Goal: Download file/media

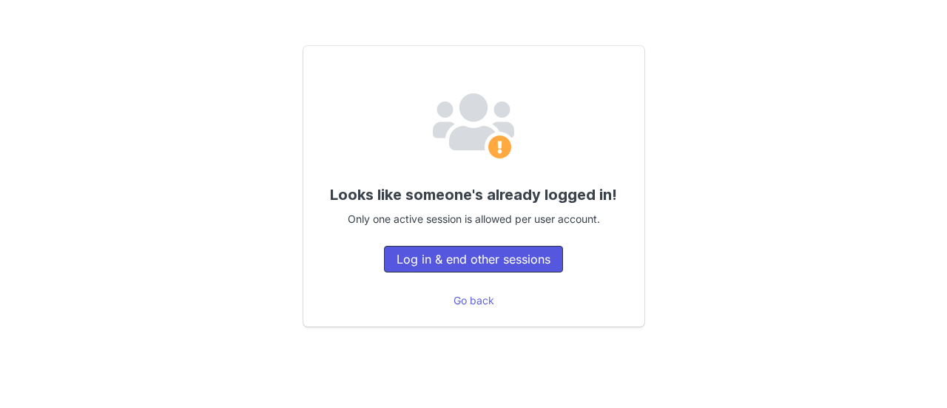
click at [475, 268] on button "Log in & end other sessions" at bounding box center [473, 259] width 179 height 27
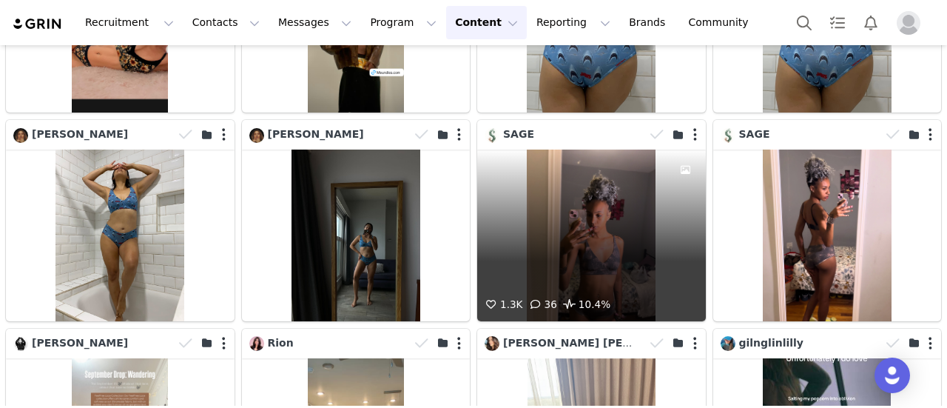
scroll to position [4095, 0]
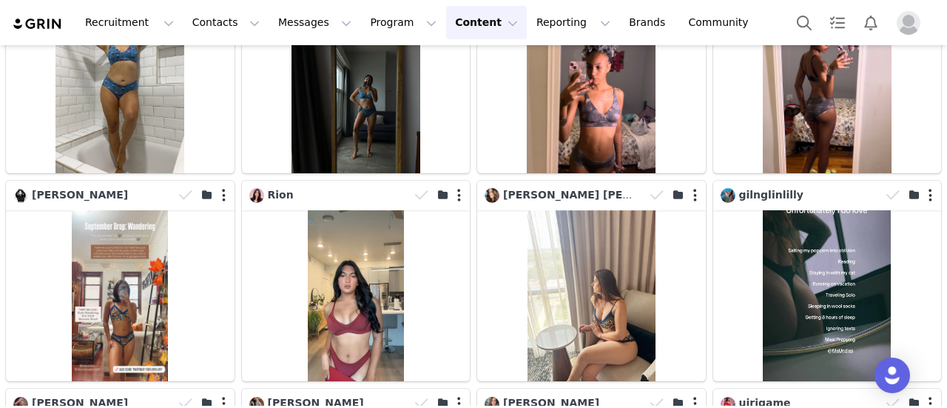
click at [457, 23] on button "Content Content" at bounding box center [486, 22] width 81 height 33
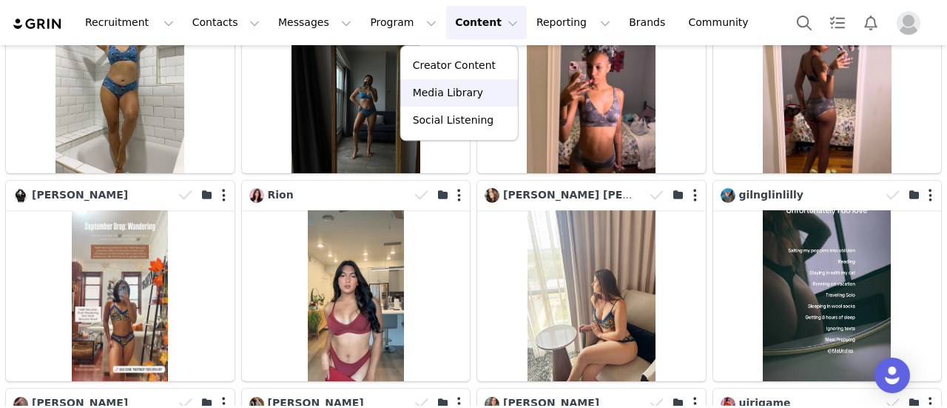
click at [448, 89] on p "Media Library" at bounding box center [448, 93] width 70 height 16
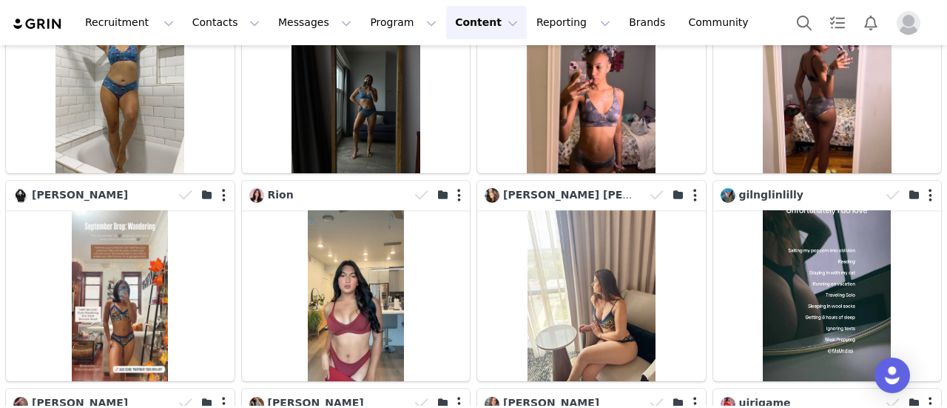
click at [446, 23] on button "Content Content" at bounding box center [486, 22] width 81 height 33
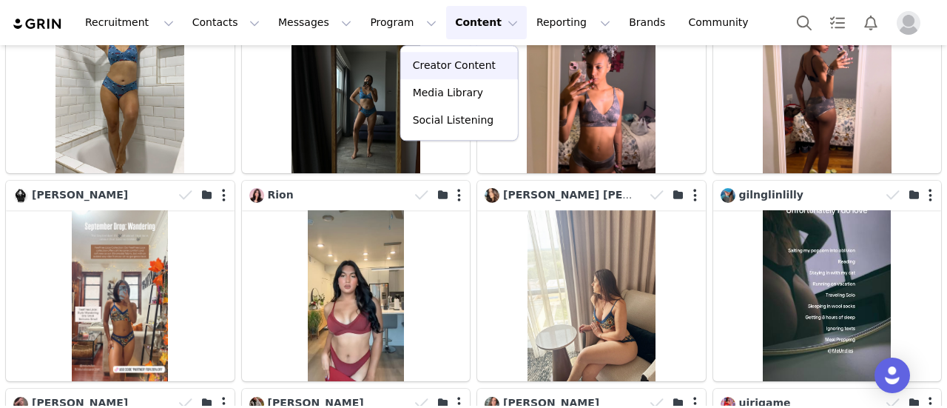
click at [457, 70] on p "Creator Content" at bounding box center [454, 66] width 83 height 16
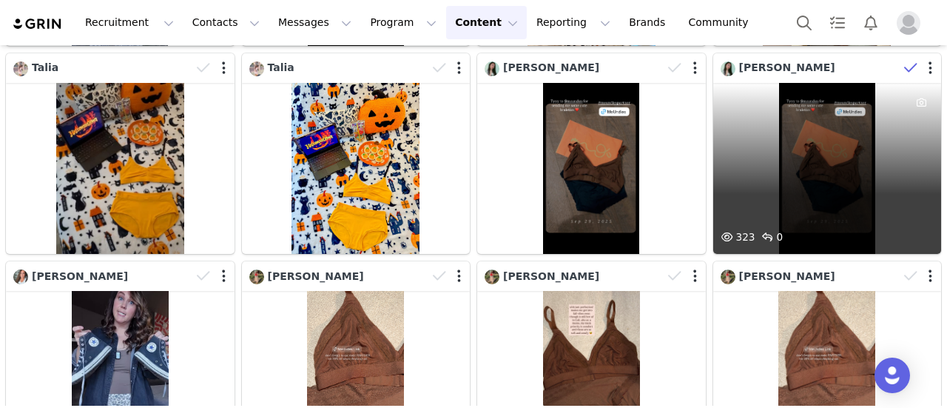
scroll to position [1024, 0]
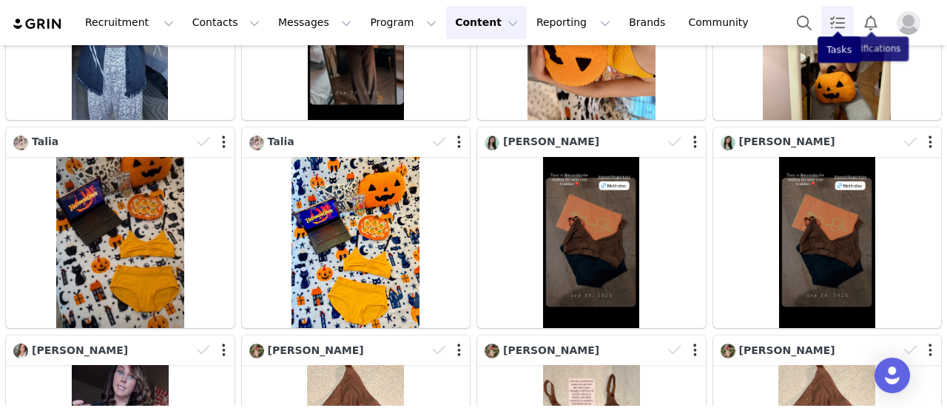
click at [825, 24] on link "Tasks" at bounding box center [838, 22] width 33 height 33
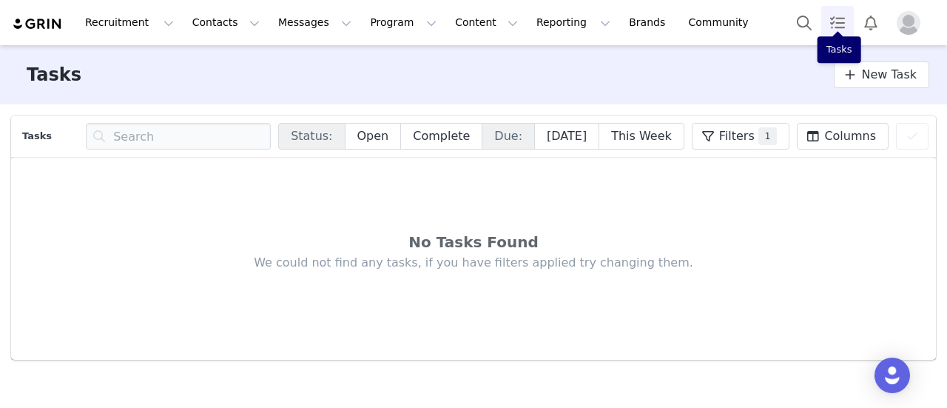
click at [836, 20] on link "Tasks" at bounding box center [838, 22] width 33 height 33
click at [817, 19] on button "Search" at bounding box center [804, 22] width 33 height 33
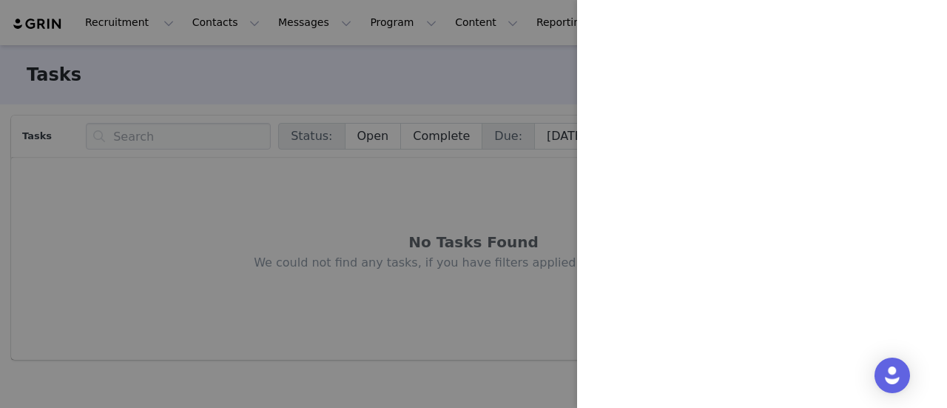
click at [474, 87] on div at bounding box center [473, 204] width 947 height 408
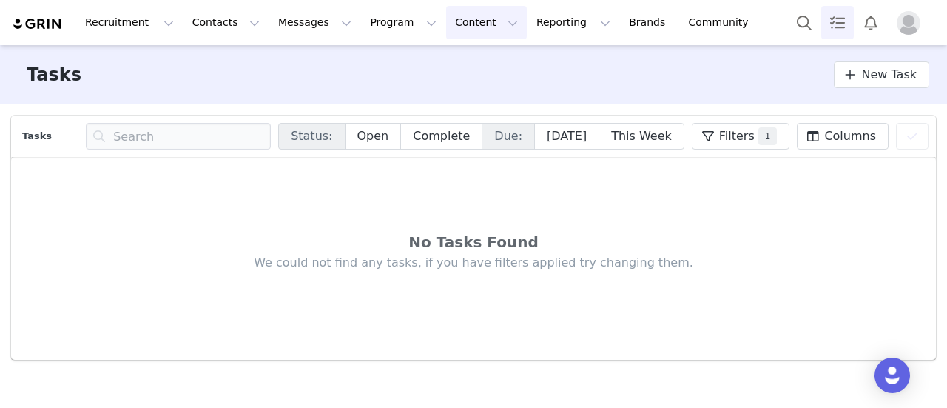
click at [454, 24] on button "Content Content" at bounding box center [486, 22] width 81 height 33
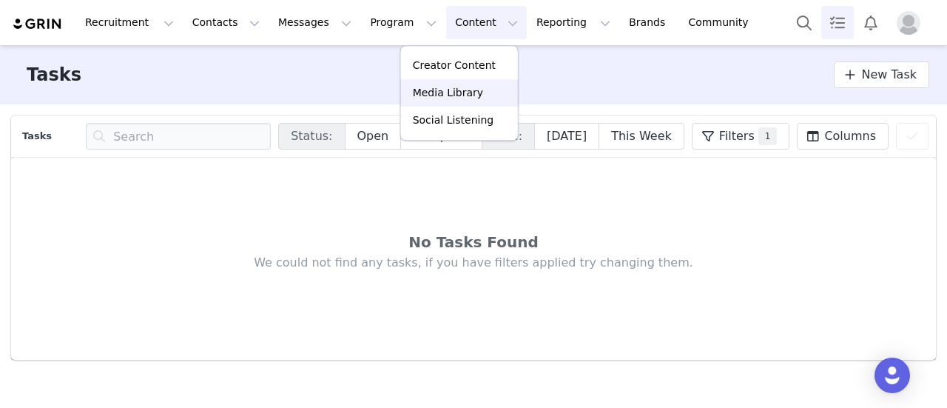
click at [452, 95] on p "Media Library" at bounding box center [448, 93] width 70 height 16
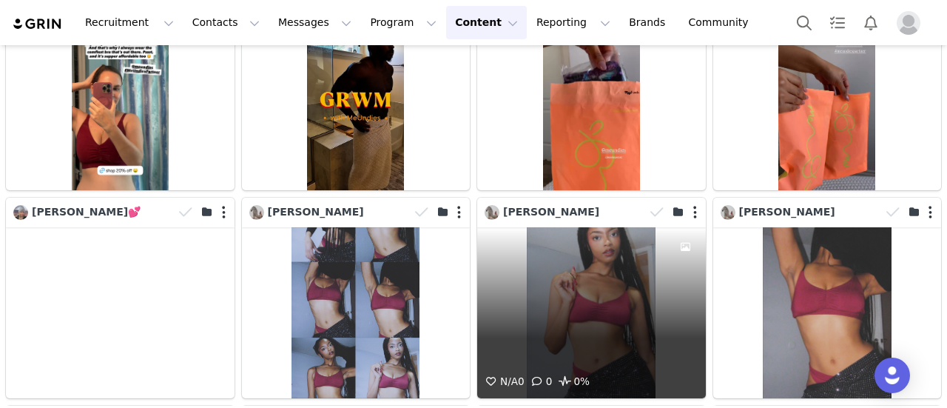
scroll to position [4846, 0]
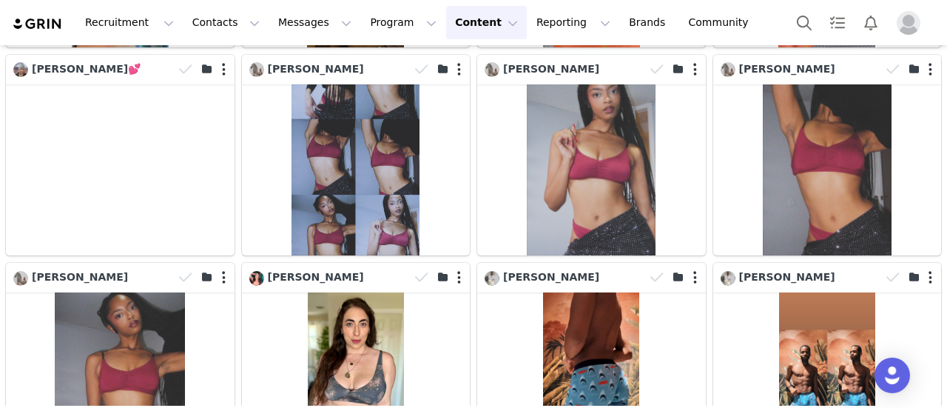
click at [465, 21] on button "Content Content" at bounding box center [486, 22] width 81 height 33
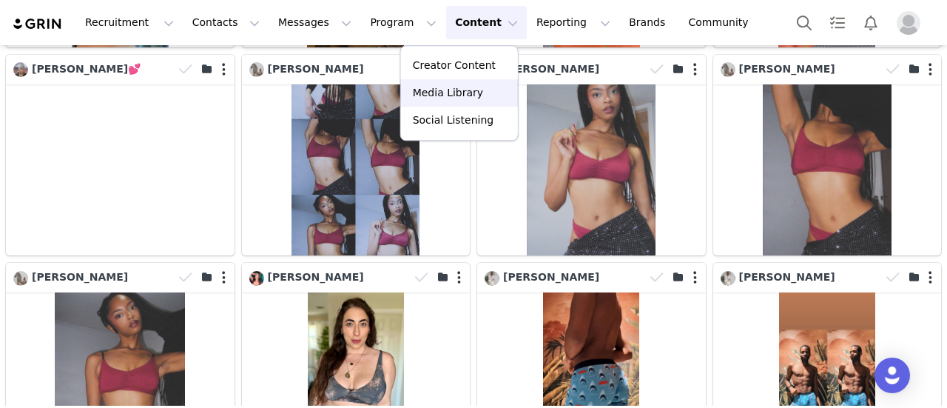
click at [462, 95] on p "Media Library" at bounding box center [448, 93] width 70 height 16
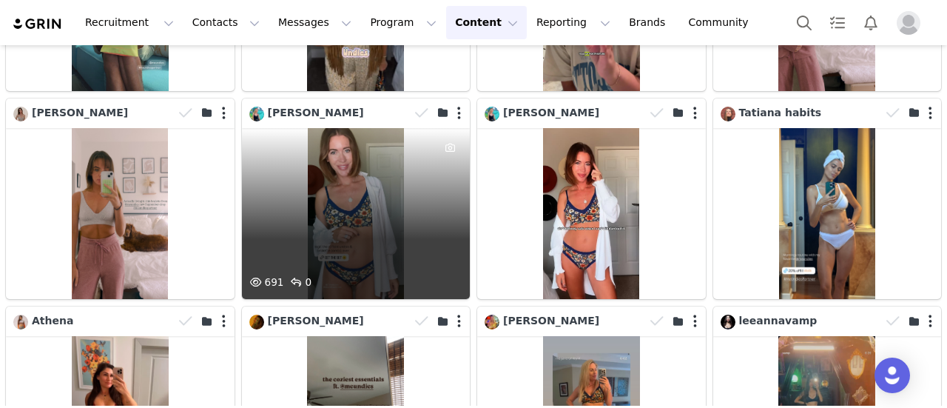
scroll to position [5512, 0]
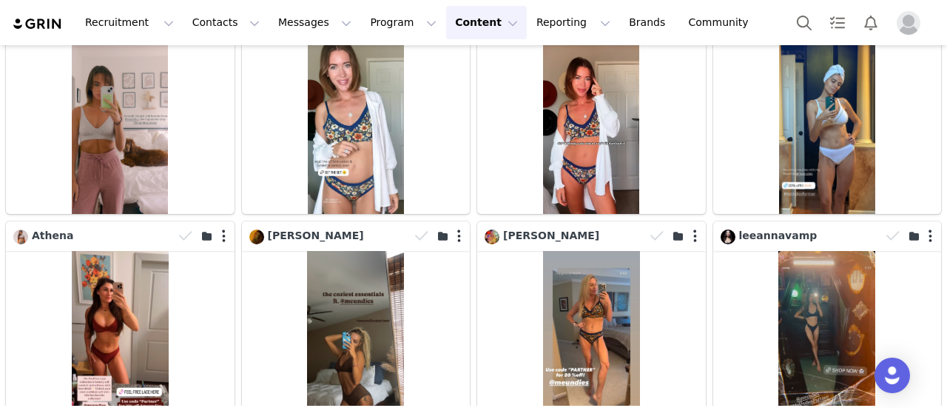
click at [462, 21] on button "Content Content" at bounding box center [486, 22] width 81 height 33
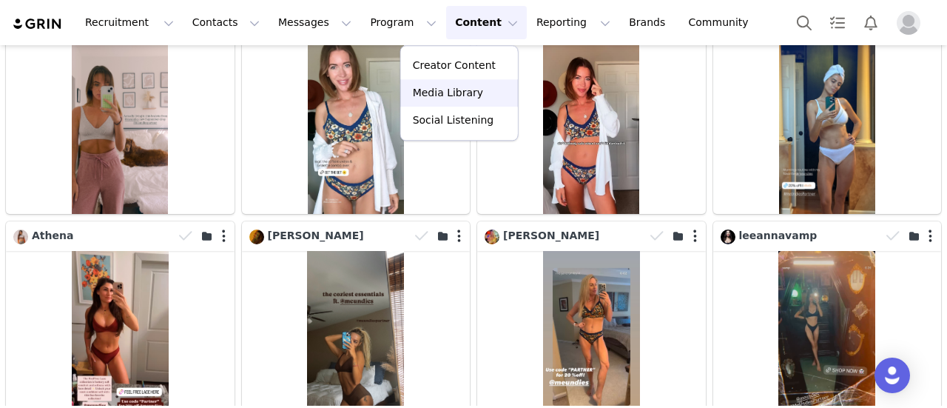
click at [460, 91] on p "Media Library" at bounding box center [448, 93] width 70 height 16
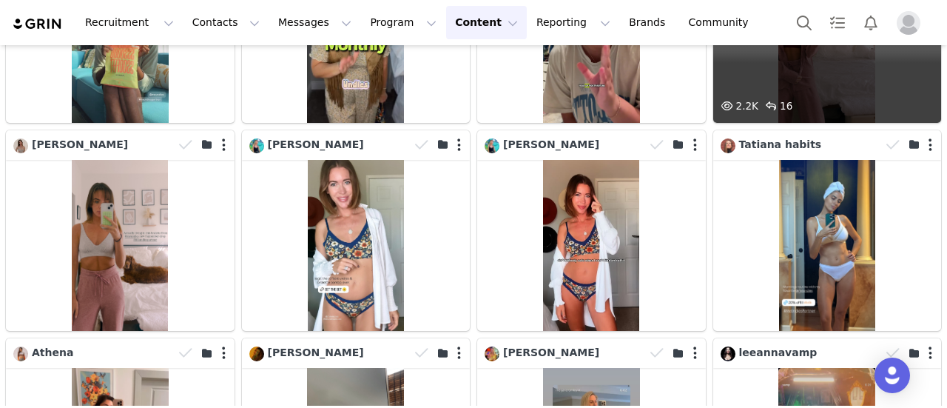
scroll to position [5364, 0]
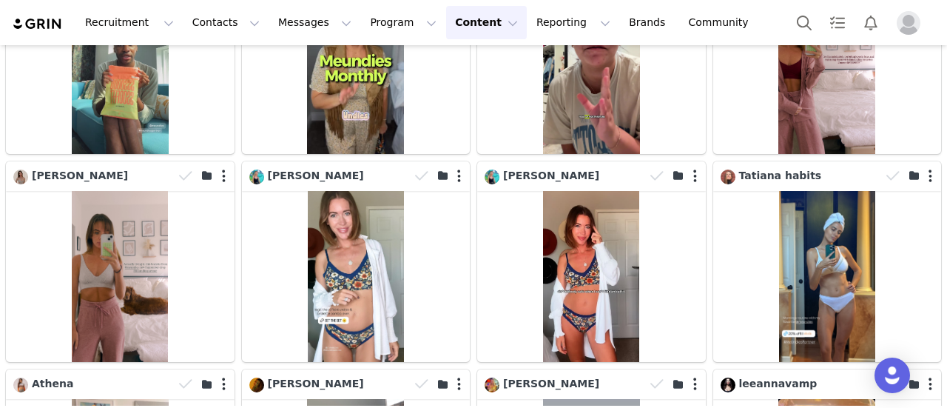
click at [449, 22] on button "Content Content" at bounding box center [486, 22] width 81 height 33
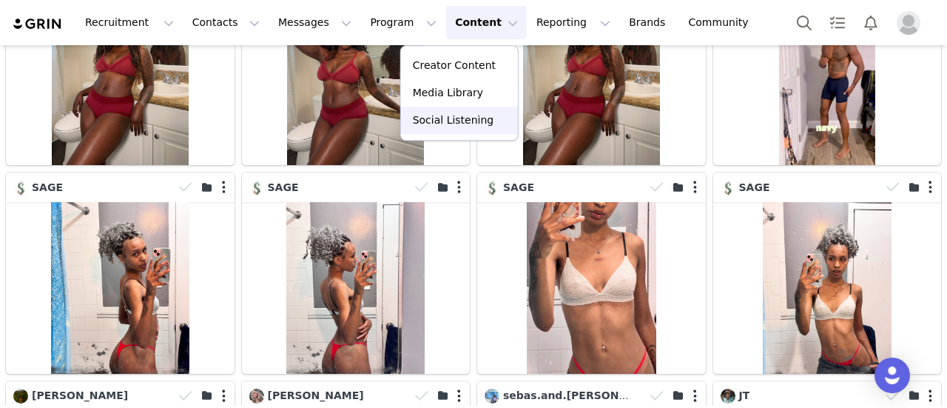
scroll to position [8160, 0]
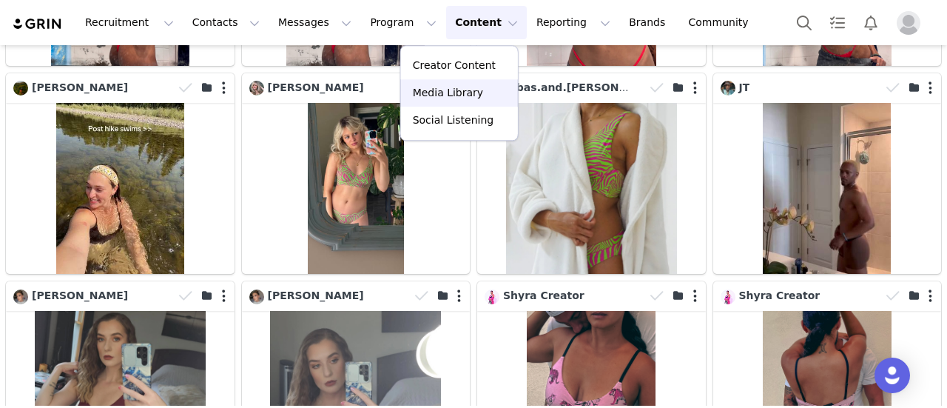
click at [456, 97] on p "Media Library" at bounding box center [448, 93] width 70 height 16
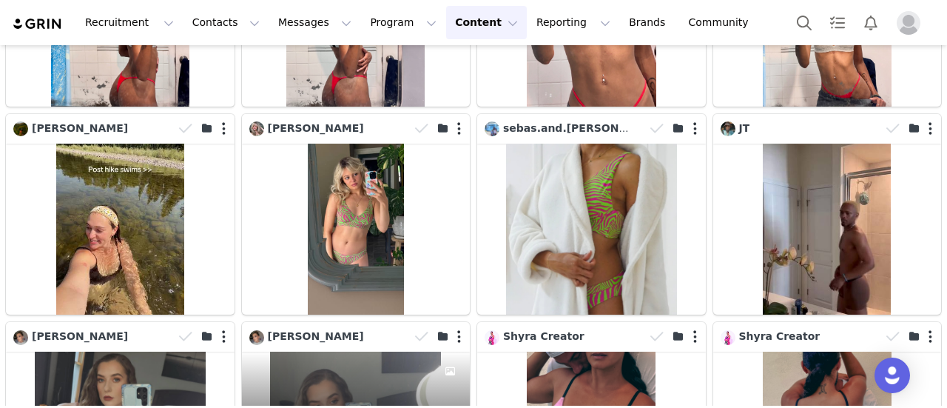
scroll to position [8086, 0]
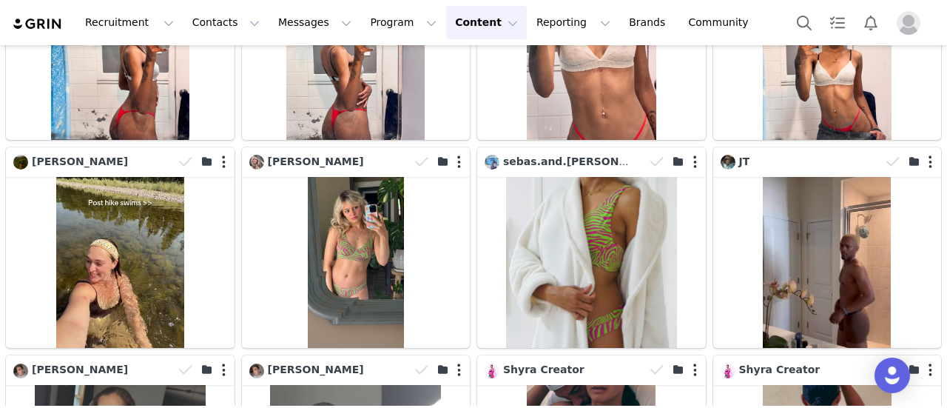
click at [449, 21] on button "Content Content" at bounding box center [486, 22] width 81 height 33
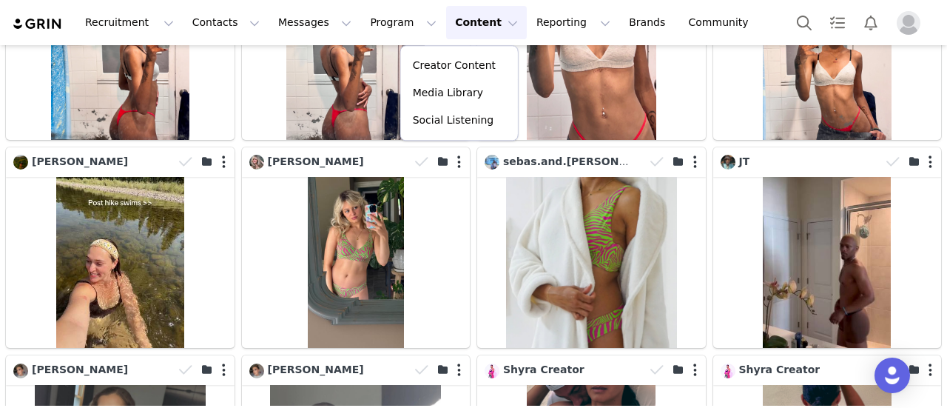
click at [446, 24] on button "Content Content" at bounding box center [486, 22] width 81 height 33
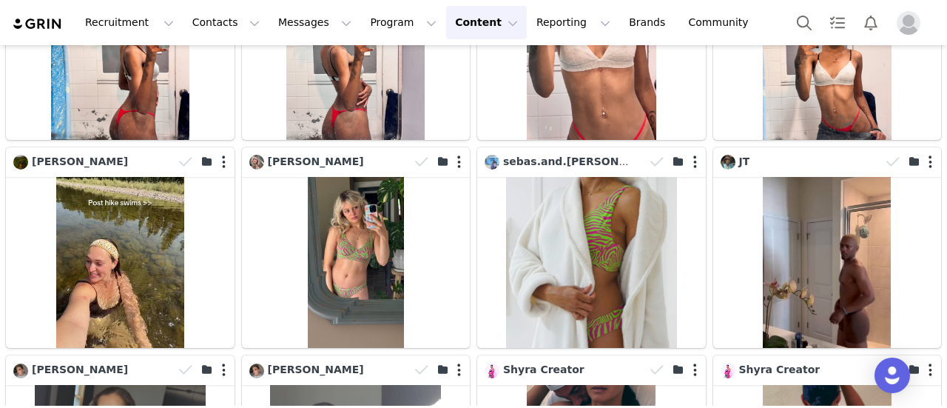
click at [453, 22] on button "Content Content" at bounding box center [486, 22] width 81 height 33
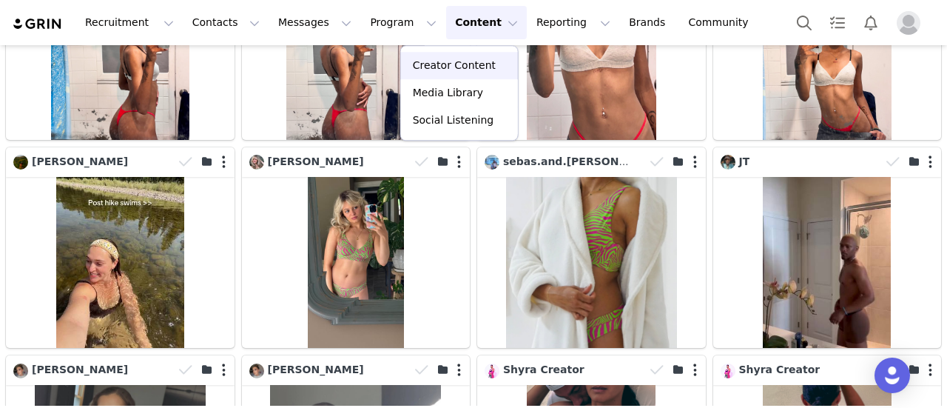
click at [441, 67] on p "Creator Content" at bounding box center [454, 66] width 83 height 16
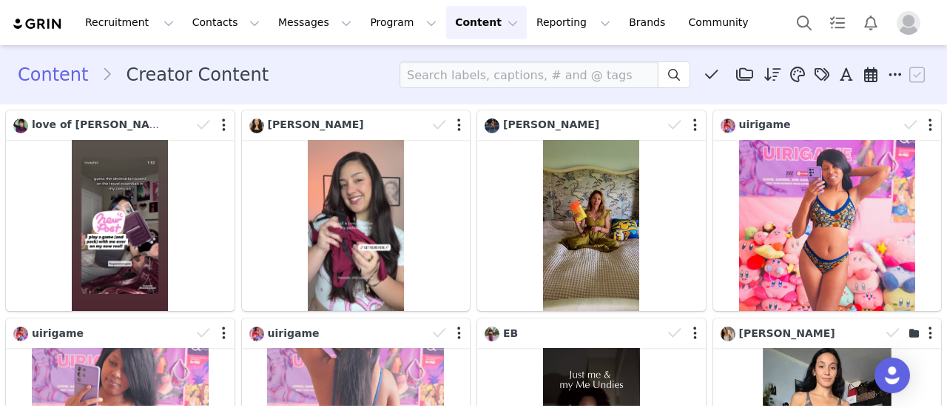
click at [452, 20] on button "Content Content" at bounding box center [486, 22] width 81 height 33
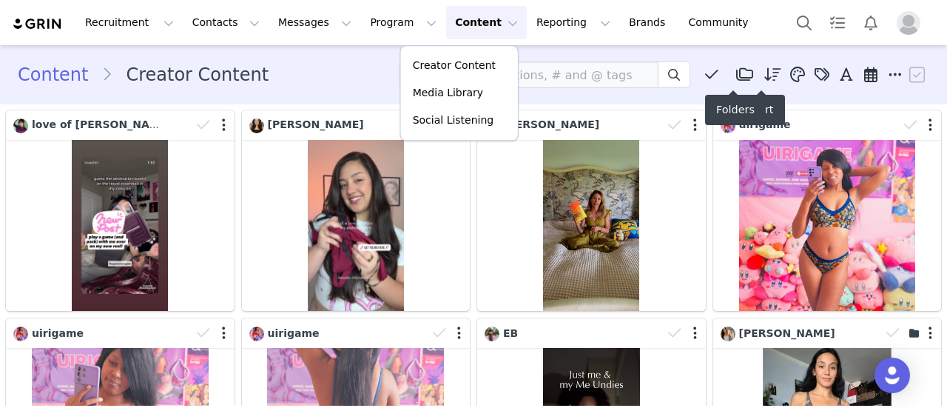
click at [737, 73] on icon at bounding box center [744, 74] width 17 height 15
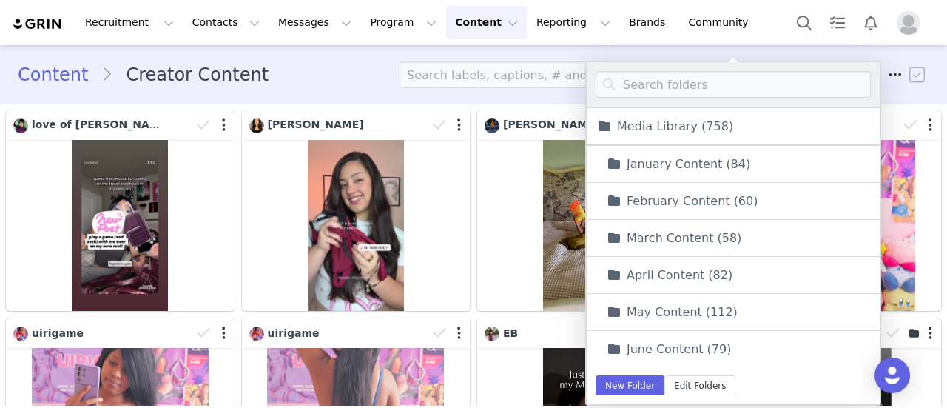
scroll to position [107, 0]
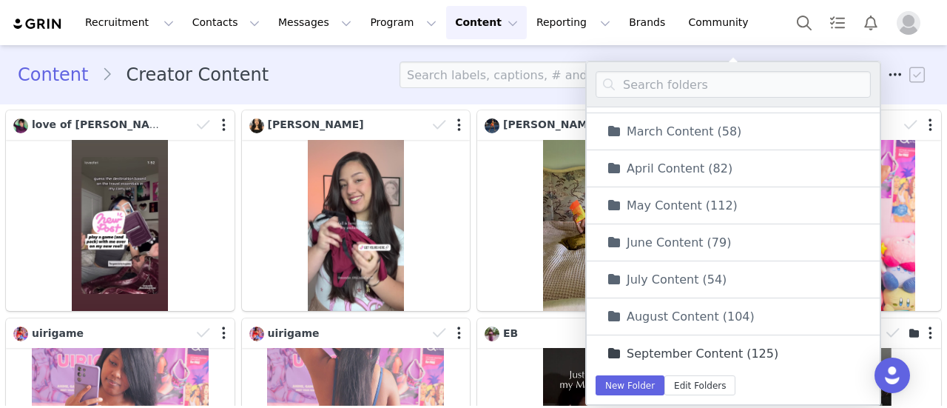
click at [687, 344] on link "September Content (125)" at bounding box center [691, 353] width 173 height 19
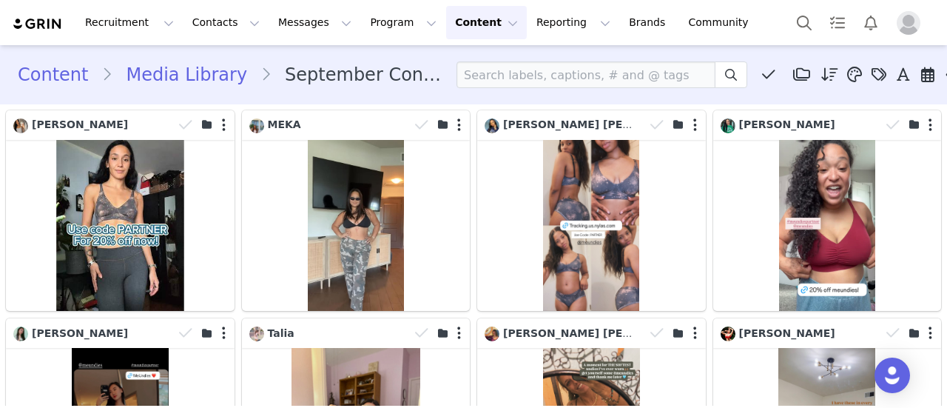
click at [452, 16] on button "Content Content" at bounding box center [486, 22] width 81 height 33
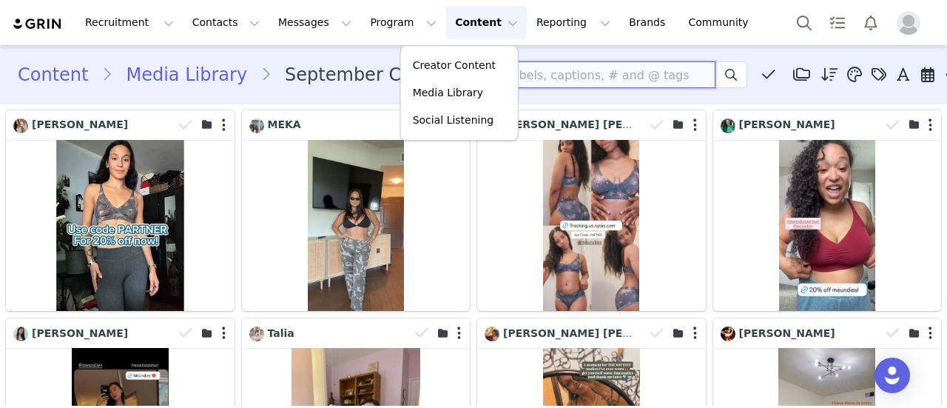
click at [617, 61] on input at bounding box center [586, 74] width 259 height 27
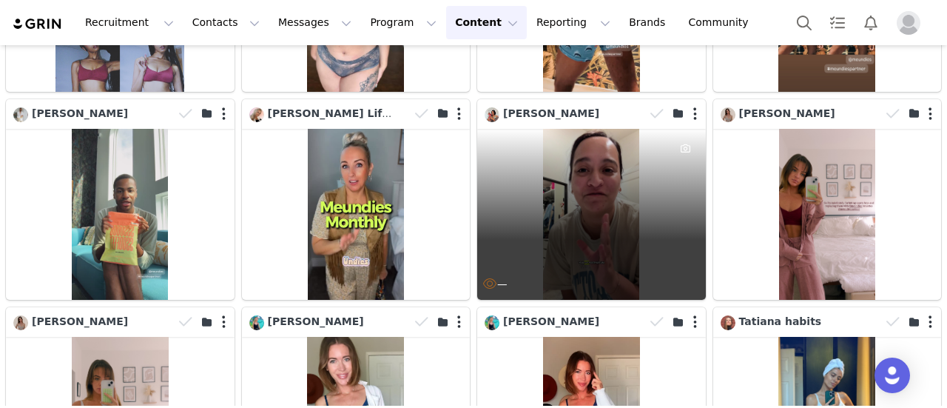
scroll to position [5449, 0]
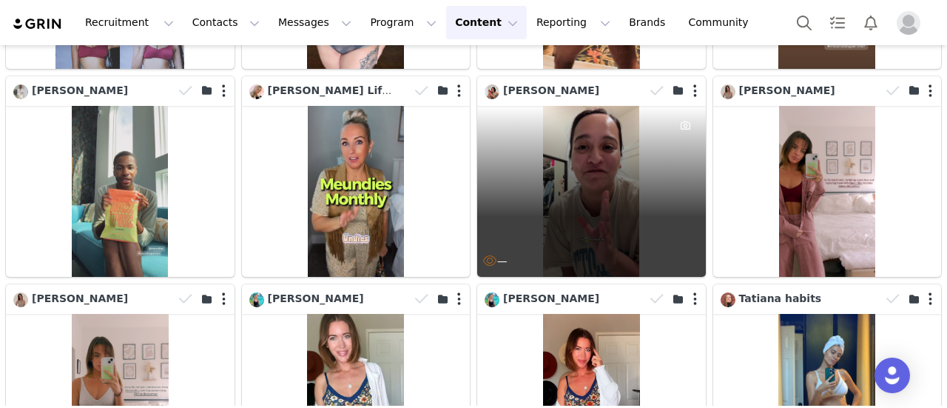
click at [576, 125] on div "—" at bounding box center [591, 191] width 229 height 171
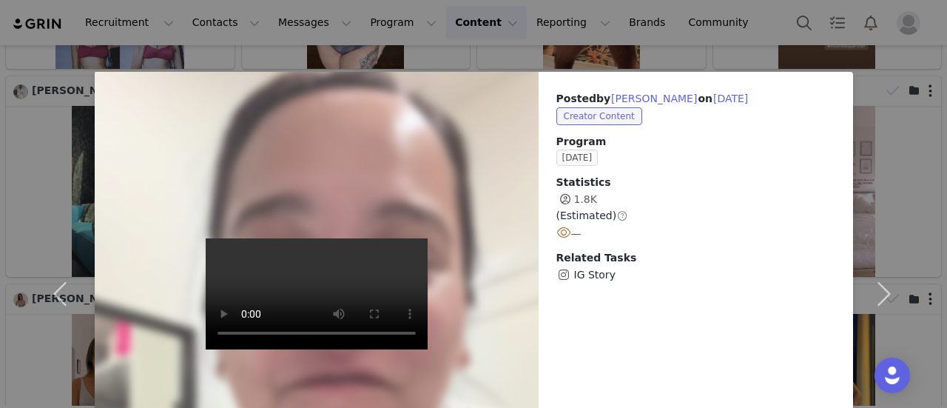
scroll to position [0, 0]
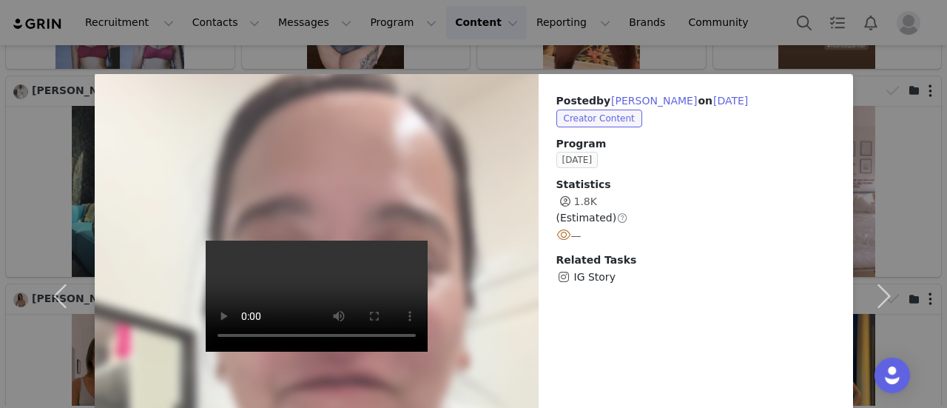
click at [718, 32] on div "Posted by [PERSON_NAME] on [DATE] Creator Content Program [DATE] Statistics 1.8…" at bounding box center [473, 204] width 947 height 408
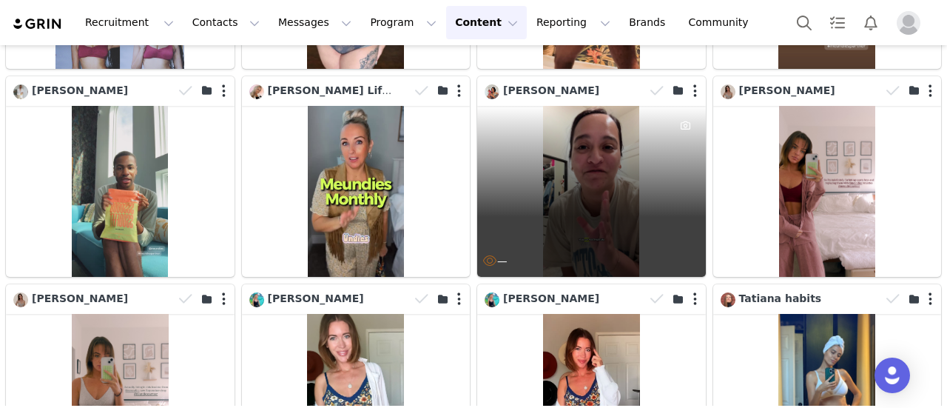
scroll to position [5375, 0]
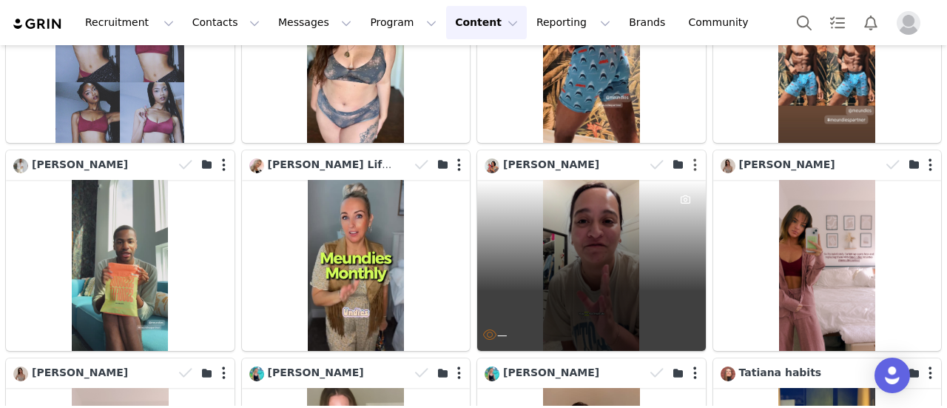
click at [694, 158] on button "button" at bounding box center [696, 165] width 4 height 15
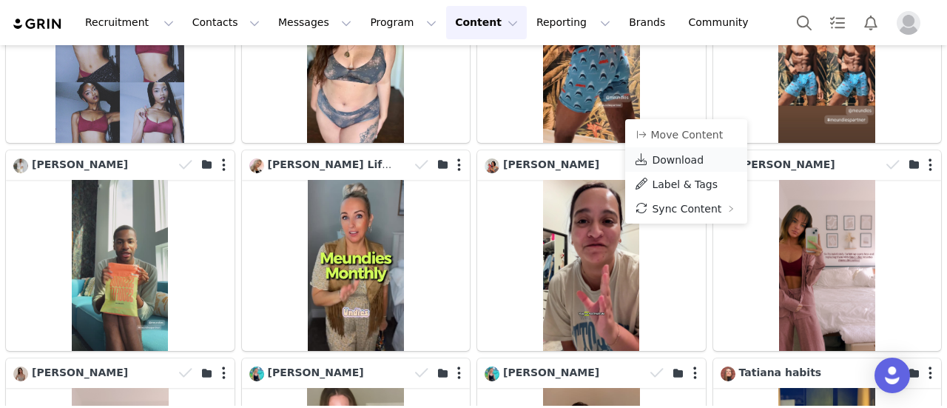
click at [685, 164] on span "Download" at bounding box center [678, 160] width 52 height 12
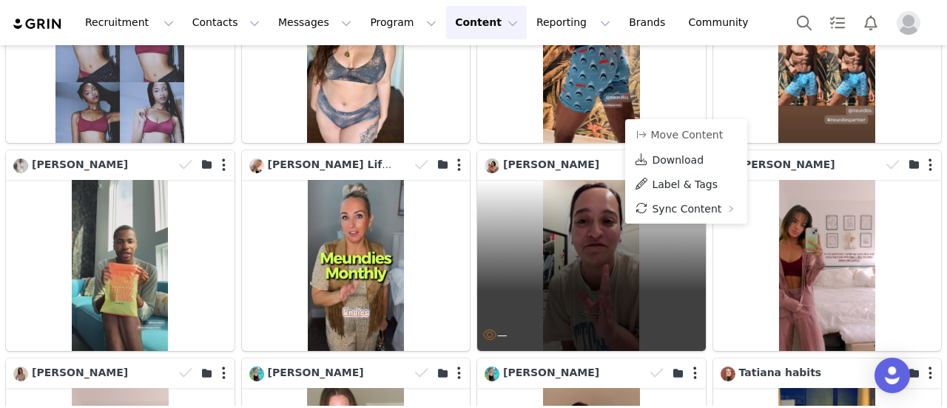
click at [585, 218] on div "—" at bounding box center [591, 265] width 229 height 171
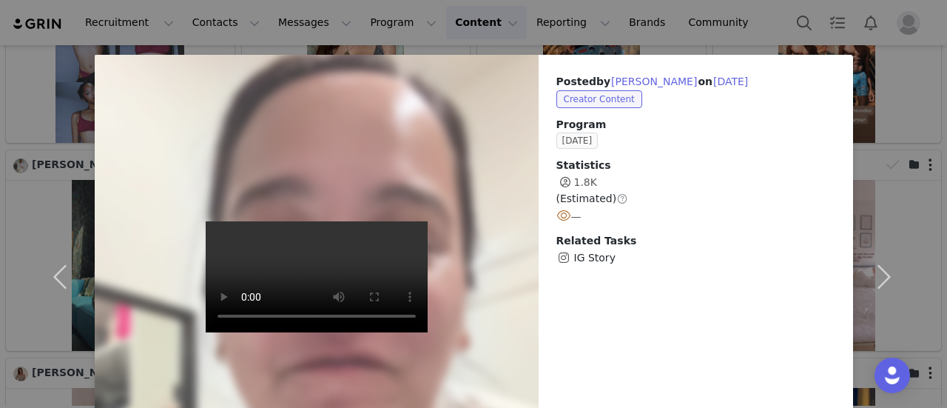
scroll to position [0, 0]
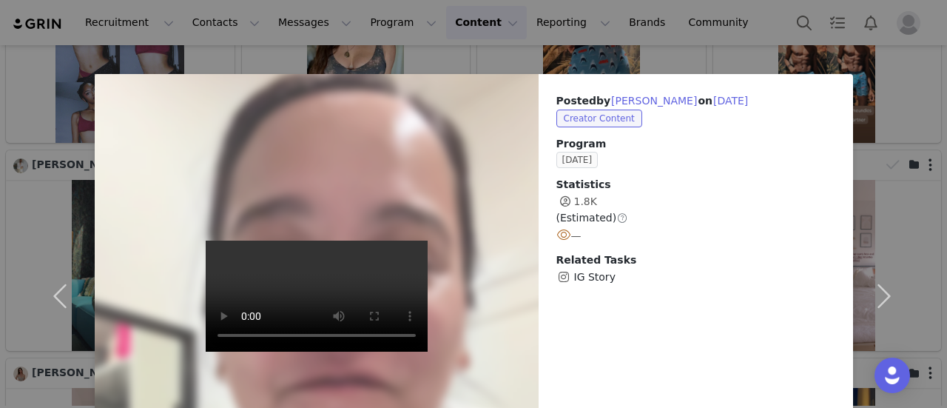
click at [761, 23] on div "Posted by [PERSON_NAME] on [DATE] Creator Content Program [DATE] Statistics 1.8…" at bounding box center [473, 204] width 947 height 408
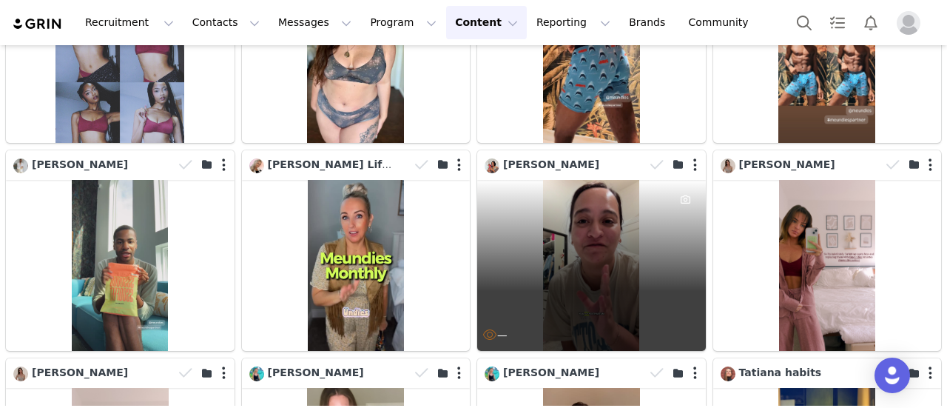
click at [583, 196] on div "—" at bounding box center [591, 265] width 229 height 171
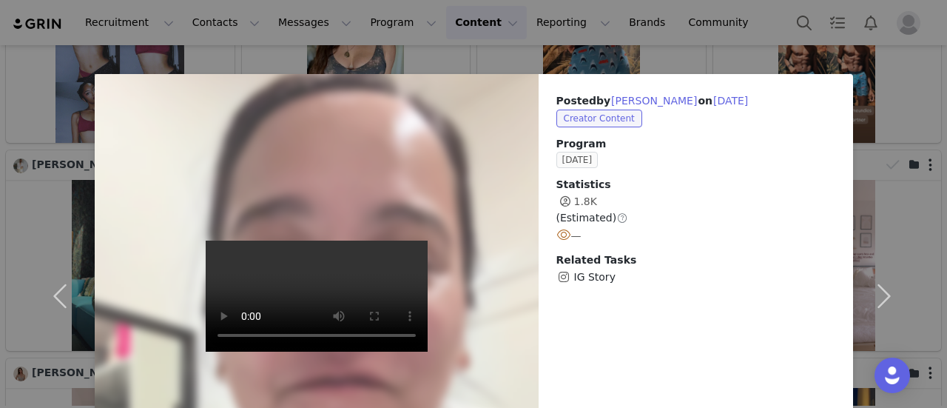
click at [697, 53] on div "Posted by [PERSON_NAME] on [DATE] Creator Content Program [DATE] Statistics 1.8…" at bounding box center [473, 204] width 947 height 408
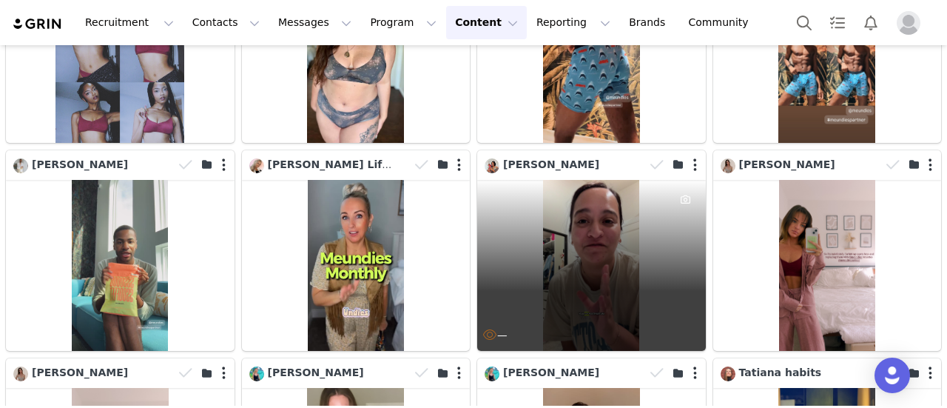
click at [585, 180] on div "—" at bounding box center [591, 265] width 229 height 171
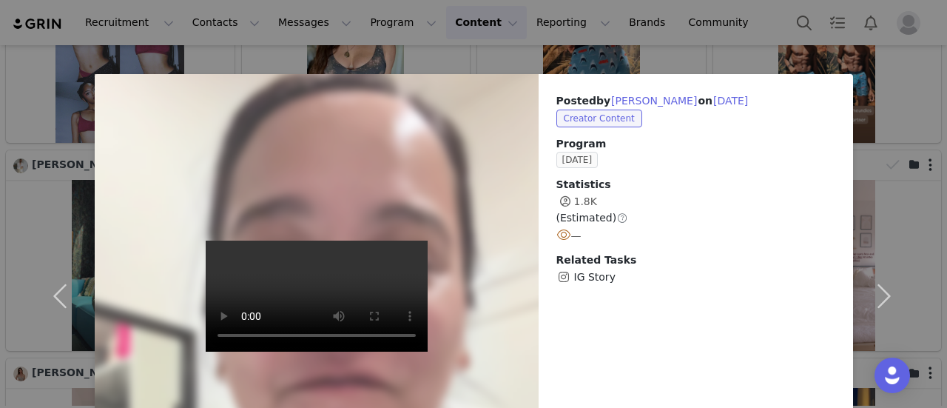
click at [773, 52] on div "Posted by [PERSON_NAME] on [DATE] Creator Content Program [DATE] Statistics 1.8…" at bounding box center [473, 204] width 947 height 408
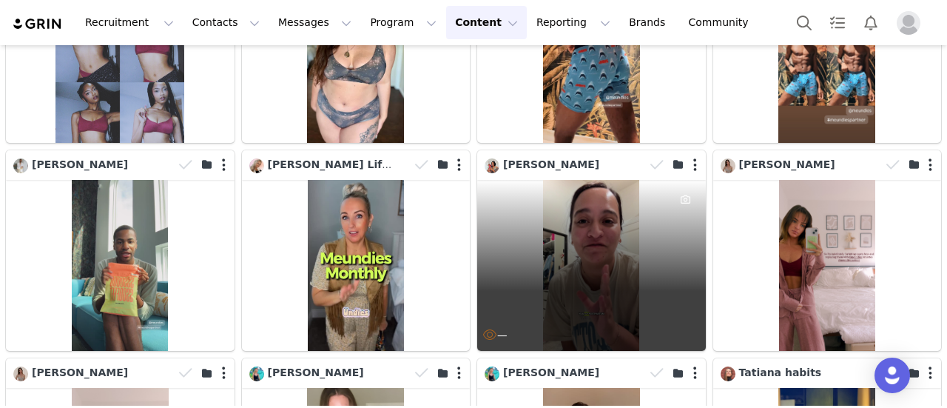
click at [573, 189] on div "—" at bounding box center [591, 265] width 229 height 171
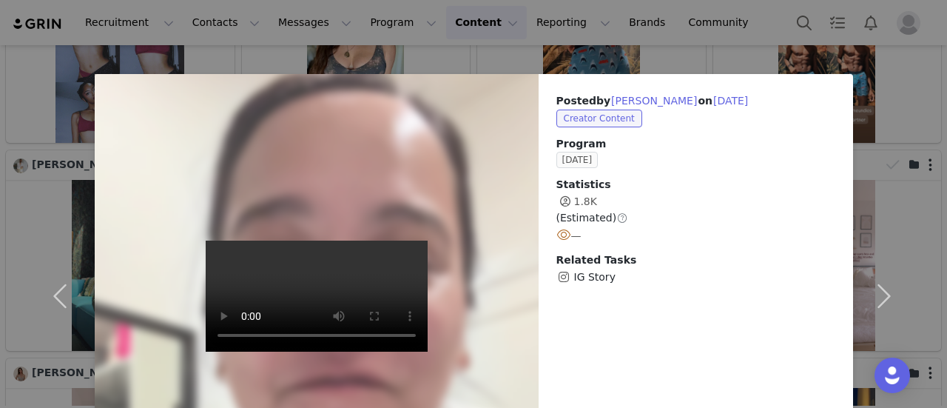
click at [710, 45] on div "Posted by [PERSON_NAME] on [DATE] Creator Content Program [DATE] Statistics 1.8…" at bounding box center [473, 204] width 947 height 408
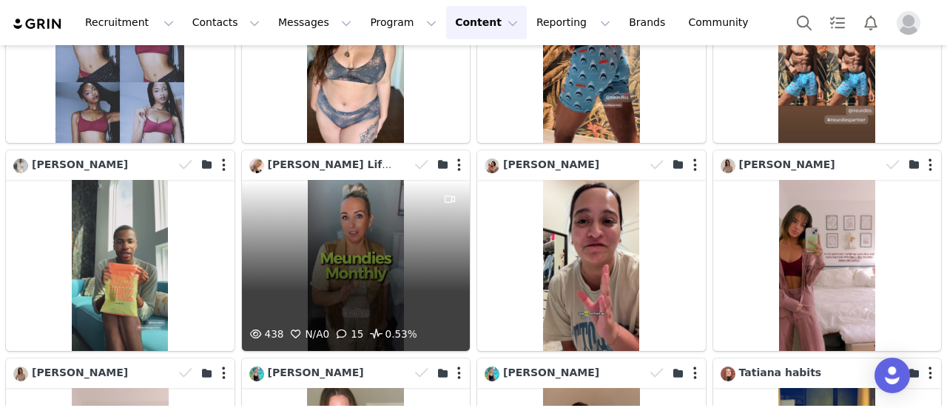
click at [352, 180] on div "438 N/A 0 15 0.53%" at bounding box center [356, 265] width 229 height 171
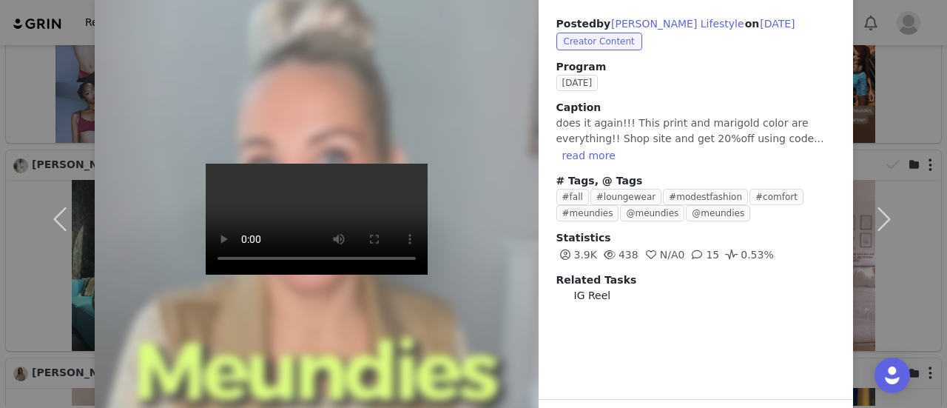
scroll to position [53, 0]
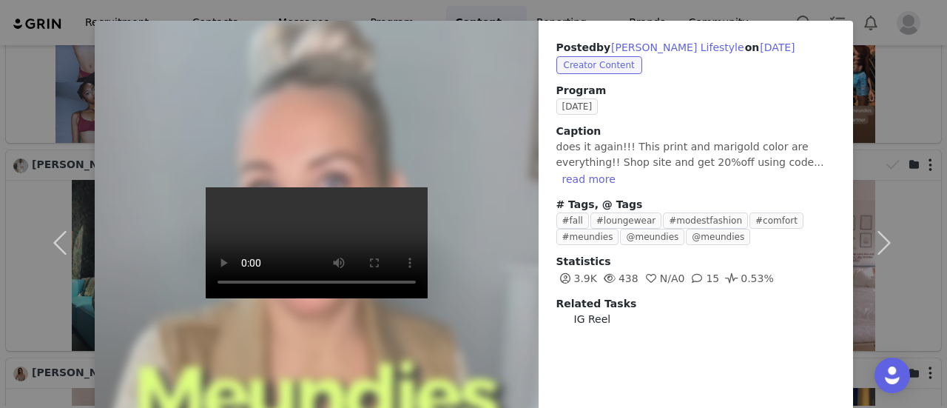
click at [648, 1] on div "Posted by [PERSON_NAME] Lifestyle on [DATE] Creator Content Program [DATE] Capt…" at bounding box center [473, 204] width 947 height 408
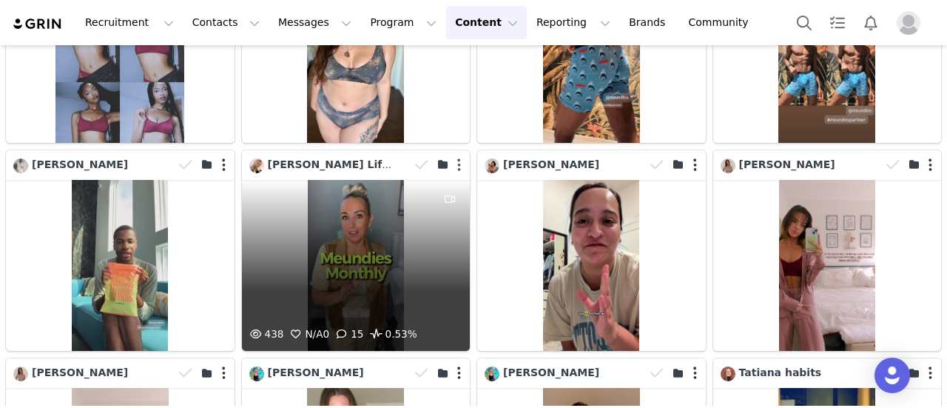
click at [457, 158] on button "button" at bounding box center [459, 165] width 4 height 15
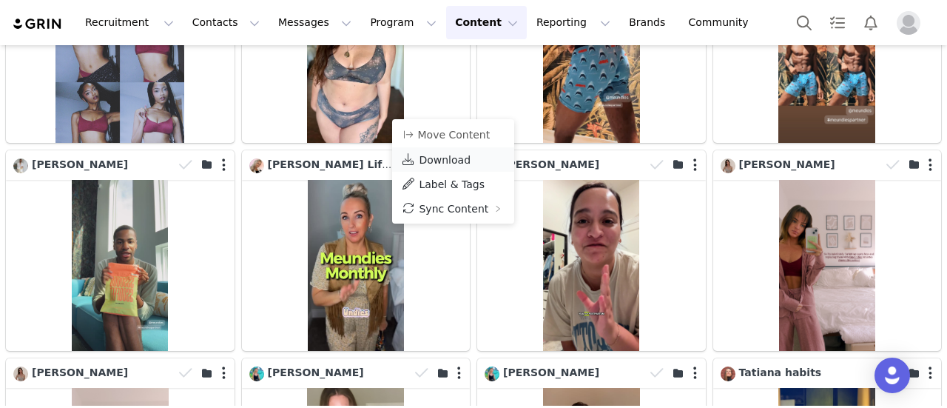
click at [454, 158] on span "Download" at bounding box center [445, 160] width 52 height 12
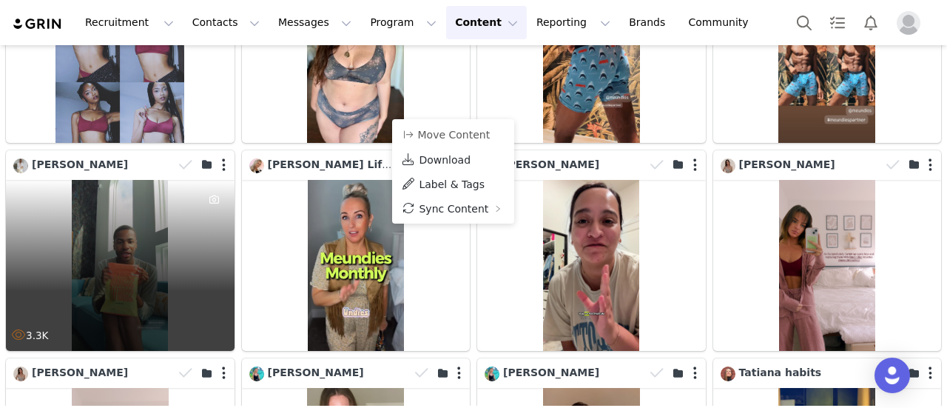
click at [157, 180] on div "3.3K" at bounding box center [120, 265] width 229 height 171
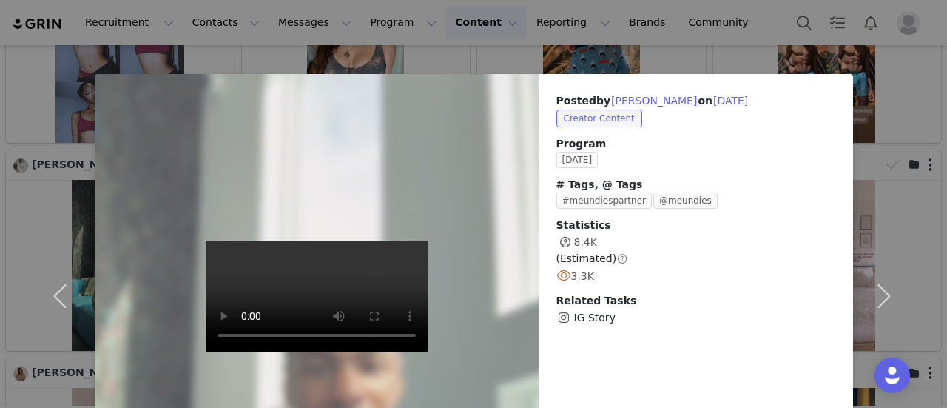
click at [665, 44] on div "Posted by [PERSON_NAME] on [DATE] Creator Content Program [DATE] # Tags, @ Tags…" at bounding box center [473, 204] width 947 height 408
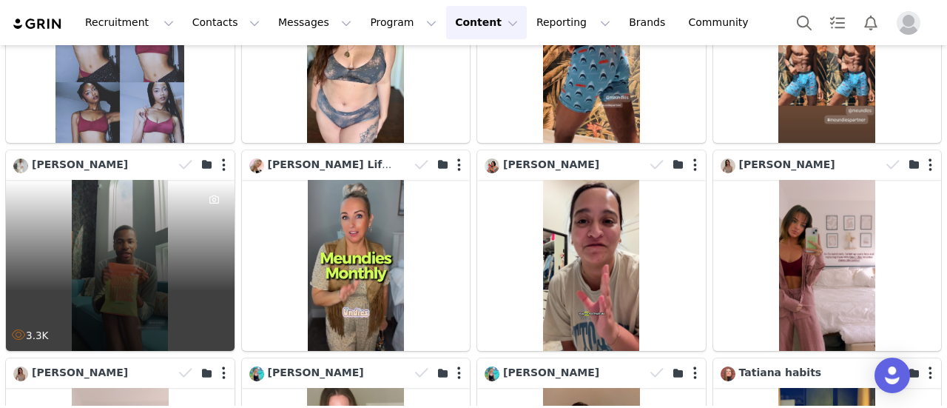
click at [117, 180] on div "3.3K" at bounding box center [120, 265] width 229 height 171
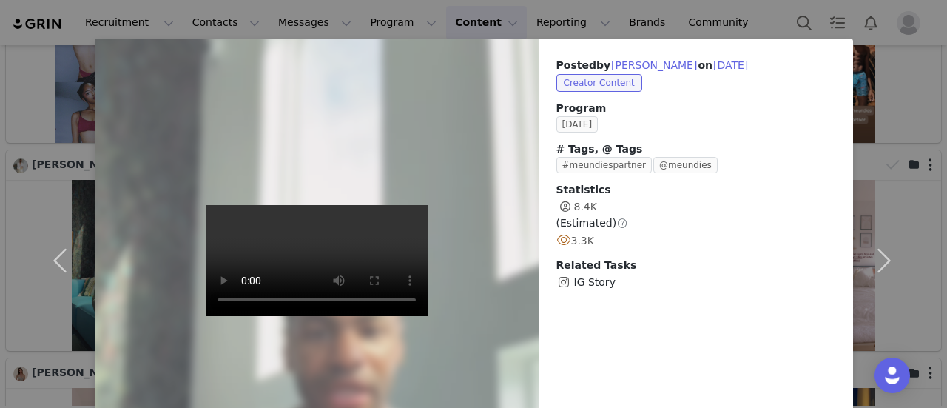
scroll to position [0, 0]
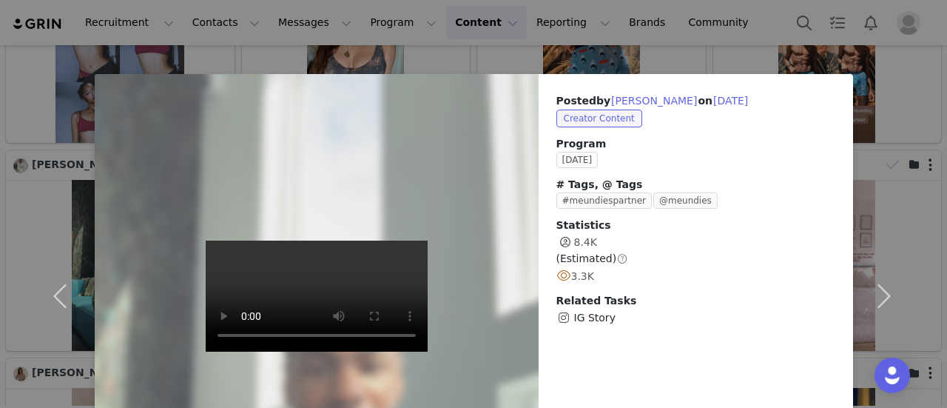
drag, startPoint x: 664, startPoint y: 41, endPoint x: 571, endPoint y: 59, distance: 94.4
click at [664, 41] on div "Posted by [PERSON_NAME] on [DATE] Creator Content Program [DATE] # Tags, @ Tags…" at bounding box center [473, 204] width 947 height 408
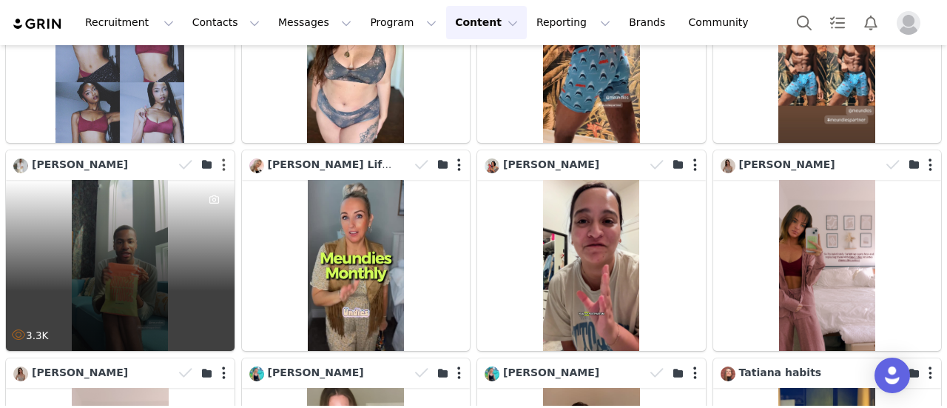
click at [222, 158] on button "button" at bounding box center [224, 165] width 4 height 15
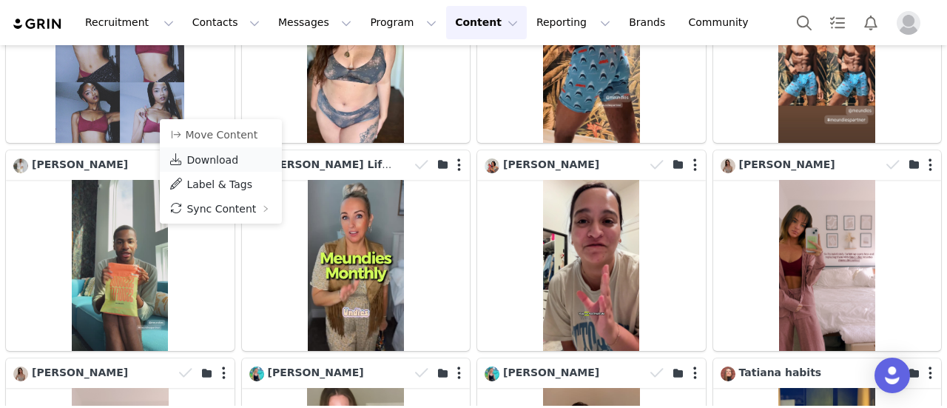
click at [216, 156] on span "Download" at bounding box center [213, 160] width 52 height 12
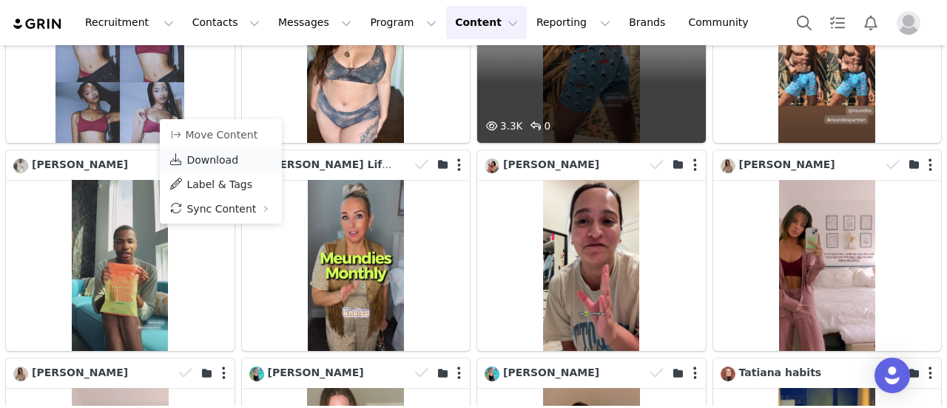
click at [228, 165] on span "Download" at bounding box center [213, 160] width 52 height 12
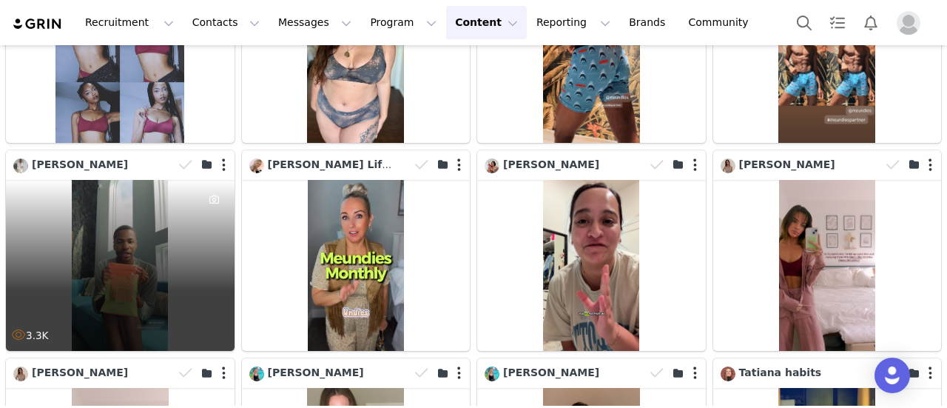
click at [134, 180] on div "3.3K" at bounding box center [120, 265] width 229 height 171
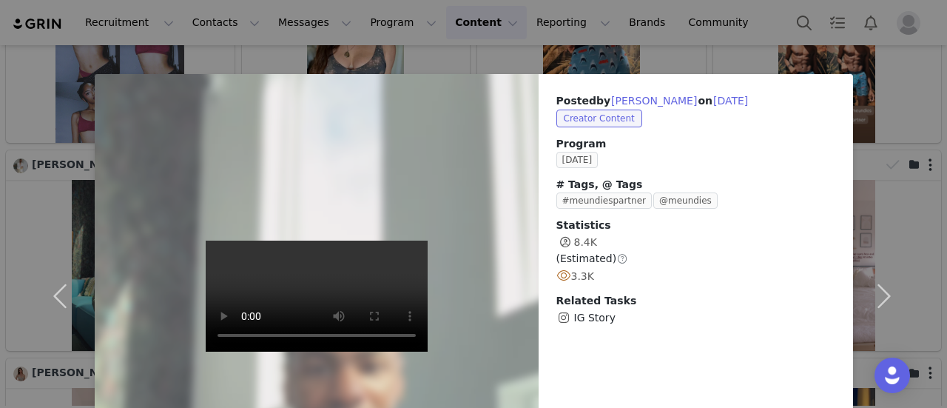
click at [724, 58] on div "Posted by [PERSON_NAME] on [DATE] Creator Content Program [DATE] # Tags, @ Tags…" at bounding box center [473, 204] width 947 height 408
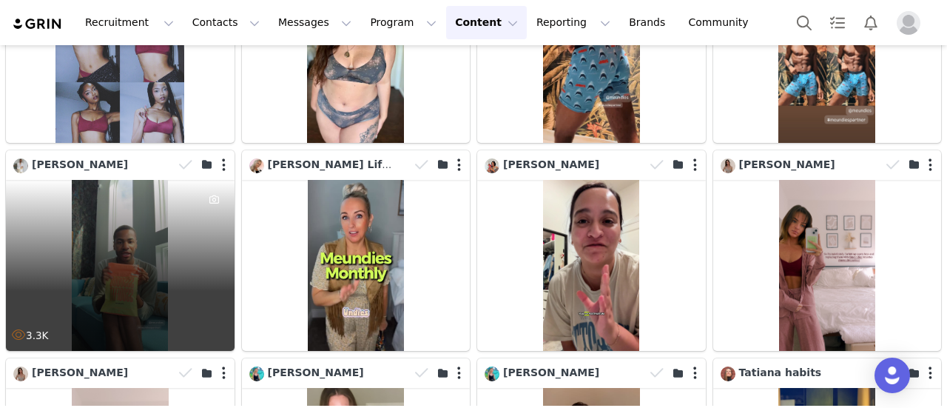
click at [152, 190] on div "3.3K" at bounding box center [120, 265] width 229 height 171
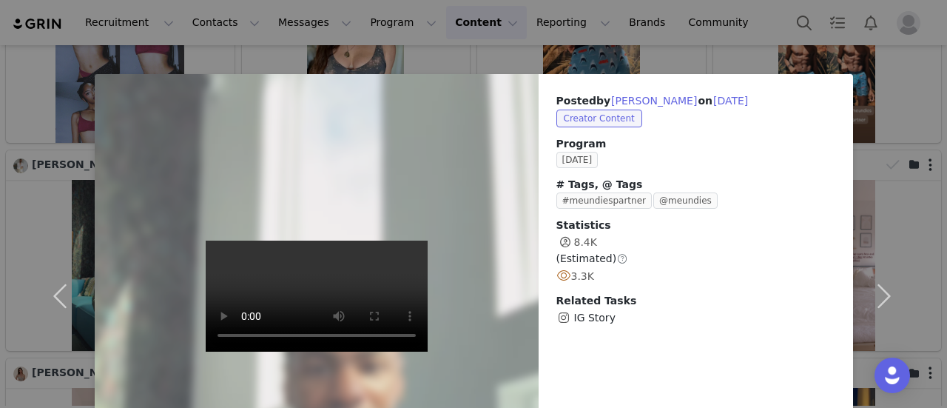
drag, startPoint x: 767, startPoint y: 4, endPoint x: 748, endPoint y: 13, distance: 21.2
click at [765, 4] on div "Posted by [PERSON_NAME] on [DATE] Creator Content Program [DATE] # Tags, @ Tags…" at bounding box center [473, 204] width 947 height 408
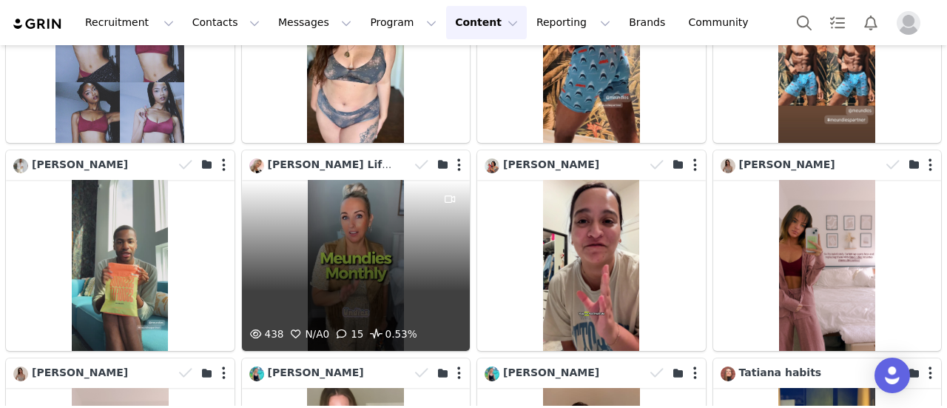
scroll to position [5227, 0]
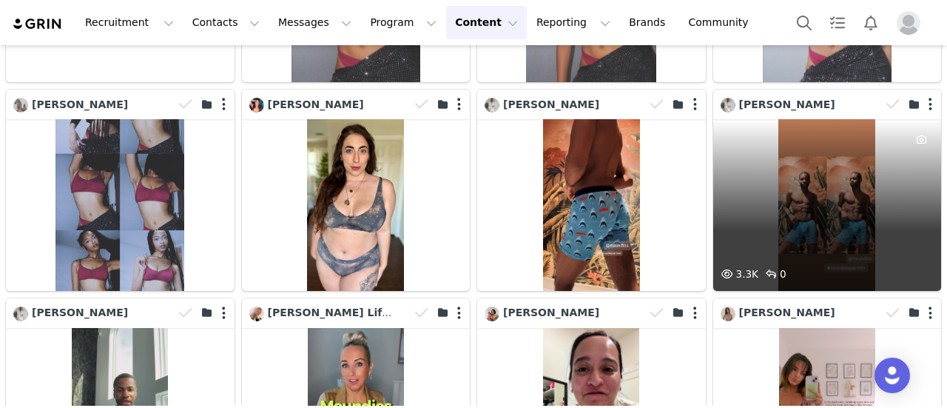
click at [819, 138] on div "3.3K 0" at bounding box center [828, 204] width 229 height 171
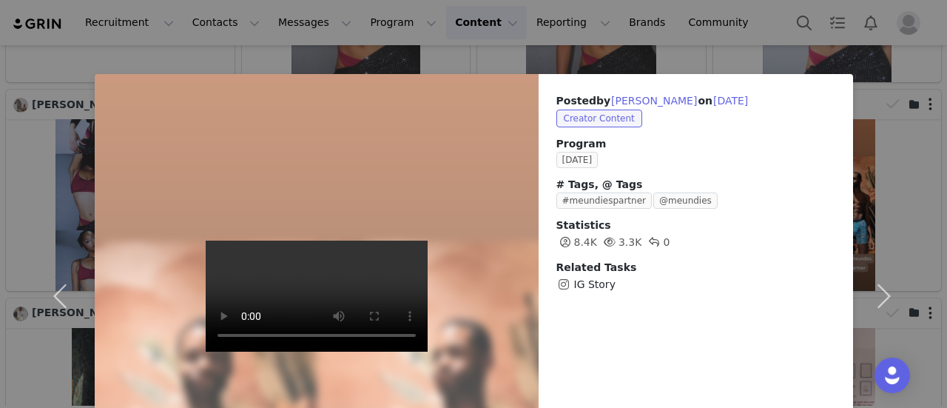
click at [216, 314] on video at bounding box center [317, 296] width 222 height 111
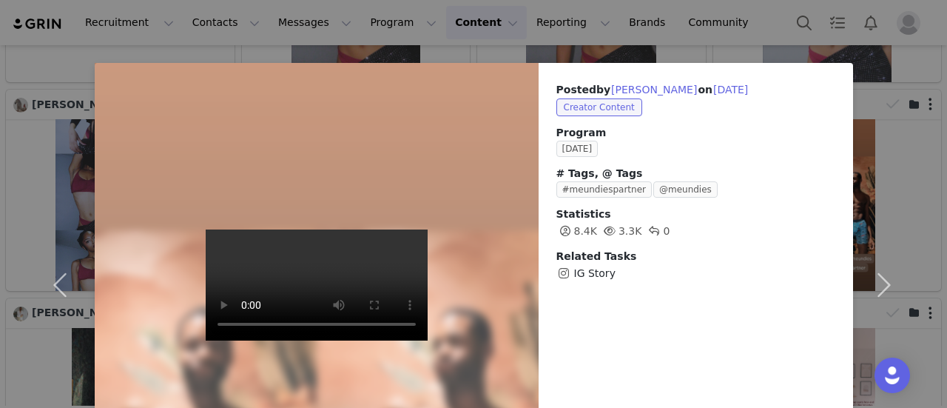
scroll to position [0, 0]
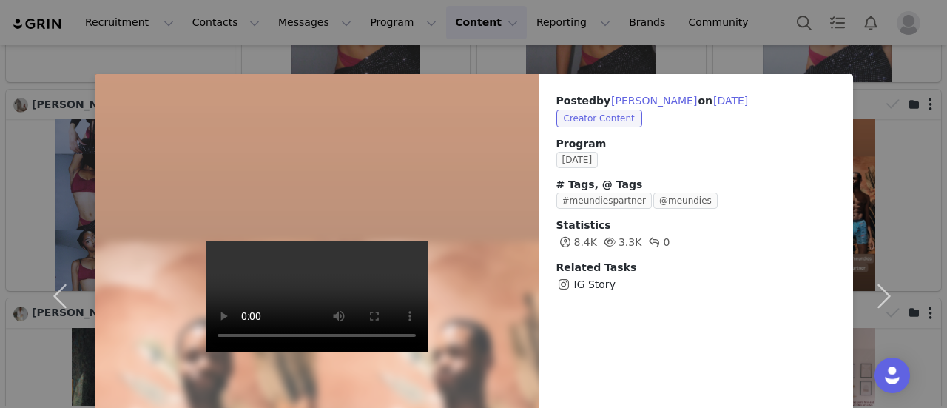
click at [716, 24] on div "Posted by [PERSON_NAME] on [DATE] Creator Content Program [DATE] # Tags, @ Tags…" at bounding box center [473, 204] width 947 height 408
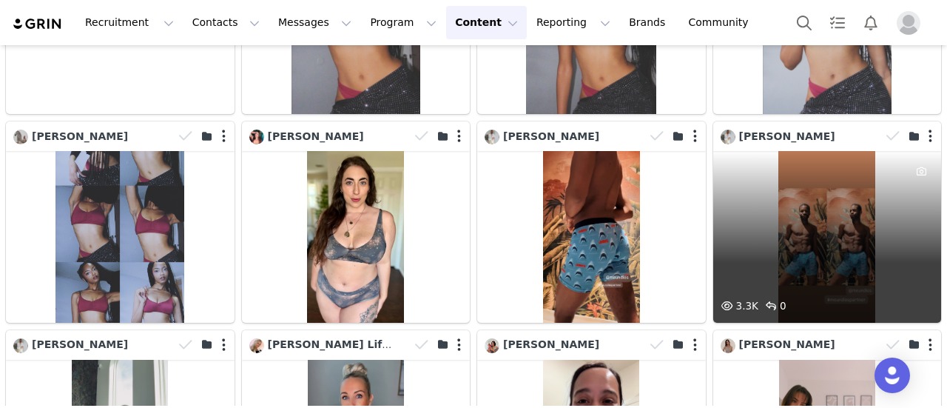
scroll to position [5079, 0]
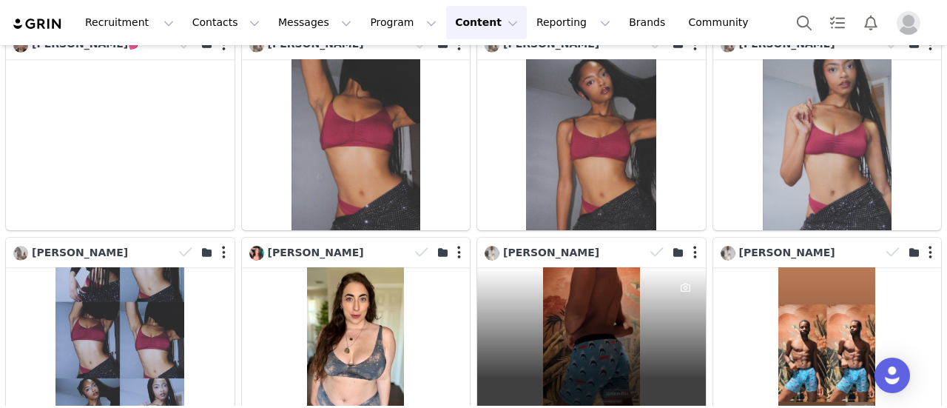
click at [555, 272] on div "3.3K 0" at bounding box center [591, 352] width 229 height 171
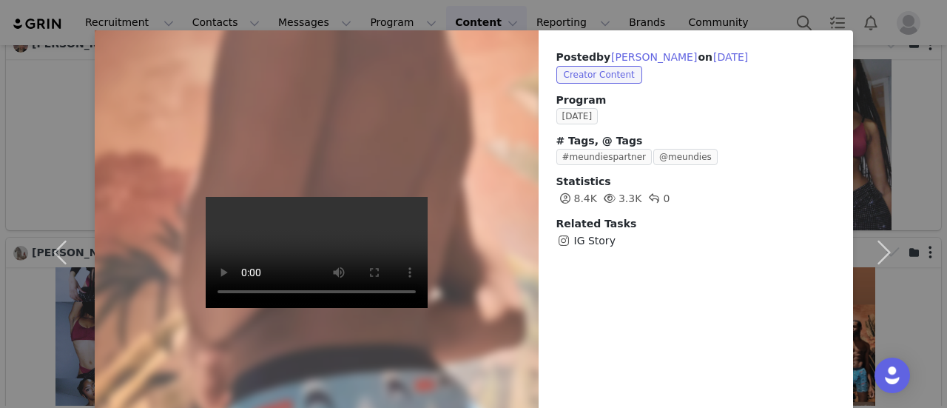
scroll to position [0, 0]
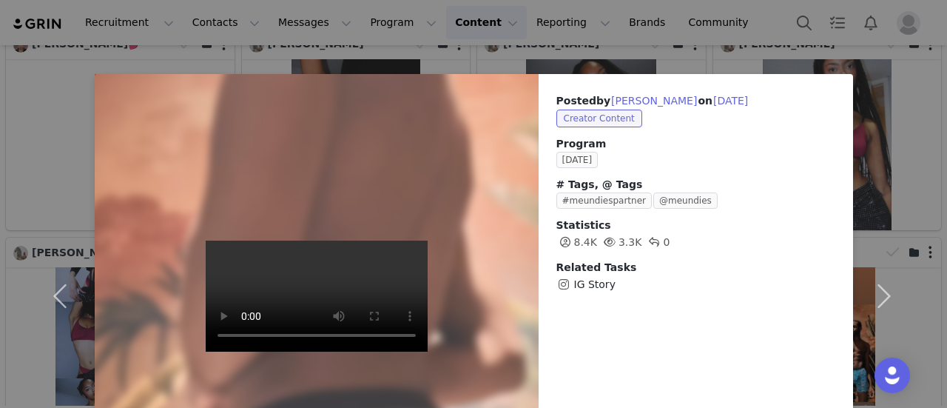
click at [718, 21] on div "Posted by [PERSON_NAME] on [DATE] Creator Content Program [DATE] # Tags, @ Tags…" at bounding box center [473, 204] width 947 height 408
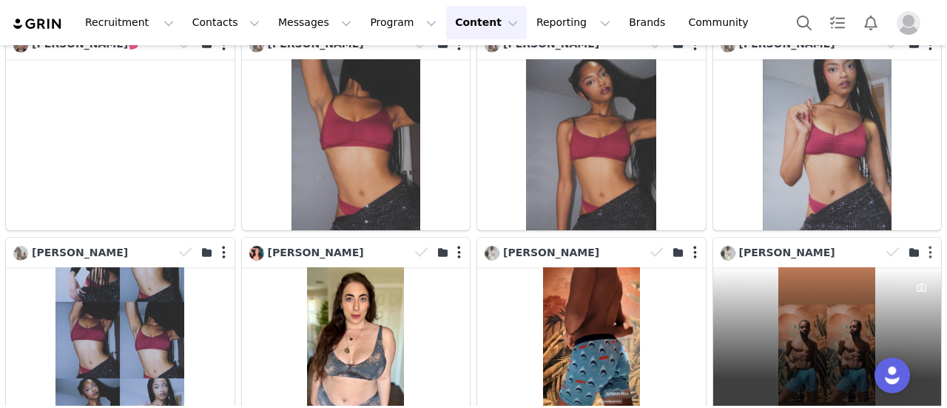
click at [929, 245] on button "button" at bounding box center [931, 252] width 4 height 15
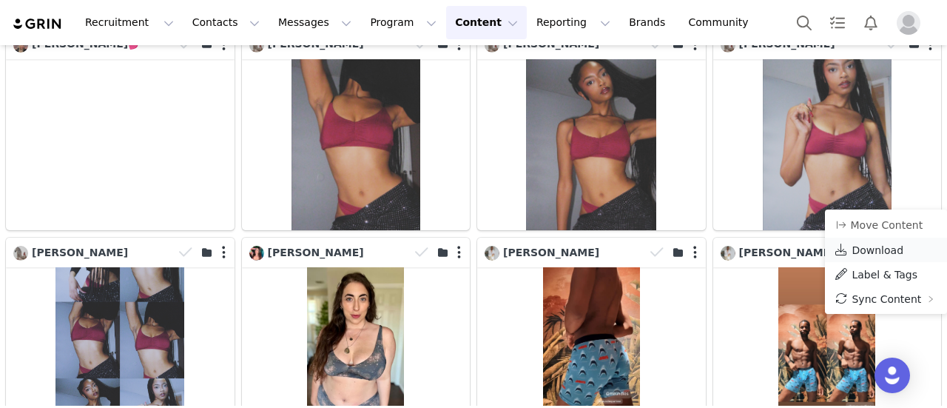
drag, startPoint x: 884, startPoint y: 248, endPoint x: 876, endPoint y: 252, distance: 8.3
click at [884, 248] on span "Download" at bounding box center [878, 250] width 52 height 12
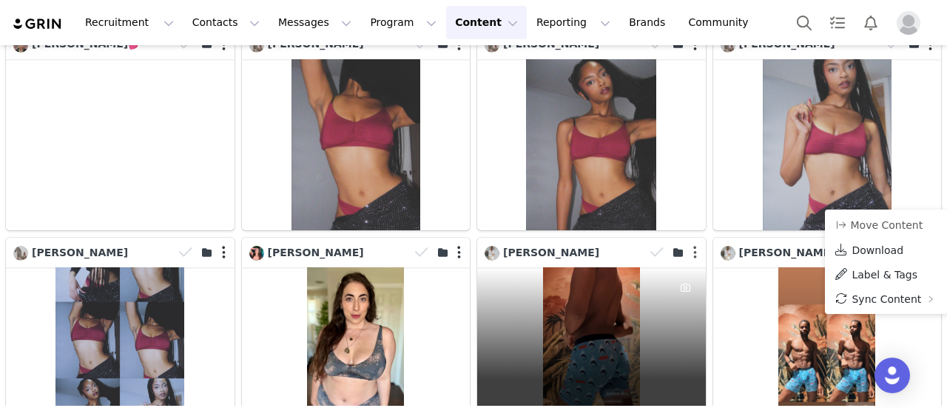
click at [694, 245] on button "button" at bounding box center [696, 252] width 4 height 15
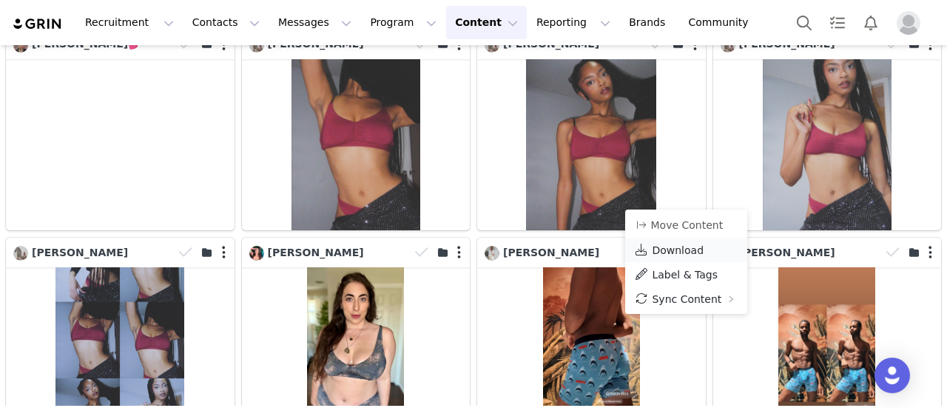
click at [680, 246] on span "Download" at bounding box center [678, 250] width 52 height 12
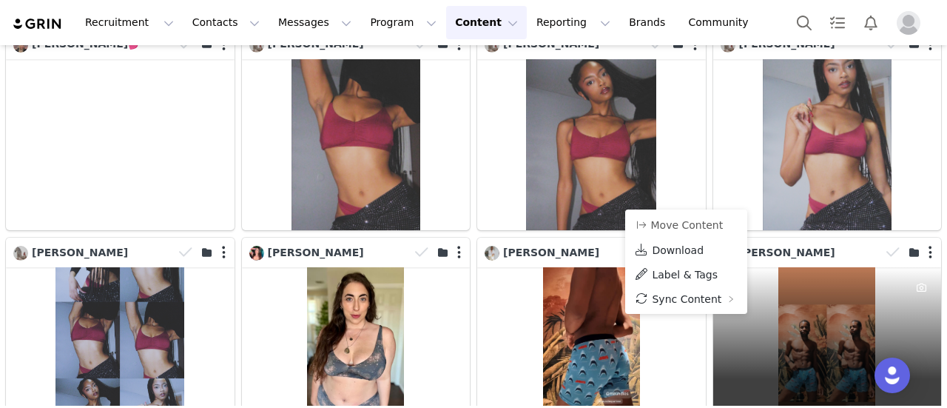
click at [810, 267] on div "3.3K 0" at bounding box center [828, 352] width 229 height 171
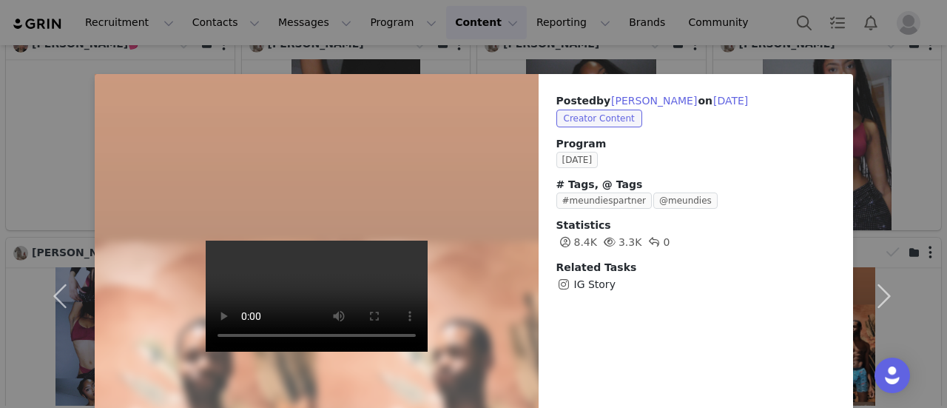
click at [741, 51] on div "Posted by [PERSON_NAME] on [DATE] Creator Content Program [DATE] # Tags, @ Tags…" at bounding box center [473, 204] width 947 height 408
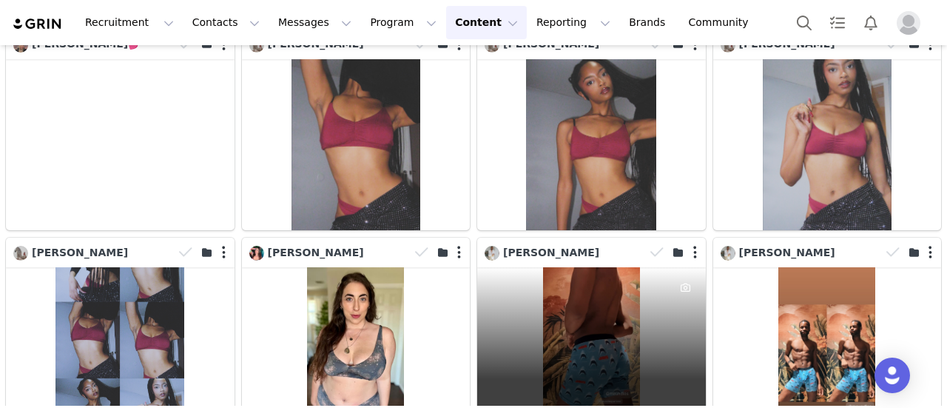
click at [585, 303] on div "3.3K 0" at bounding box center [591, 352] width 229 height 171
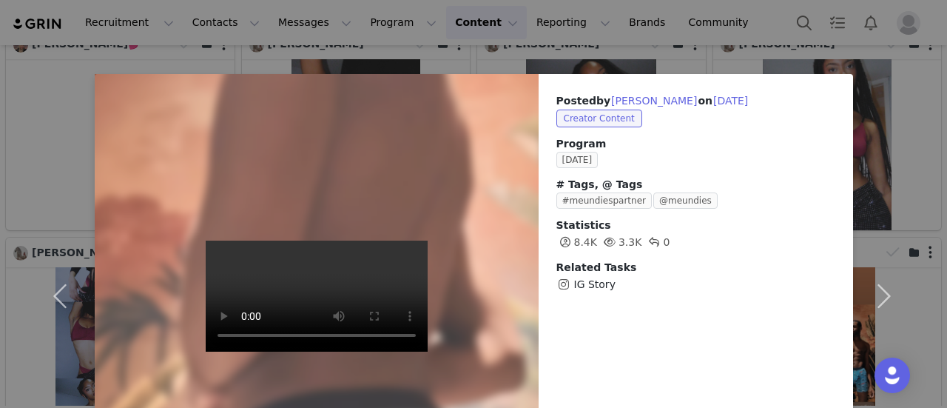
drag, startPoint x: 743, startPoint y: 17, endPoint x: 691, endPoint y: 33, distance: 55.0
click at [742, 17] on div "Posted by [PERSON_NAME] on [DATE] Creator Content Program [DATE] # Tags, @ Tags…" at bounding box center [473, 204] width 947 height 408
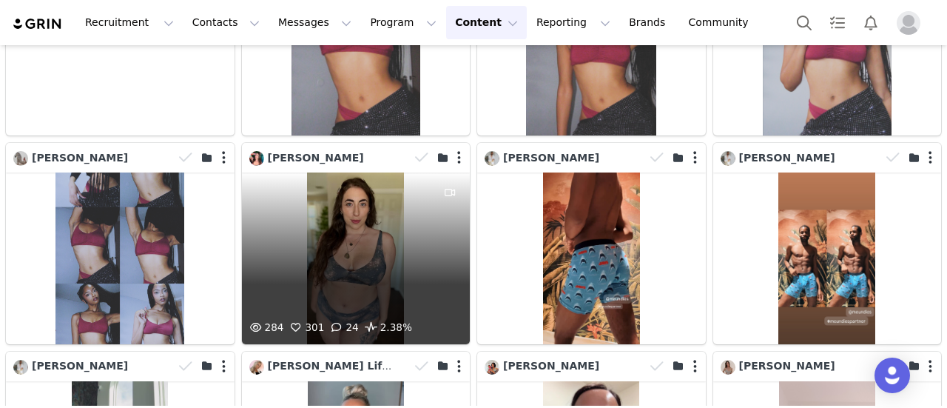
scroll to position [5153, 0]
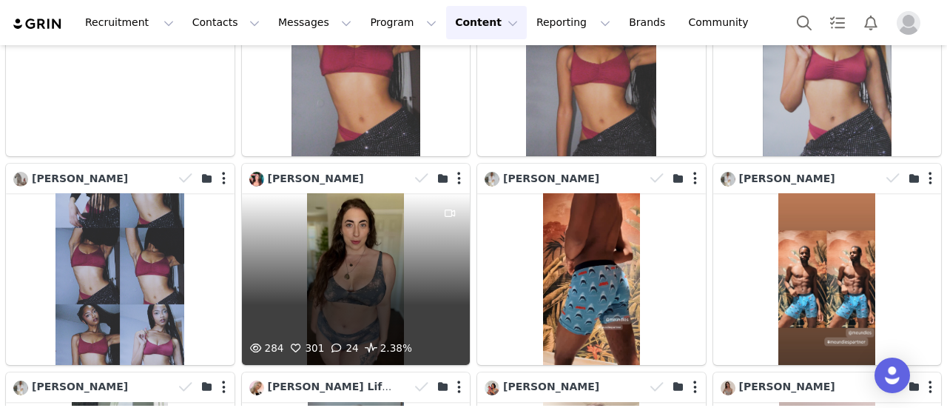
click at [390, 211] on div "284 301 24 2.38%" at bounding box center [356, 278] width 229 height 171
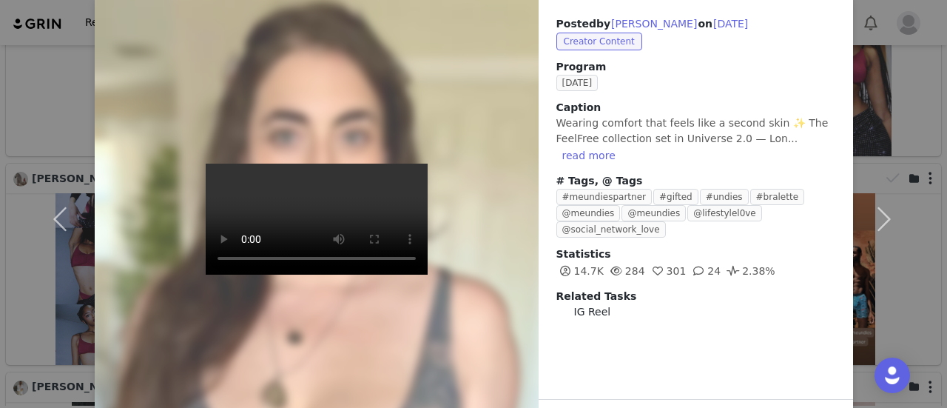
scroll to position [53, 0]
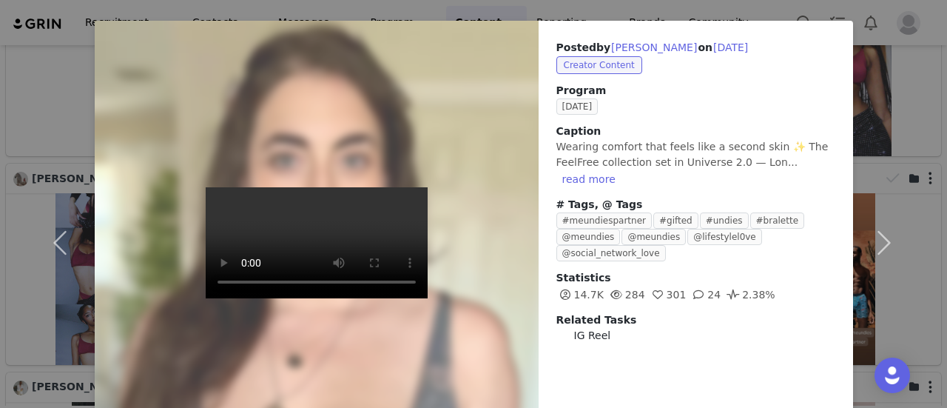
drag, startPoint x: 680, startPoint y: 18, endPoint x: 657, endPoint y: 39, distance: 32.0
click at [681, 17] on div "Posted by [PERSON_NAME] on [DATE] Creator Content Program [DATE] Caption Wearin…" at bounding box center [473, 204] width 947 height 408
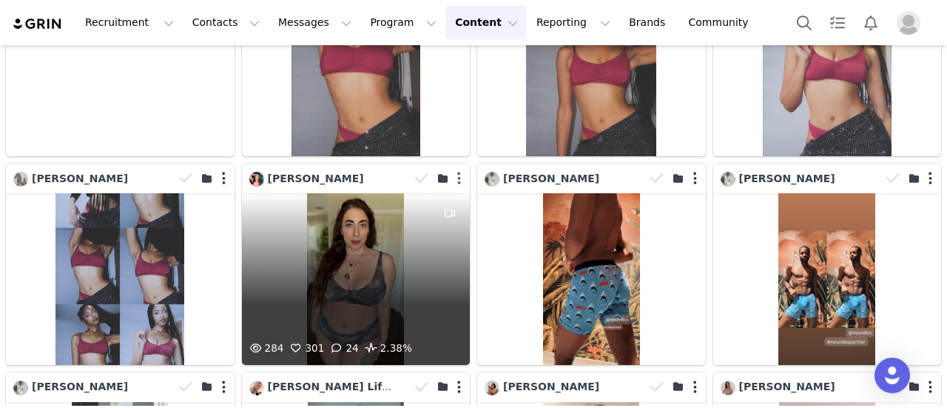
click at [457, 171] on button "button" at bounding box center [459, 178] width 4 height 15
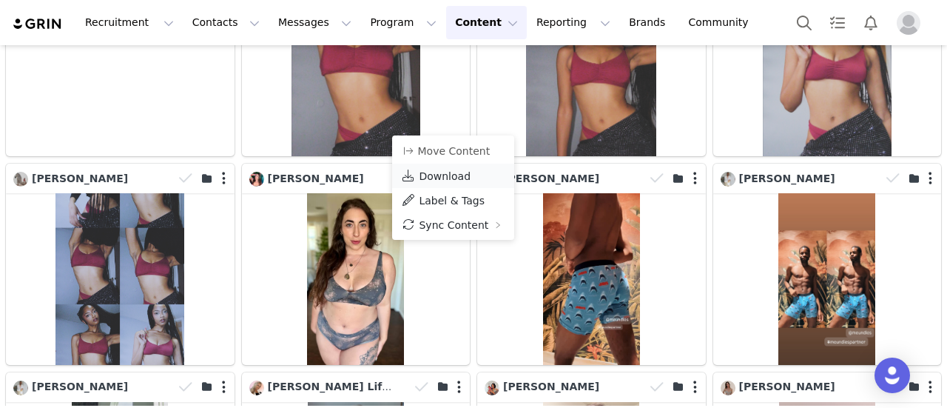
click at [448, 179] on span "Download" at bounding box center [445, 176] width 52 height 12
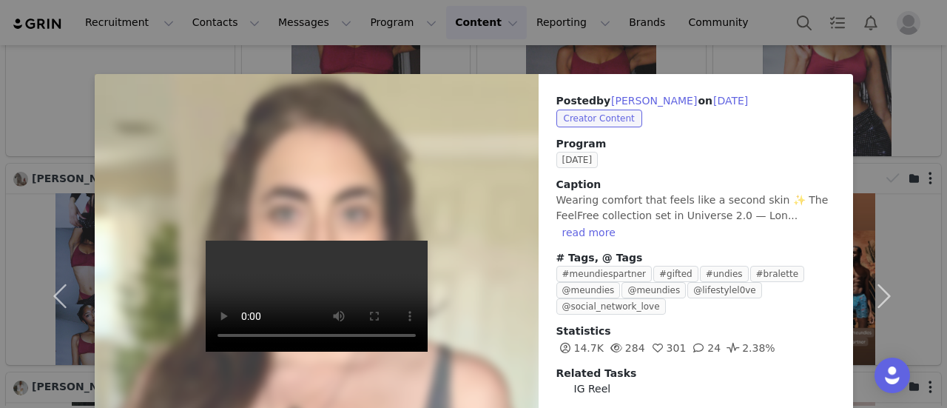
click at [657, 13] on div "Posted by [PERSON_NAME] on [DATE] Creator Content Program [DATE] Caption Wearin…" at bounding box center [473, 204] width 947 height 408
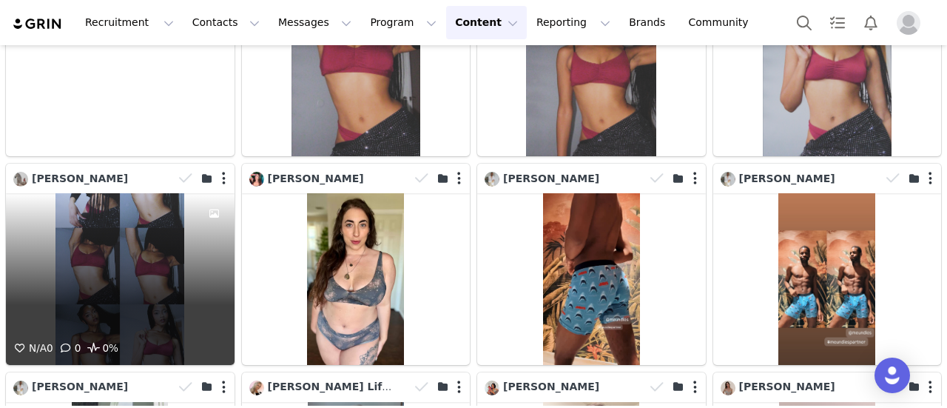
click at [142, 196] on div "N/A 0 0 0%" at bounding box center [120, 278] width 229 height 171
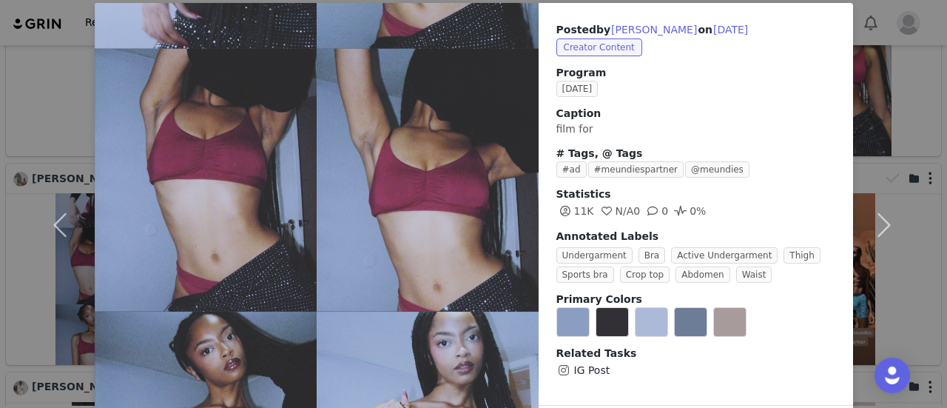
scroll to position [0, 0]
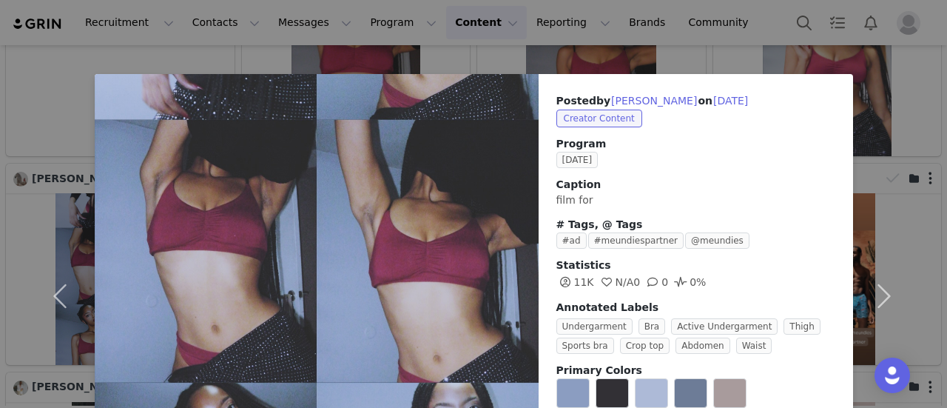
drag, startPoint x: 728, startPoint y: 19, endPoint x: 691, endPoint y: 46, distance: 46.6
click at [728, 19] on div "Posted by [PERSON_NAME] on [DATE] Creator Content Program [DATE] Caption film f…" at bounding box center [473, 204] width 947 height 408
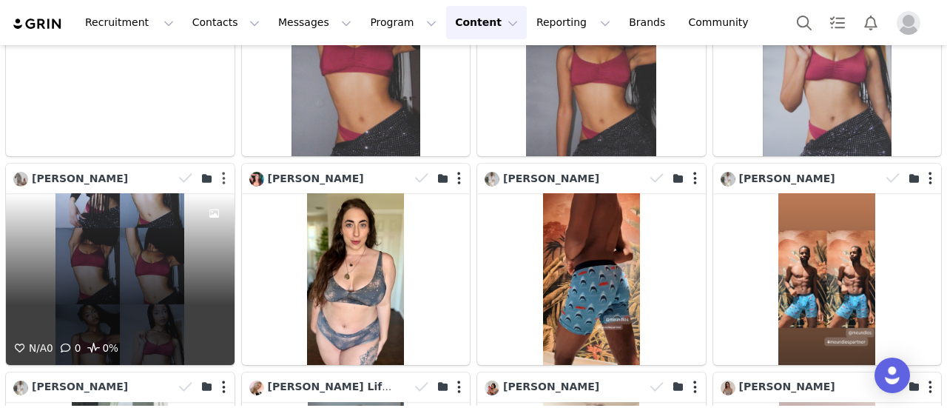
click at [222, 171] on button "button" at bounding box center [224, 178] width 4 height 15
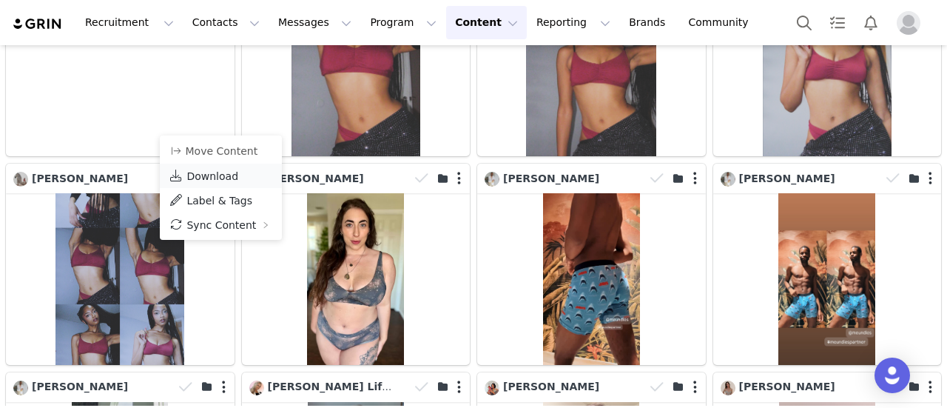
click at [222, 177] on span "Download" at bounding box center [213, 176] width 52 height 12
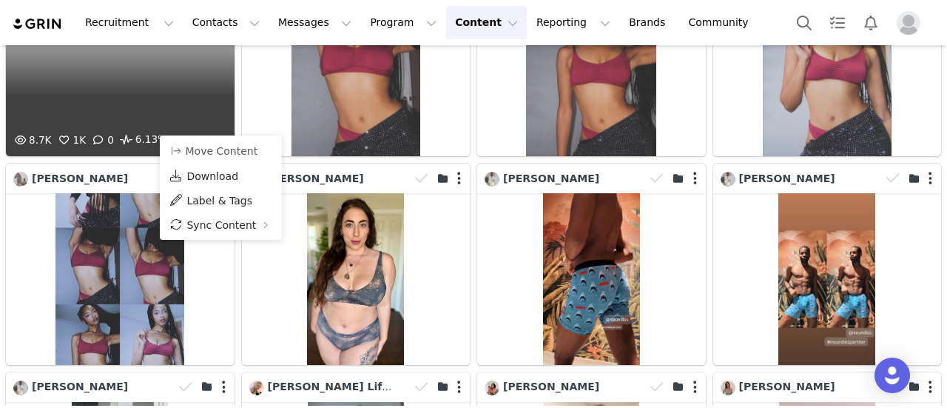
click at [164, 131] on div "8.7K 1K 0 6.13%" at bounding box center [90, 143] width 161 height 25
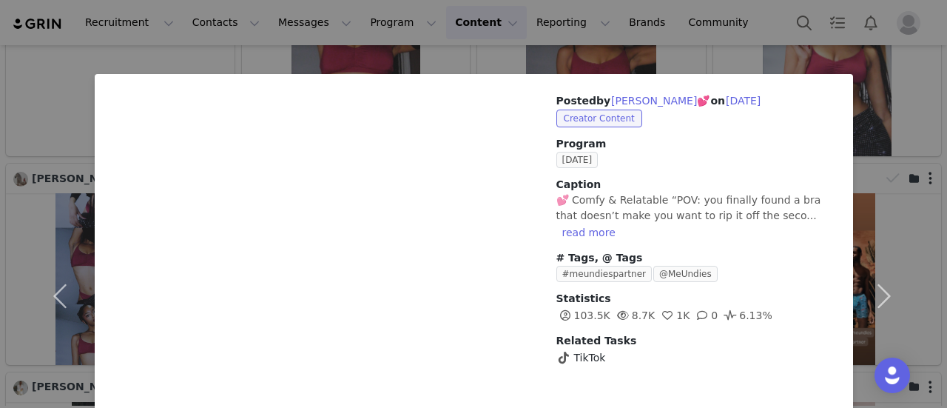
click at [714, 63] on div "Posted by [PERSON_NAME]💕 on [DATE] Creator Content Program [DATE] Caption 💕 Com…" at bounding box center [473, 204] width 947 height 408
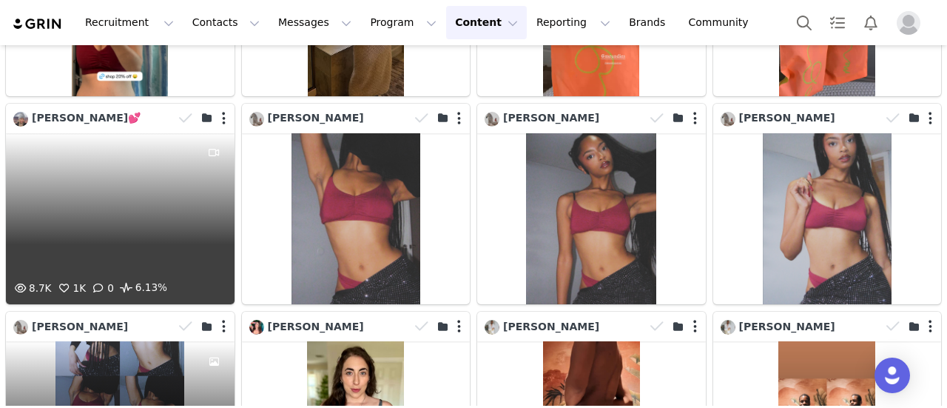
scroll to position [5079, 0]
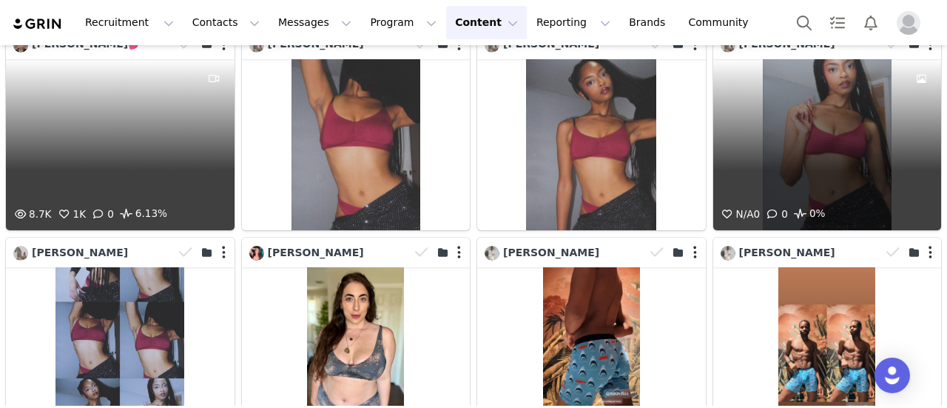
click at [801, 115] on div "N/A 0 0 0%" at bounding box center [828, 144] width 229 height 171
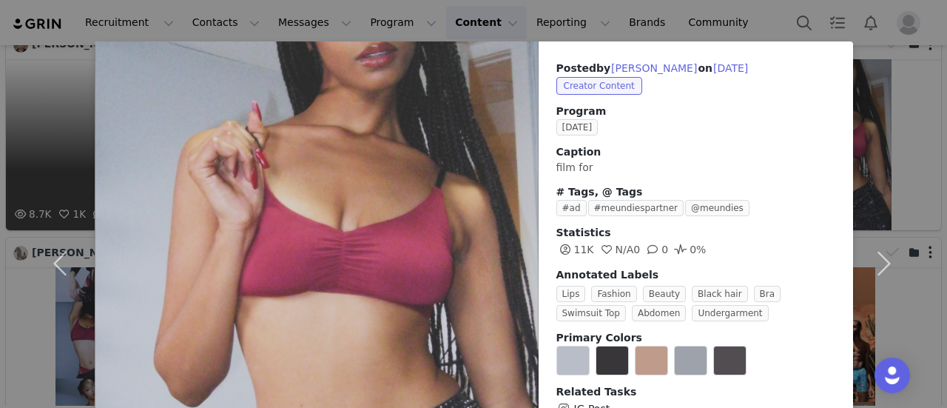
scroll to position [0, 0]
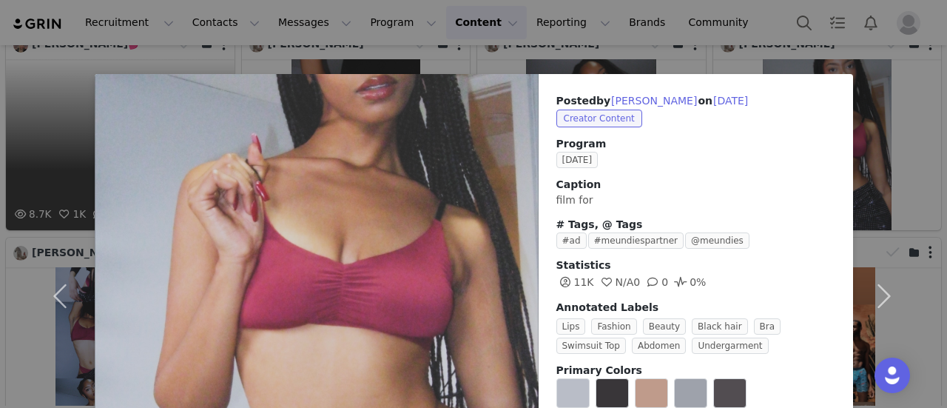
click at [742, 50] on div "Posted by [PERSON_NAME] on [DATE] Creator Content Program [DATE] Caption film f…" at bounding box center [473, 204] width 947 height 408
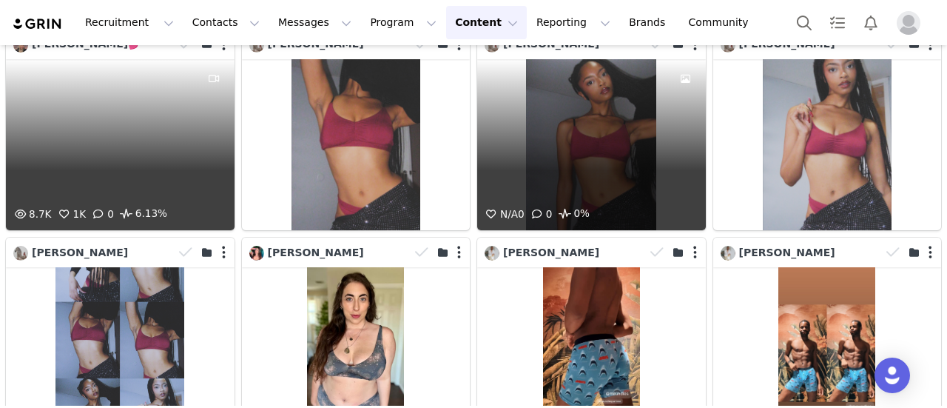
click at [601, 63] on div "N/A 0 0 0%" at bounding box center [591, 144] width 229 height 171
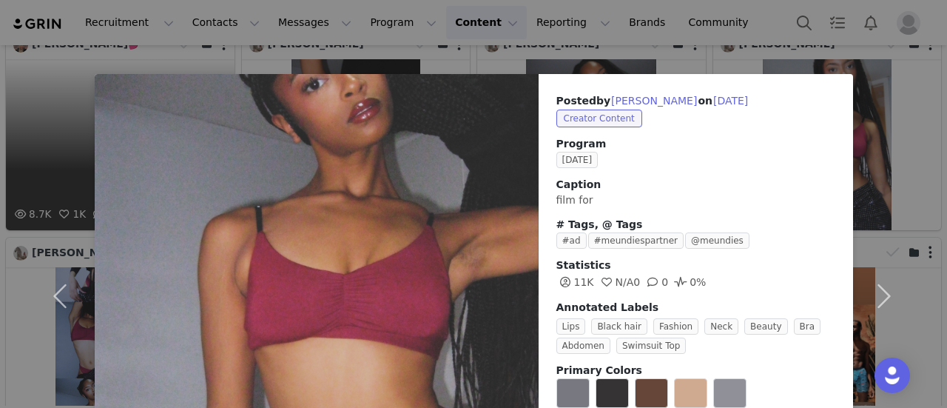
click at [388, 61] on div "Posted by [PERSON_NAME] on [DATE] Creator Content Program [DATE] Caption film f…" at bounding box center [473, 204] width 947 height 408
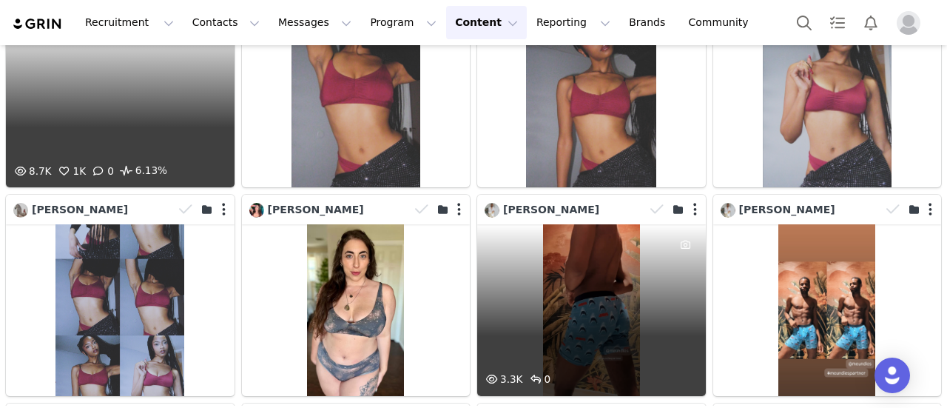
scroll to position [5153, 0]
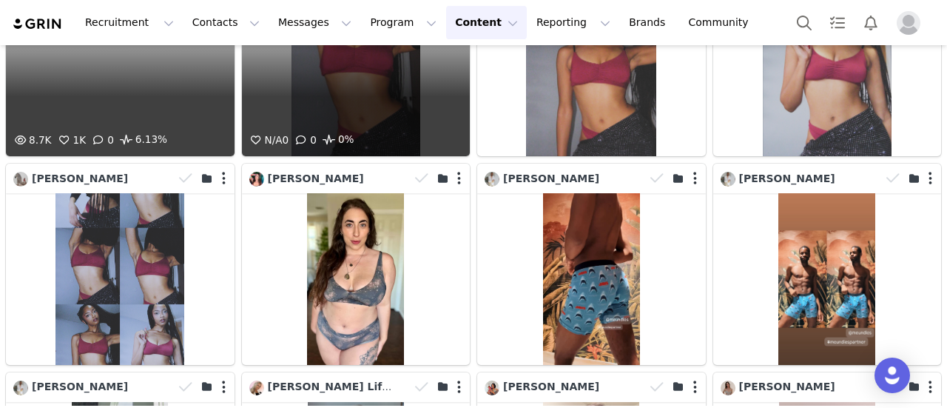
click at [375, 61] on div "N/A 0 0 0%" at bounding box center [356, 70] width 229 height 171
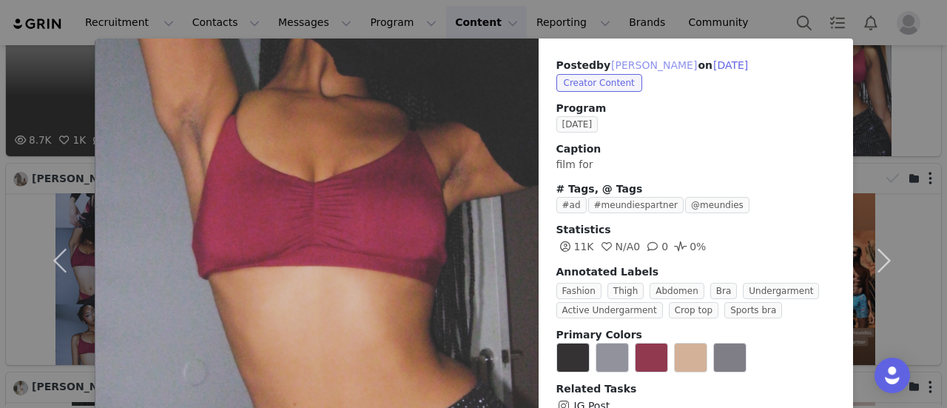
scroll to position [0, 0]
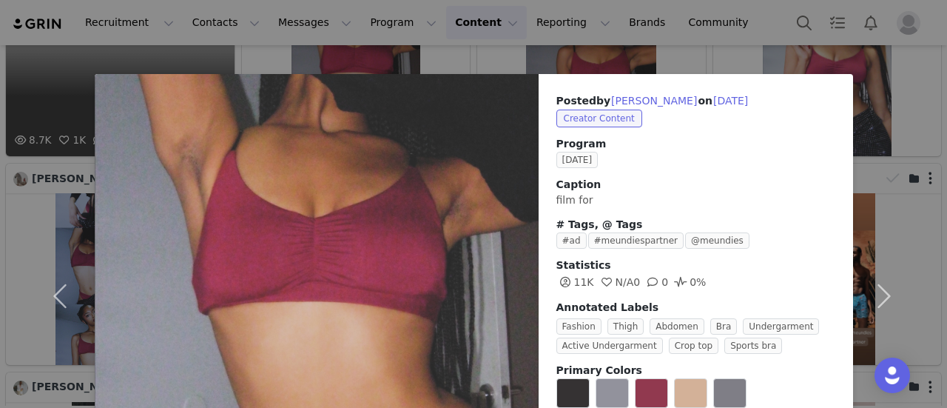
click at [617, 60] on div "Posted by [PERSON_NAME] on [DATE] Creator Content Program [DATE] Caption film f…" at bounding box center [473, 204] width 947 height 408
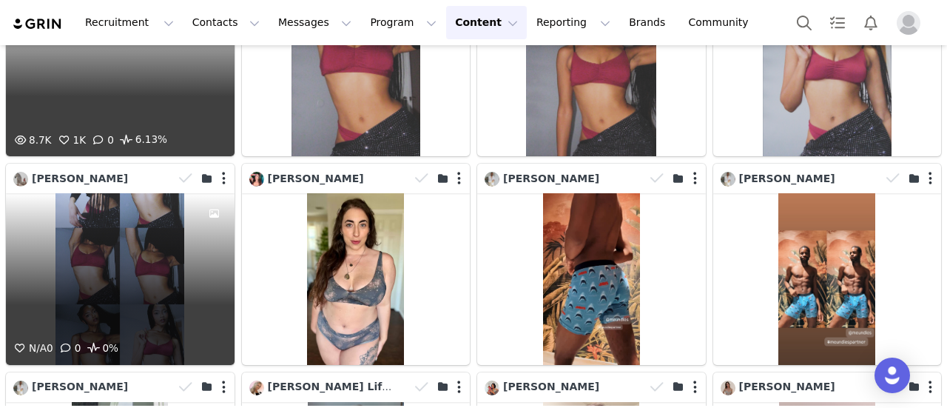
click at [201, 193] on div at bounding box center [215, 266] width 40 height 146
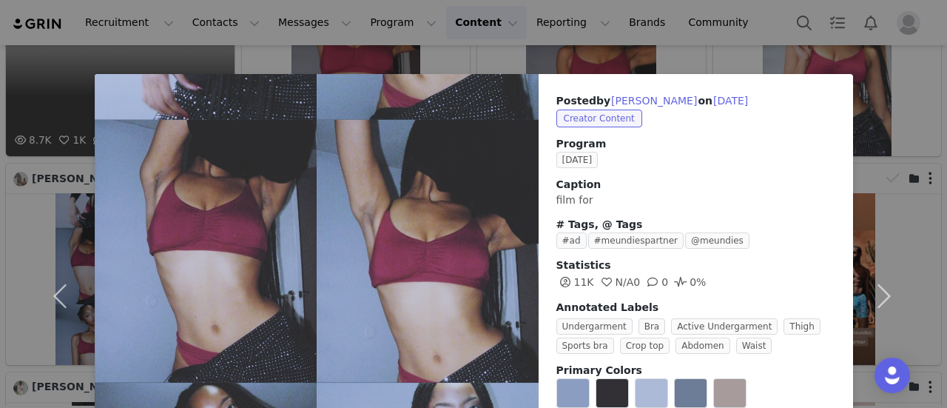
click at [677, 50] on div "Posted by [PERSON_NAME] on [DATE] Creator Content Program [DATE] Caption film f…" at bounding box center [473, 204] width 947 height 408
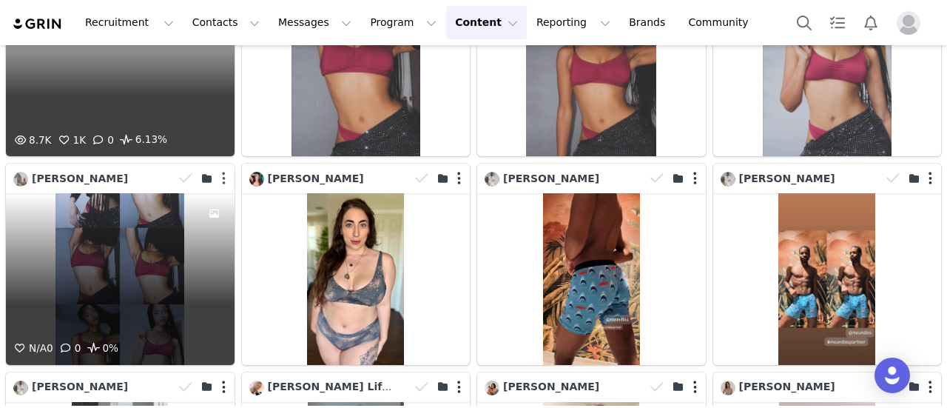
click at [222, 171] on button "button" at bounding box center [224, 178] width 4 height 15
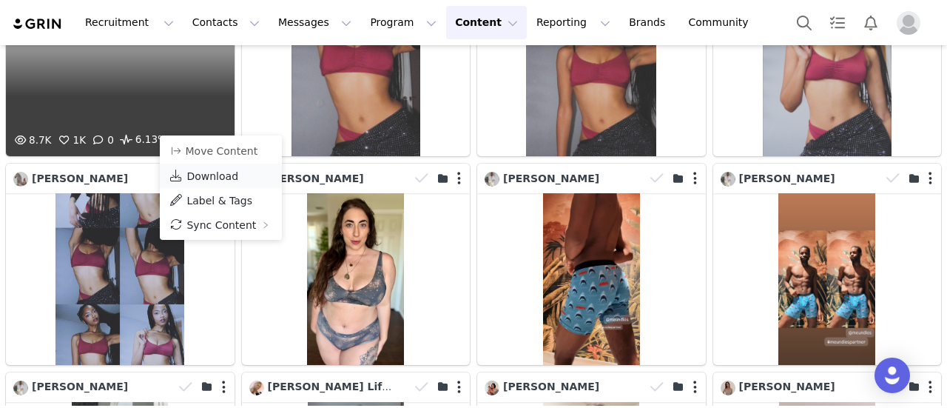
click at [220, 170] on span "Download" at bounding box center [213, 176] width 52 height 12
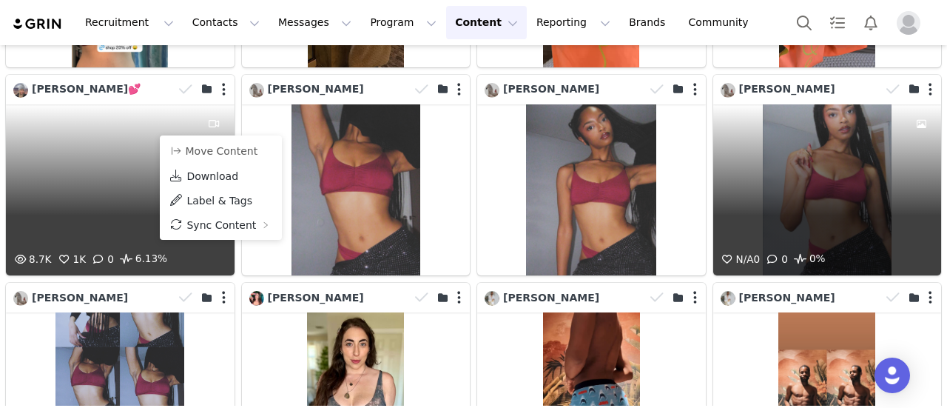
scroll to position [5005, 0]
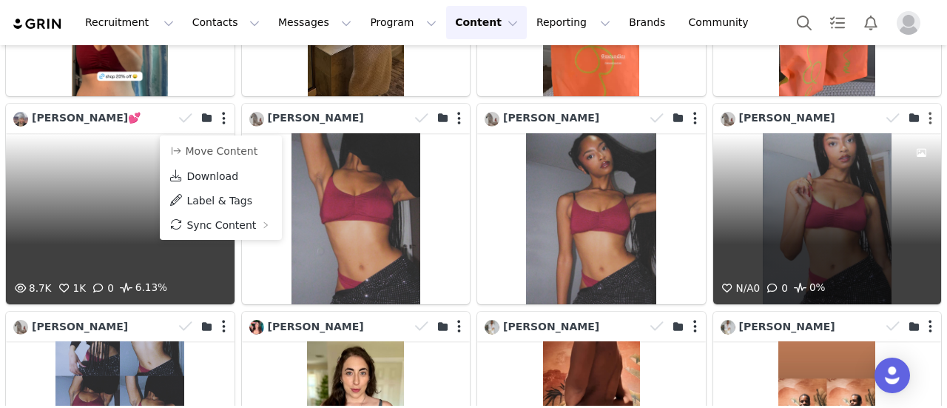
click at [929, 111] on button "button" at bounding box center [931, 118] width 4 height 15
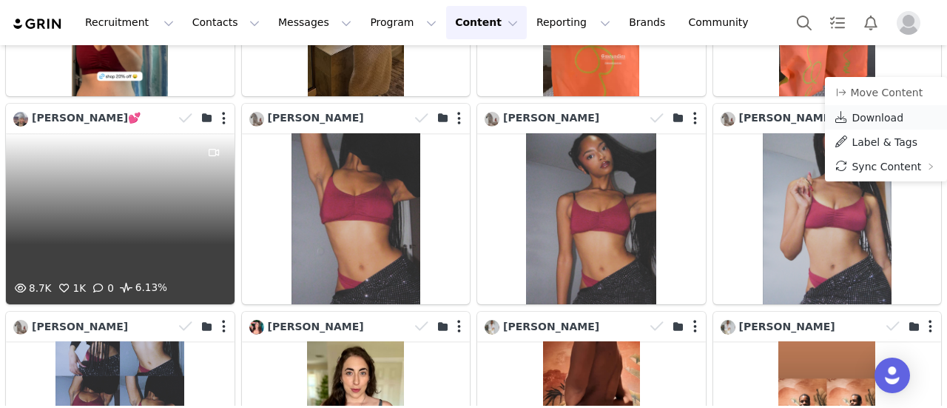
click at [891, 115] on span "Download" at bounding box center [878, 118] width 52 height 12
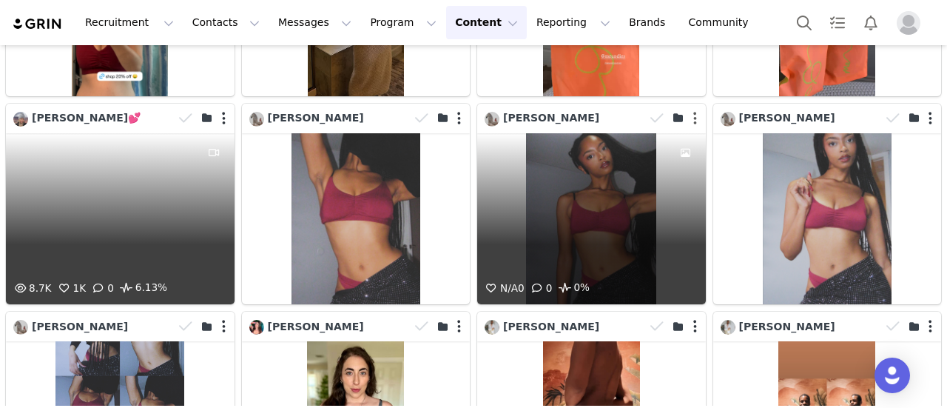
click at [694, 111] on button "button" at bounding box center [696, 118] width 4 height 15
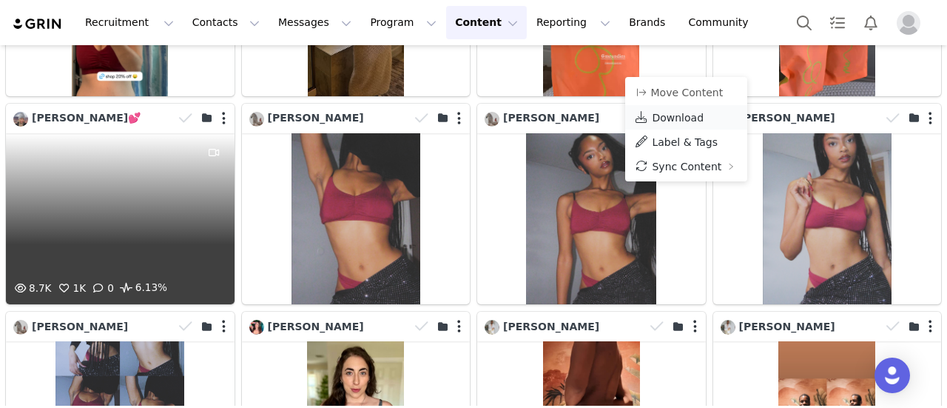
click at [659, 124] on span "Download" at bounding box center [678, 118] width 52 height 12
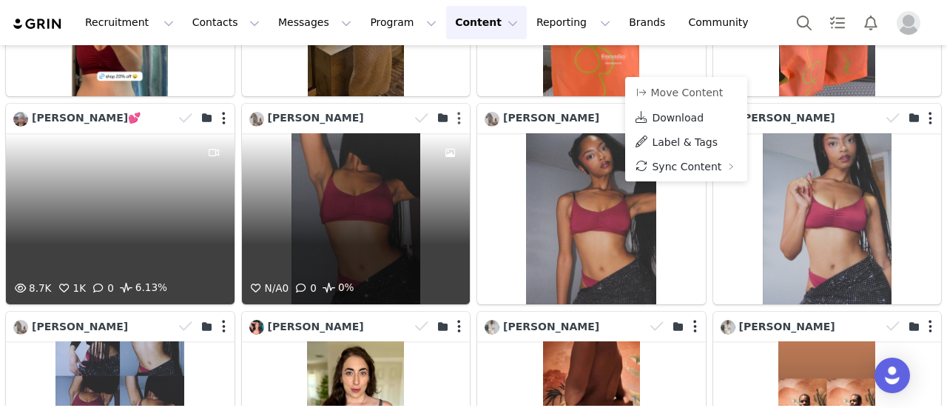
click at [457, 111] on button "button" at bounding box center [459, 118] width 4 height 15
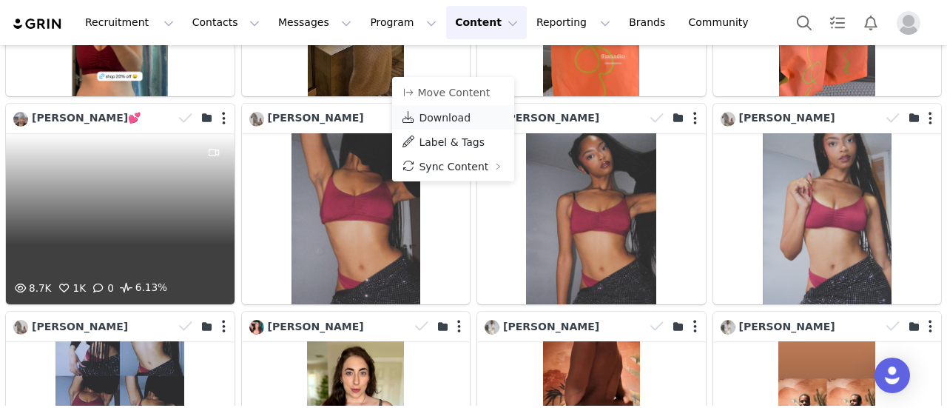
click at [451, 113] on span "Download" at bounding box center [445, 118] width 52 height 12
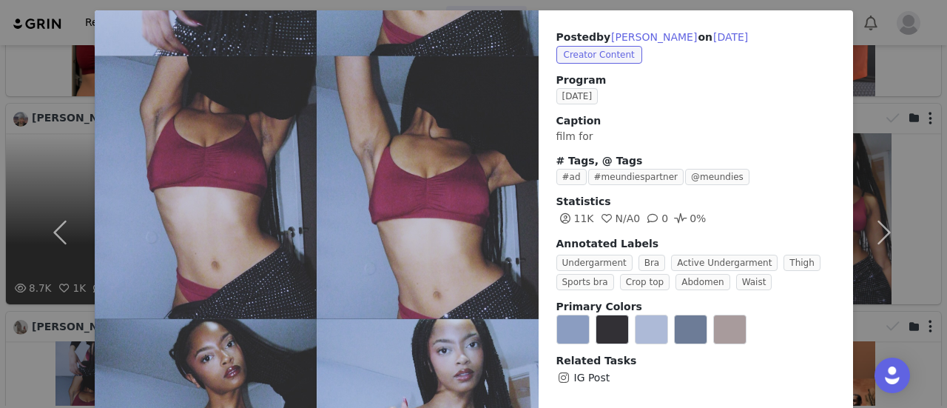
scroll to position [0, 0]
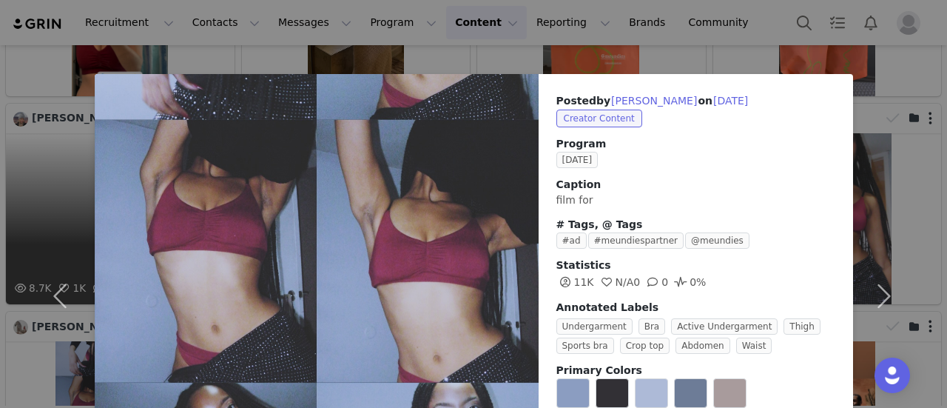
click at [767, 41] on div "Posted by [PERSON_NAME] on [DATE] Creator Content Program [DATE] Caption film f…" at bounding box center [473, 204] width 947 height 408
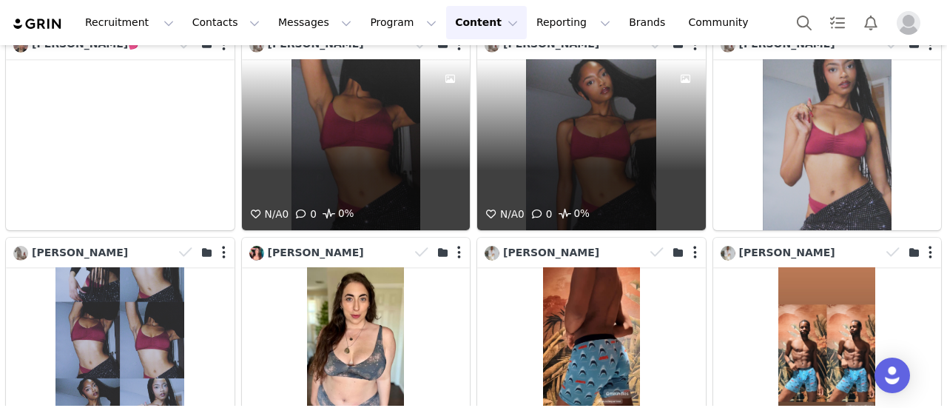
scroll to position [4857, 0]
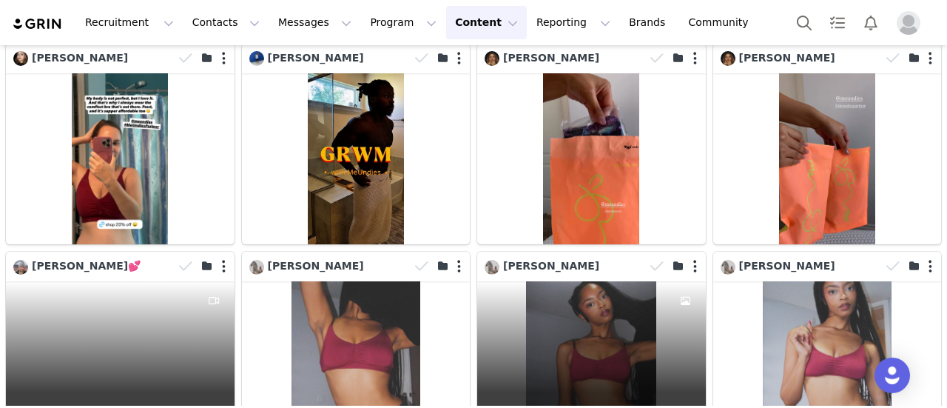
click at [147, 281] on div "8.7K 1K 0 6.13%" at bounding box center [120, 366] width 229 height 171
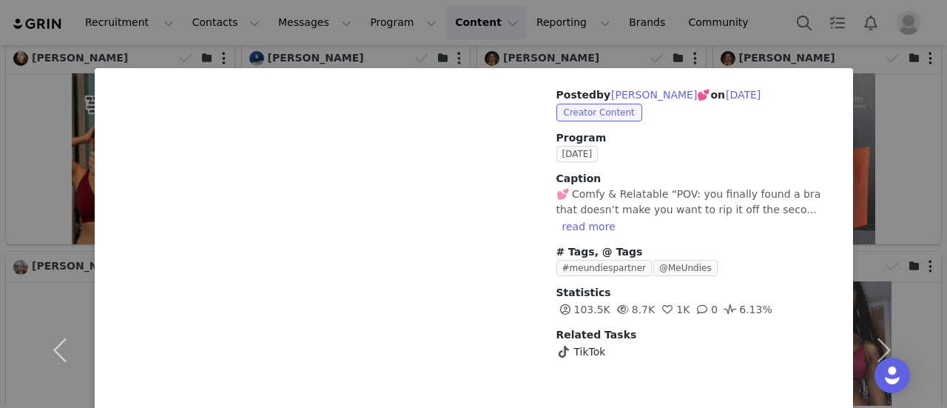
scroll to position [0, 0]
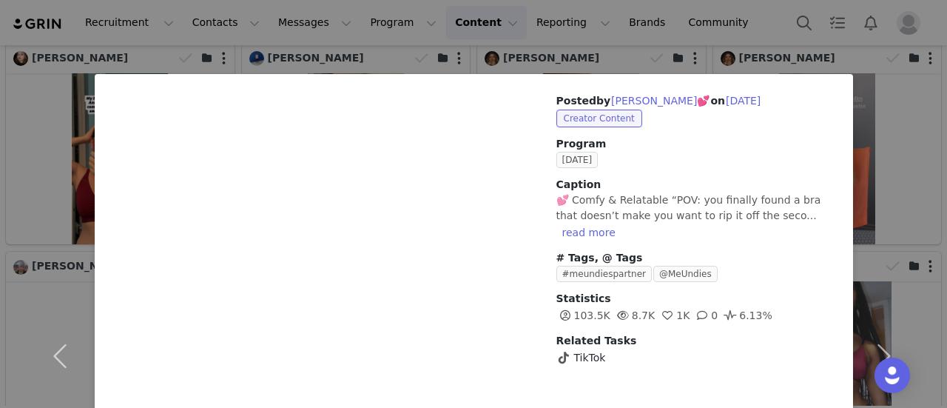
click at [461, 53] on div "Posted by [PERSON_NAME]💕 on [DATE] Creator Content Program [DATE] Caption 💕 Com…" at bounding box center [473, 204] width 947 height 408
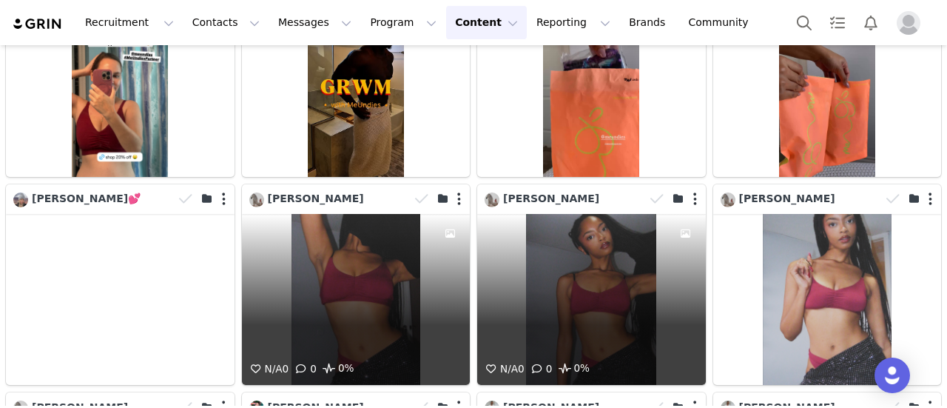
scroll to position [4931, 0]
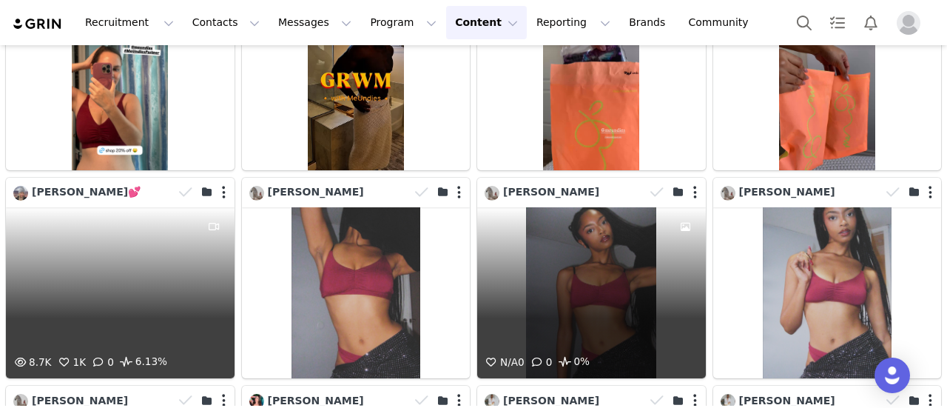
click at [138, 208] on div "8.7K 1K 0 6.13%" at bounding box center [120, 292] width 229 height 171
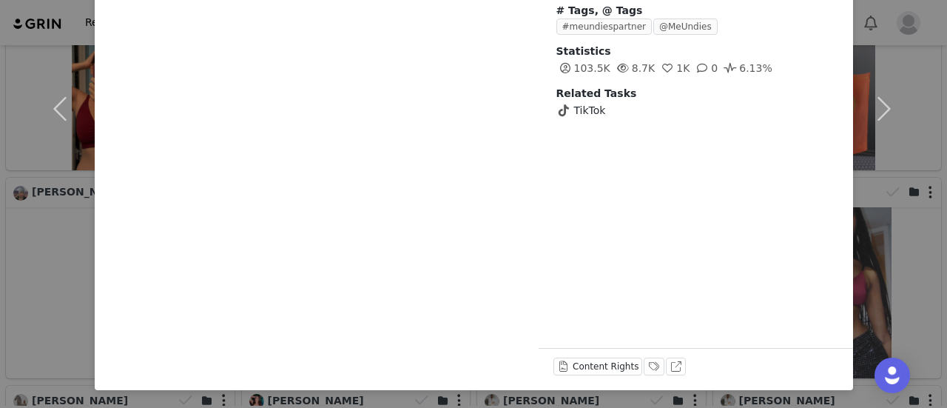
scroll to position [0, 0]
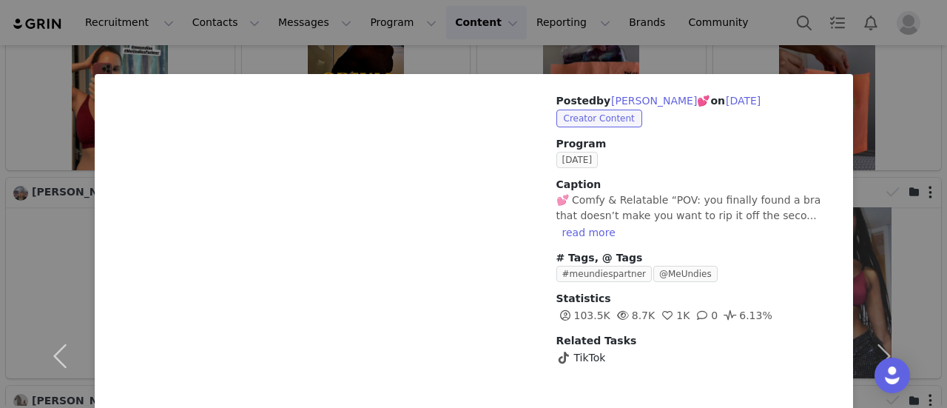
click at [715, 33] on div "Posted by [PERSON_NAME]💕 on [DATE] Creator Content Program [DATE] Caption 💕 Com…" at bounding box center [473, 204] width 947 height 408
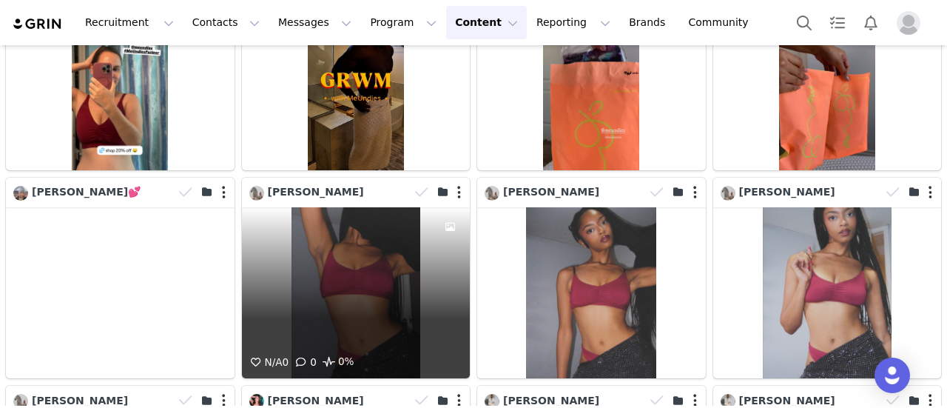
scroll to position [4783, 0]
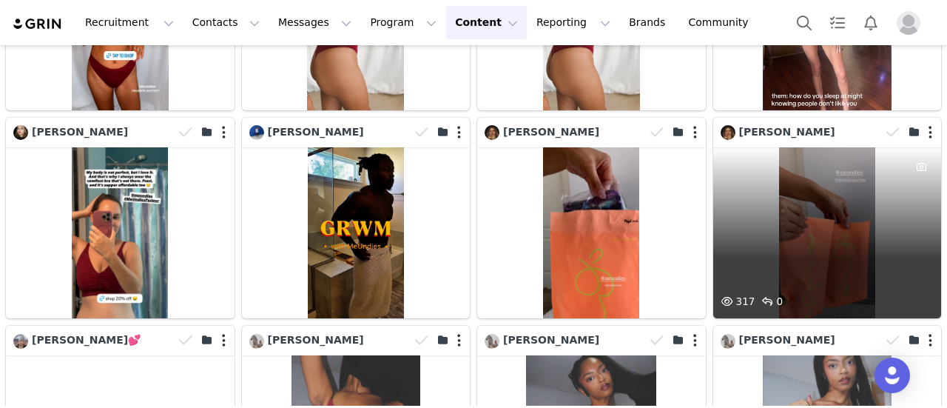
click at [804, 174] on div "317 0" at bounding box center [828, 232] width 229 height 171
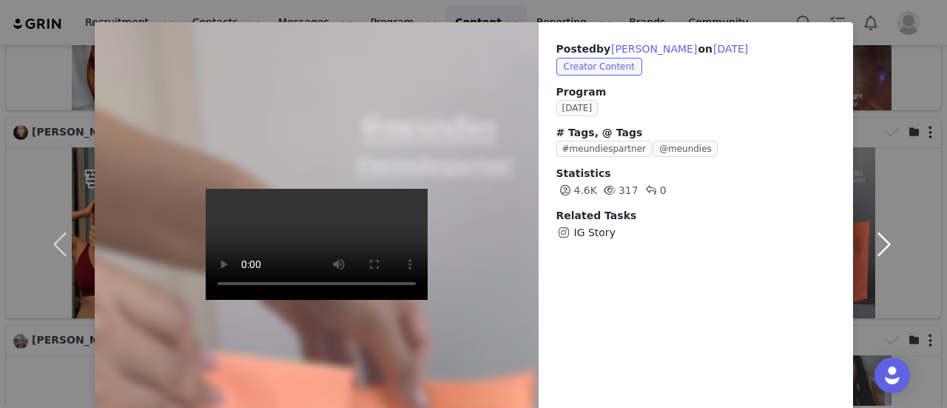
scroll to position [0, 0]
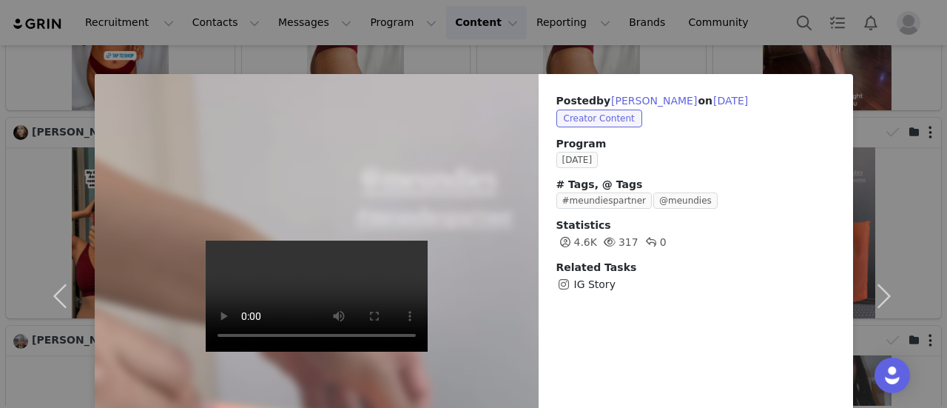
click at [804, 50] on div "Posted by [PERSON_NAME] on [DATE] Creator Content Program [DATE] # Tags, @ Tags…" at bounding box center [473, 204] width 947 height 408
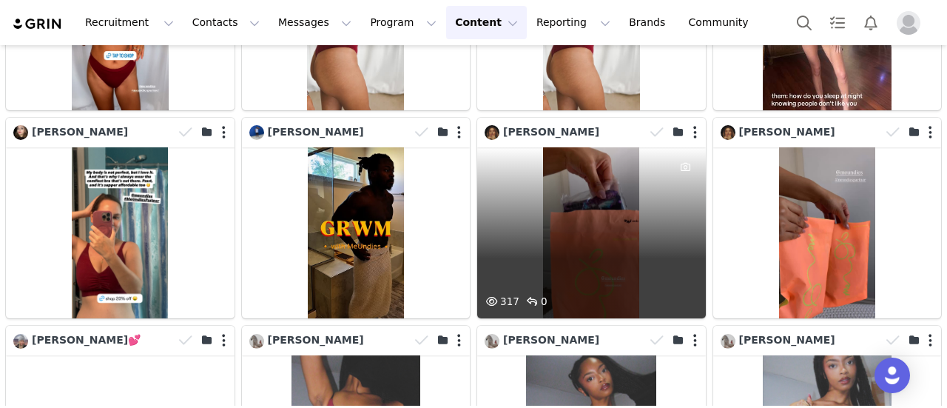
click at [577, 187] on div "317 0" at bounding box center [591, 232] width 229 height 171
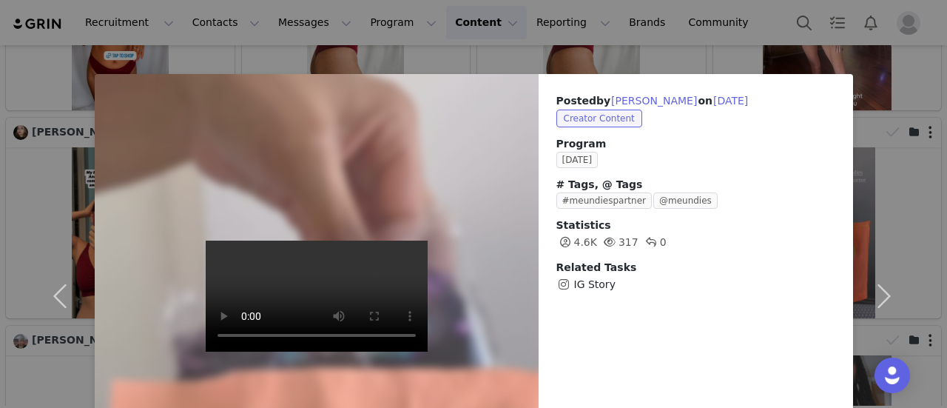
click at [716, 24] on div "Posted by [PERSON_NAME] on [DATE] Creator Content Program [DATE] # Tags, @ Tags…" at bounding box center [473, 204] width 947 height 408
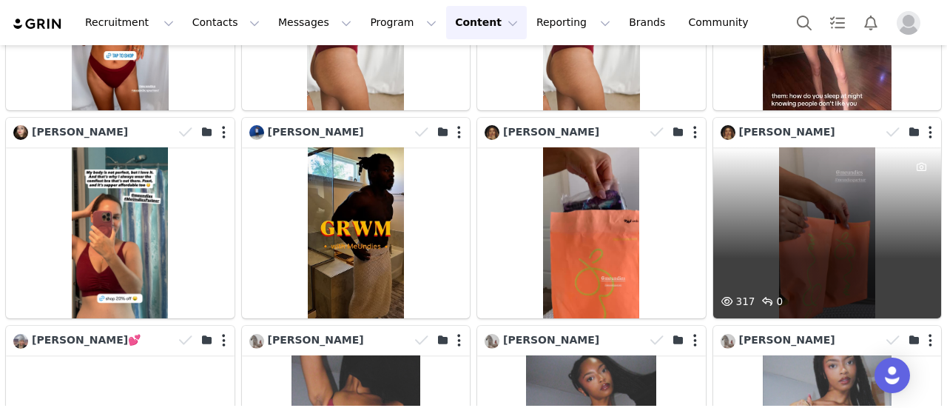
click at [793, 187] on div "317 0" at bounding box center [828, 232] width 229 height 171
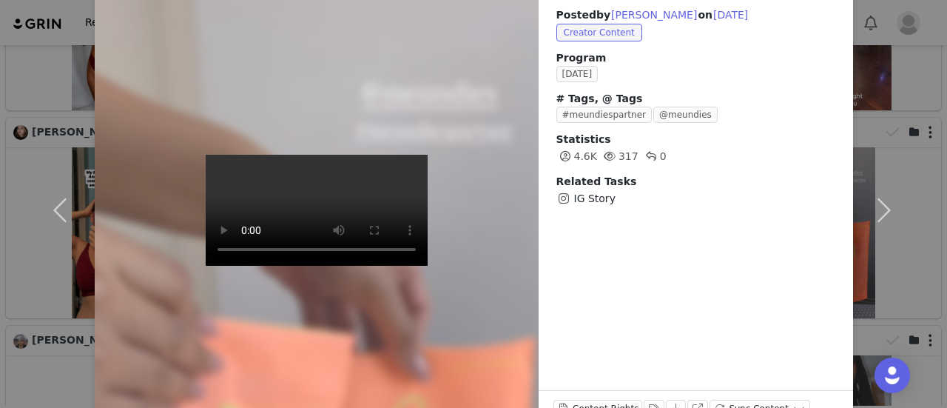
scroll to position [53, 0]
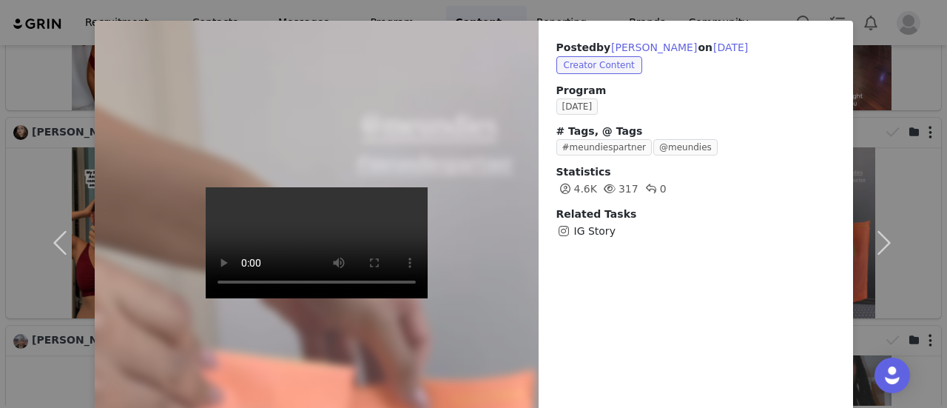
click at [751, 8] on div "Posted by [PERSON_NAME] on [DATE] Creator Content Program [DATE] # Tags, @ Tags…" at bounding box center [473, 204] width 947 height 408
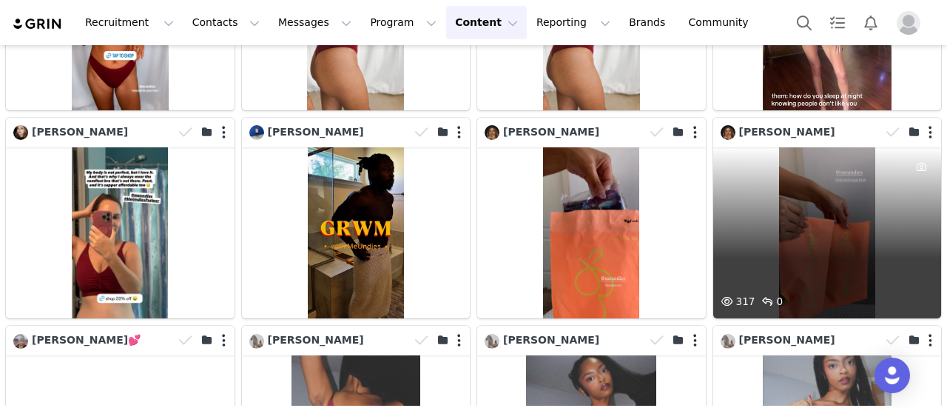
drag, startPoint x: 696, startPoint y: 135, endPoint x: 813, endPoint y: 132, distance: 116.2
click at [813, 147] on div "317 0" at bounding box center [828, 232] width 229 height 171
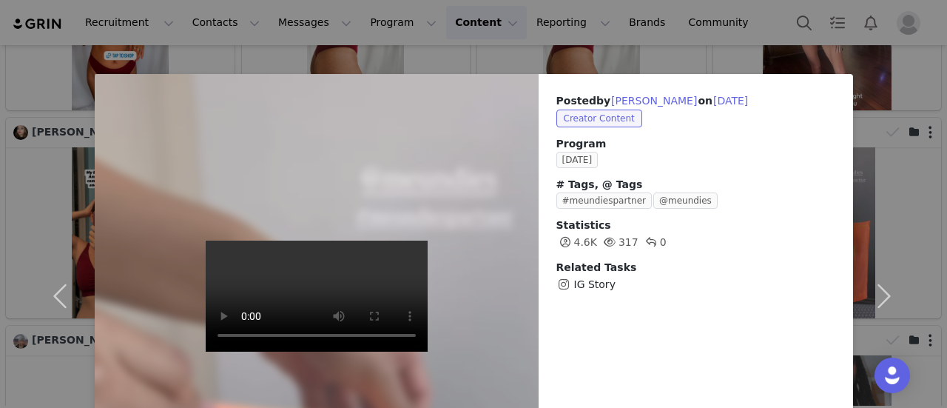
click at [710, 53] on div "Posted by [PERSON_NAME] on [DATE] Creator Content Program [DATE] # Tags, @ Tags…" at bounding box center [473, 204] width 947 height 408
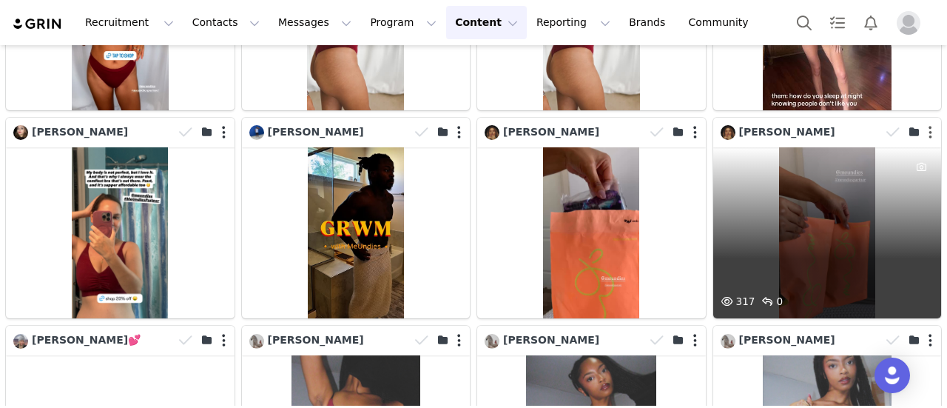
click at [929, 125] on button "button" at bounding box center [931, 132] width 4 height 15
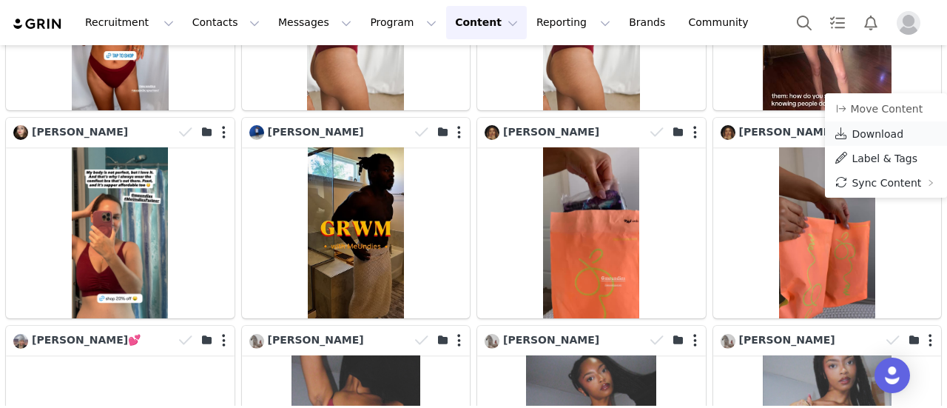
click at [865, 135] on span "Download" at bounding box center [878, 134] width 52 height 12
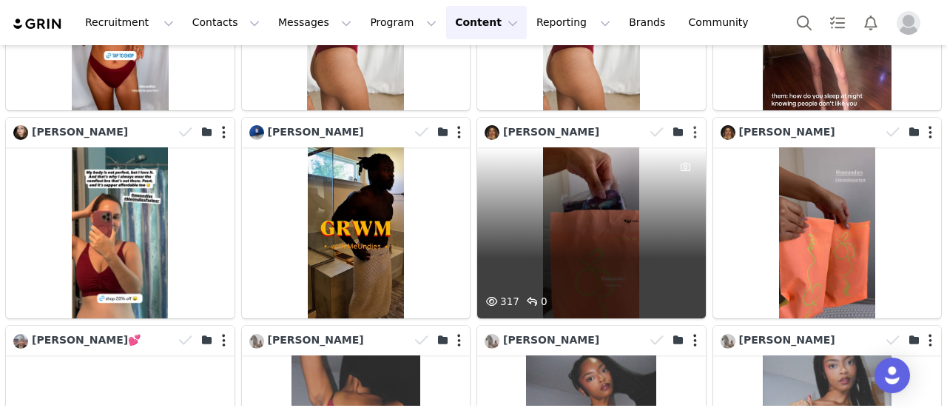
click at [694, 125] on button "button" at bounding box center [696, 132] width 4 height 15
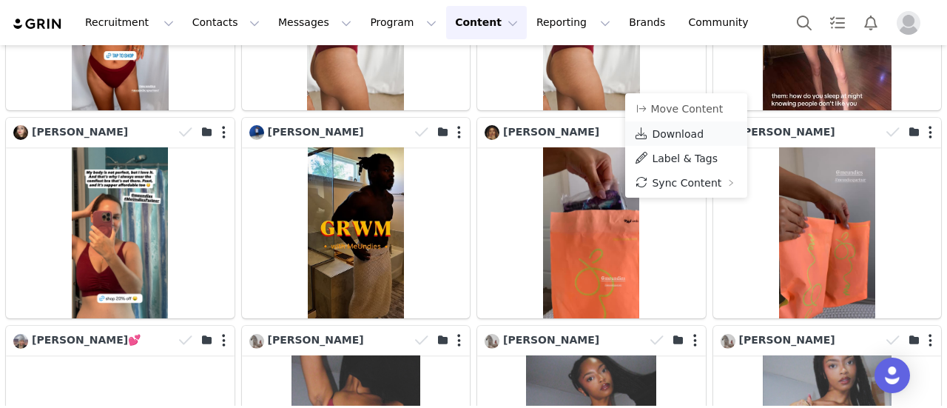
click at [686, 124] on link "Download" at bounding box center [686, 133] width 122 height 24
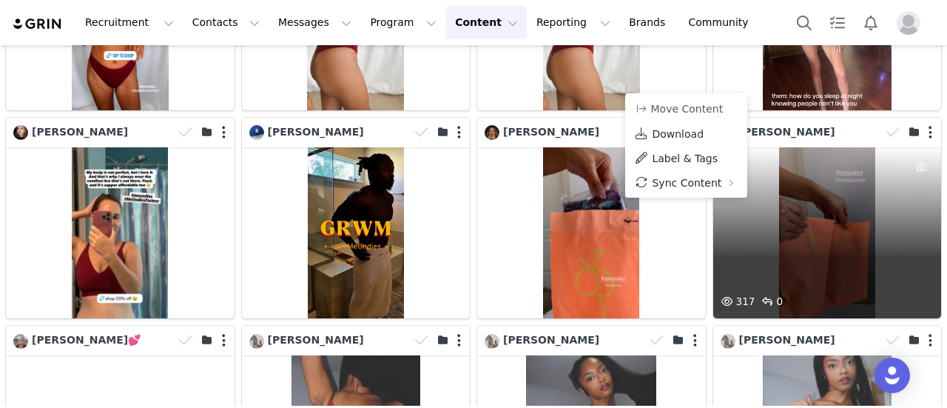
click at [801, 147] on div "317 0" at bounding box center [828, 232] width 229 height 171
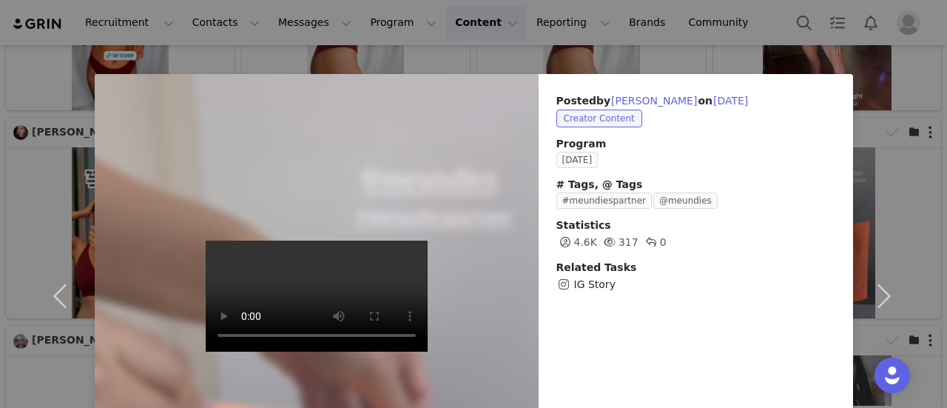
click at [739, 65] on div "Posted by [PERSON_NAME] on [DATE] Creator Content Program [DATE] # Tags, @ Tags…" at bounding box center [473, 204] width 947 height 408
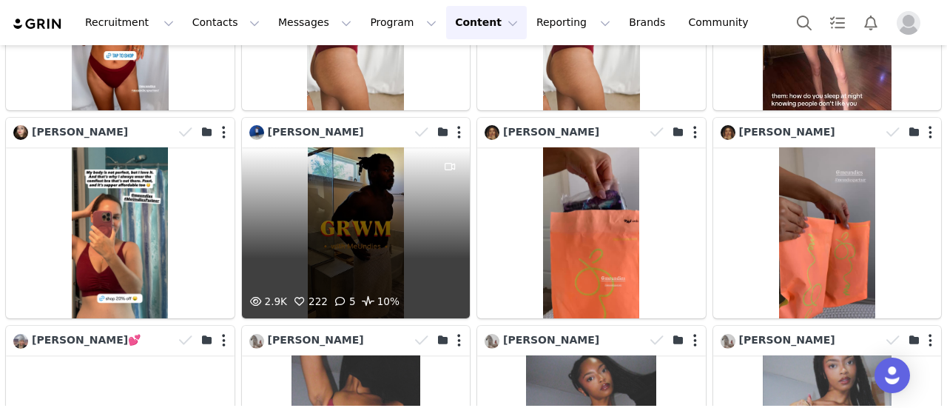
scroll to position [4709, 0]
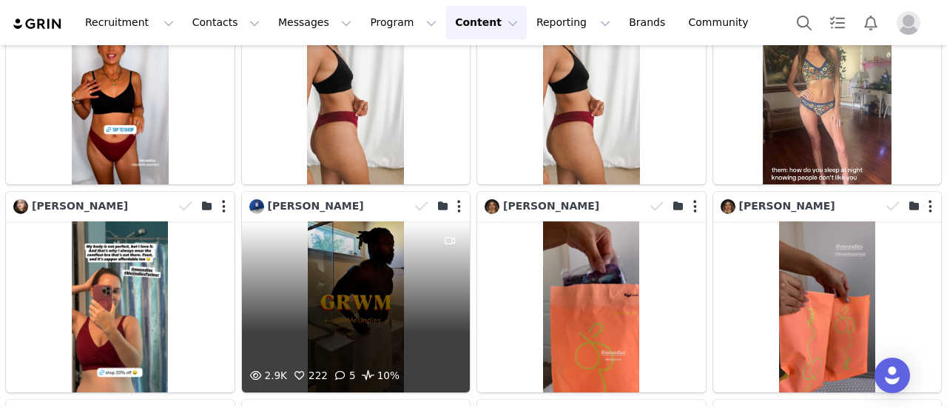
click at [378, 221] on div "2.9K 222 5 10%" at bounding box center [356, 306] width 229 height 171
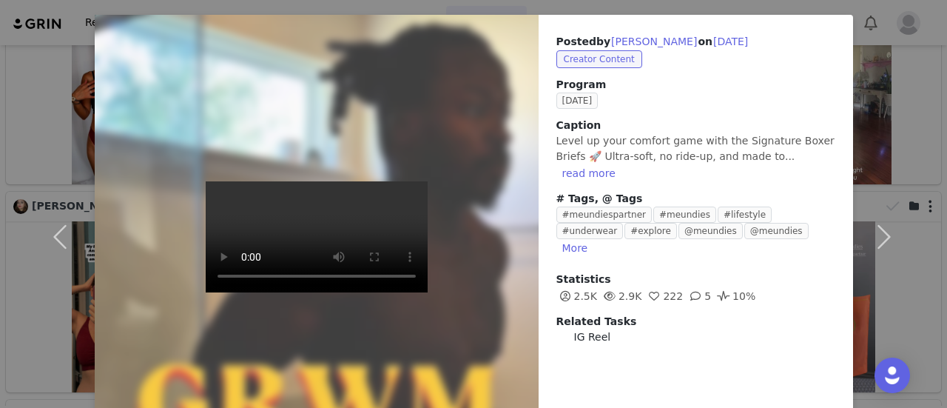
scroll to position [0, 0]
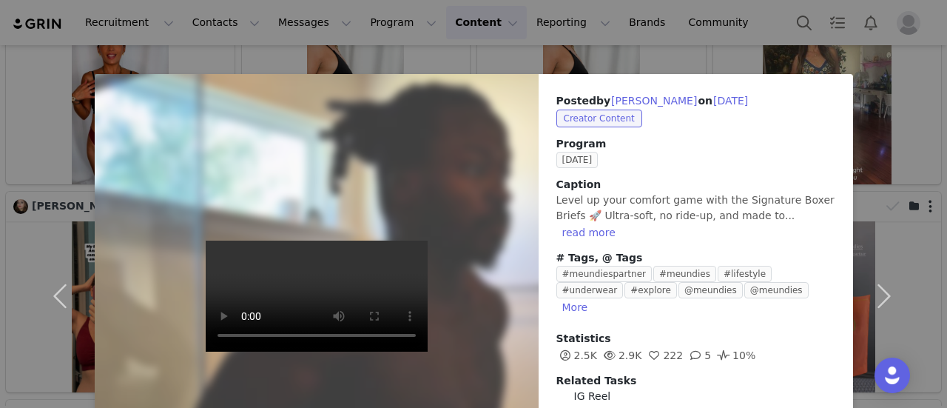
click at [668, 70] on div "Posted by [PERSON_NAME] on [DATE] Creator Content Program [DATE] Caption Level …" at bounding box center [473, 204] width 947 height 408
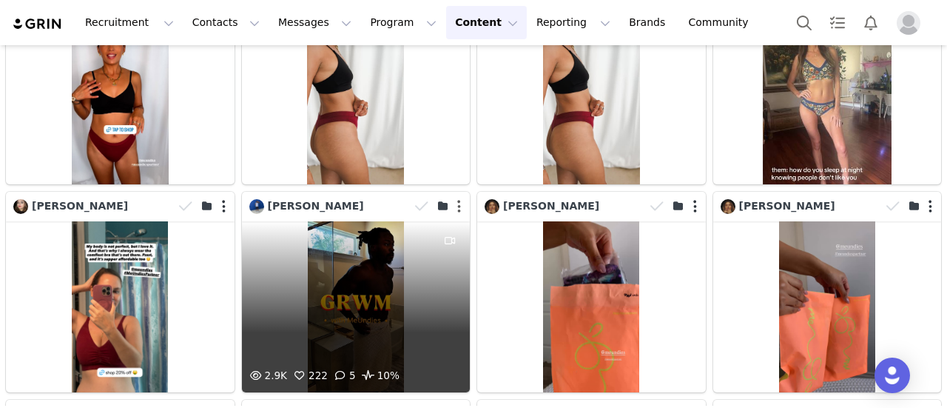
click at [457, 199] on button "button" at bounding box center [459, 206] width 4 height 15
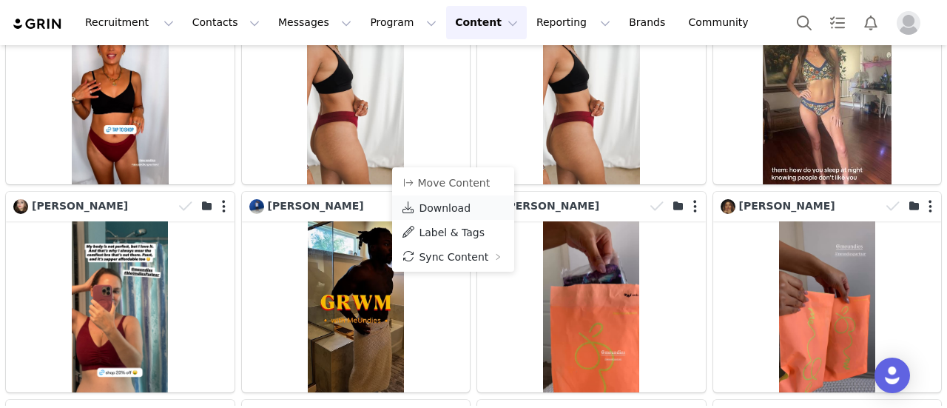
click at [458, 208] on span "Download" at bounding box center [445, 208] width 52 height 12
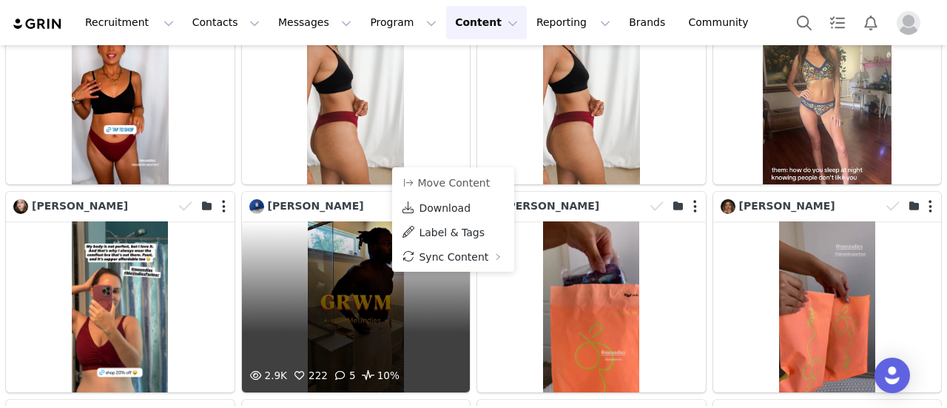
click at [346, 275] on div "2.9K 222 5 10%" at bounding box center [356, 306] width 229 height 171
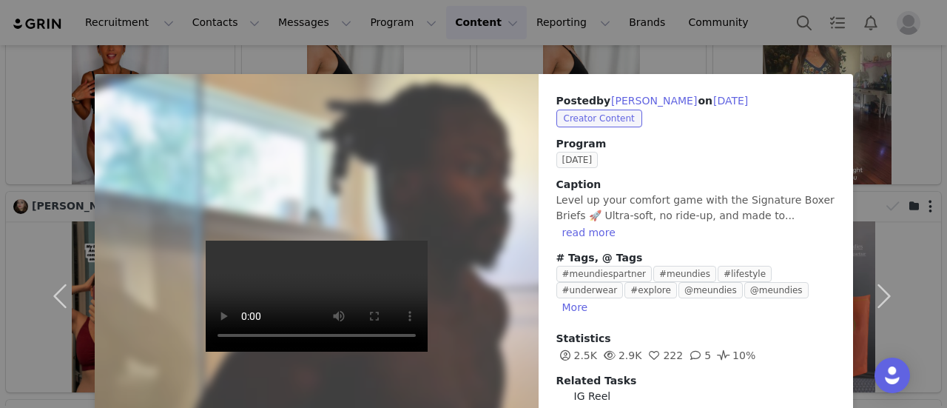
click at [645, 54] on div "Posted by [PERSON_NAME] on [DATE] Creator Content Program [DATE] Caption Level …" at bounding box center [473, 204] width 947 height 408
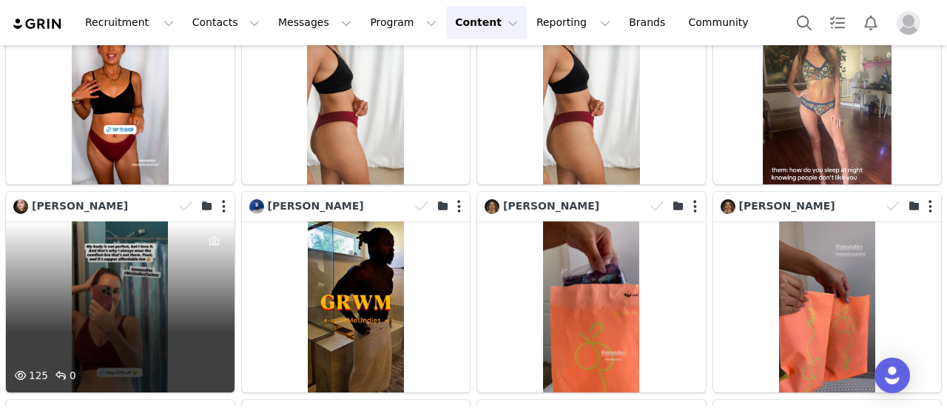
click at [179, 224] on div "125 0" at bounding box center [120, 306] width 229 height 171
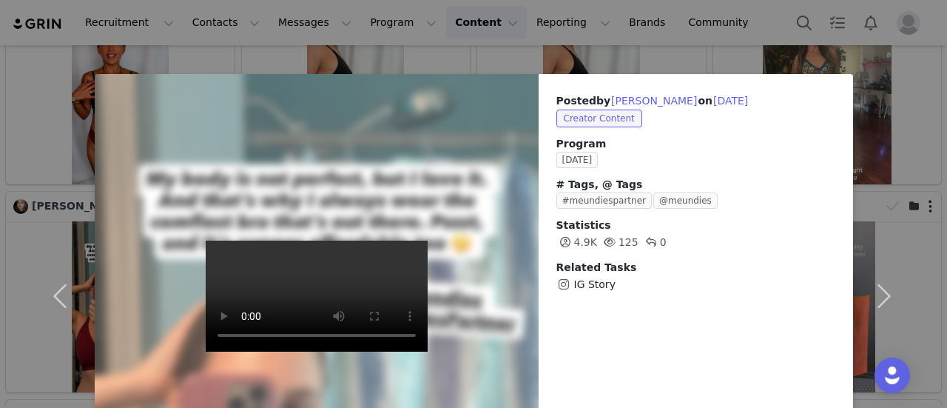
click at [615, 56] on div "Posted by [PERSON_NAME] on [DATE] Creator Content Program [DATE] # Tags, @ Tags…" at bounding box center [473, 204] width 947 height 408
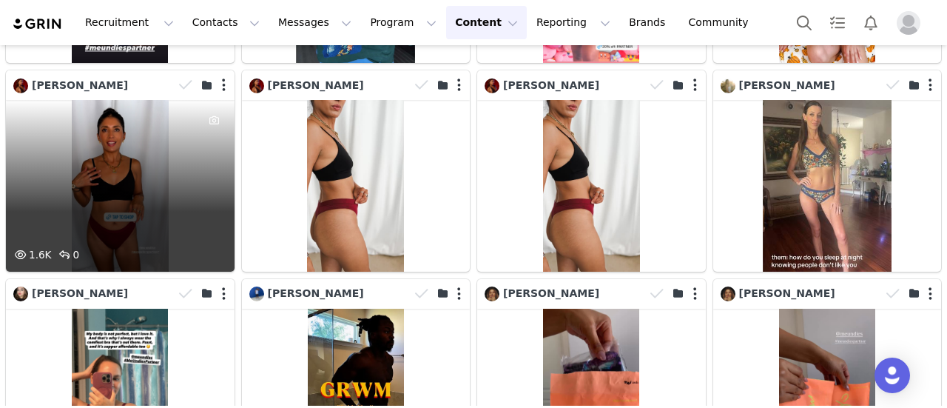
scroll to position [4635, 0]
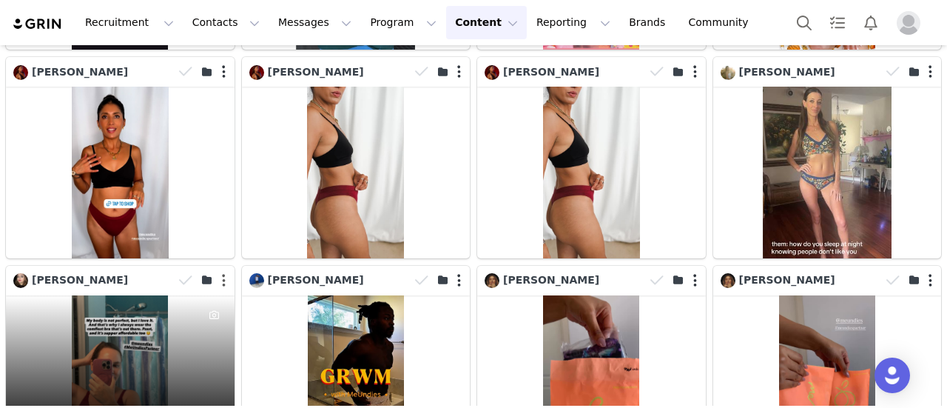
click at [222, 273] on button "button" at bounding box center [224, 280] width 4 height 15
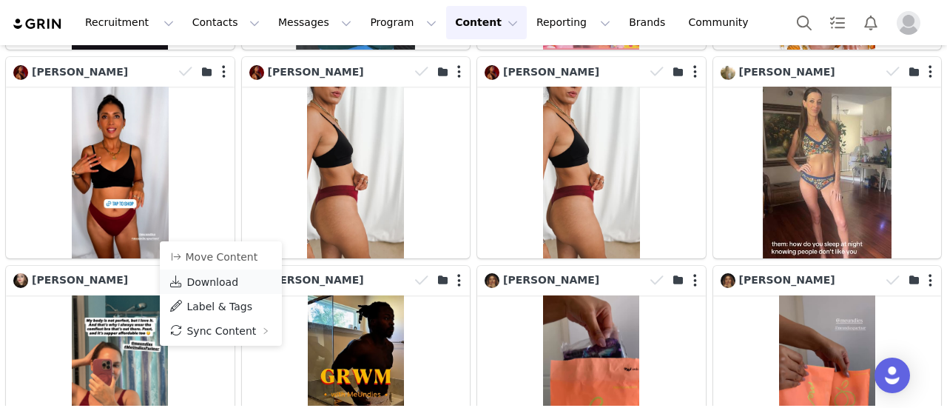
click at [219, 282] on span "Download" at bounding box center [213, 282] width 52 height 12
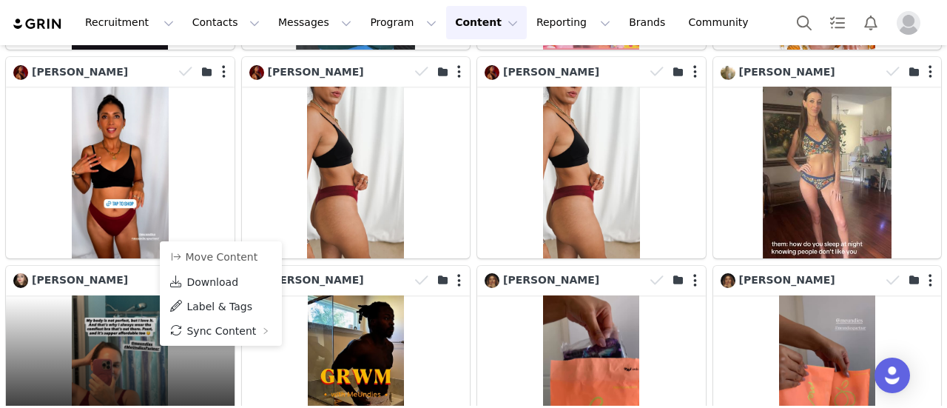
click at [113, 301] on div "125 0" at bounding box center [120, 380] width 229 height 171
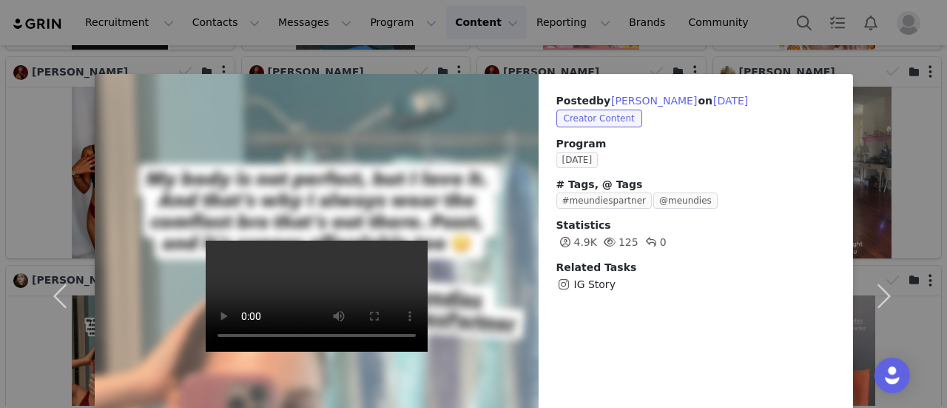
click at [527, 59] on div "Posted by [PERSON_NAME] on [DATE] Creator Content Program [DATE] # Tags, @ Tags…" at bounding box center [473, 204] width 947 height 408
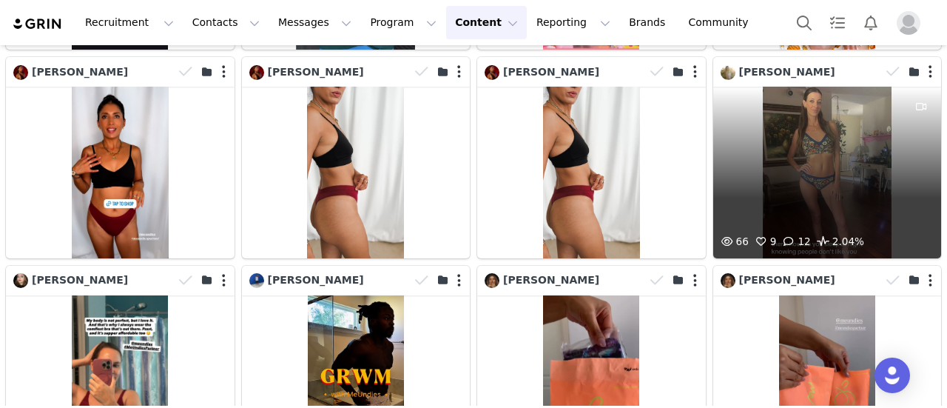
click at [848, 87] on div "66 9 12 2.04%" at bounding box center [828, 172] width 229 height 171
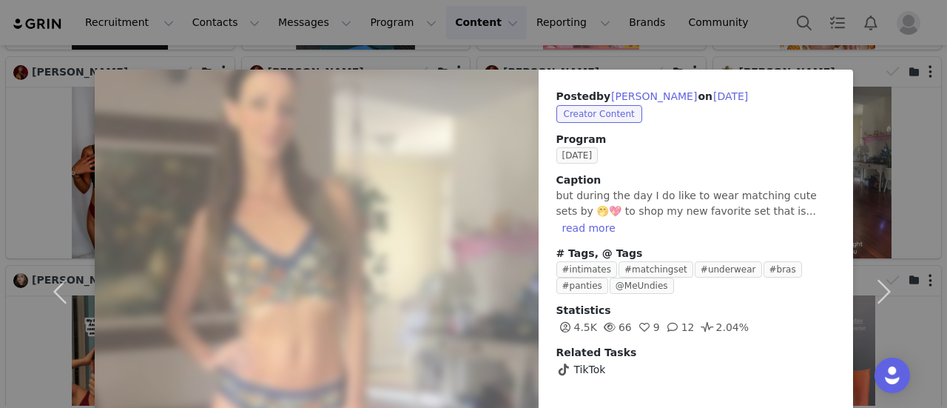
scroll to position [0, 0]
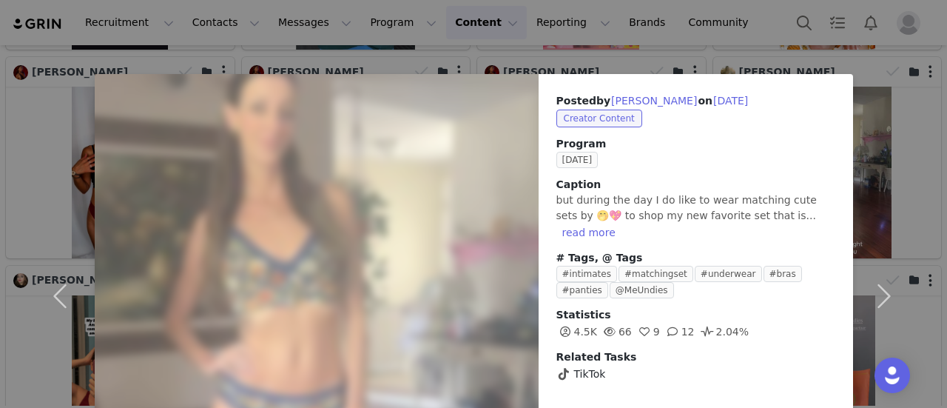
click at [614, 59] on div "Posted by [PERSON_NAME] on [DATE] Creator Content Program [DATE] Caption but du…" at bounding box center [473, 204] width 947 height 408
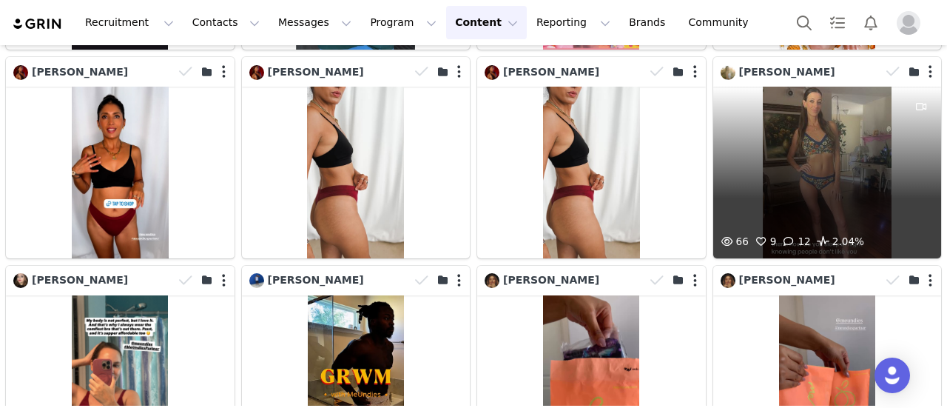
click at [808, 90] on div "66 9 12 2.04%" at bounding box center [828, 172] width 229 height 171
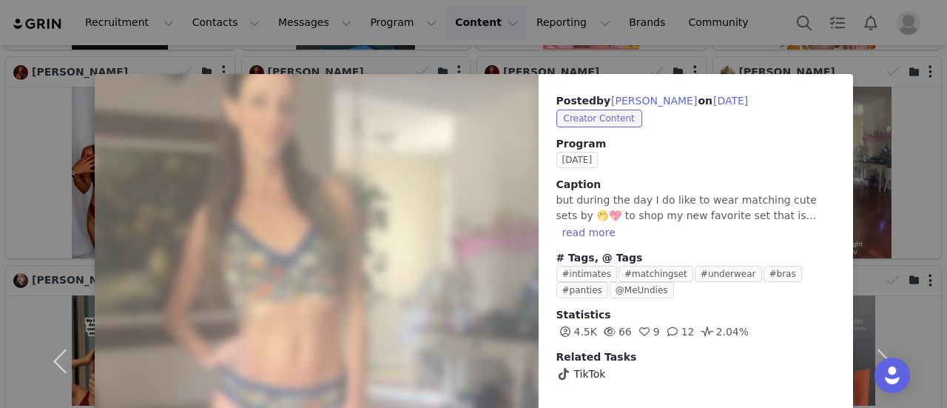
drag, startPoint x: 695, startPoint y: 54, endPoint x: 600, endPoint y: 130, distance: 121.7
click at [692, 54] on div "Posted by [PERSON_NAME] on [DATE] Creator Content Program [DATE] Caption but du…" at bounding box center [473, 204] width 947 height 408
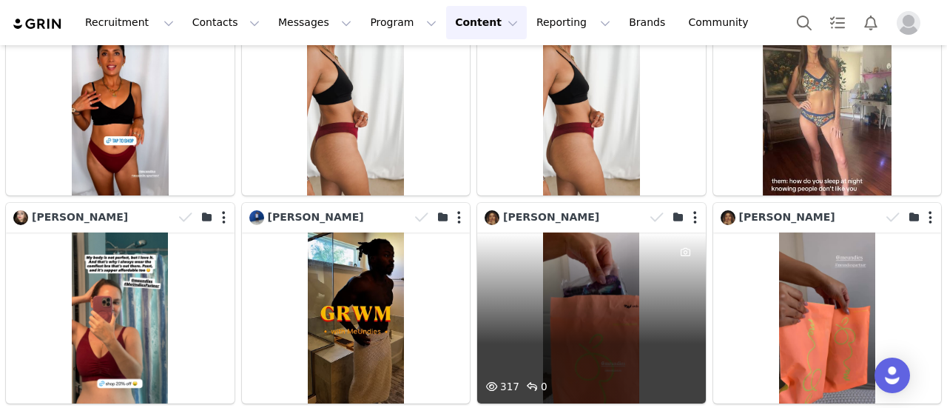
scroll to position [4709, 0]
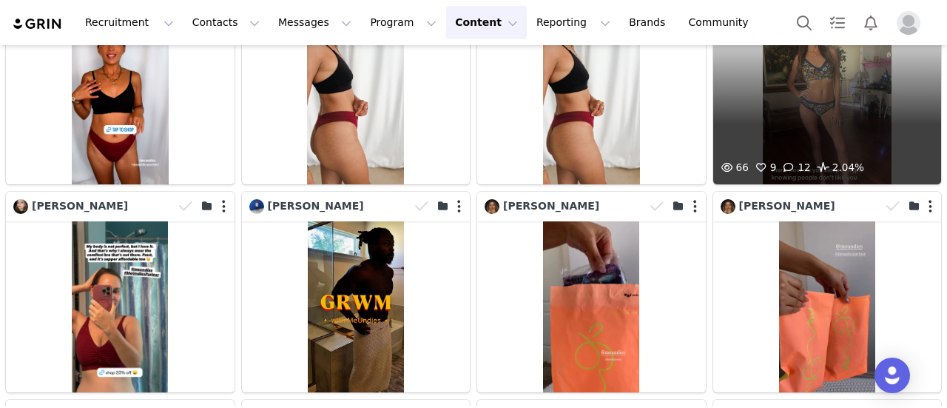
click at [790, 78] on div "66 9 12 2.04%" at bounding box center [828, 98] width 229 height 171
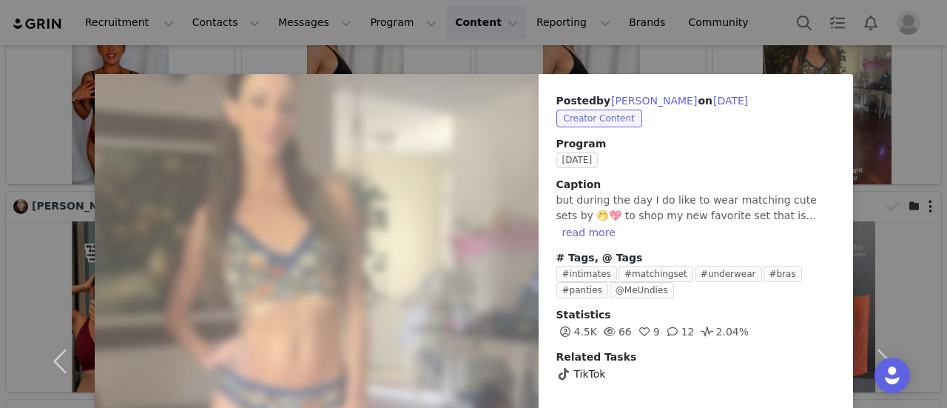
click at [747, 27] on div "Posted by [PERSON_NAME] on [DATE] Creator Content Program [DATE] Caption but du…" at bounding box center [473, 204] width 947 height 408
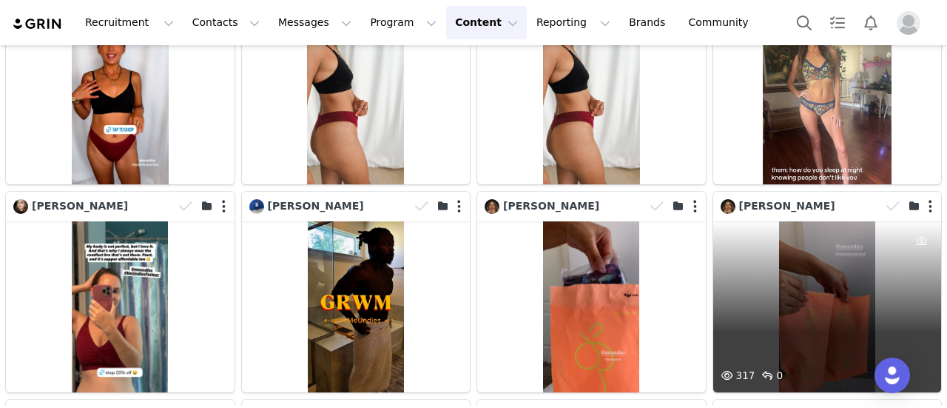
scroll to position [4561, 0]
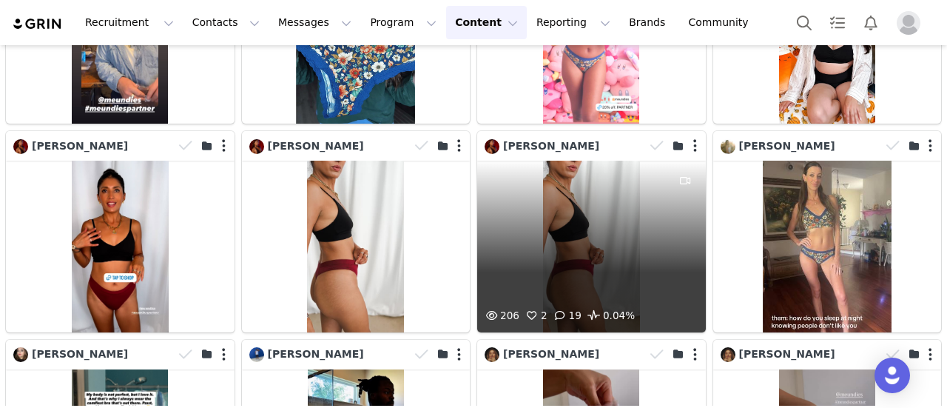
click at [588, 201] on div "206 2 19 0.04%" at bounding box center [591, 246] width 229 height 171
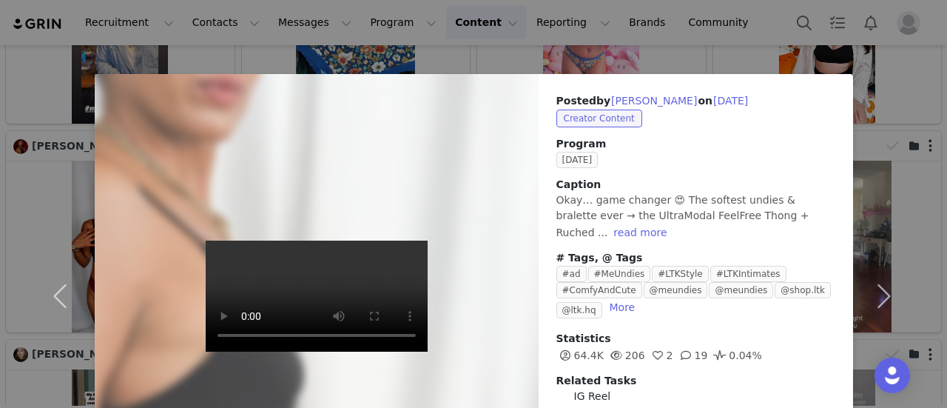
click at [207, 314] on video at bounding box center [317, 296] width 222 height 111
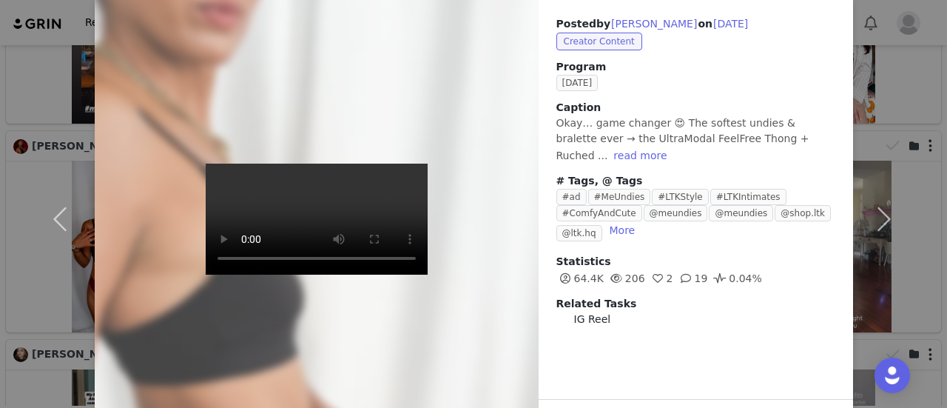
scroll to position [53, 0]
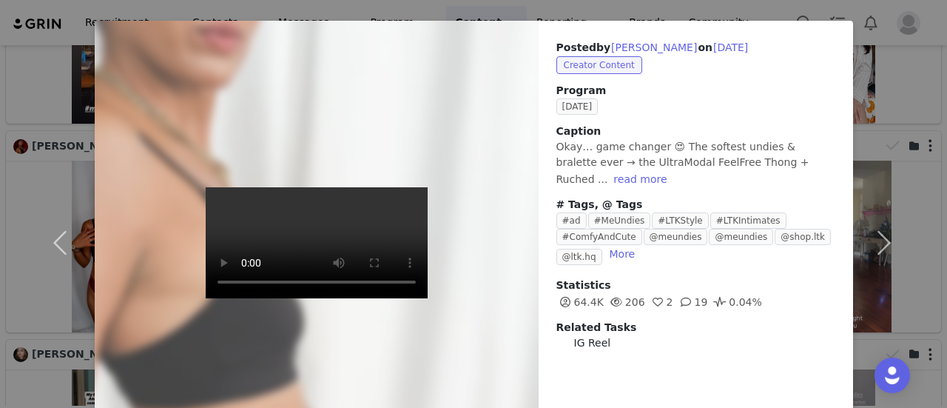
click at [725, 7] on div "Posted by [PERSON_NAME] on [DATE] Creator Content Program [DATE] Caption Okay… …" at bounding box center [473, 204] width 947 height 408
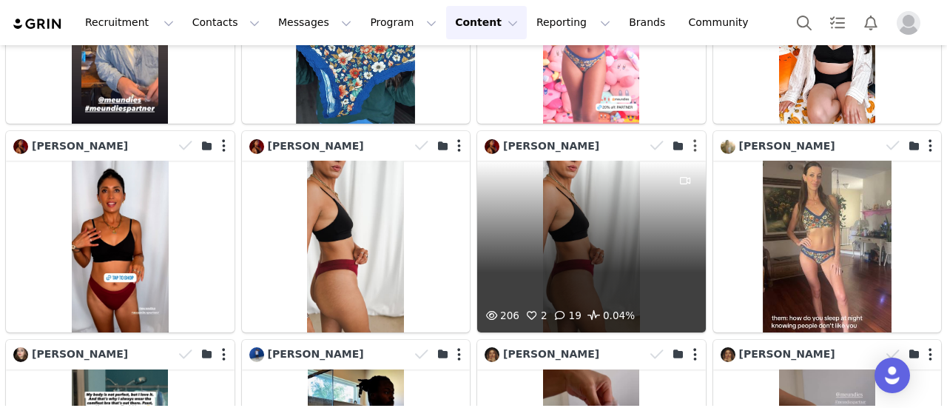
click at [694, 138] on button "button" at bounding box center [696, 145] width 4 height 15
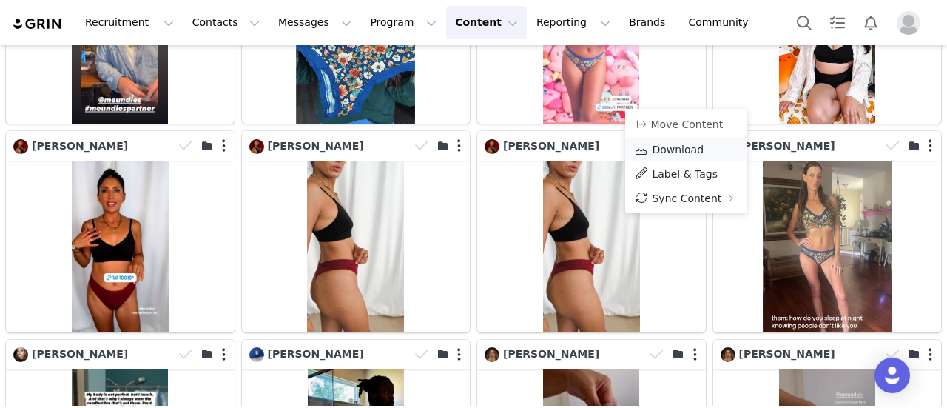
click at [673, 150] on span "Download" at bounding box center [678, 150] width 52 height 12
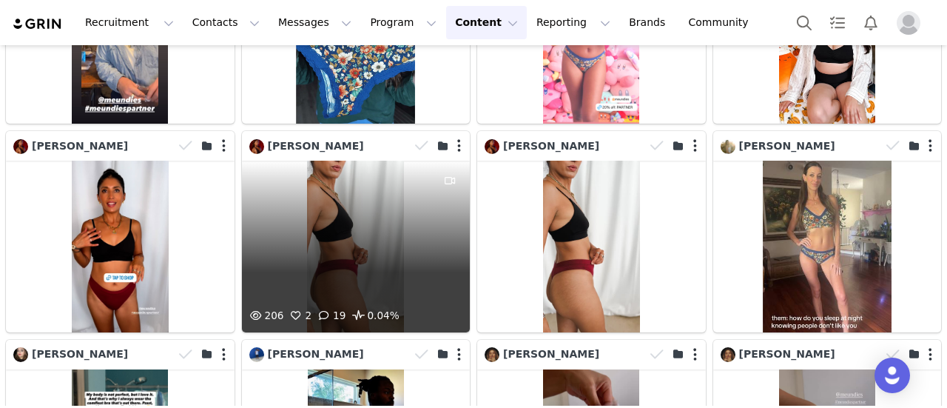
click at [372, 170] on div "206 2 19 0.04%" at bounding box center [356, 246] width 229 height 171
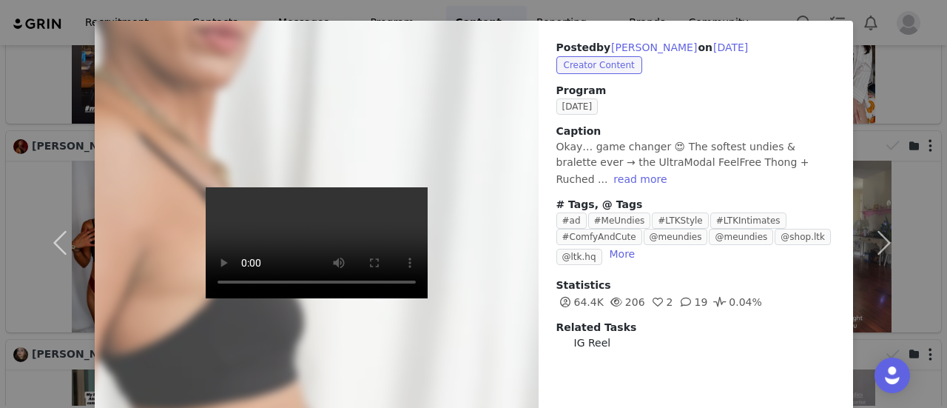
scroll to position [0, 0]
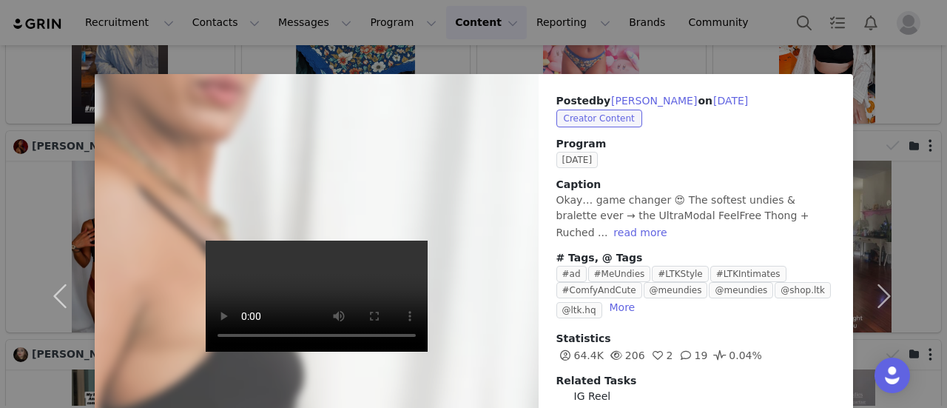
click at [588, 46] on div "Posted by [PERSON_NAME] on [DATE] Creator Content Program [DATE] Caption Okay… …" at bounding box center [473, 204] width 947 height 408
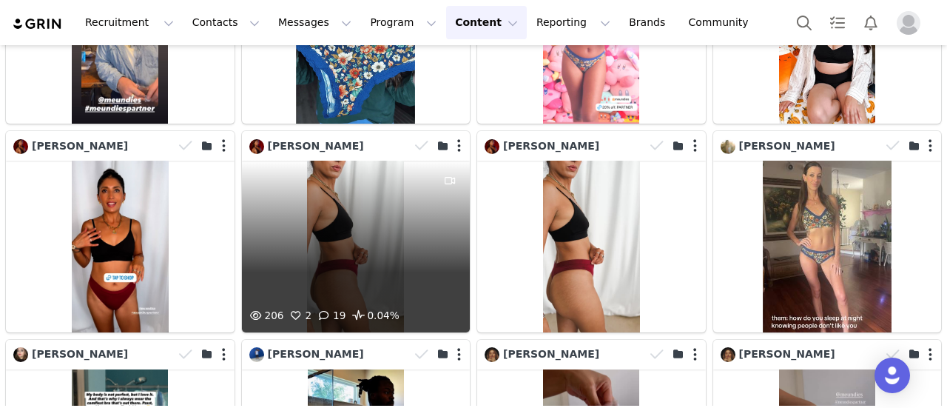
click at [455, 135] on div at bounding box center [439, 146] width 61 height 22
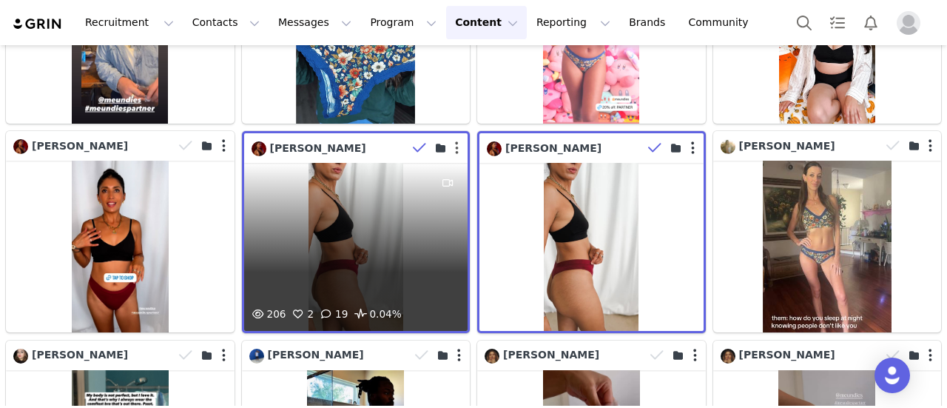
click at [455, 141] on button "button" at bounding box center [457, 148] width 4 height 15
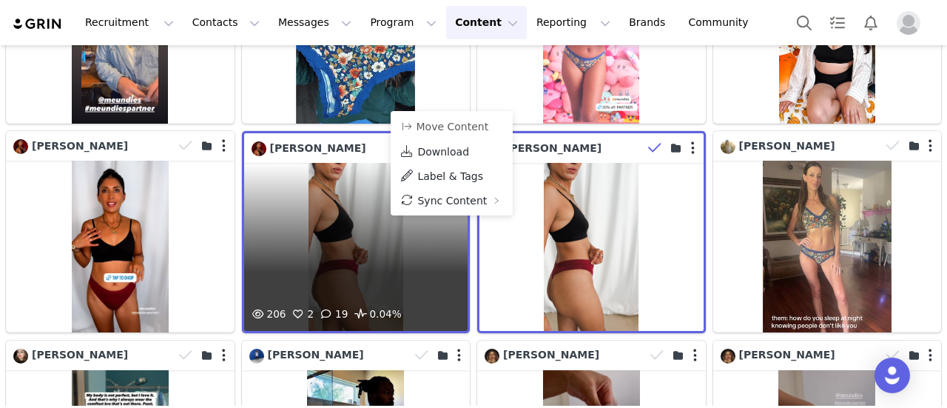
click at [414, 141] on icon at bounding box center [419, 148] width 13 height 15
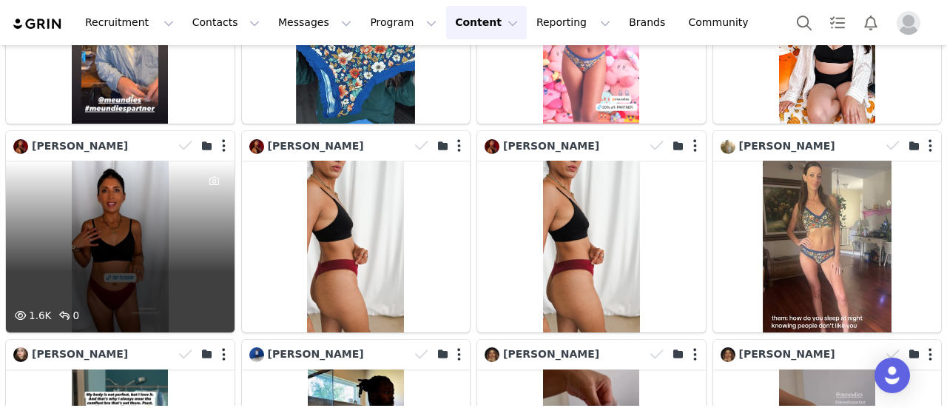
click at [161, 172] on div "1.6K 0" at bounding box center [120, 246] width 229 height 171
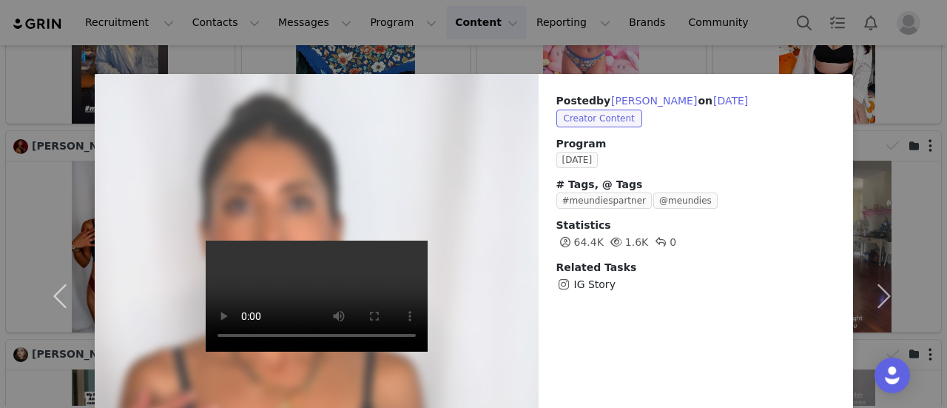
drag, startPoint x: 616, startPoint y: 64, endPoint x: 644, endPoint y: 101, distance: 45.9
click at [616, 64] on div "Posted by [PERSON_NAME] on [DATE] Creator Content Program [DATE] # Tags, @ Tags…" at bounding box center [473, 204] width 947 height 408
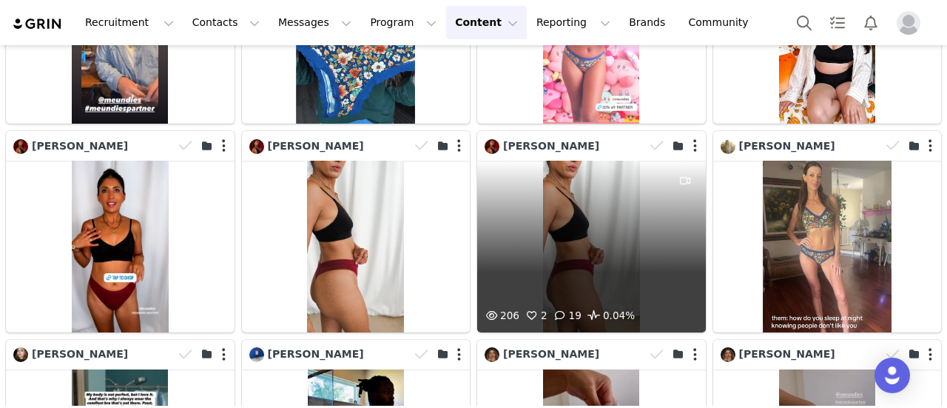
click at [597, 207] on div "206 2 19 0.04%" at bounding box center [591, 246] width 229 height 171
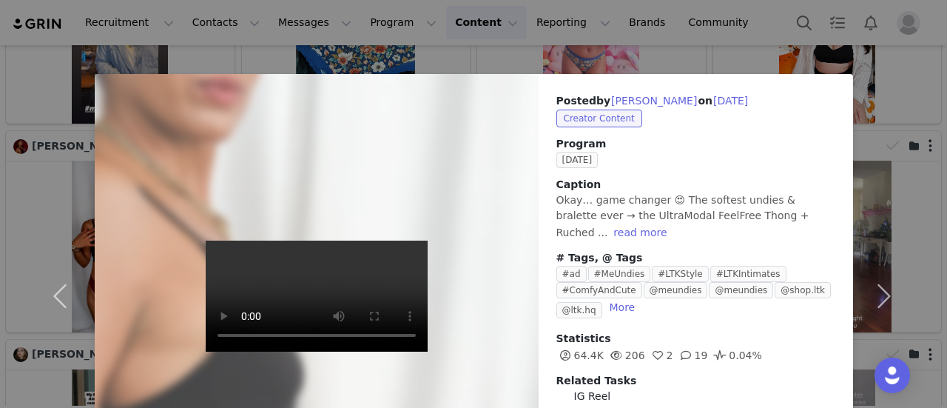
click at [693, 61] on div "Posted by [PERSON_NAME] on [DATE] Creator Content Program [DATE] Caption Okay… …" at bounding box center [473, 204] width 947 height 408
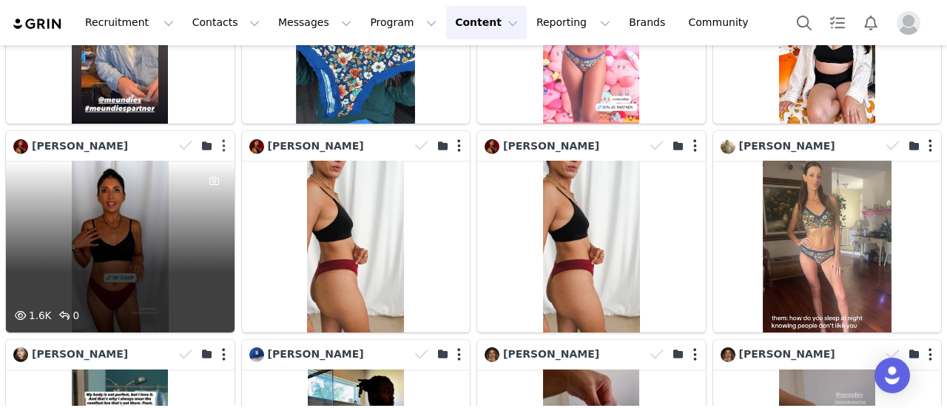
click at [222, 138] on button "button" at bounding box center [224, 145] width 4 height 15
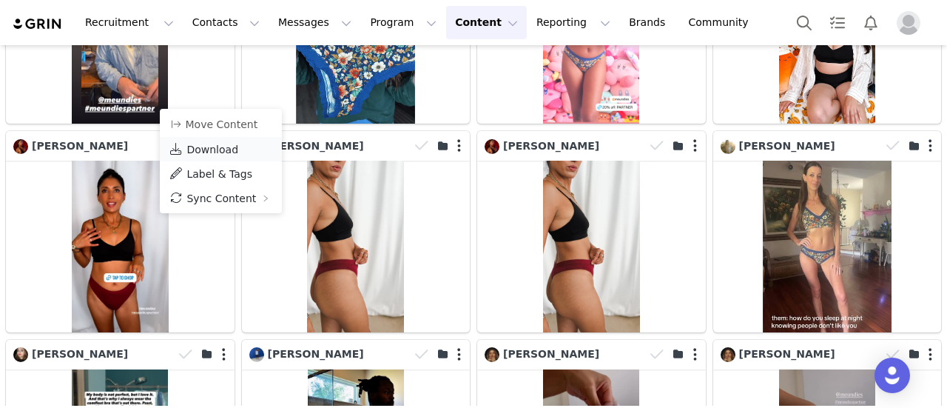
click at [213, 153] on span "Download" at bounding box center [213, 150] width 52 height 12
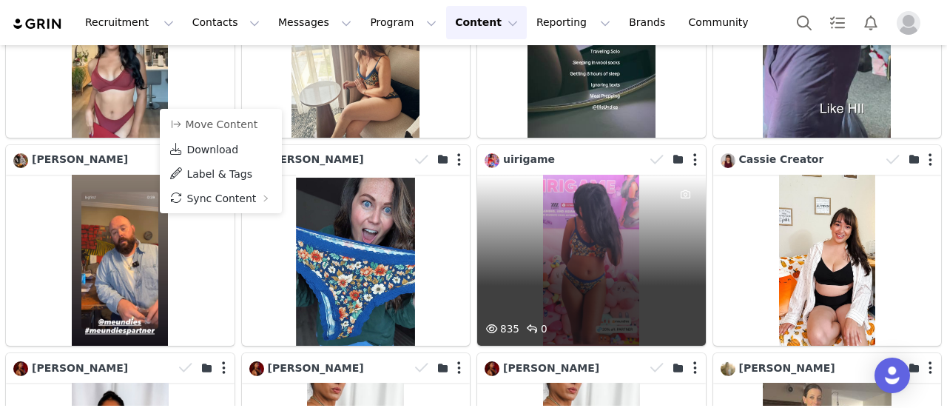
scroll to position [4487, 0]
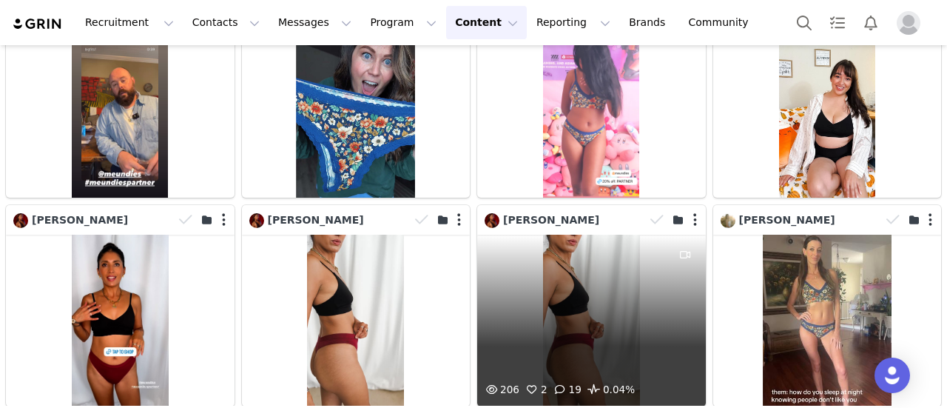
click at [567, 255] on div "206 2 19 0.04%" at bounding box center [591, 320] width 229 height 171
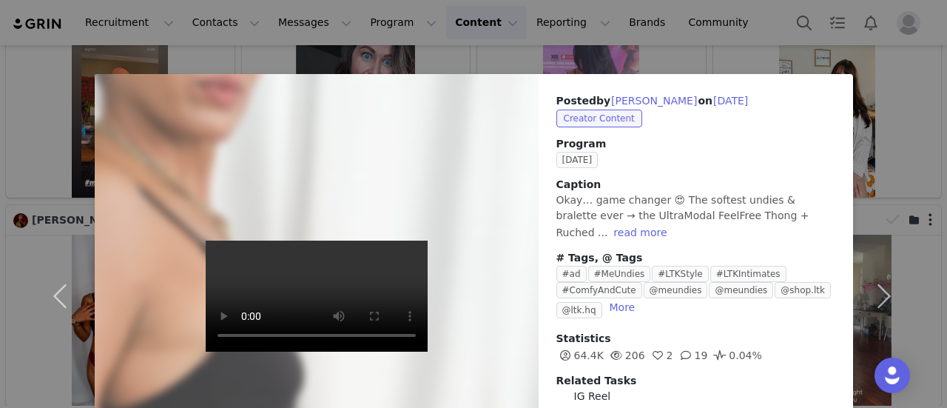
click at [725, 51] on div "Posted by [PERSON_NAME] on [DATE] Creator Content Program [DATE] Caption Okay… …" at bounding box center [473, 204] width 947 height 408
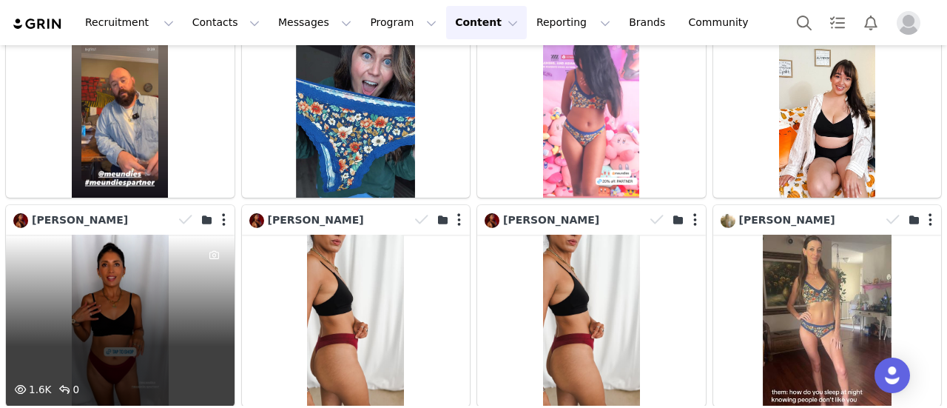
click at [188, 266] on div "1.6K 0" at bounding box center [120, 320] width 229 height 171
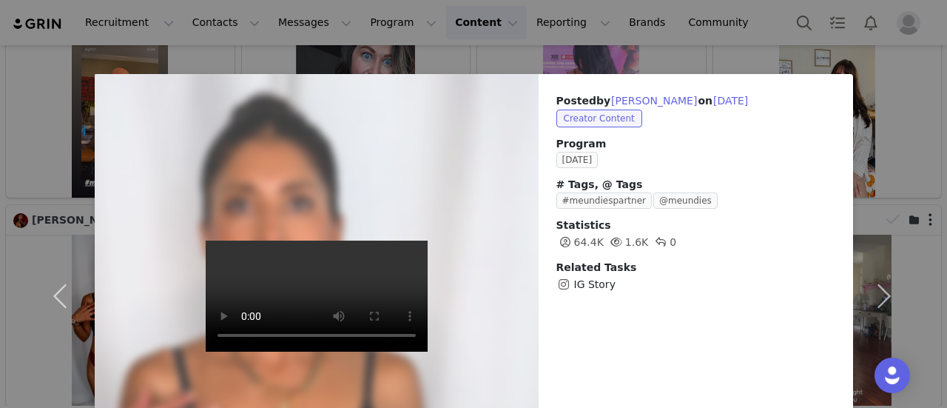
click at [667, 64] on div "Posted by [PERSON_NAME] on [DATE] Creator Content Program [DATE] # Tags, @ Tags…" at bounding box center [473, 204] width 947 height 408
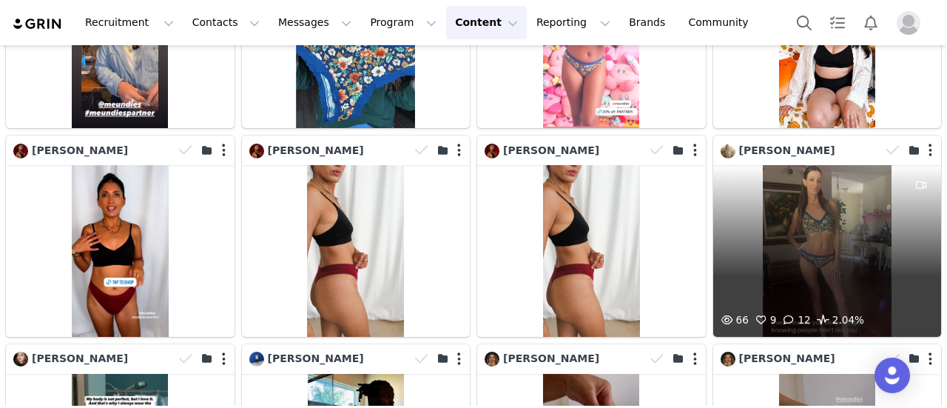
scroll to position [4441, 0]
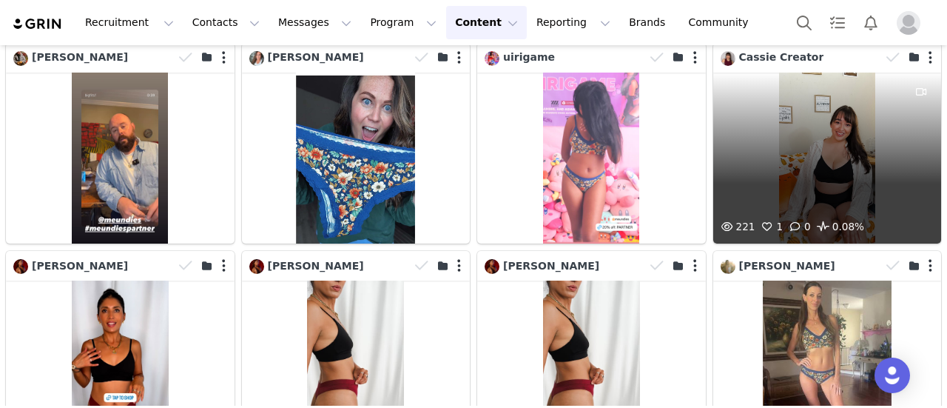
click at [798, 132] on div "221 1 0 0.08%" at bounding box center [828, 158] width 229 height 171
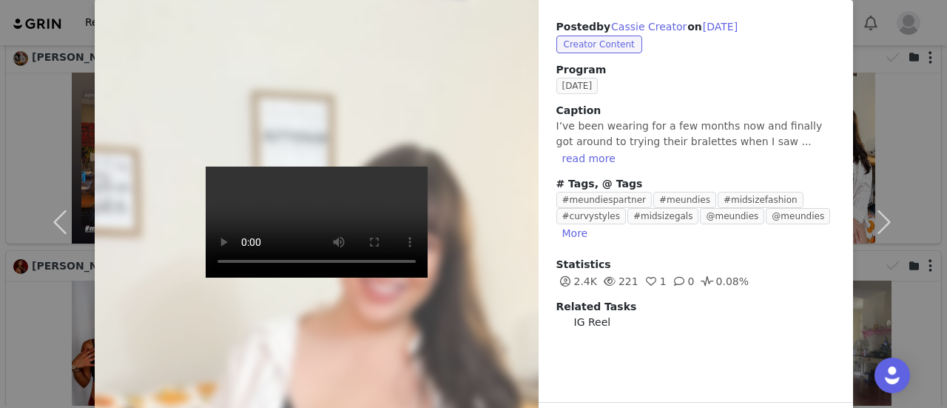
scroll to position [0, 0]
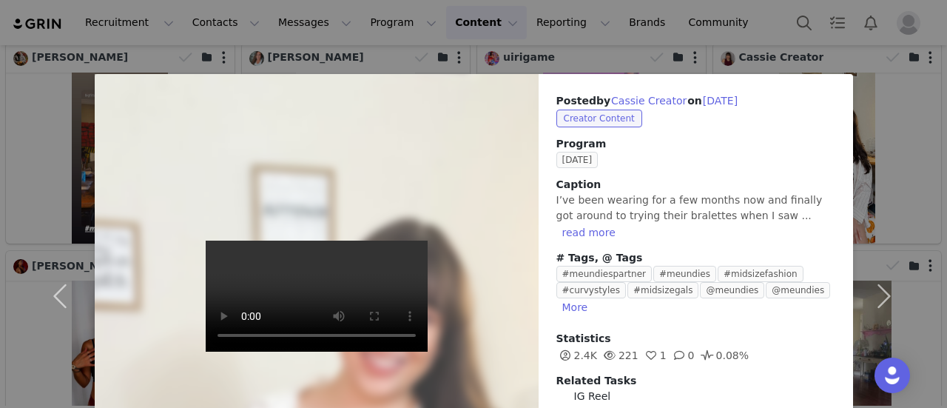
click at [716, 60] on div "Posted by Cassie Creator on [DATE] Creator Content Program [DATE] Caption I’ve …" at bounding box center [473, 204] width 947 height 408
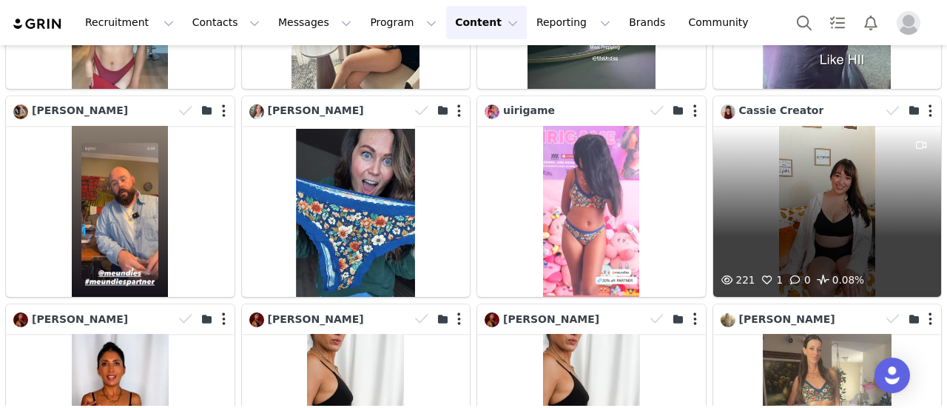
scroll to position [4367, 0]
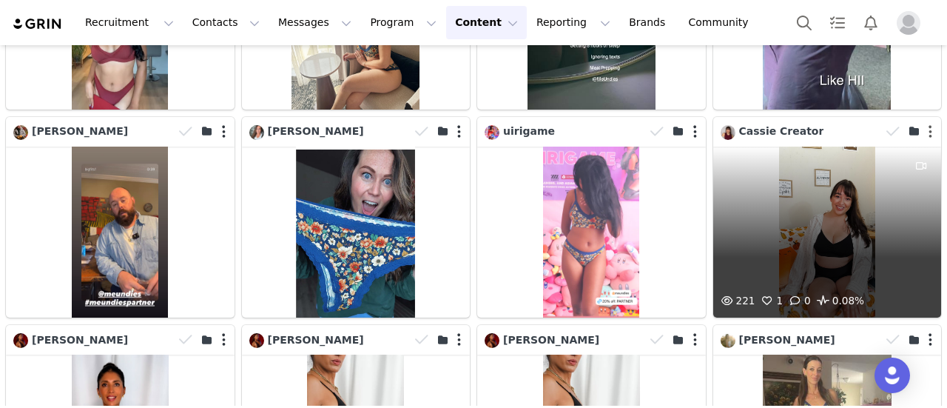
click at [929, 124] on button "button" at bounding box center [931, 131] width 4 height 15
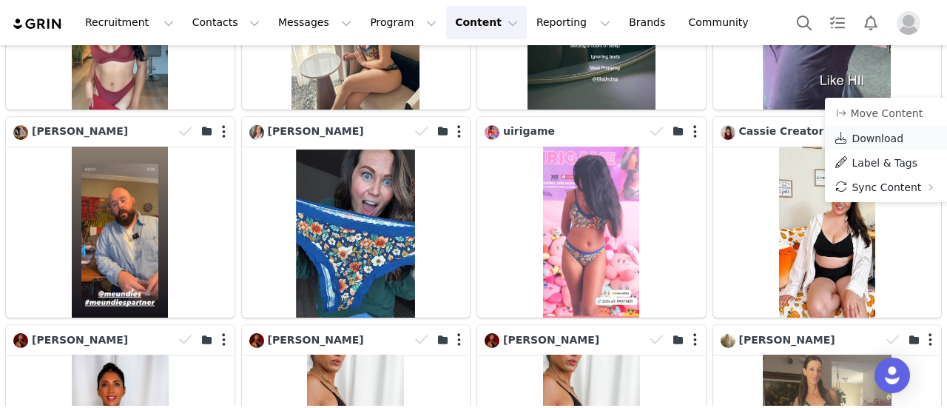
click at [904, 140] on link "Download" at bounding box center [886, 138] width 122 height 24
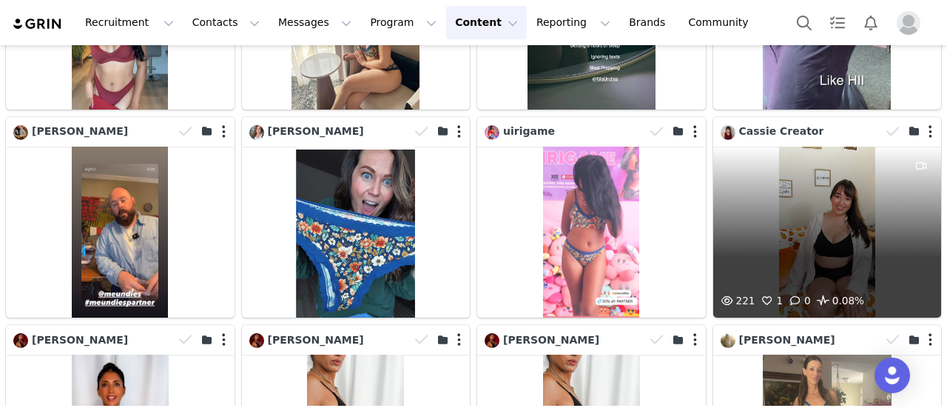
click at [805, 167] on div "221 1 0 0.08%" at bounding box center [828, 232] width 229 height 171
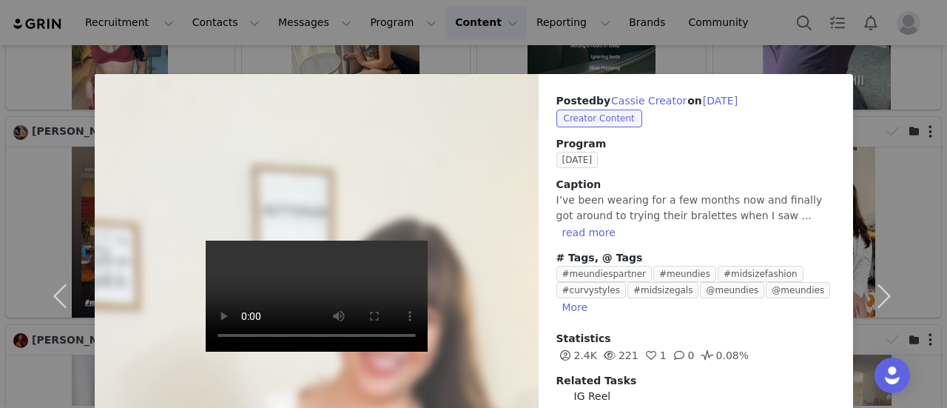
click at [739, 58] on div "Posted by Cassie Creator on [DATE] Creator Content Program [DATE] Caption I’ve …" at bounding box center [473, 204] width 947 height 408
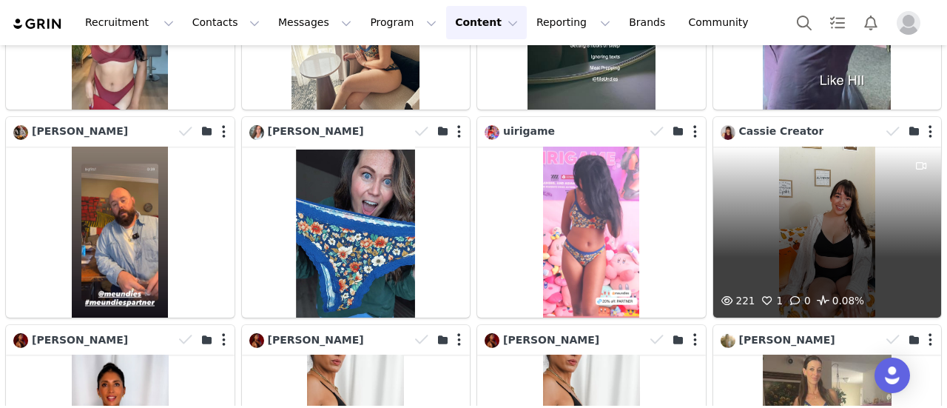
click at [888, 147] on div "221 1 0 0.08%" at bounding box center [828, 232] width 229 height 171
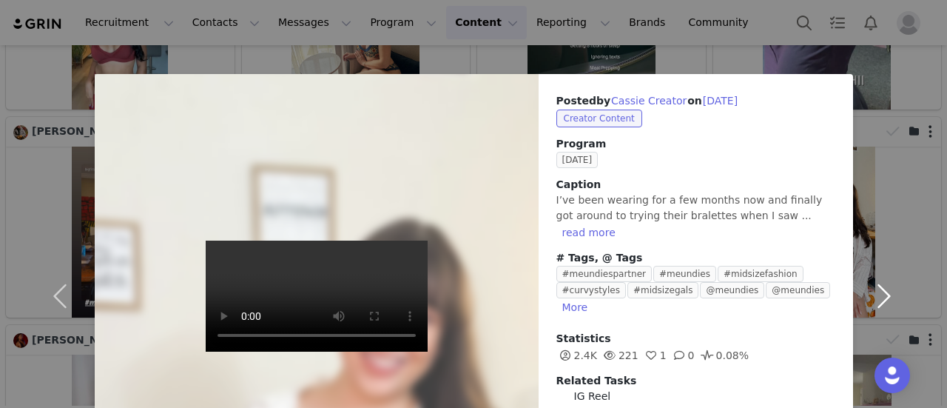
click at [884, 112] on button "button" at bounding box center [884, 296] width 62 height 444
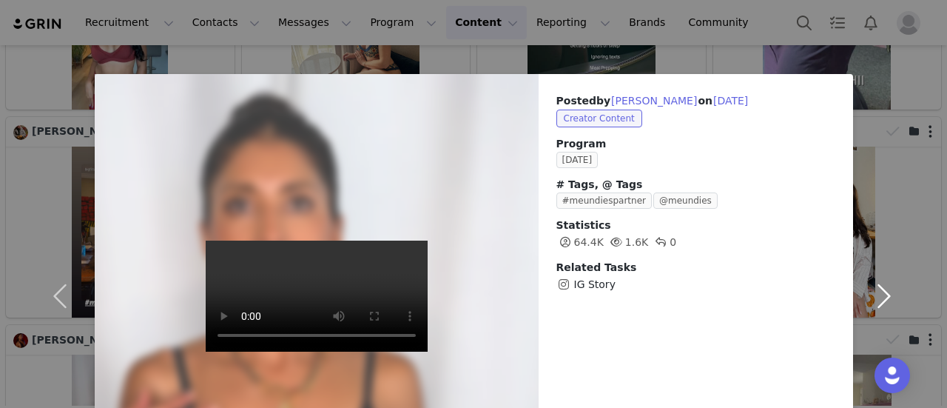
click at [867, 208] on button "button" at bounding box center [884, 296] width 62 height 444
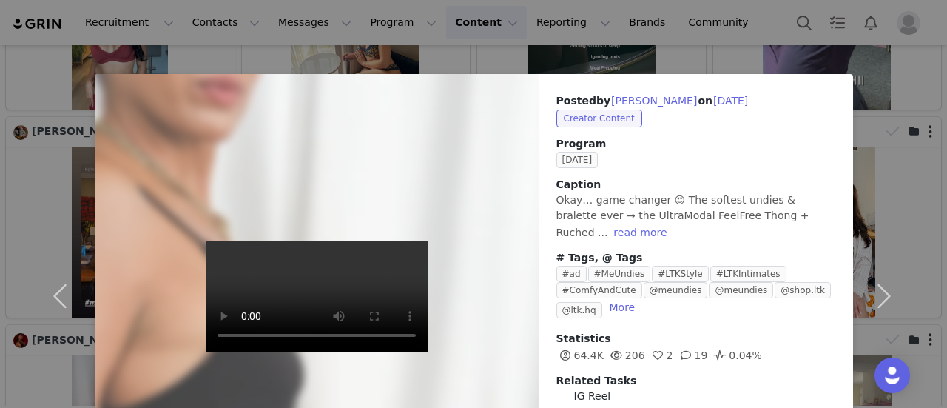
click at [487, 48] on div "Posted by [PERSON_NAME] on [DATE] Creator Content Program [DATE] Caption Okay… …" at bounding box center [473, 204] width 947 height 408
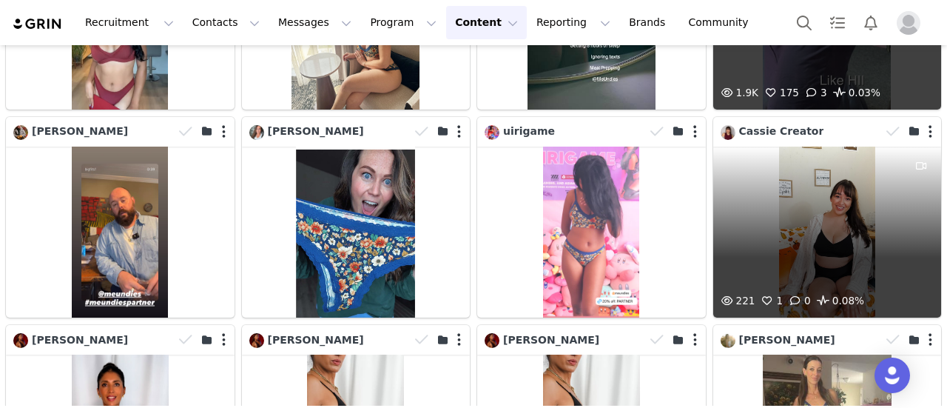
drag, startPoint x: 779, startPoint y: 134, endPoint x: 798, endPoint y: 172, distance: 43.0
click at [798, 172] on div "221 1 0 0.08%" at bounding box center [828, 232] width 229 height 171
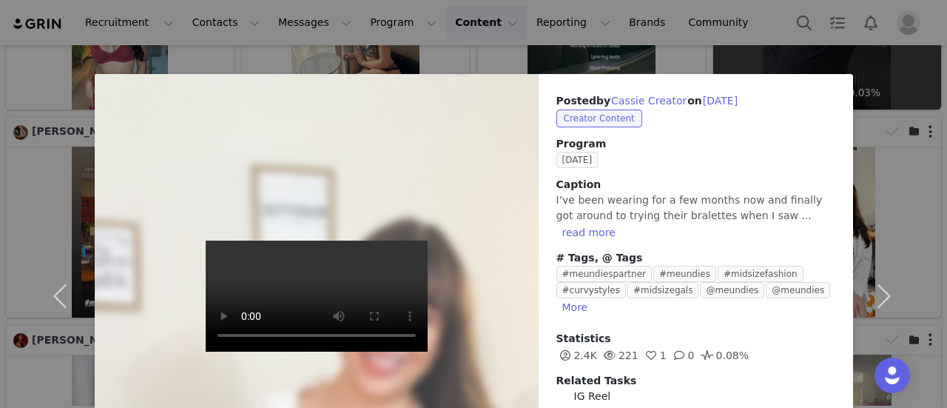
click at [675, 56] on div "Posted by Cassie Creator on [DATE] Creator Content Program [DATE] Caption I’ve …" at bounding box center [473, 204] width 947 height 408
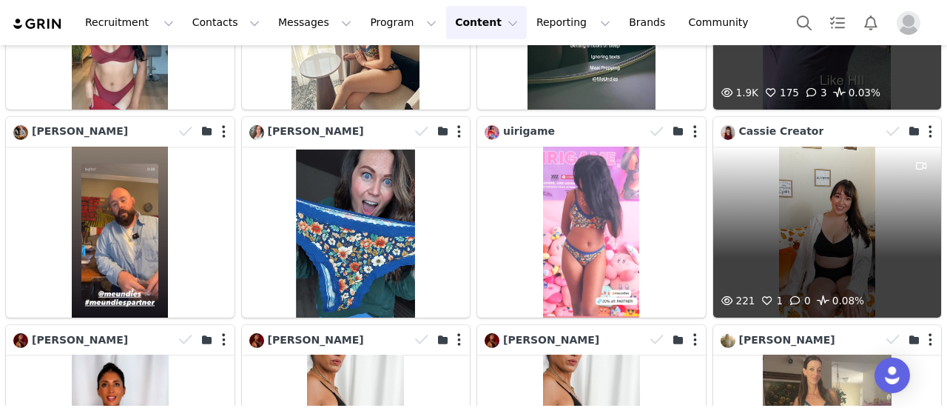
click at [808, 162] on div "221 1 0 0.08%" at bounding box center [828, 232] width 229 height 171
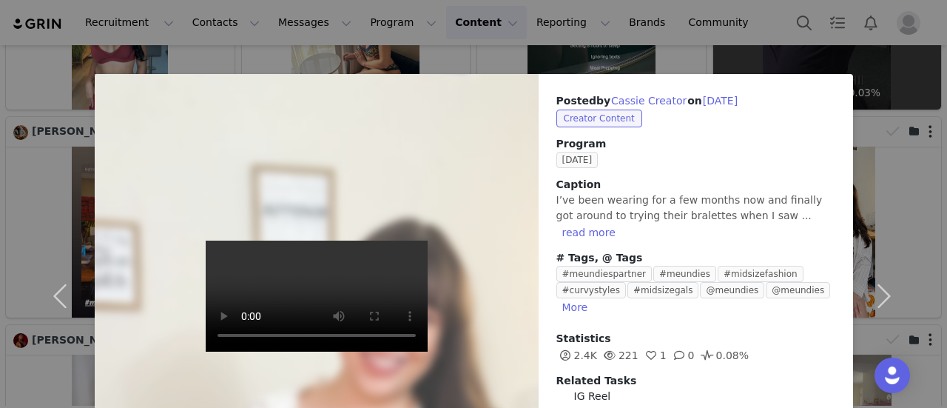
click at [704, 61] on div "Posted by Cassie Creator on [DATE] Creator Content Program [DATE] Caption I’ve …" at bounding box center [473, 204] width 947 height 408
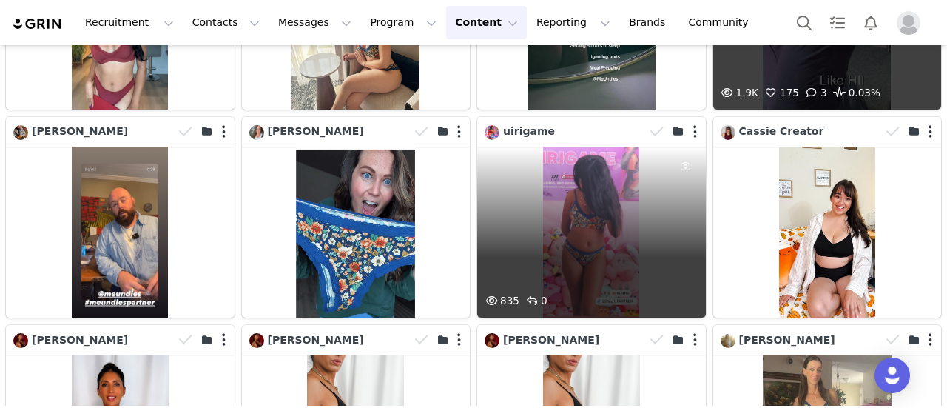
click at [563, 162] on div "835 0" at bounding box center [591, 232] width 229 height 171
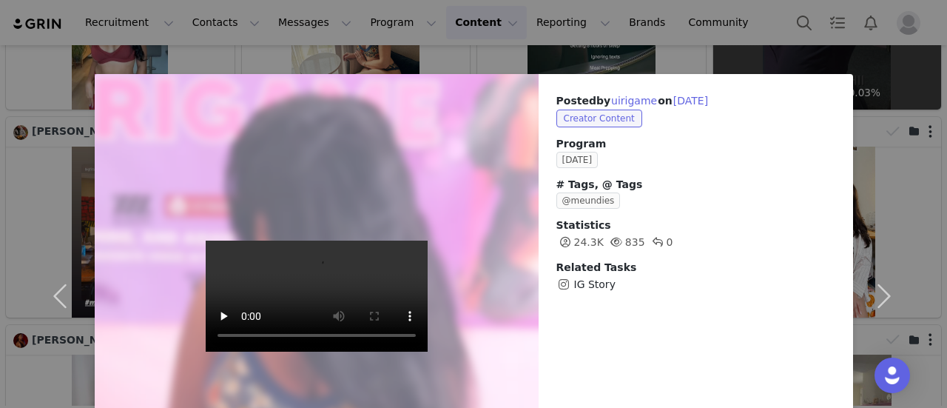
scroll to position [74, 0]
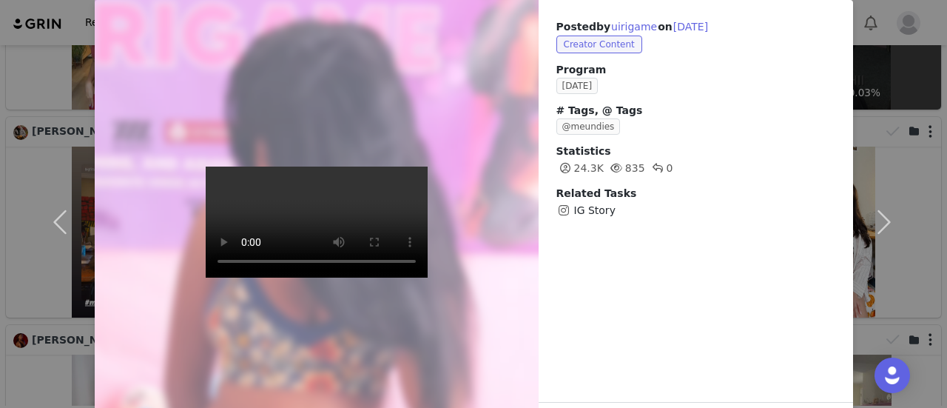
click at [220, 249] on video at bounding box center [317, 222] width 222 height 111
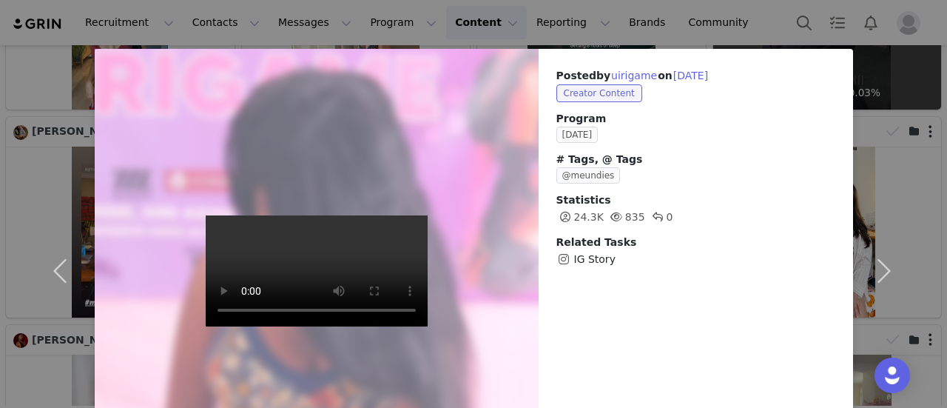
scroll to position [0, 0]
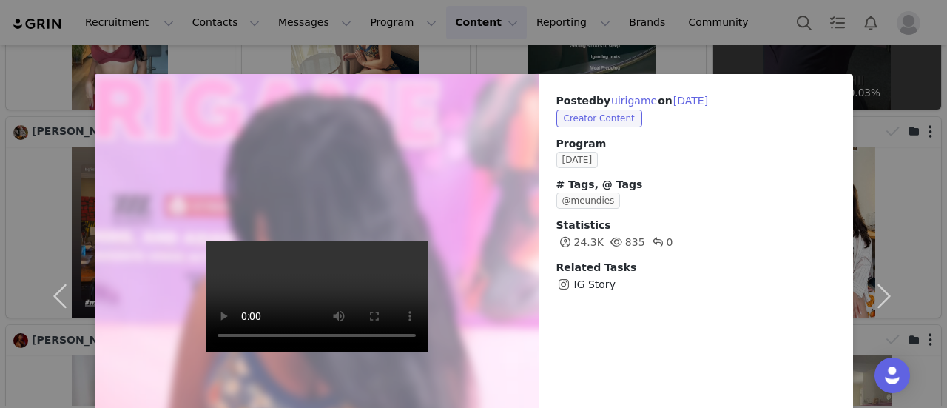
click at [651, 76] on div "Posted by uirigame on [DATE] Creator Content Program [DATE] # Tags, @ Tags @meu…" at bounding box center [696, 192] width 315 height 237
click at [653, 67] on div "Posted by uirigame on [DATE] Creator Content Program [DATE] # Tags, @ Tags @meu…" at bounding box center [473, 204] width 947 height 408
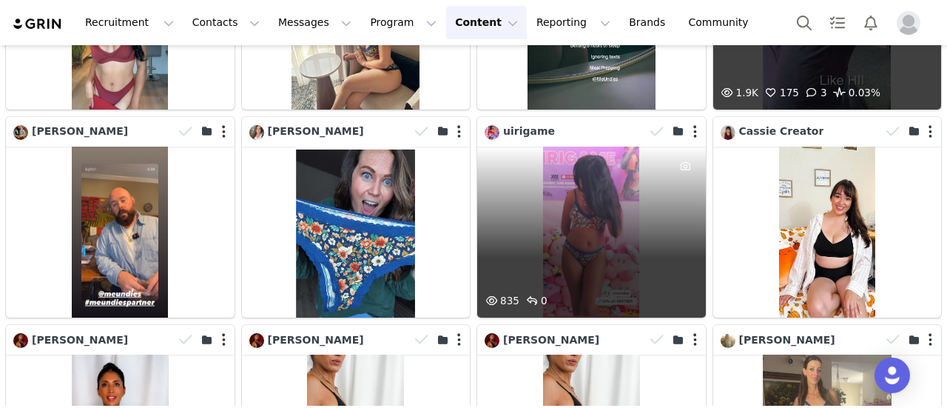
click at [629, 147] on div "835 0" at bounding box center [591, 232] width 229 height 171
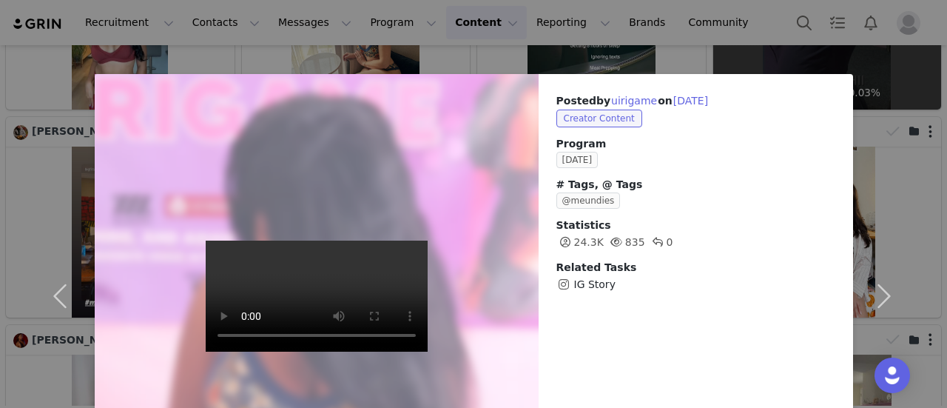
click at [694, 69] on div "Posted by uirigame on [DATE] Creator Content Program [DATE] # Tags, @ Tags @meu…" at bounding box center [473, 204] width 947 height 408
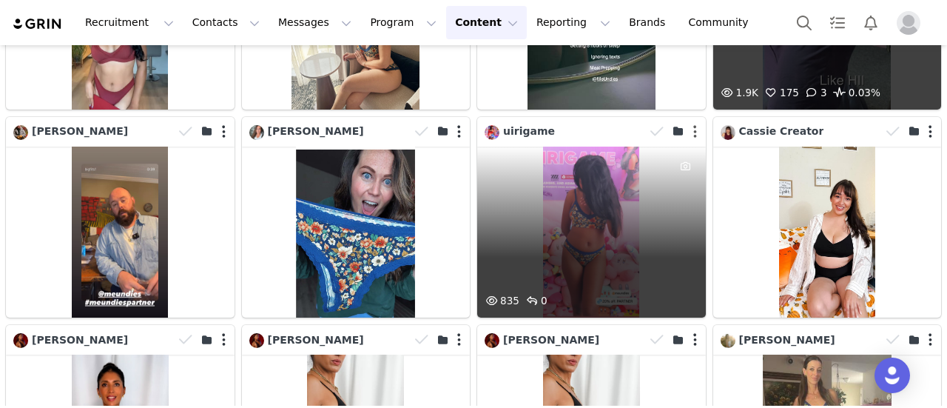
click at [694, 124] on button "button" at bounding box center [696, 131] width 4 height 15
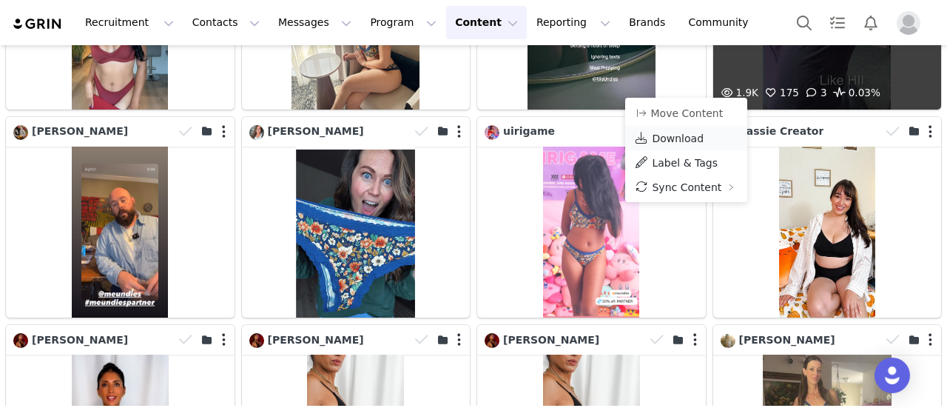
click at [694, 140] on span "Download" at bounding box center [678, 138] width 52 height 12
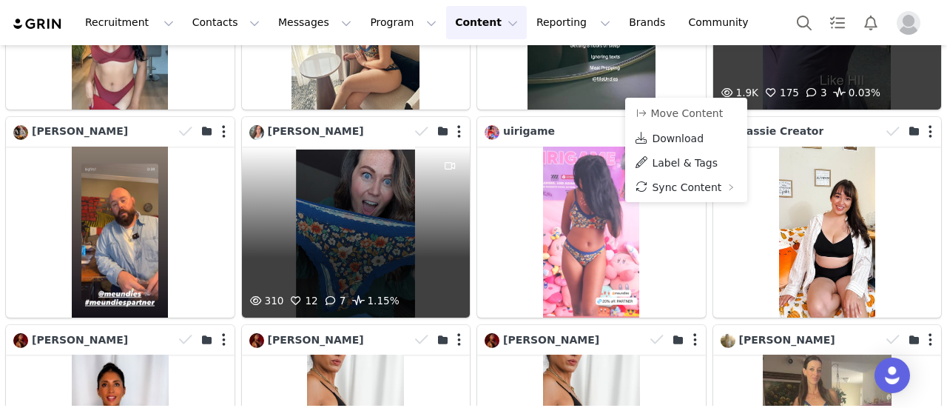
click at [392, 182] on div "310 12 7 1.15%" at bounding box center [356, 232] width 229 height 171
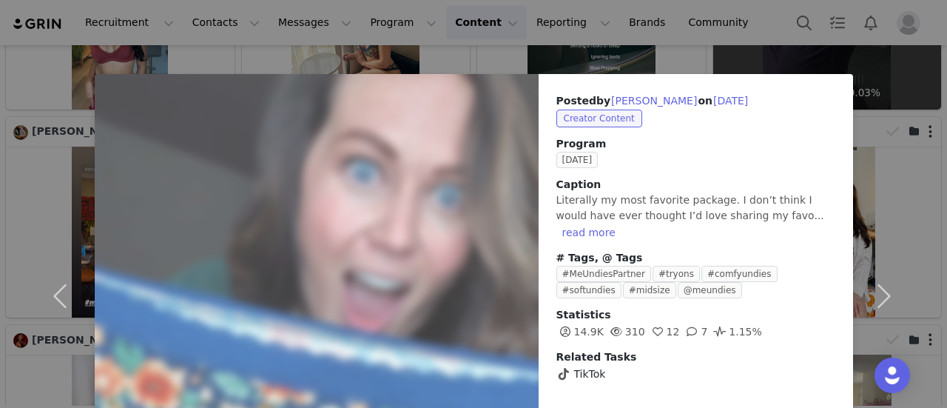
click at [626, 70] on div "Posted by [PERSON_NAME] on [DATE] Creator Content Program [DATE] Caption Litera…" at bounding box center [473, 204] width 947 height 408
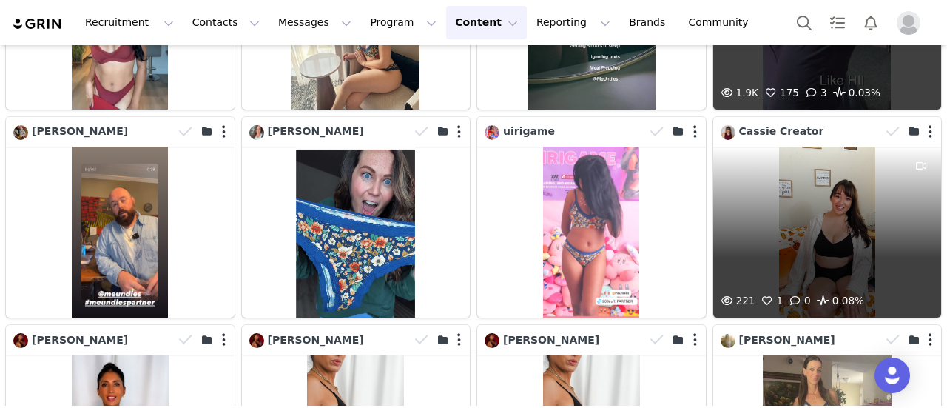
click at [850, 150] on div "221 1 0 0.08%" at bounding box center [828, 232] width 229 height 171
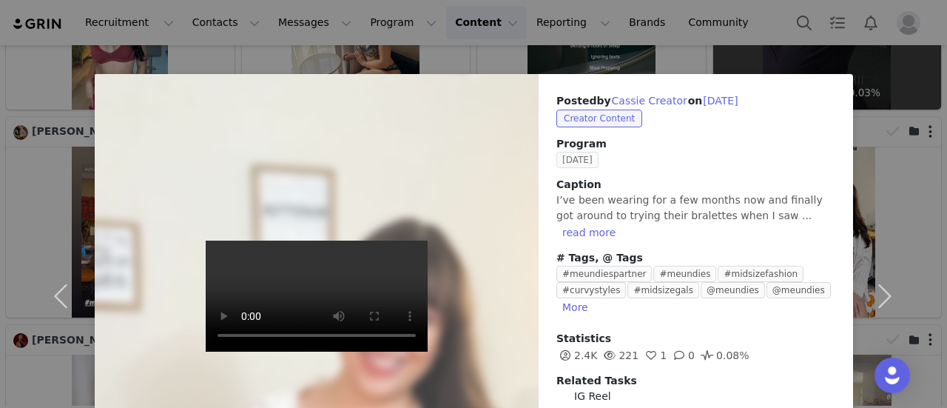
click at [592, 161] on span "[DATE]" at bounding box center [578, 160] width 42 height 16
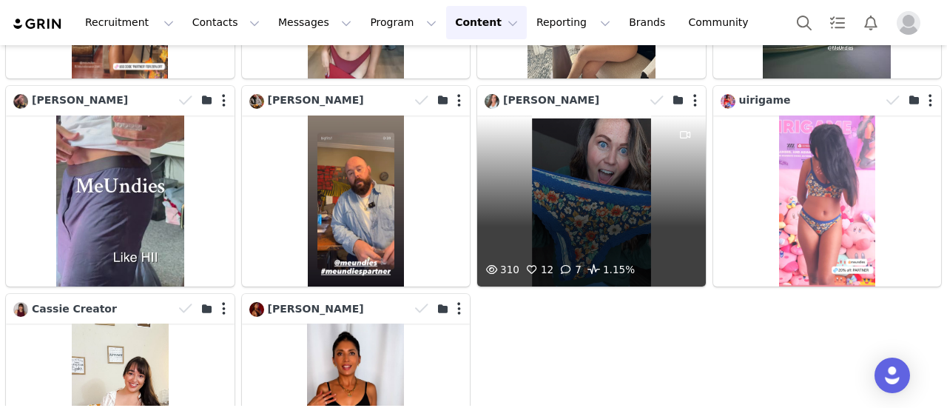
scroll to position [4325, 0]
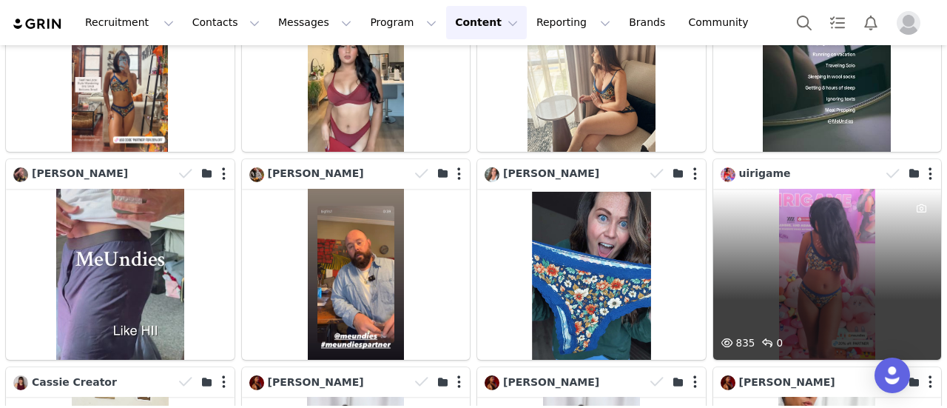
drag, startPoint x: 759, startPoint y: 193, endPoint x: 763, endPoint y: 208, distance: 15.3
click at [763, 208] on div "835 0" at bounding box center [828, 274] width 229 height 171
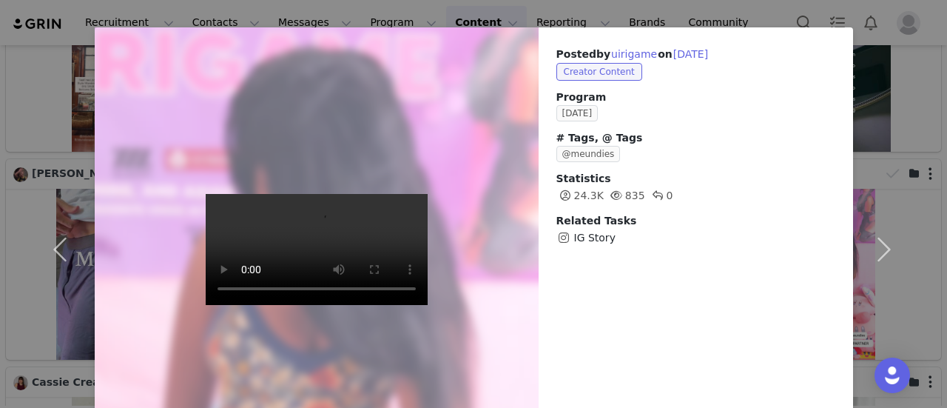
scroll to position [0, 0]
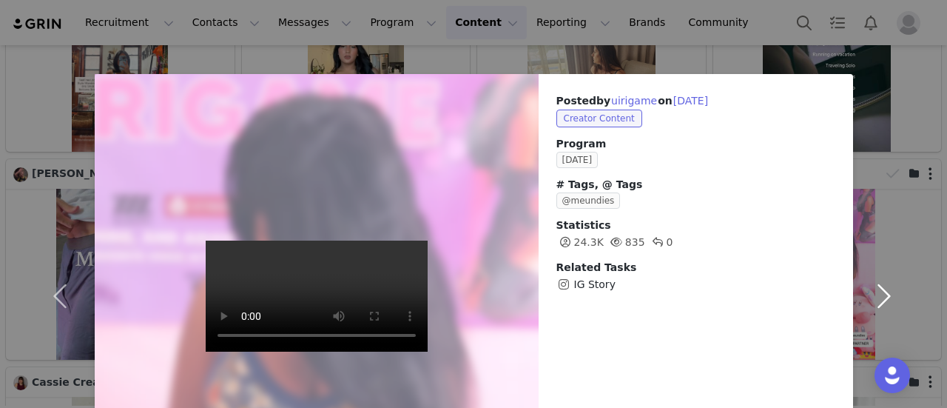
click at [881, 187] on button "button" at bounding box center [884, 296] width 62 height 444
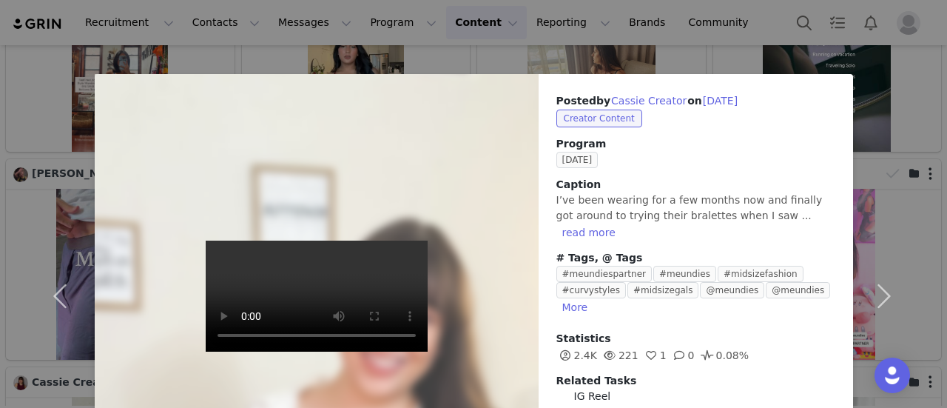
click at [619, 67] on div "Posted by Cassie Creator on [DATE] Creator Content Program [DATE] Caption I’ve …" at bounding box center [473, 204] width 947 height 408
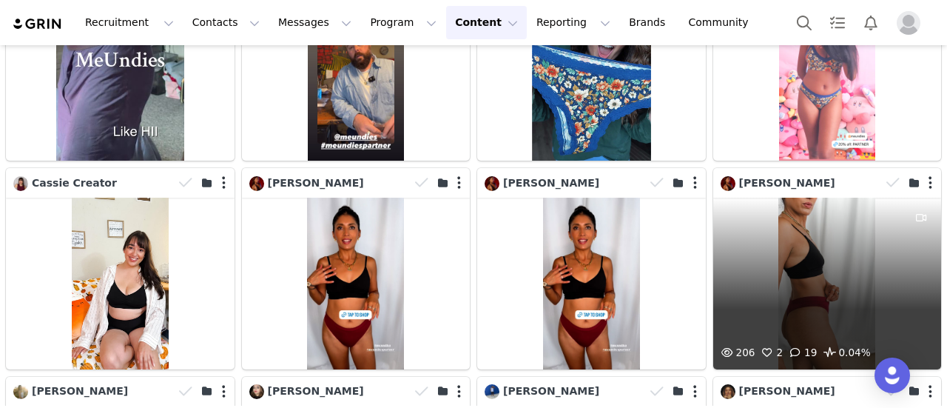
scroll to position [4547, 0]
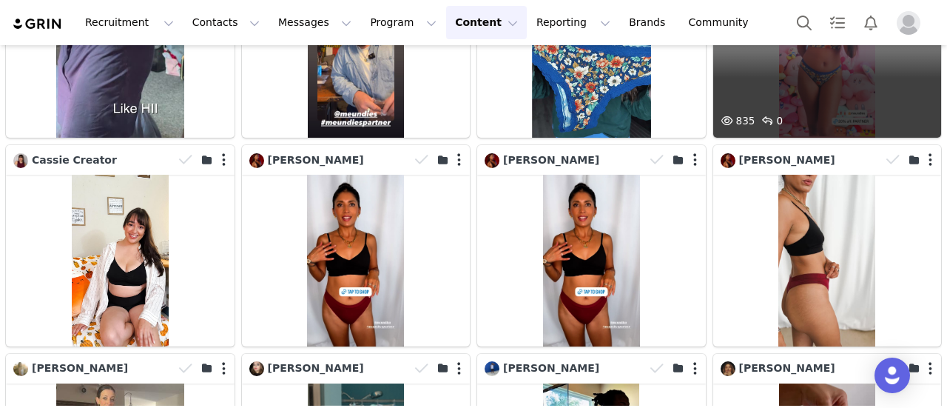
click at [828, 113] on div "835 0" at bounding box center [828, 125] width 229 height 25
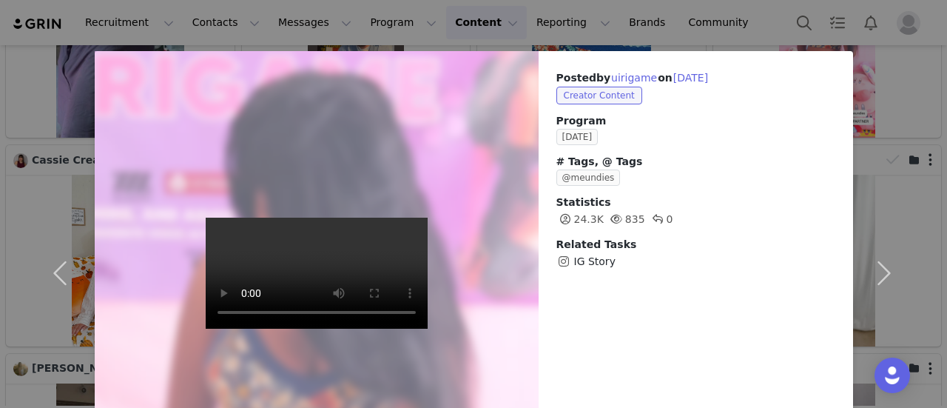
scroll to position [0, 0]
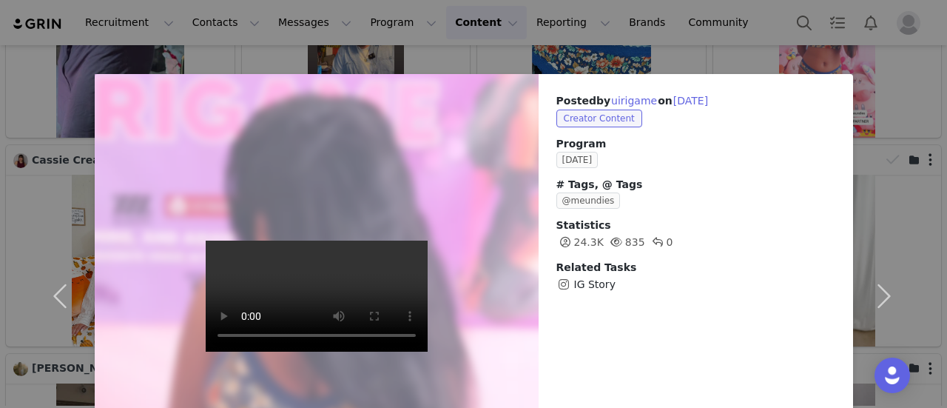
click at [751, 76] on div "Posted by uirigame on [DATE] Creator Content Program [DATE] # Tags, @ Tags @meu…" at bounding box center [696, 192] width 315 height 237
click at [728, 53] on div "Posted by uirigame on [DATE] Creator Content Program [DATE] # Tags, @ Tags @meu…" at bounding box center [473, 204] width 947 height 408
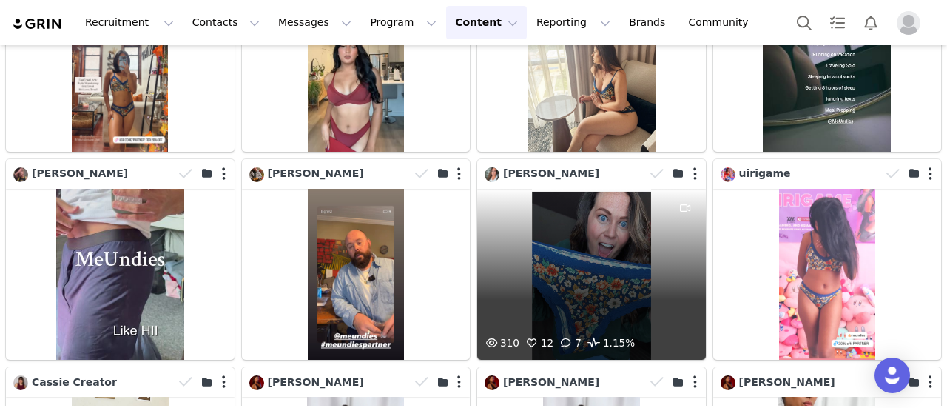
scroll to position [4399, 0]
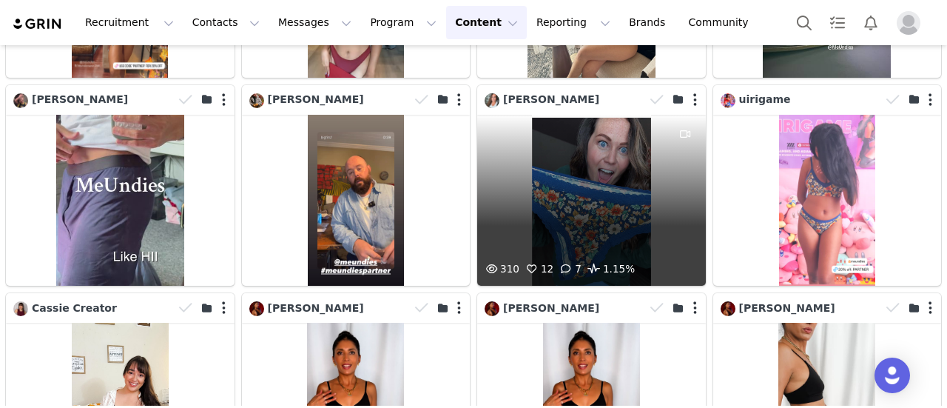
click at [602, 124] on div "310 12 7 1.15%" at bounding box center [591, 200] width 229 height 171
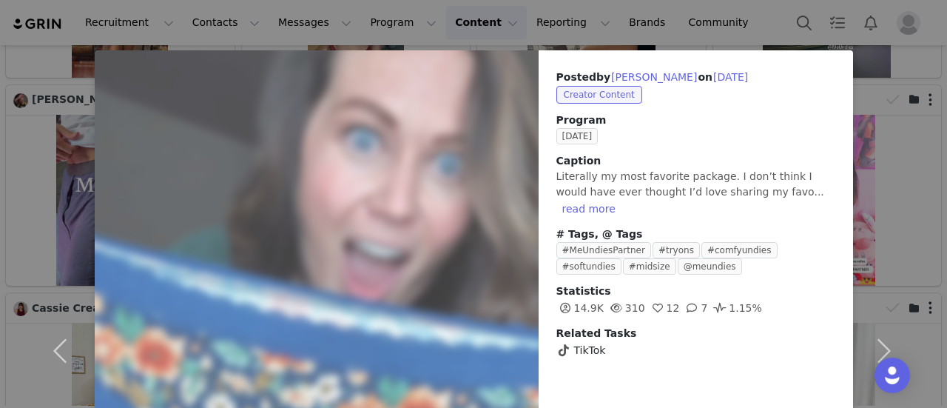
scroll to position [0, 0]
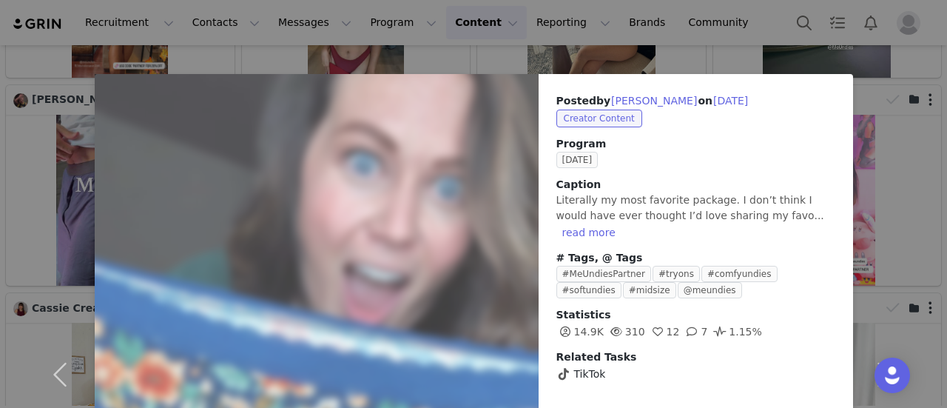
click at [599, 44] on div "Posted by [PERSON_NAME] on [DATE] Creator Content Program [DATE] Caption Litera…" at bounding box center [473, 204] width 947 height 408
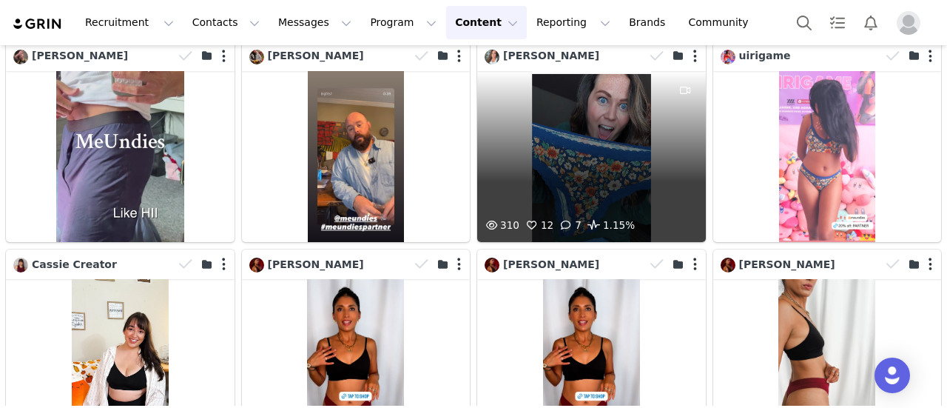
scroll to position [4473, 0]
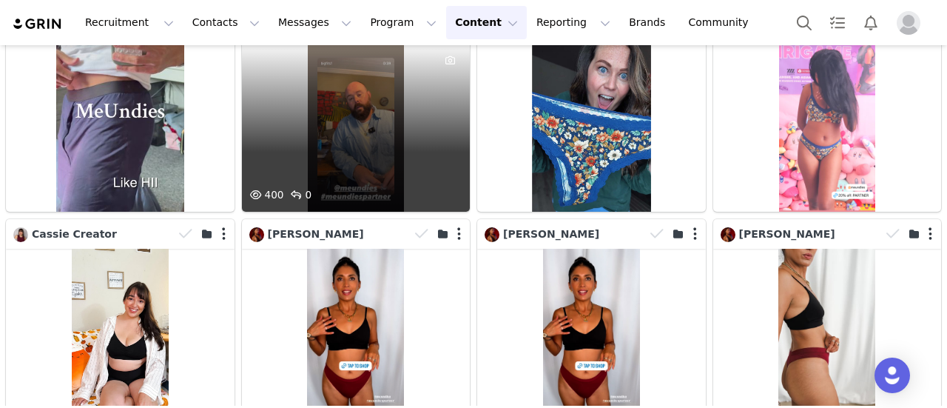
click at [385, 93] on div "400 0" at bounding box center [356, 126] width 229 height 171
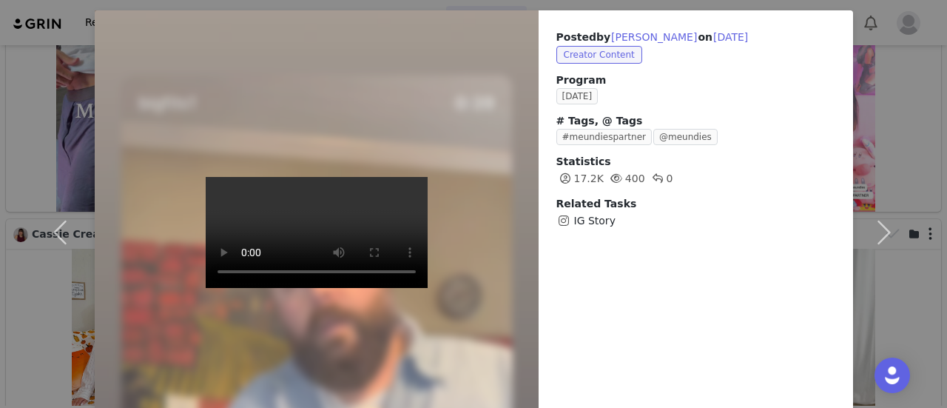
scroll to position [0, 0]
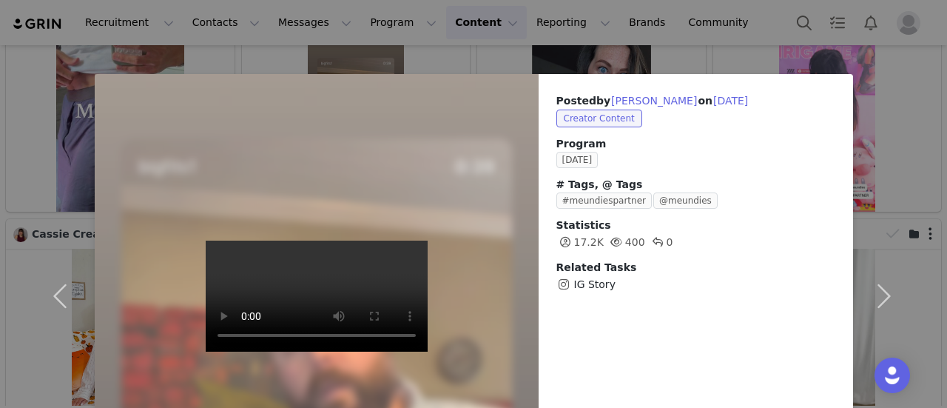
click at [733, 27] on div "Posted by [PERSON_NAME] on [DATE] Creator Content Program [DATE] # Tags, @ Tags…" at bounding box center [473, 204] width 947 height 408
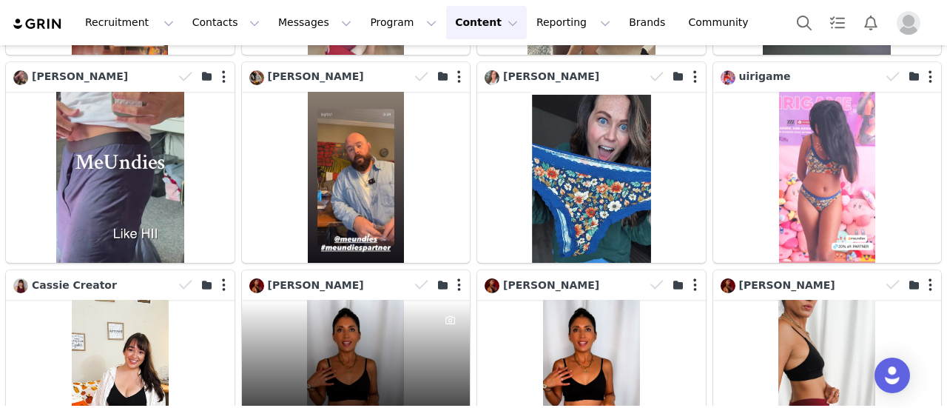
scroll to position [4399, 0]
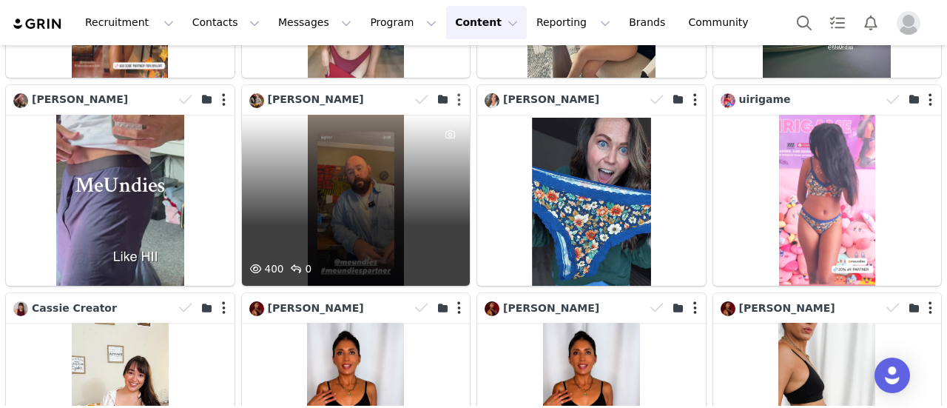
click at [457, 93] on button "button" at bounding box center [459, 100] width 4 height 15
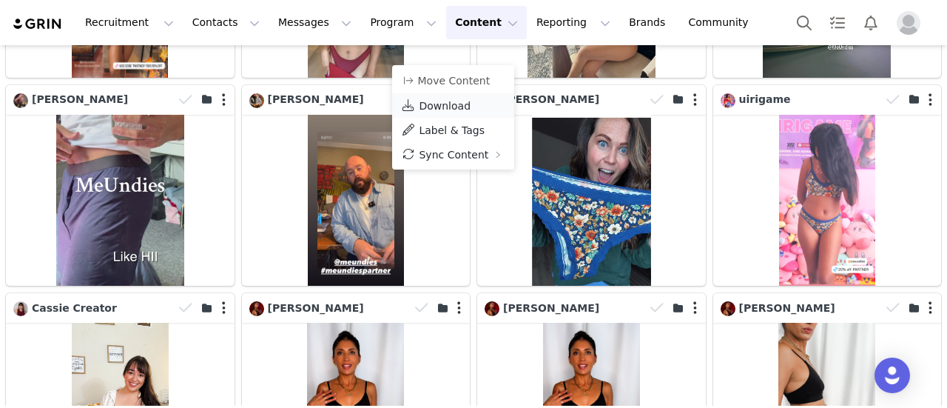
click at [460, 104] on span "Download" at bounding box center [445, 106] width 52 height 12
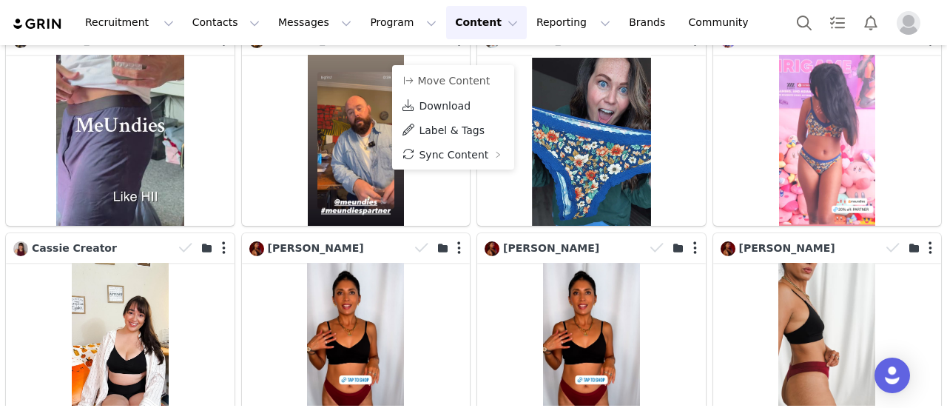
scroll to position [4473, 0]
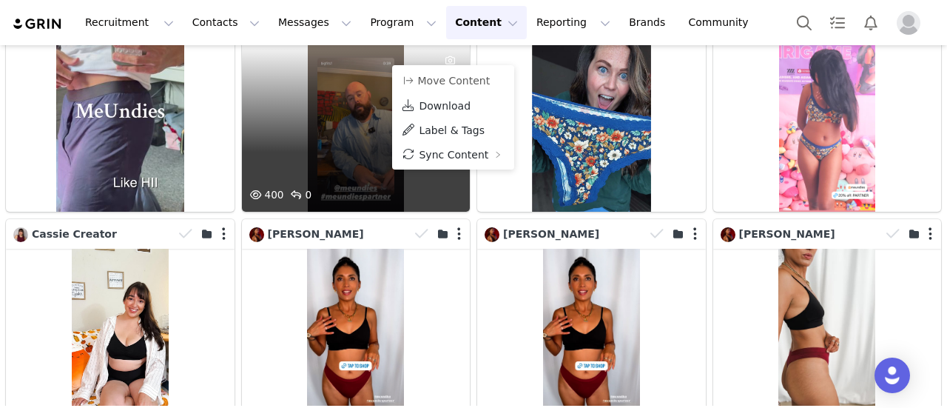
click at [256, 113] on div "400 0" at bounding box center [356, 126] width 229 height 171
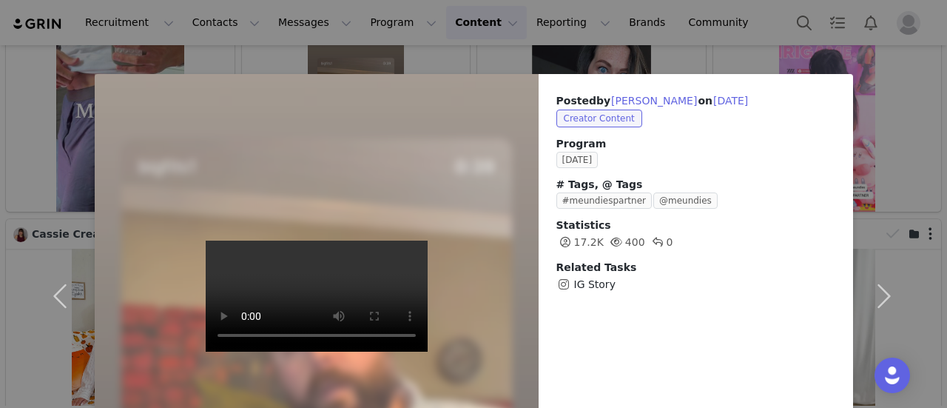
click at [588, 42] on div "Posted by [PERSON_NAME] on [DATE] Creator Content Program [DATE] # Tags, @ Tags…" at bounding box center [473, 204] width 947 height 408
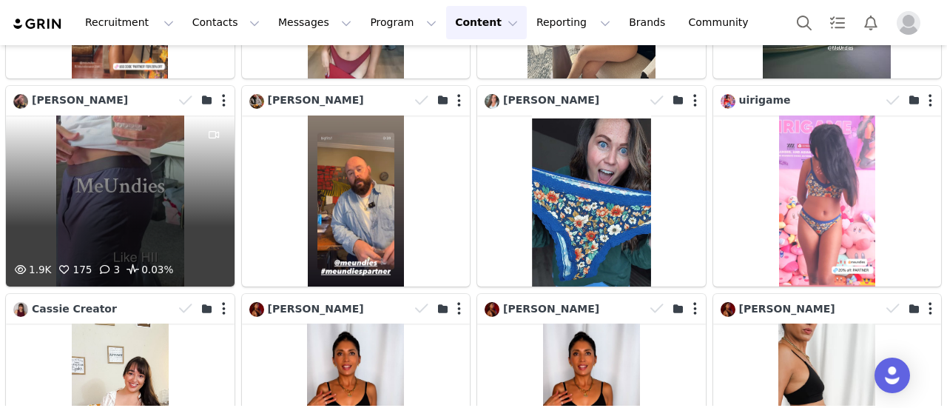
scroll to position [4325, 0]
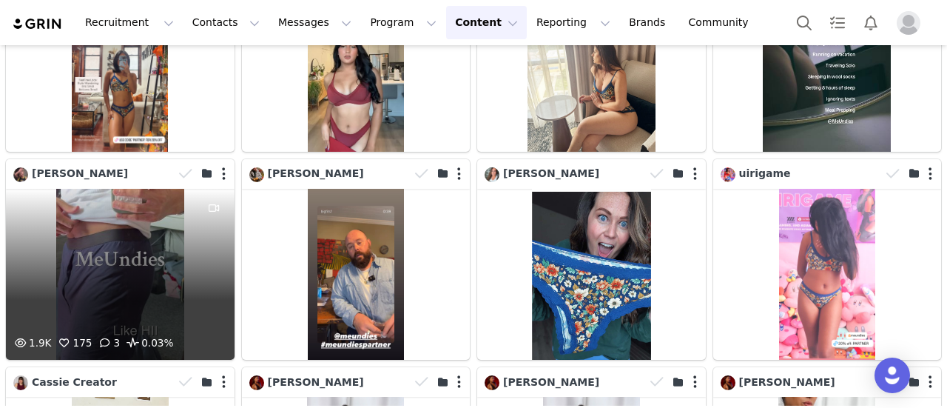
click at [124, 203] on div "1.9K 175 3 0.03%" at bounding box center [120, 274] width 229 height 171
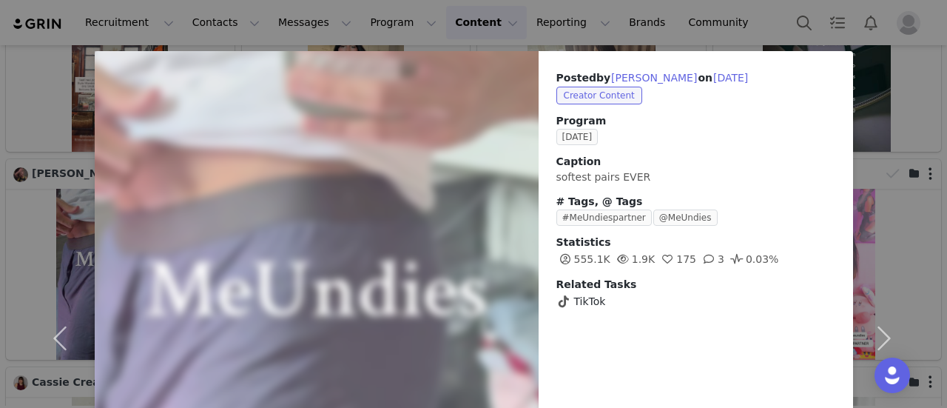
scroll to position [0, 0]
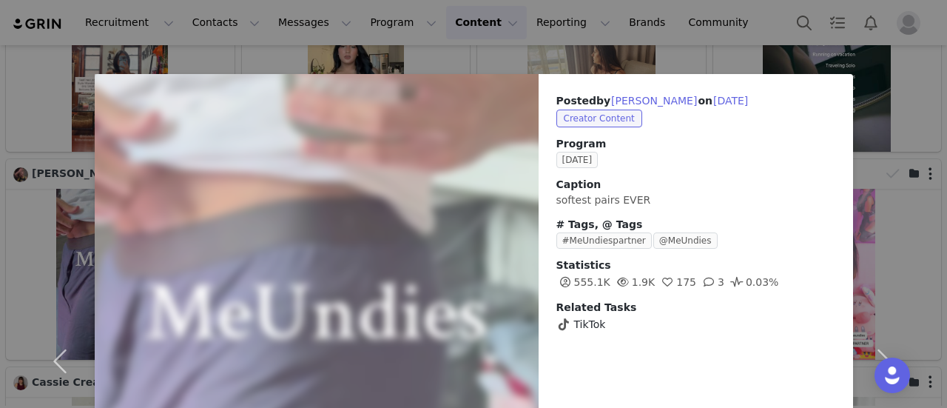
click at [606, 54] on div "Posted by [PERSON_NAME] on [DATE] Creator Content Program [DATE] Caption softes…" at bounding box center [473, 204] width 947 height 408
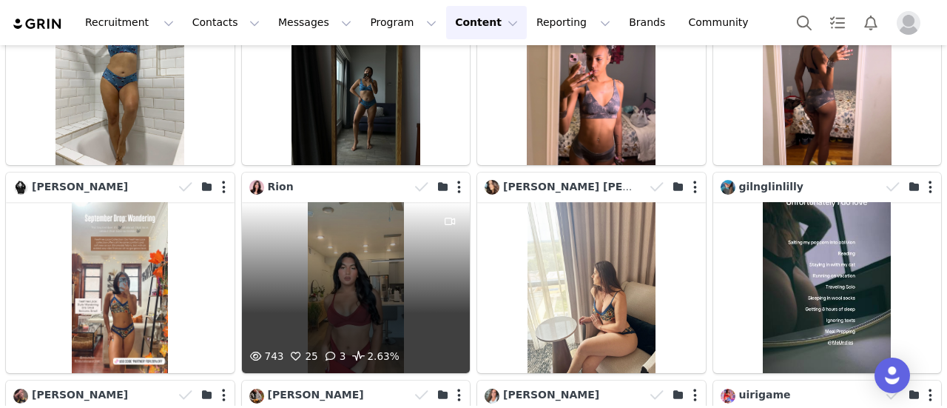
scroll to position [4103, 0]
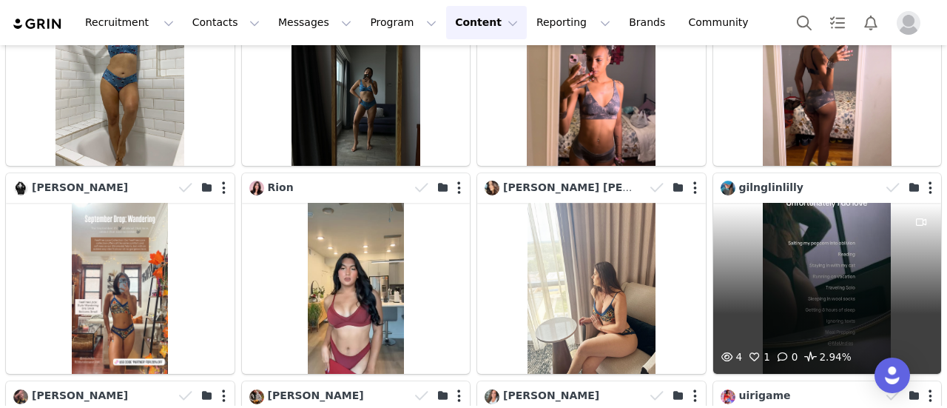
click at [823, 261] on div "4 1 0 2.94%" at bounding box center [828, 288] width 229 height 171
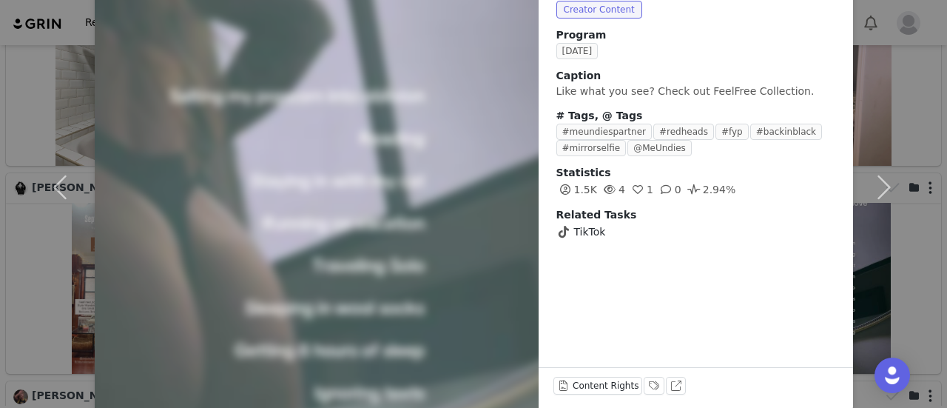
scroll to position [127, 0]
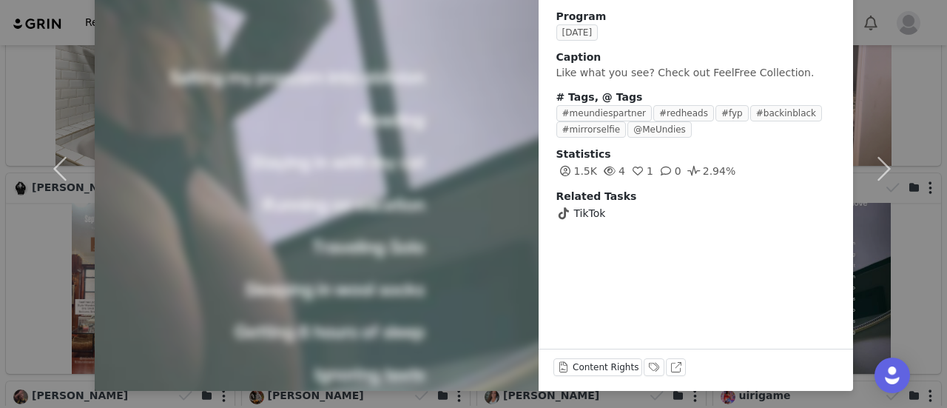
click at [441, 27] on div at bounding box center [317, 169] width 489 height 489
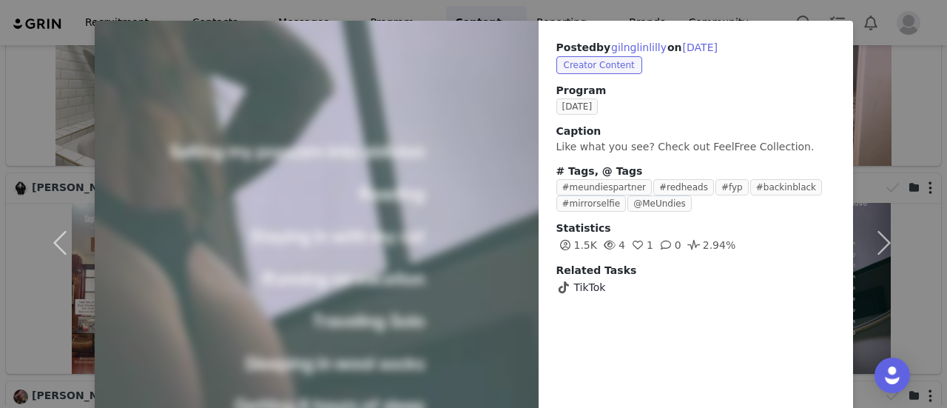
click at [668, 16] on div "Posted by gilnglinlilly on [DATE] Creator Content Program [DATE] Caption Like w…" at bounding box center [473, 204] width 947 height 408
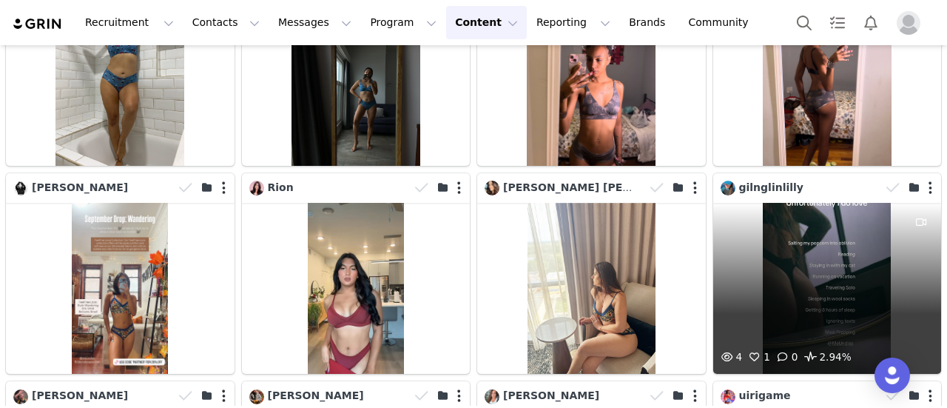
click at [808, 203] on div "4 1 0 2.94%" at bounding box center [828, 288] width 229 height 171
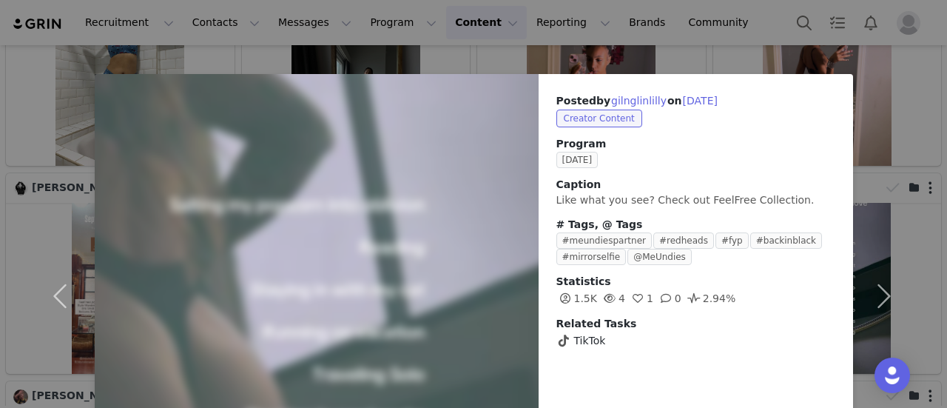
click at [452, 139] on div at bounding box center [317, 296] width 489 height 489
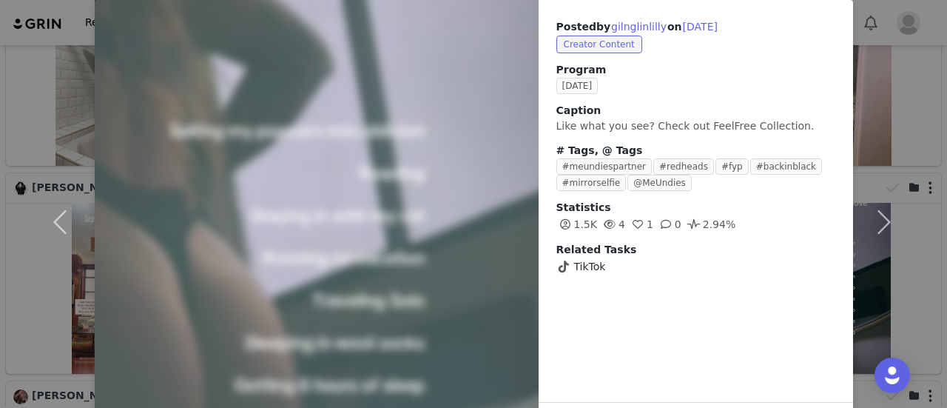
scroll to position [0, 0]
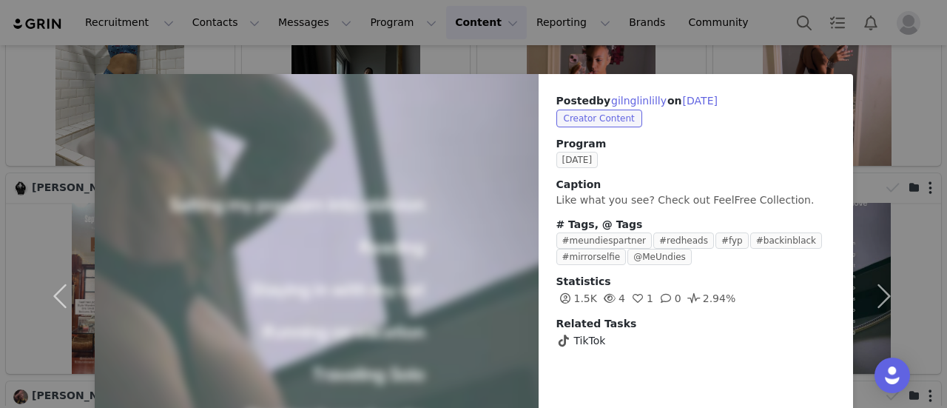
click at [725, 66] on div "Posted by gilnglinlilly on [DATE] Creator Content Program [DATE] Caption Like w…" at bounding box center [473, 204] width 947 height 408
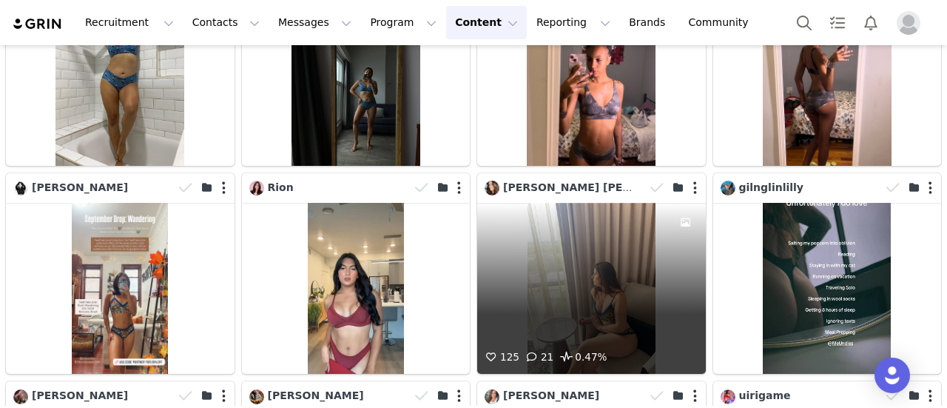
click at [592, 238] on div "125 21 0.47%" at bounding box center [591, 288] width 229 height 171
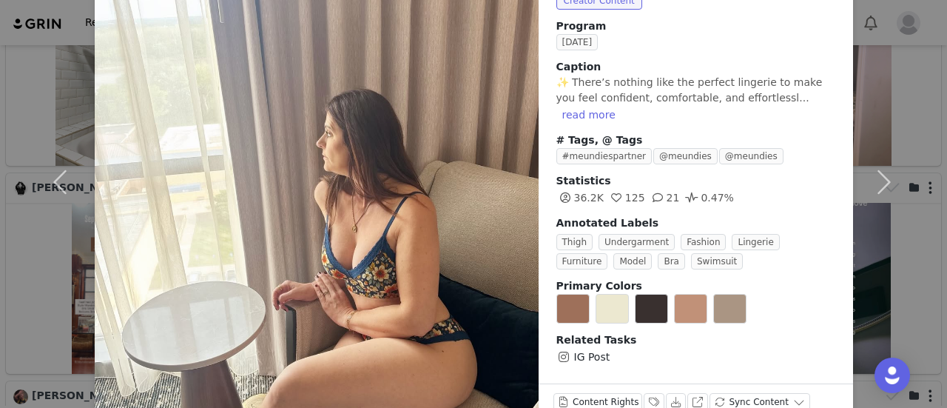
scroll to position [61, 0]
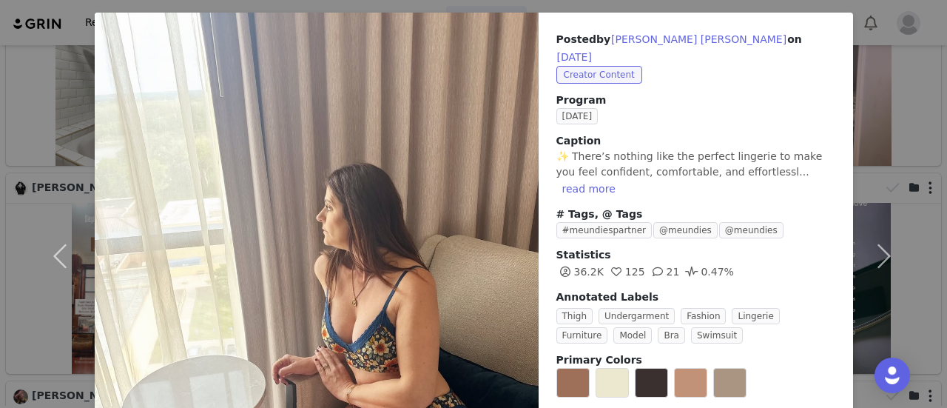
drag, startPoint x: 721, startPoint y: 9, endPoint x: 663, endPoint y: 53, distance: 72.8
click at [722, 8] on div "Posted by [PERSON_NAME] [PERSON_NAME] on [DATE] Creator Content Program [DATE] …" at bounding box center [473, 204] width 947 height 408
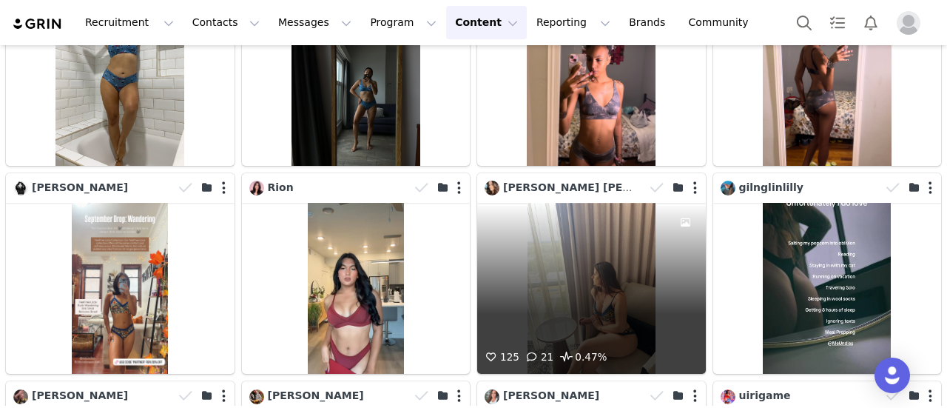
click at [688, 177] on div at bounding box center [675, 188] width 61 height 22
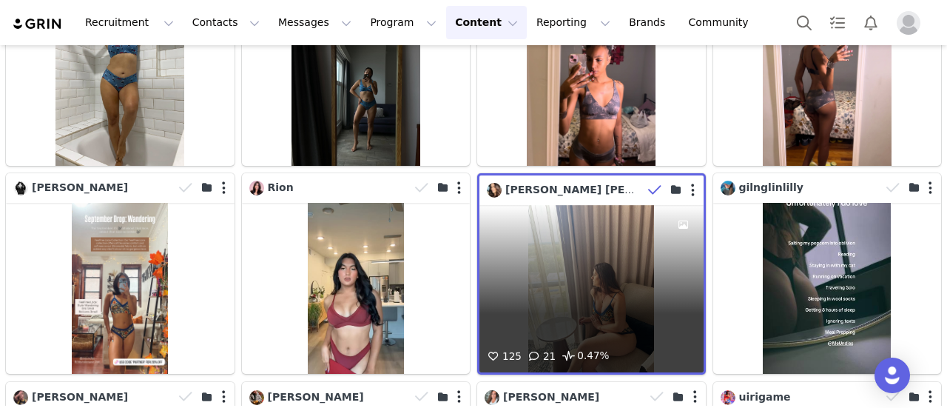
click at [687, 179] on div at bounding box center [673, 190] width 61 height 22
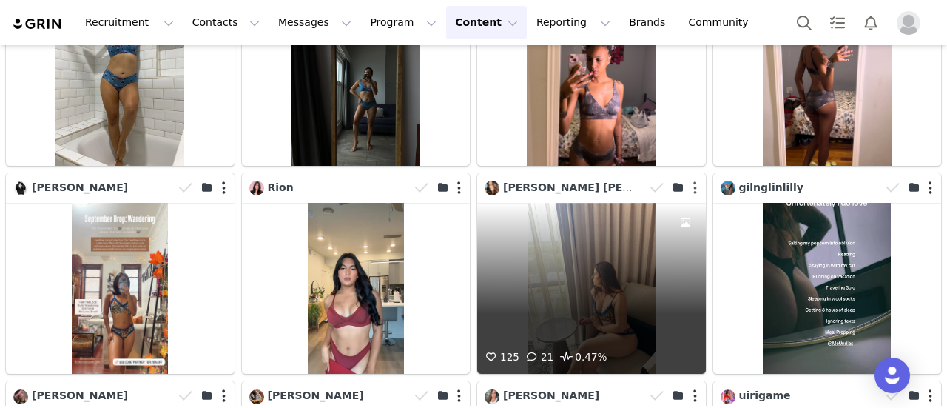
click at [694, 181] on button "button" at bounding box center [696, 188] width 4 height 15
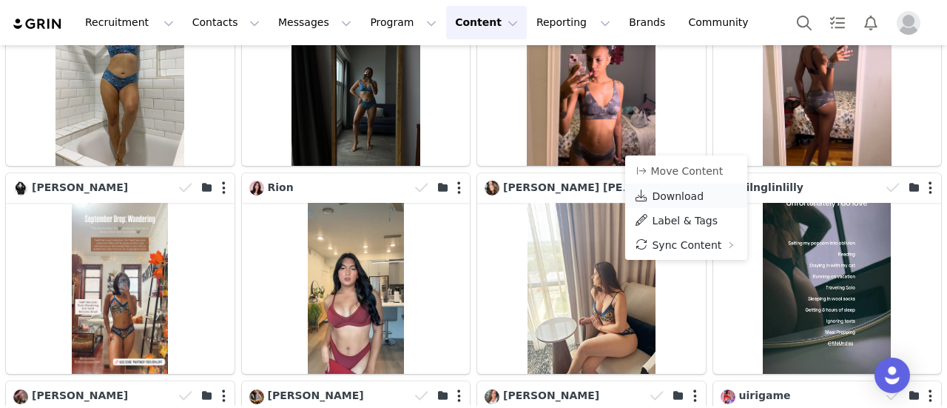
click at [679, 190] on span "Download" at bounding box center [678, 196] width 52 height 12
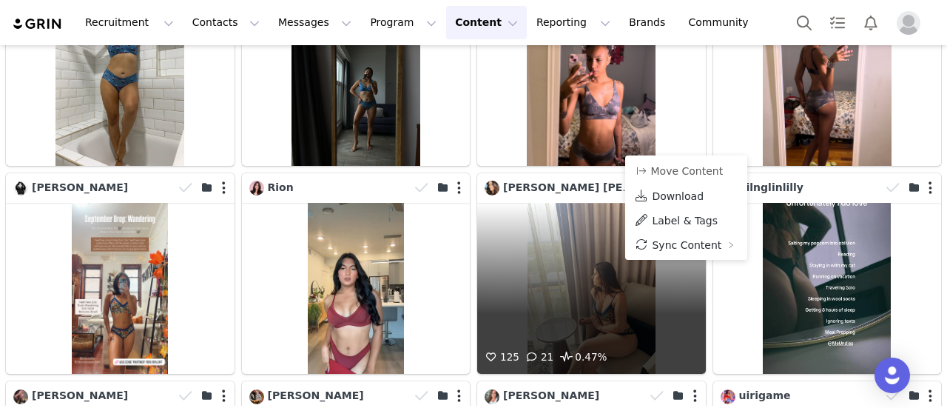
click at [600, 224] on div "125 21 0.47%" at bounding box center [591, 288] width 229 height 171
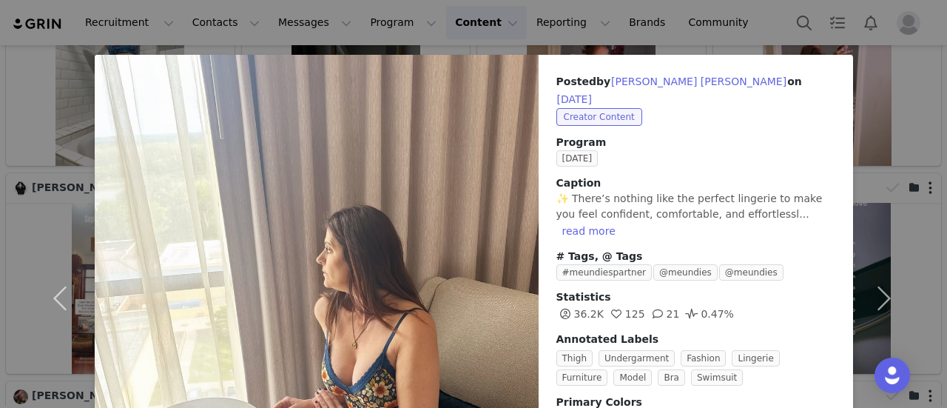
scroll to position [0, 0]
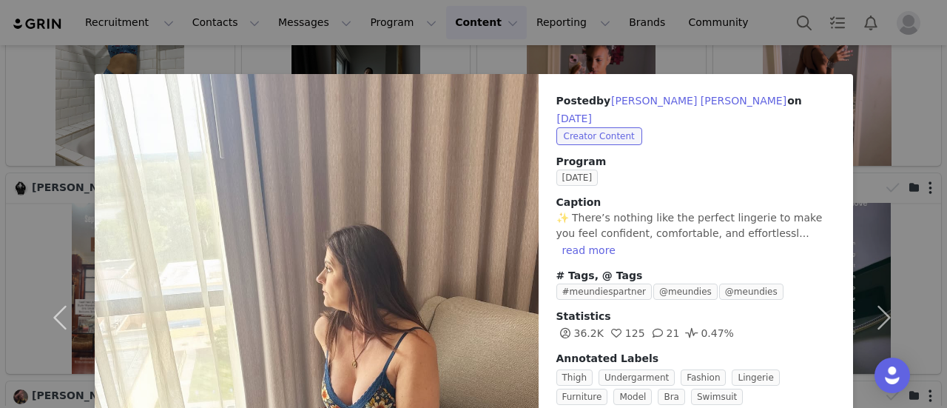
click at [690, 41] on div "Posted by [PERSON_NAME] [PERSON_NAME] on [DATE] Creator Content Program [DATE] …" at bounding box center [473, 204] width 947 height 408
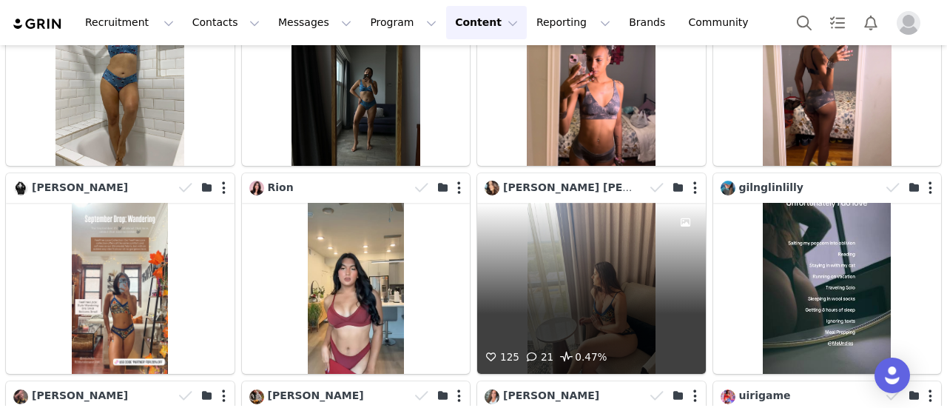
click at [568, 215] on div "125 21 0.47%" at bounding box center [591, 288] width 229 height 171
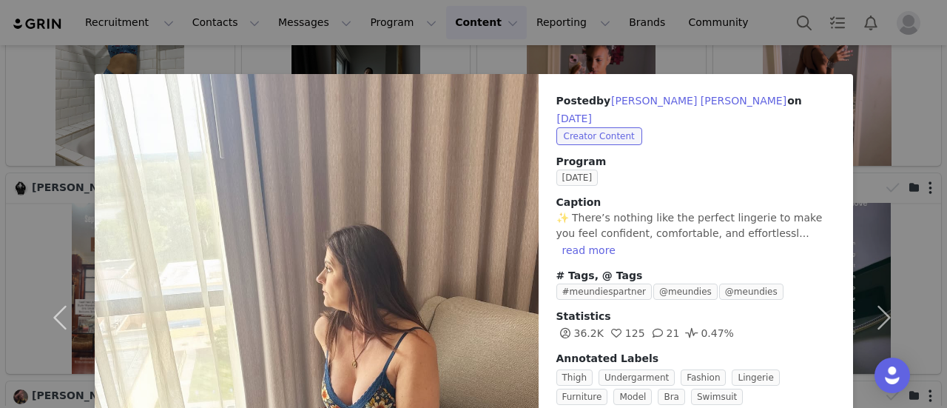
click at [721, 58] on div "Posted by [PERSON_NAME] [PERSON_NAME] on [DATE] Creator Content Program [DATE] …" at bounding box center [473, 204] width 947 height 408
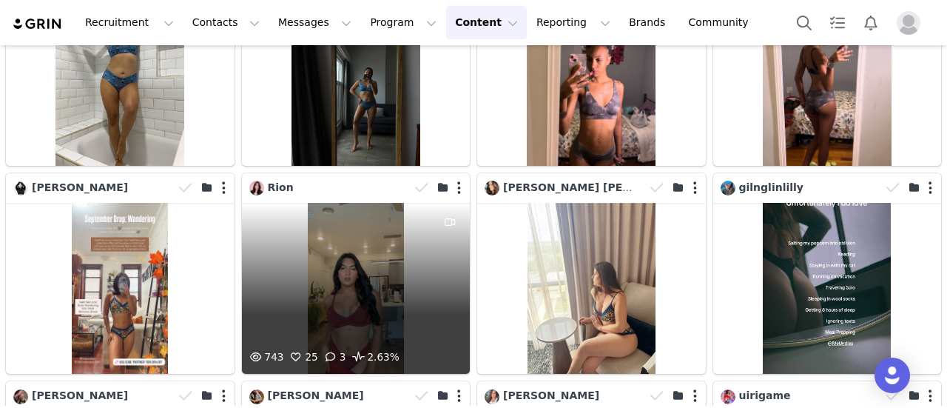
click at [328, 203] on div "743 25 3 2.63%" at bounding box center [356, 288] width 229 height 171
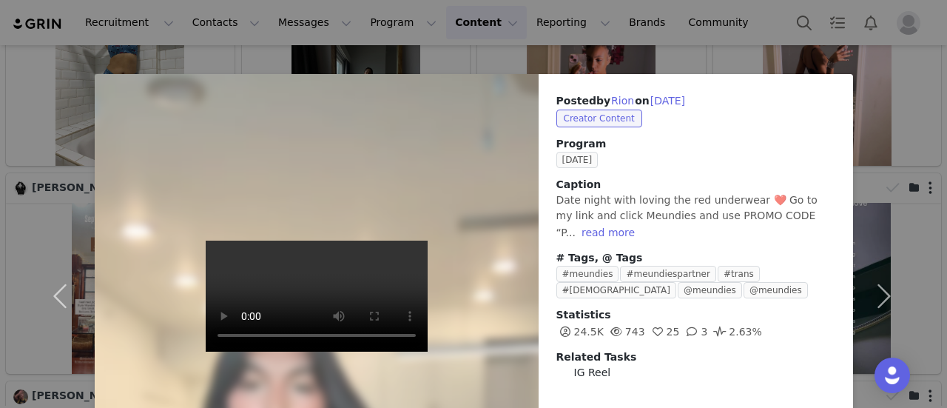
click at [700, 58] on div "Posted by [PERSON_NAME] on [DATE] Creator Content Program [DATE] Caption Date n…" at bounding box center [473, 204] width 947 height 408
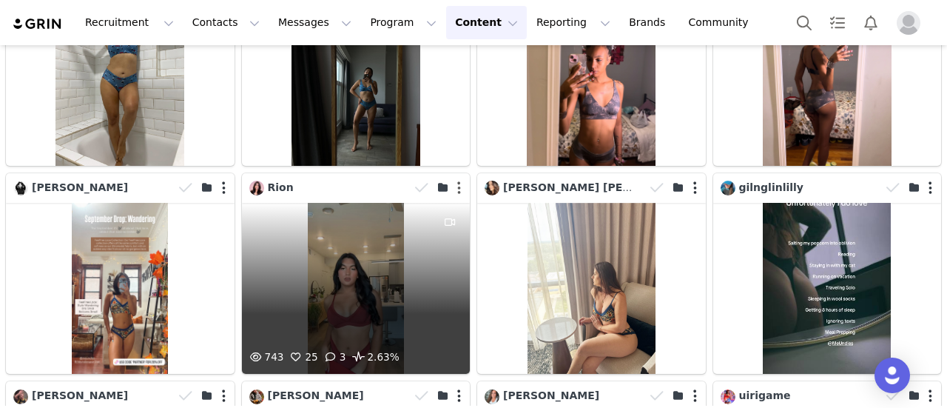
click at [457, 181] on button "button" at bounding box center [459, 188] width 4 height 15
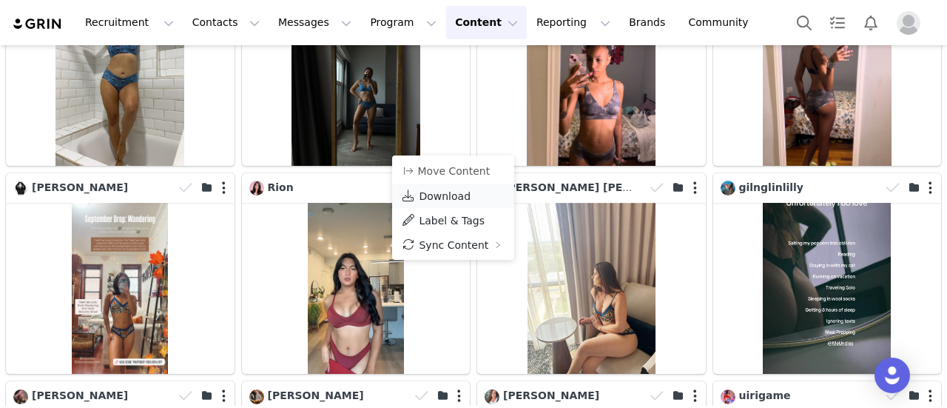
click at [455, 187] on link "Download" at bounding box center [453, 196] width 122 height 24
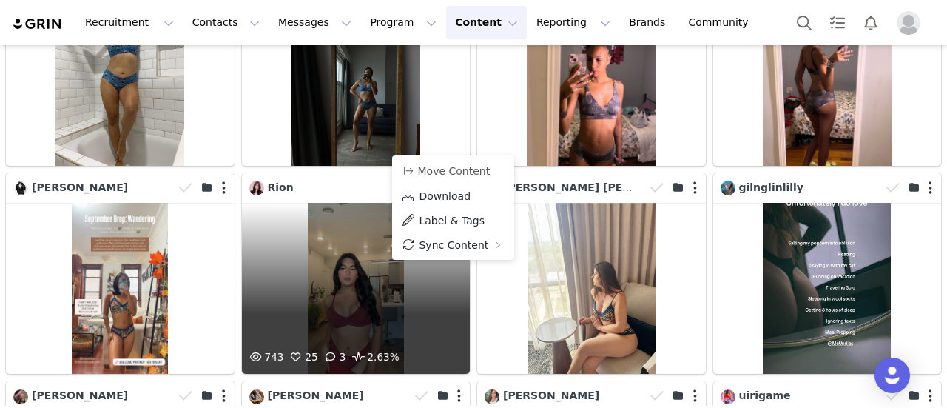
click at [349, 229] on div "743 25 3 2.63%" at bounding box center [356, 288] width 229 height 171
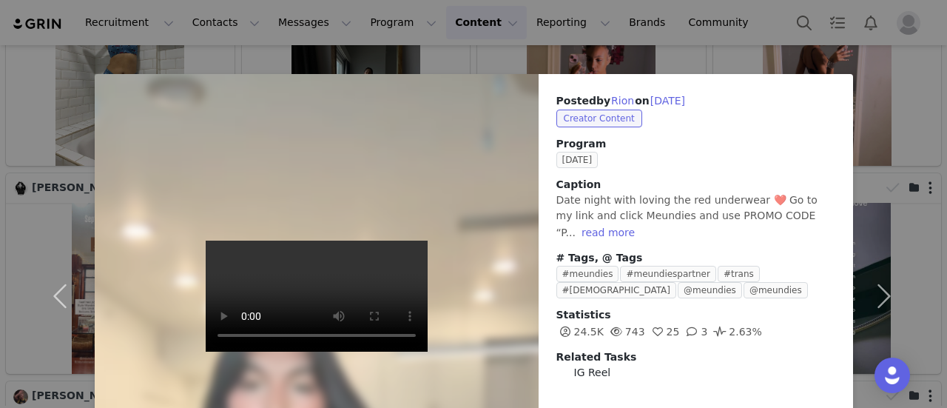
click at [635, 66] on div "Posted by [PERSON_NAME] on [DATE] Creator Content Program [DATE] Caption Date n…" at bounding box center [473, 204] width 947 height 408
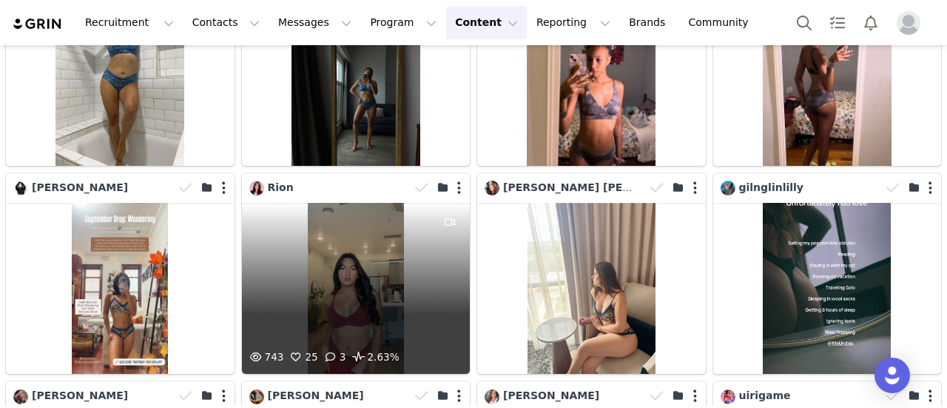
click at [347, 232] on div "743 25 3 2.63%" at bounding box center [356, 288] width 229 height 171
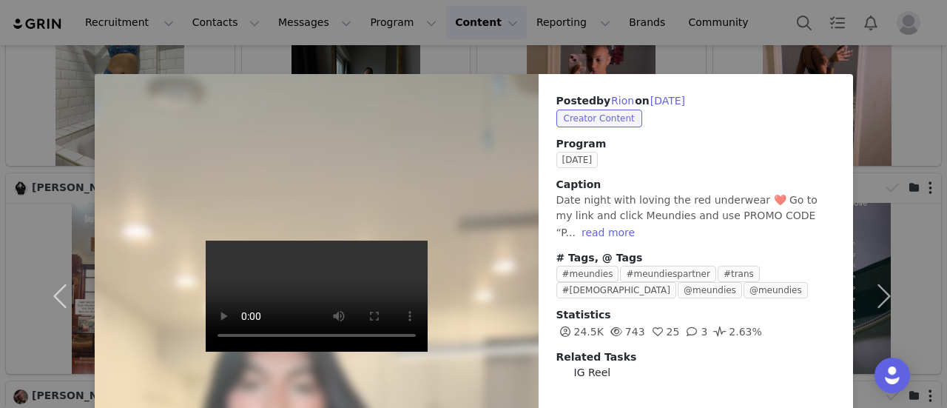
click at [588, 59] on div "Posted by [PERSON_NAME] on [DATE] Creator Content Program [DATE] Caption Date n…" at bounding box center [473, 204] width 947 height 408
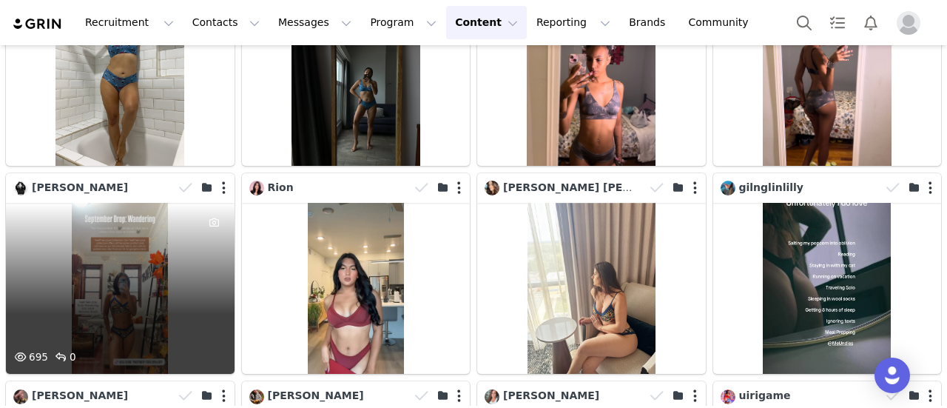
click at [140, 209] on div "695 0" at bounding box center [120, 288] width 229 height 171
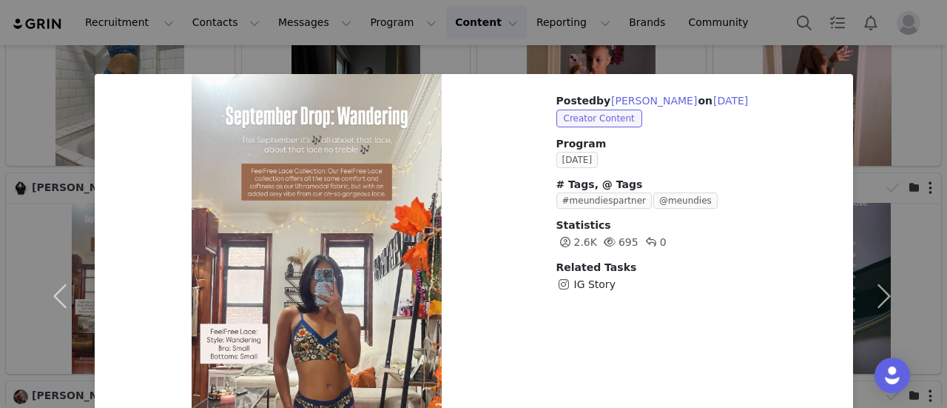
click at [679, 38] on div "Posted by [PERSON_NAME] on [DATE] Creator Content Program [DATE] # Tags, @ Tags…" at bounding box center [473, 204] width 947 height 408
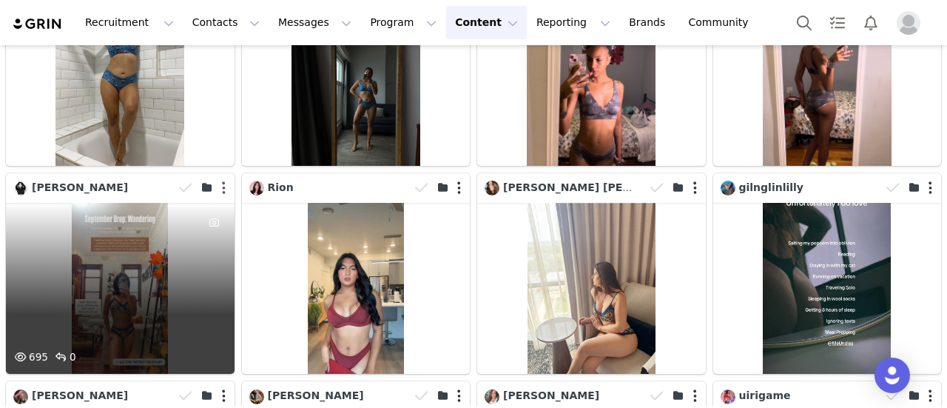
click at [222, 181] on button "button" at bounding box center [224, 188] width 4 height 15
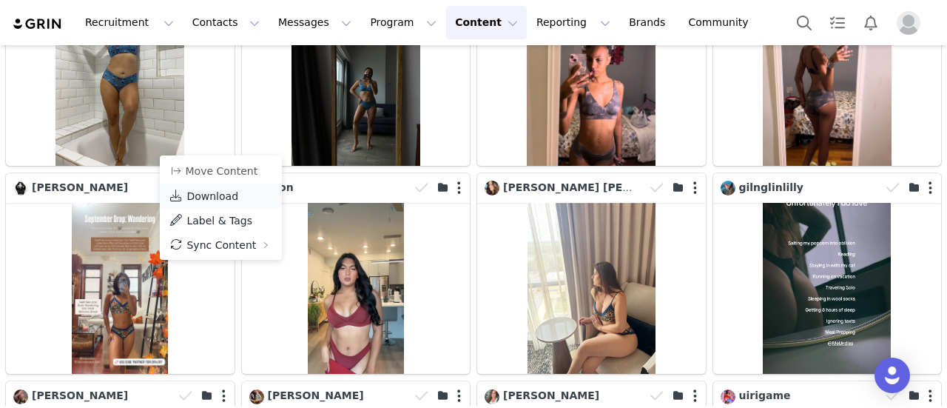
click at [222, 190] on span "Download" at bounding box center [213, 196] width 52 height 12
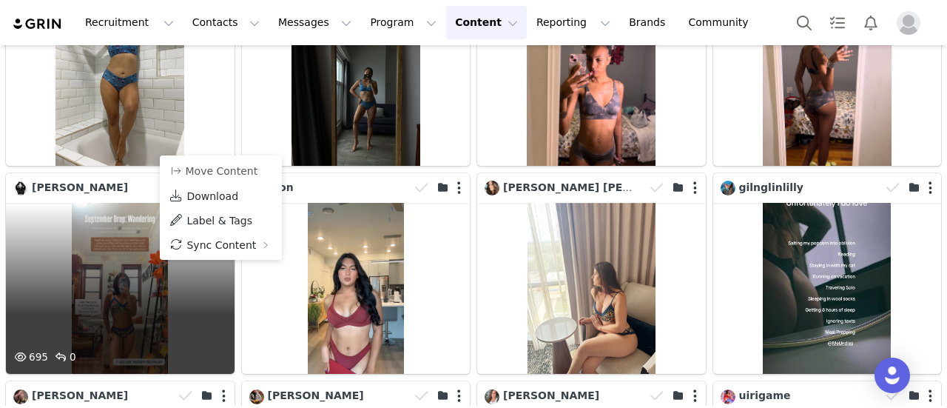
click at [81, 214] on div "695 0" at bounding box center [120, 288] width 229 height 171
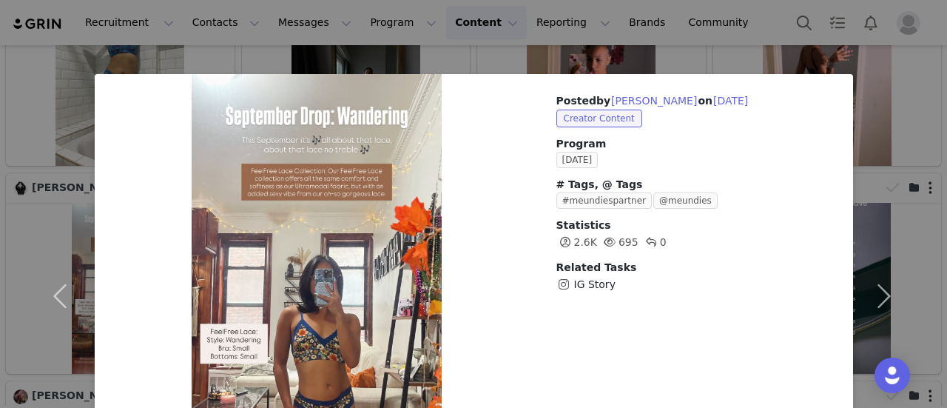
click at [693, 58] on div "Posted by [PERSON_NAME] on [DATE] Creator Content Program [DATE] # Tags, @ Tags…" at bounding box center [473, 204] width 947 height 408
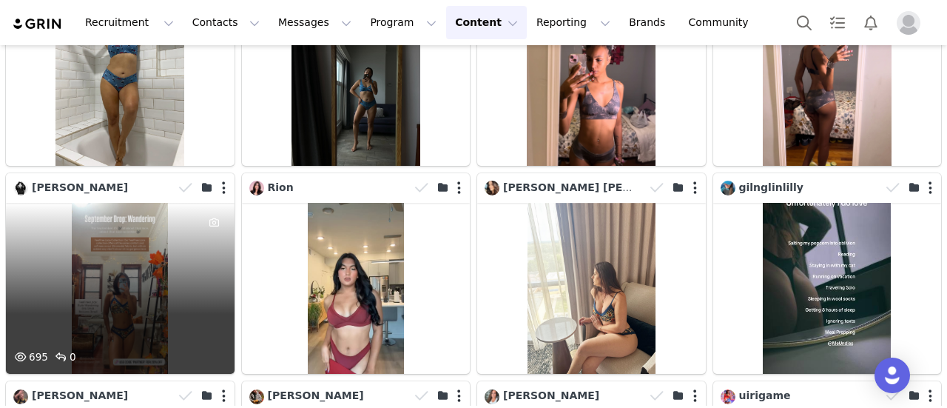
click at [195, 215] on div at bounding box center [215, 276] width 40 height 146
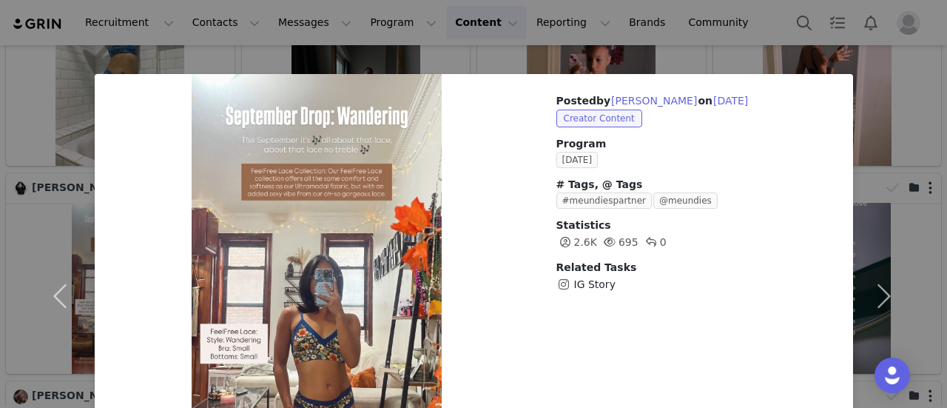
click at [523, 56] on div "Posted by [PERSON_NAME] on [DATE] Creator Content Program [DATE] # Tags, @ Tags…" at bounding box center [473, 204] width 947 height 408
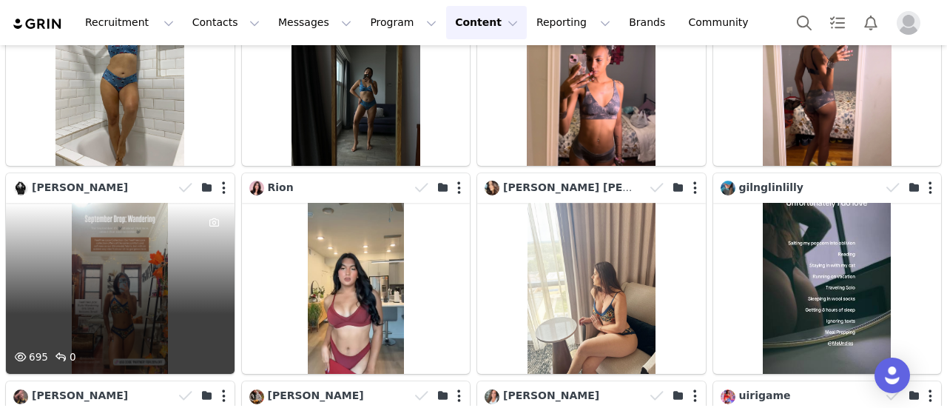
click at [84, 241] on div "695 0" at bounding box center [120, 288] width 229 height 171
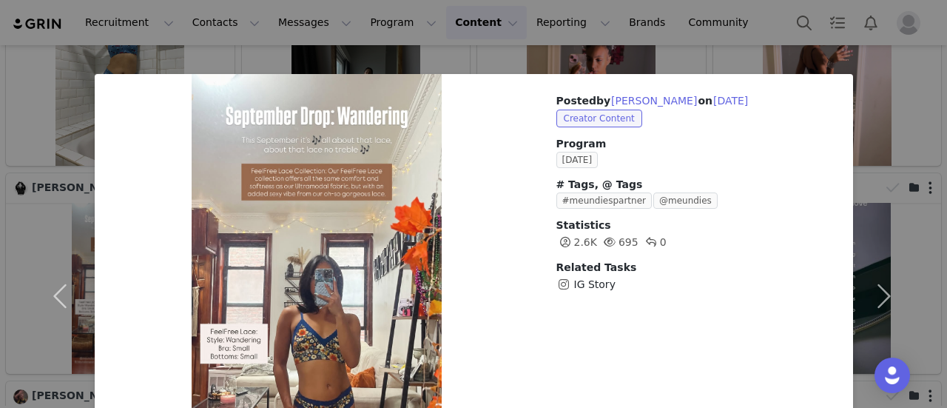
click at [551, 52] on div "Posted by [PERSON_NAME] on [DATE] Creator Content Program [DATE] # Tags, @ Tags…" at bounding box center [473, 204] width 947 height 408
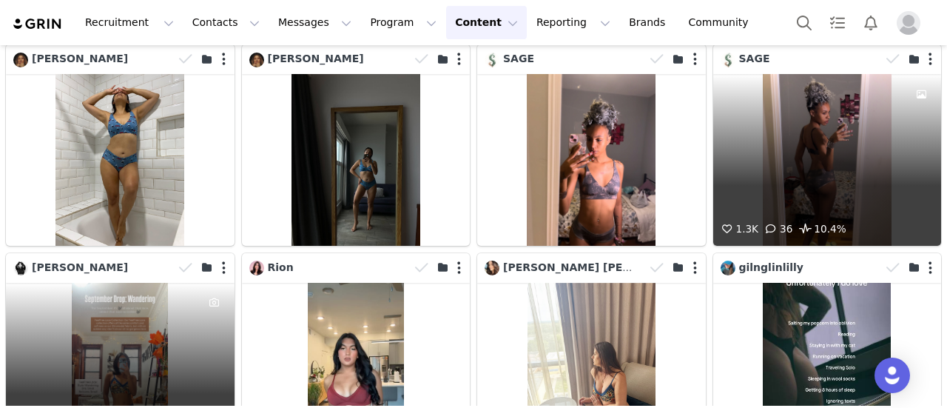
scroll to position [3955, 0]
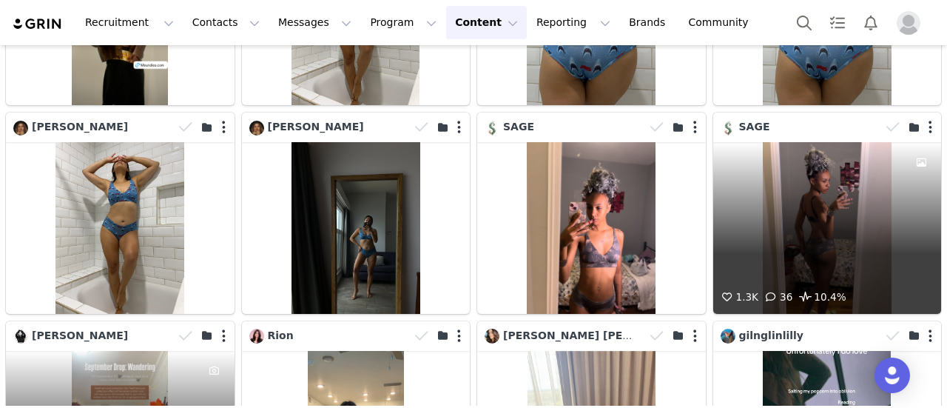
click at [810, 162] on div "1.3K 36 10.4%" at bounding box center [828, 227] width 229 height 171
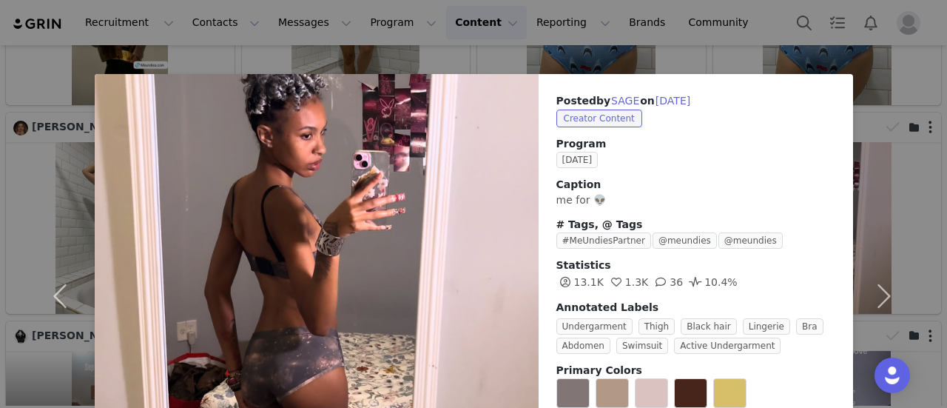
click at [682, 50] on div "Posted by SAGE on [DATE] Creator Content Program [DATE] Caption me for 👽 # Tags…" at bounding box center [473, 204] width 947 height 408
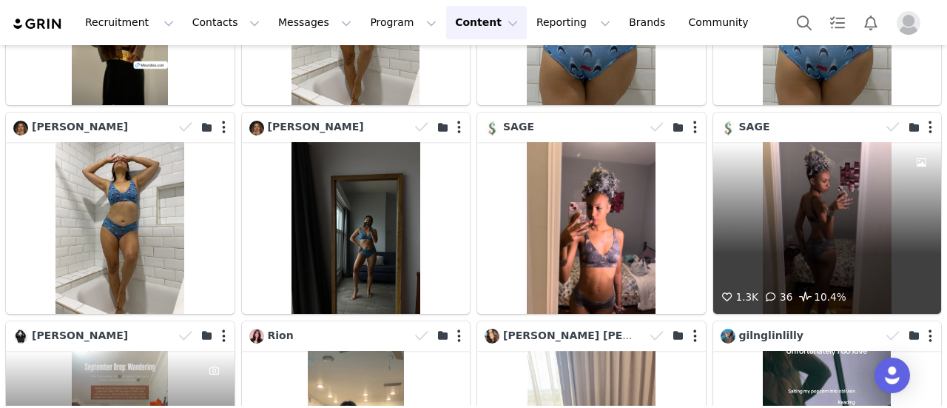
click at [795, 146] on div "1.3K 36 10.4%" at bounding box center [828, 227] width 229 height 171
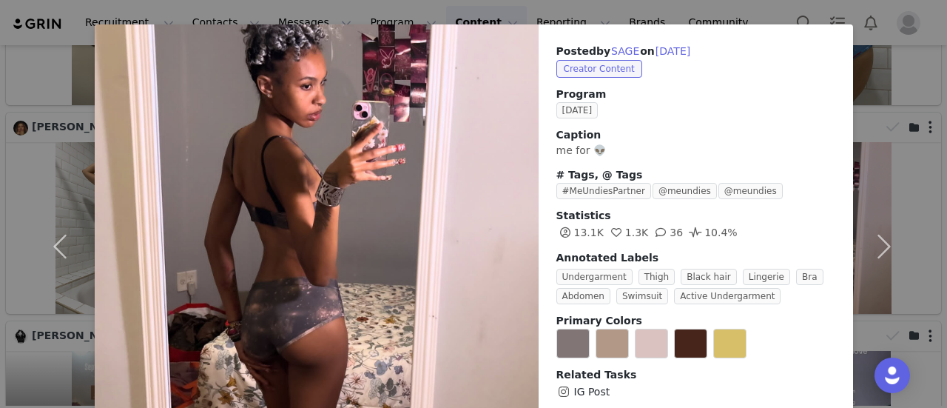
scroll to position [0, 0]
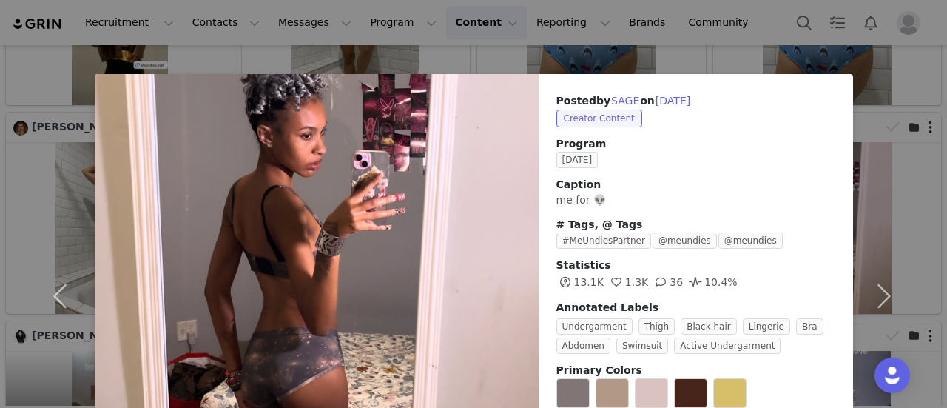
click at [697, 65] on div "Posted by SAGE on [DATE] Creator Content Program [DATE] Caption me for 👽 # Tags…" at bounding box center [473, 204] width 947 height 408
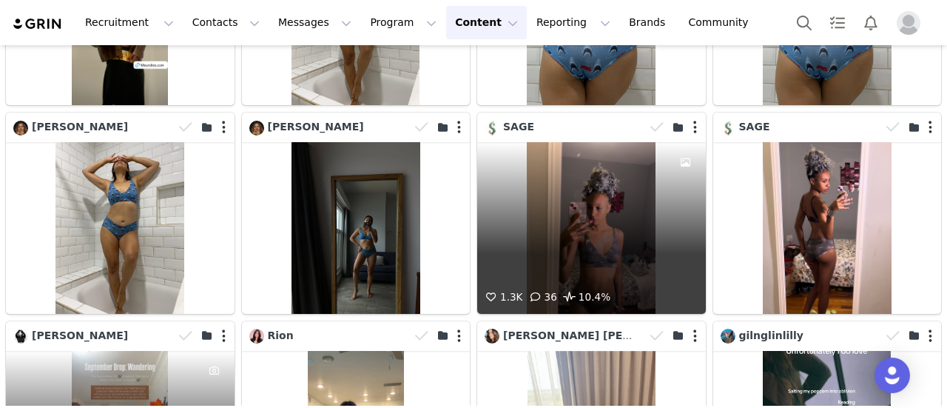
click at [585, 150] on div "1.3K 36 10.4%" at bounding box center [591, 227] width 229 height 171
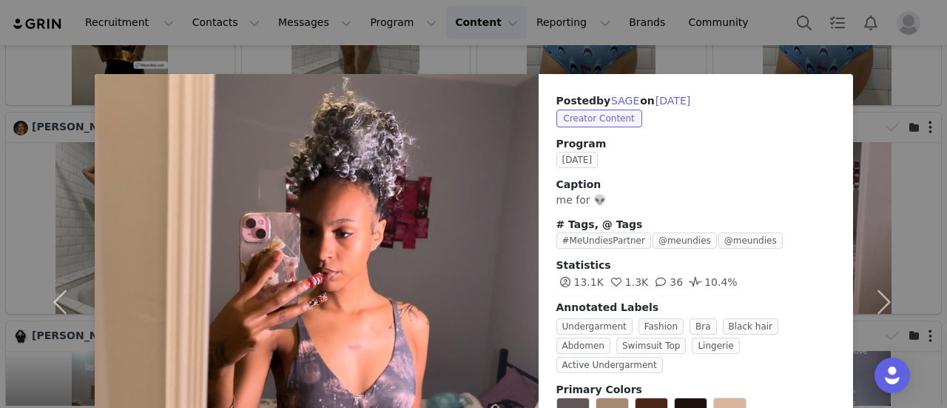
click at [697, 50] on div "Posted by SAGE on [DATE] Creator Content Program [DATE] Caption me for 👽 # Tags…" at bounding box center [473, 204] width 947 height 408
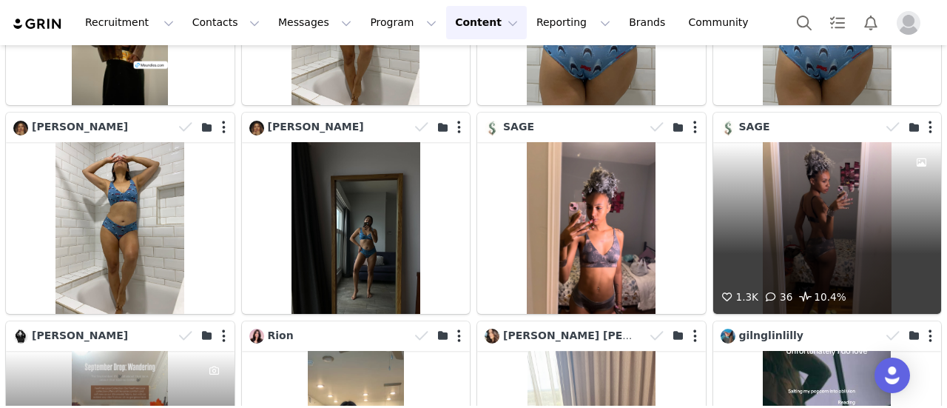
click at [792, 150] on div "1.3K 36 10.4%" at bounding box center [828, 227] width 229 height 171
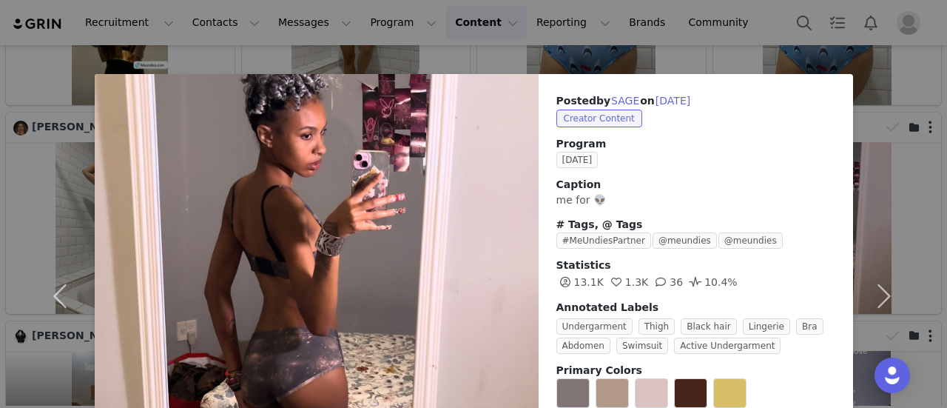
click at [673, 56] on div "Posted by SAGE on [DATE] Creator Content Program [DATE] Caption me for 👽 # Tags…" at bounding box center [473, 204] width 947 height 408
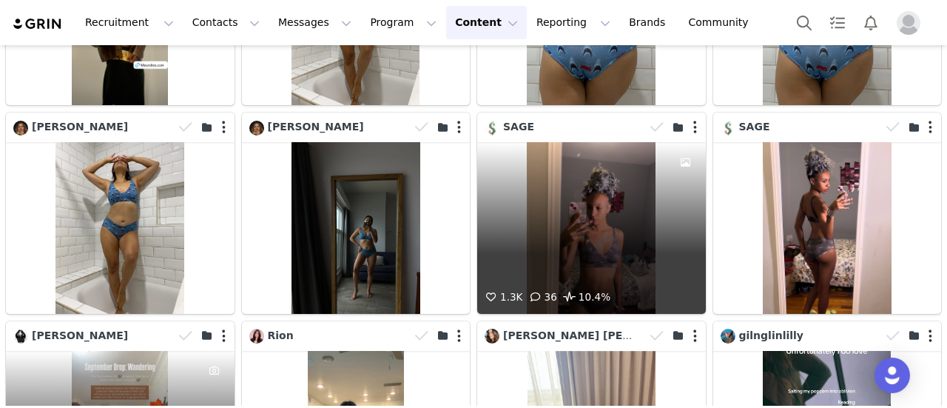
click at [580, 202] on div "1.3K 36 10.4%" at bounding box center [591, 227] width 229 height 171
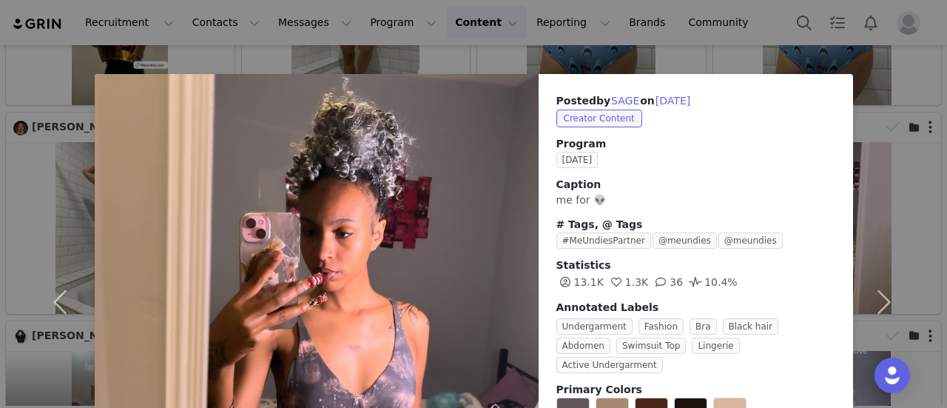
click at [724, 69] on div "Posted by SAGE on [DATE] Creator Content Program [DATE] Caption me for 👽 # Tags…" at bounding box center [473, 204] width 947 height 408
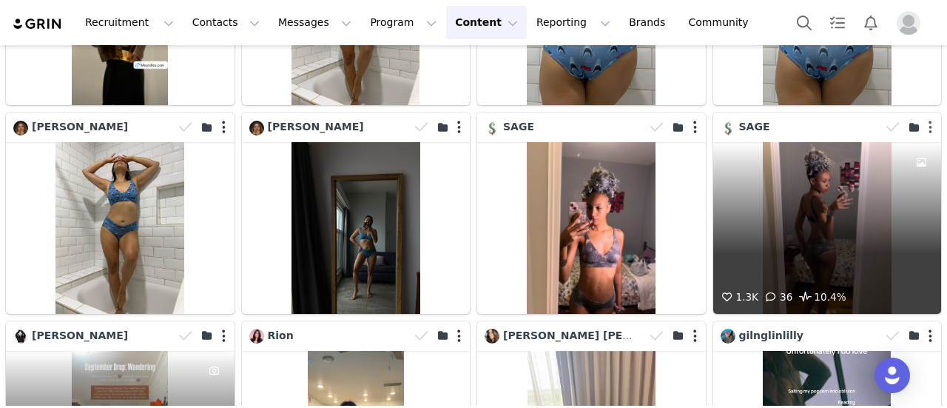
click at [929, 120] on button "button" at bounding box center [931, 127] width 4 height 15
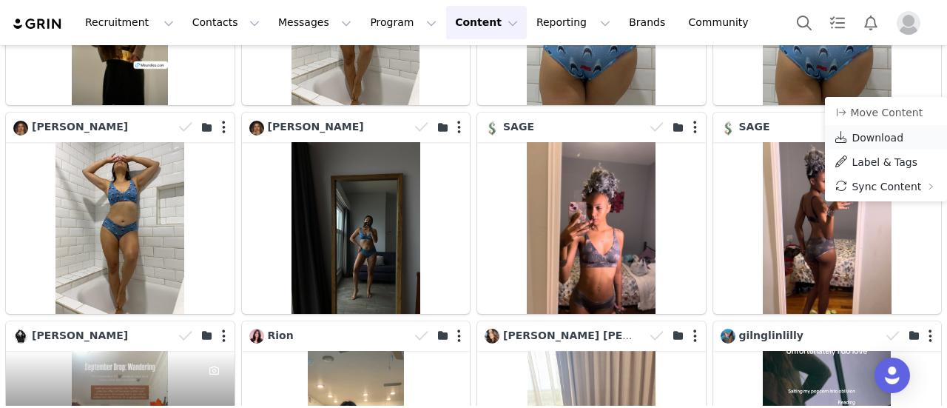
click at [897, 140] on span "Download" at bounding box center [878, 138] width 52 height 12
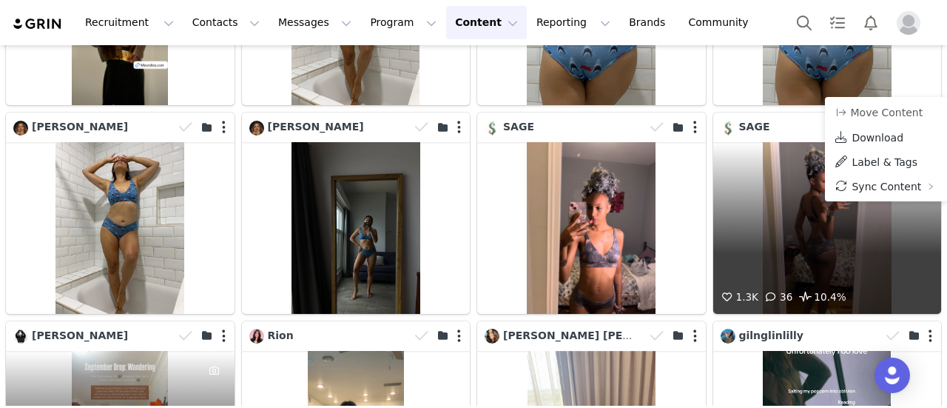
click at [841, 227] on div "1.3K 36 10.4%" at bounding box center [828, 227] width 229 height 171
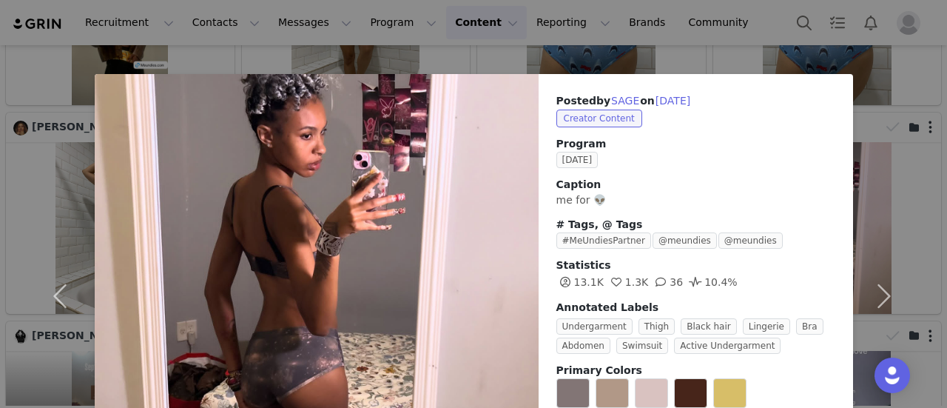
drag, startPoint x: 725, startPoint y: 60, endPoint x: 709, endPoint y: 95, distance: 38.4
click at [726, 59] on div "Posted by SAGE on [DATE] Creator Content Program [DATE] Caption me for 👽 # Tags…" at bounding box center [473, 204] width 947 height 408
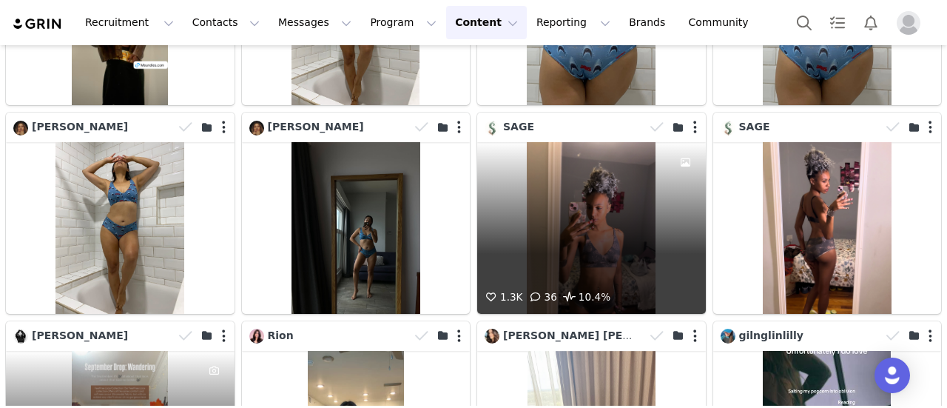
click at [577, 197] on div "1.3K 36 10.4%" at bounding box center [591, 227] width 229 height 171
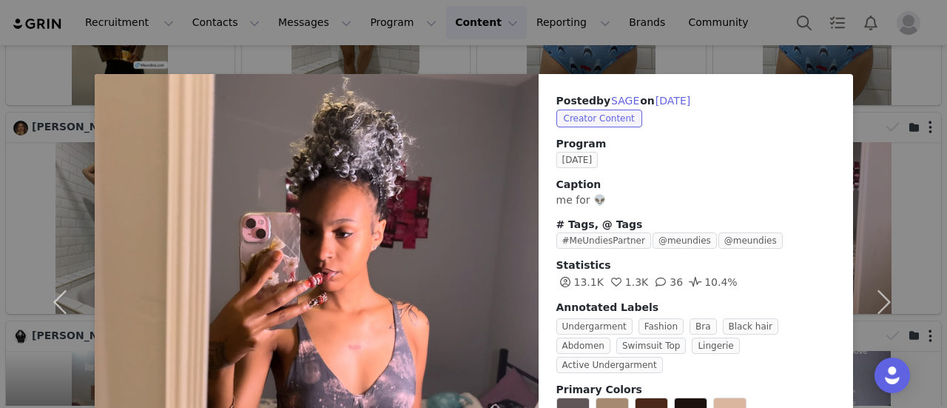
click at [710, 51] on div "Posted by SAGE on [DATE] Creator Content Program [DATE] Caption me for 👽 # Tags…" at bounding box center [473, 204] width 947 height 408
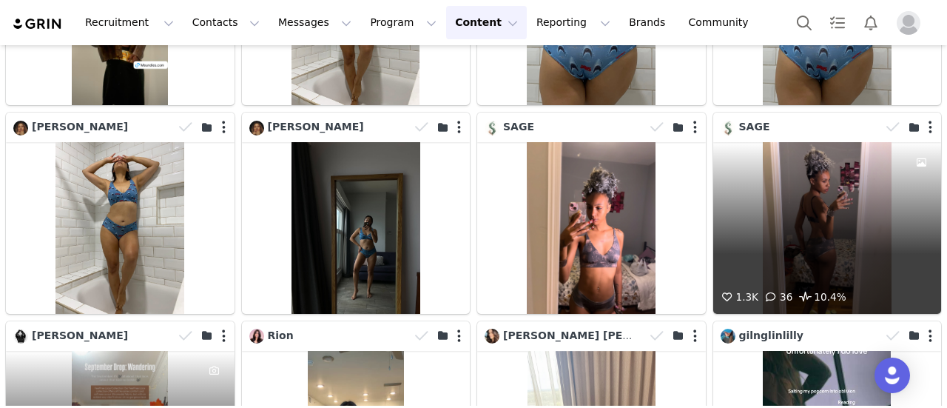
click at [824, 142] on div "1.3K 36 10.4%" at bounding box center [828, 227] width 229 height 171
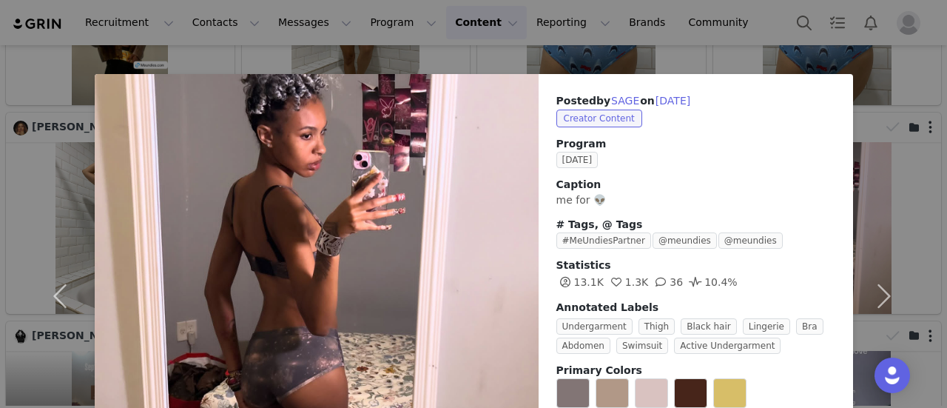
click at [777, 63] on div "Posted by SAGE on [DATE] Creator Content Program [DATE] Caption me for 👽 # Tags…" at bounding box center [473, 204] width 947 height 408
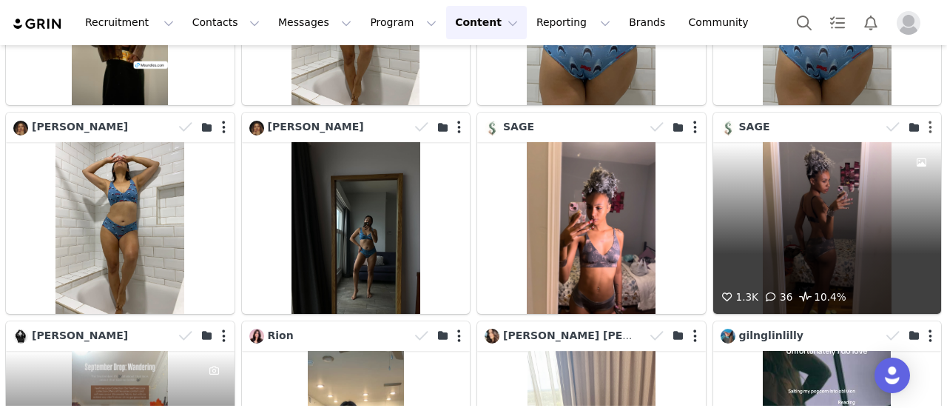
click at [929, 120] on button "button" at bounding box center [931, 127] width 4 height 15
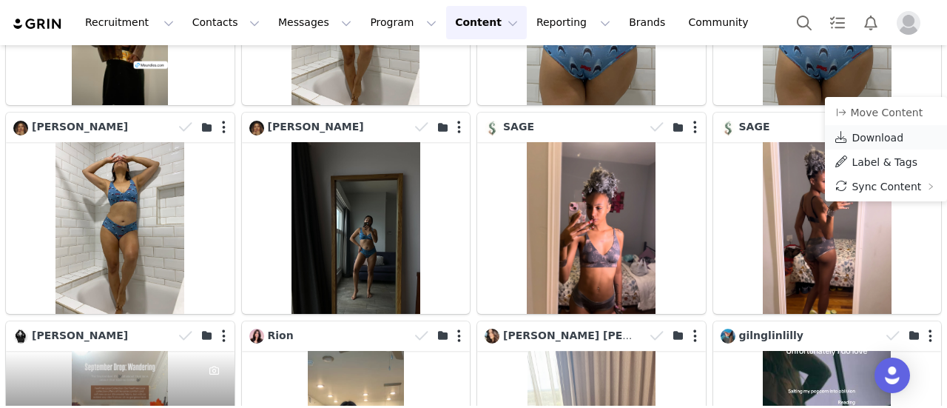
drag, startPoint x: 892, startPoint y: 135, endPoint x: 884, endPoint y: 137, distance: 8.3
click at [892, 135] on span "Download" at bounding box center [878, 138] width 52 height 12
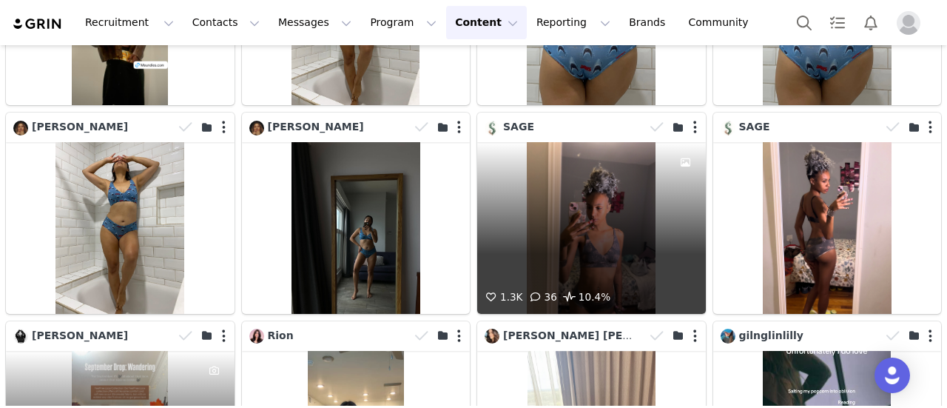
drag, startPoint x: 562, startPoint y: 113, endPoint x: 557, endPoint y: 124, distance: 11.3
click at [557, 142] on div "1.3K 36 10.4%" at bounding box center [591, 227] width 229 height 171
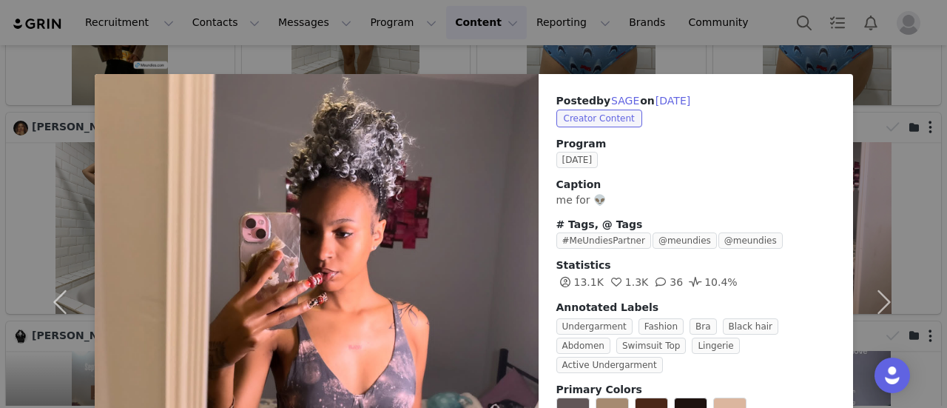
click at [774, 54] on div "Posted by SAGE on [DATE] Creator Content Program [DATE] Caption me for 👽 # Tags…" at bounding box center [473, 204] width 947 height 408
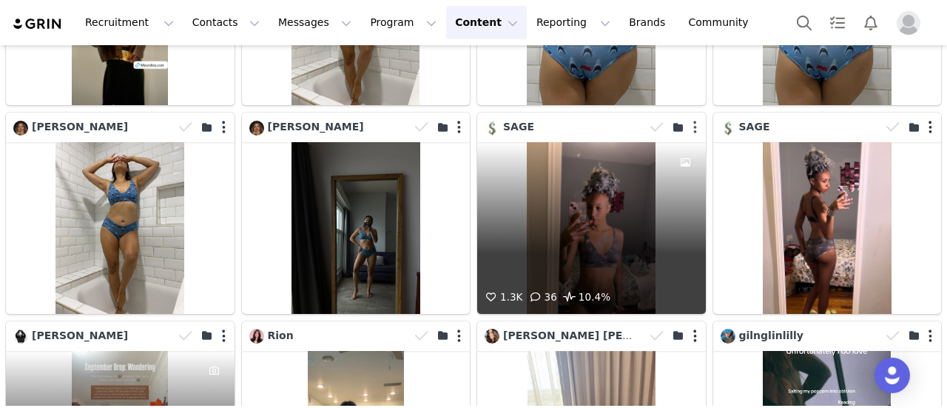
click at [694, 120] on button "button" at bounding box center [696, 127] width 4 height 15
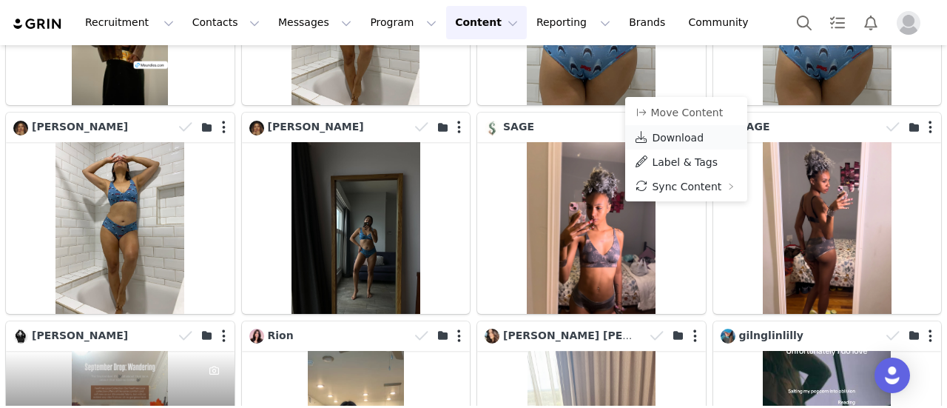
click at [680, 132] on span "Download" at bounding box center [678, 138] width 52 height 12
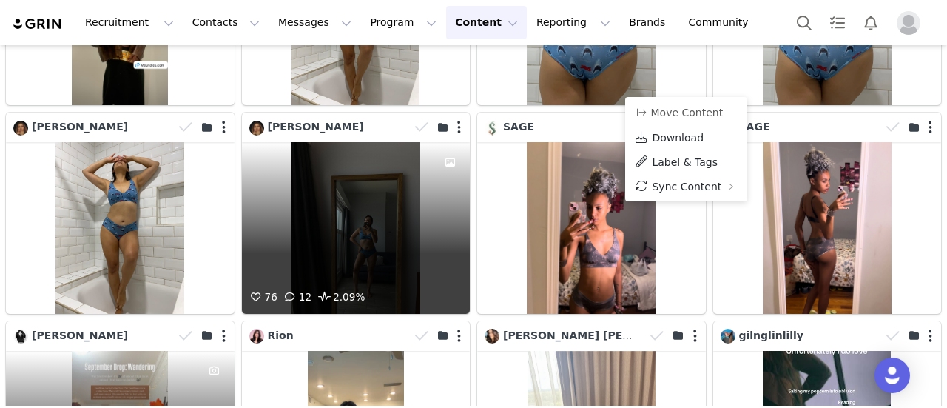
click at [301, 142] on div "76 12 2.09%" at bounding box center [356, 227] width 229 height 171
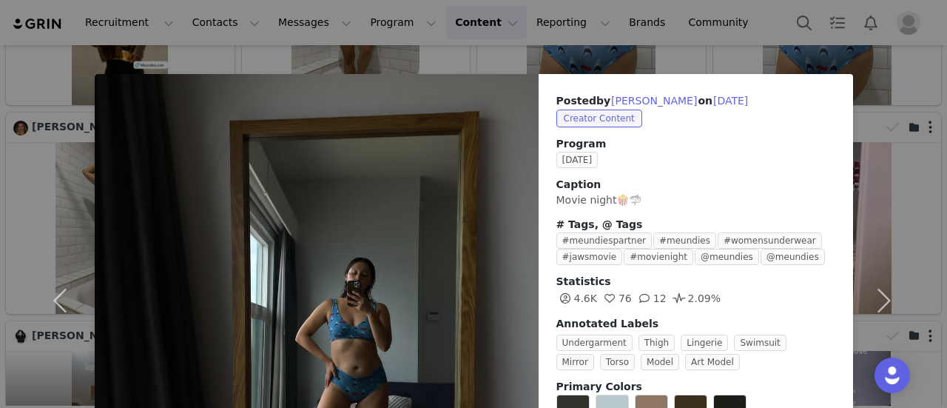
drag, startPoint x: 691, startPoint y: 59, endPoint x: 652, endPoint y: 75, distance: 42.2
click at [691, 59] on div "Posted by [PERSON_NAME] on [DATE] Creator Content Program [DATE] Caption Movie …" at bounding box center [473, 204] width 947 height 408
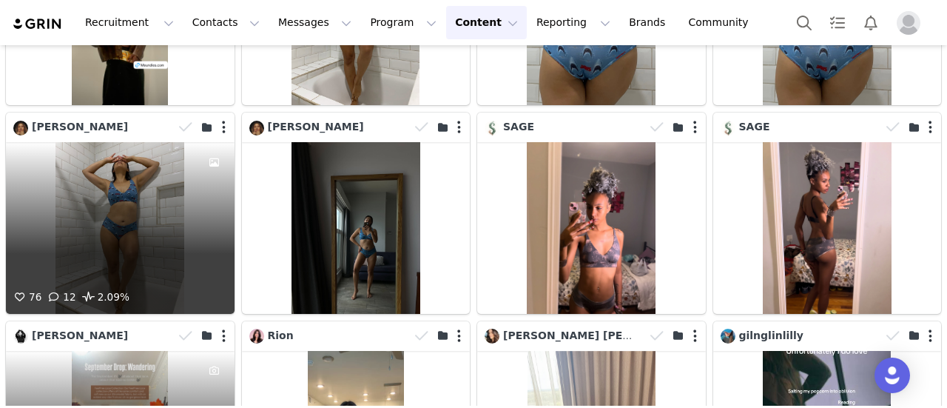
click at [96, 243] on div "76 12 2.09%" at bounding box center [120, 227] width 229 height 171
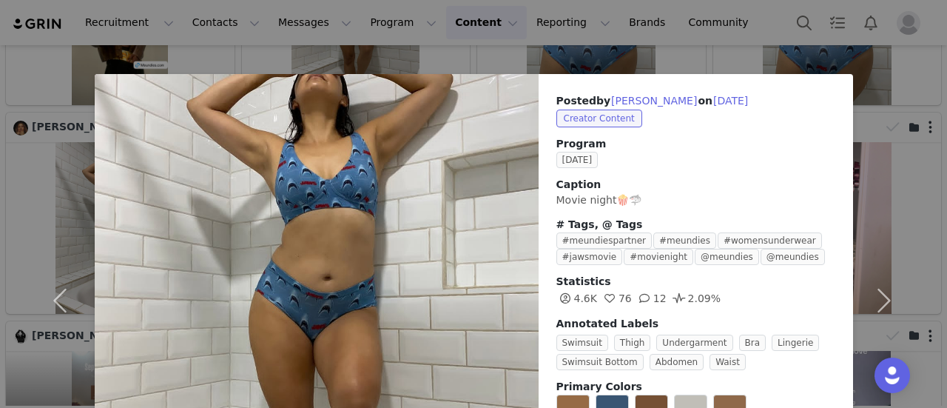
click at [628, 56] on div "Posted by [PERSON_NAME] on [DATE] Creator Content Program [DATE] Caption Movie …" at bounding box center [473, 204] width 947 height 408
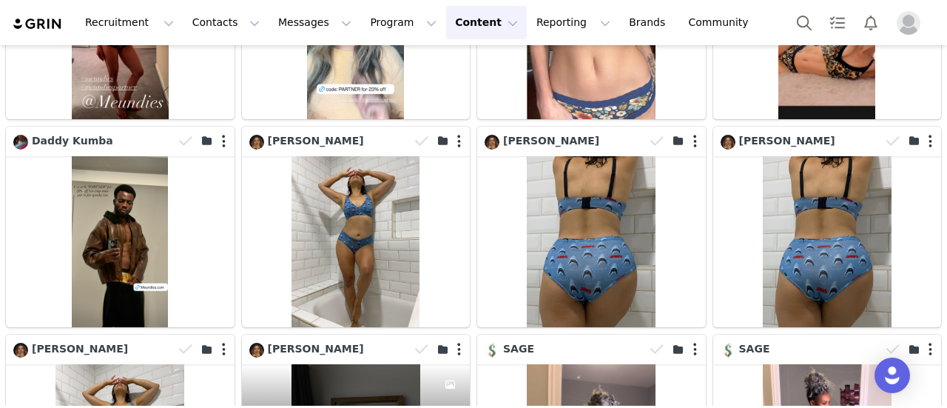
scroll to position [3881, 0]
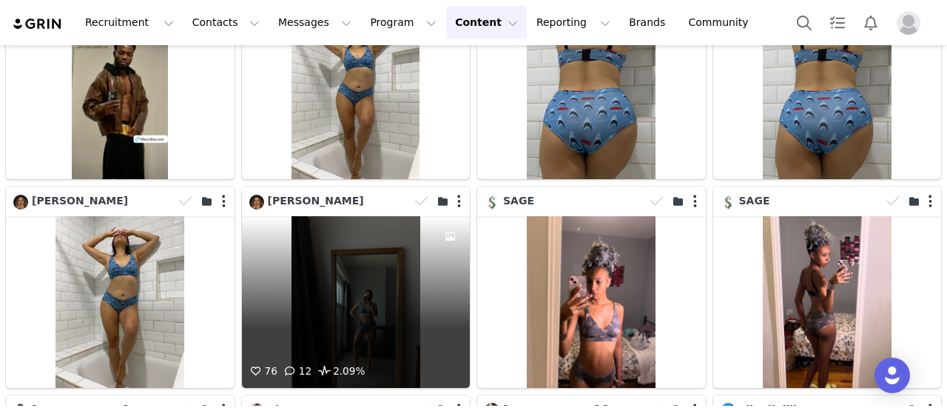
click at [372, 239] on div "76 12 2.09%" at bounding box center [356, 301] width 229 height 171
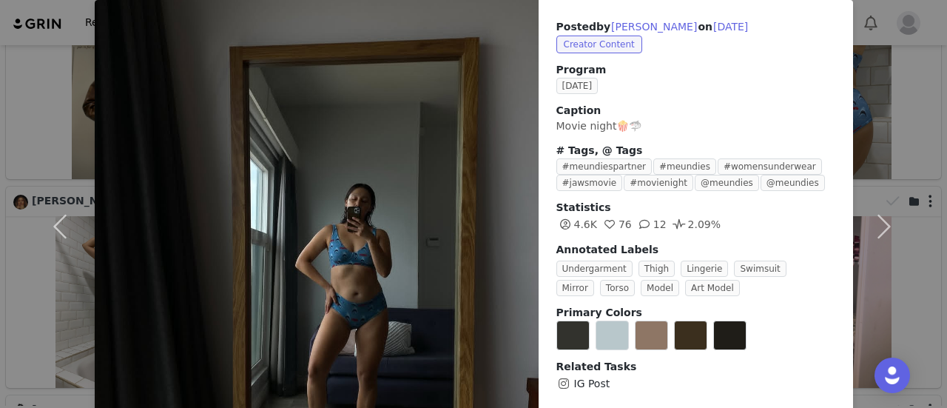
scroll to position [0, 0]
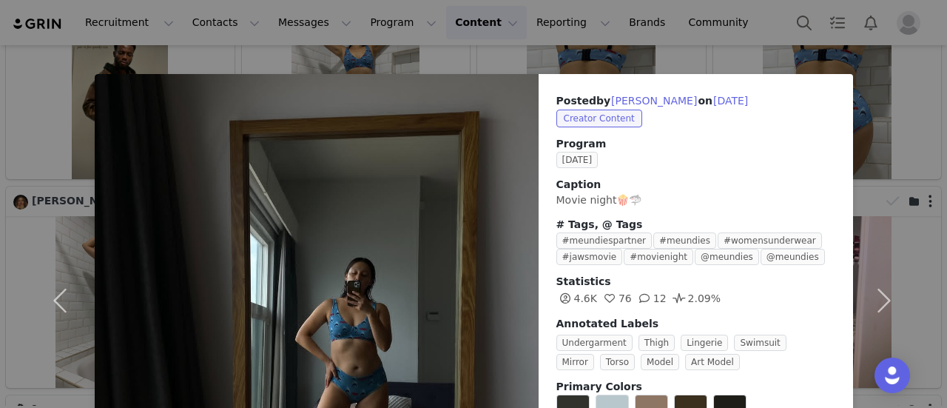
click at [508, 57] on div "Posted by [PERSON_NAME] on [DATE] Creator Content Program [DATE] Caption Movie …" at bounding box center [473, 204] width 947 height 408
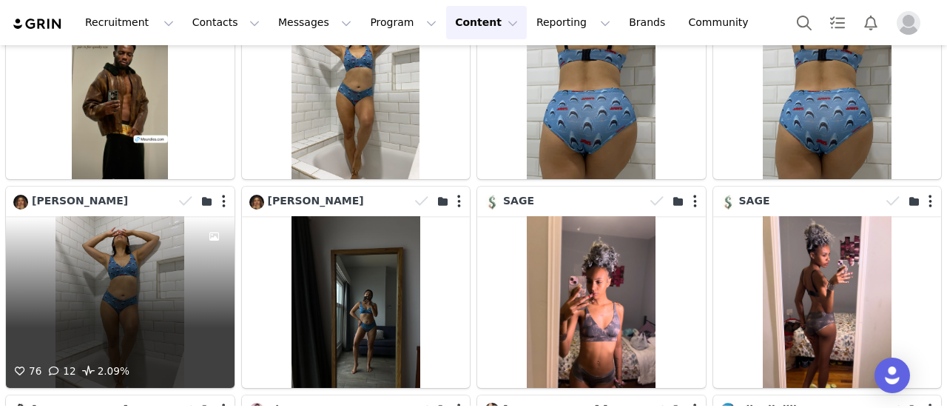
click at [180, 241] on div "76 12 2.09%" at bounding box center [120, 301] width 229 height 171
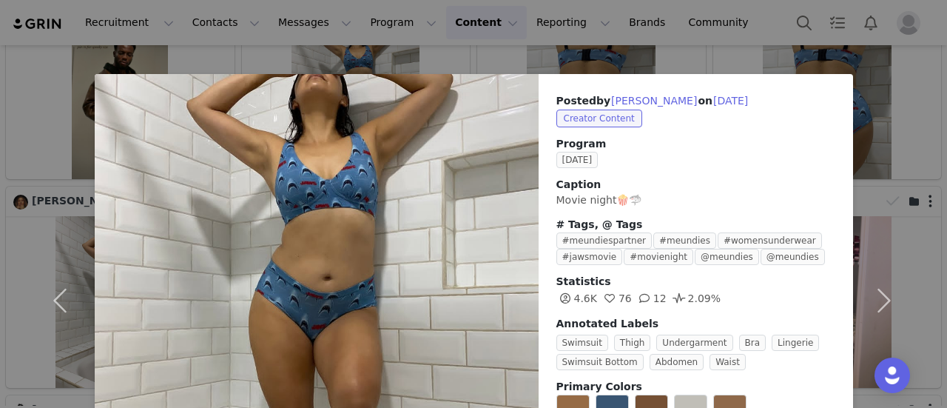
click at [627, 61] on div "Posted by [PERSON_NAME] on [DATE] Creator Content Program [DATE] Caption Movie …" at bounding box center [473, 204] width 947 height 408
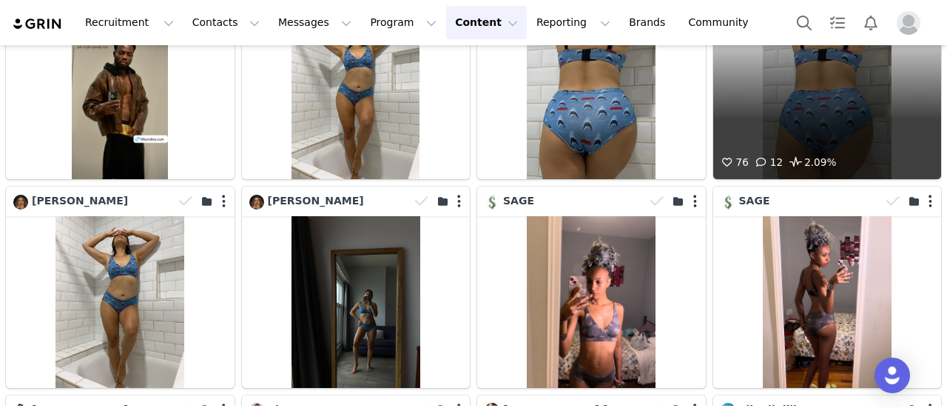
click at [795, 96] on div "76 12 2.09%" at bounding box center [828, 93] width 229 height 171
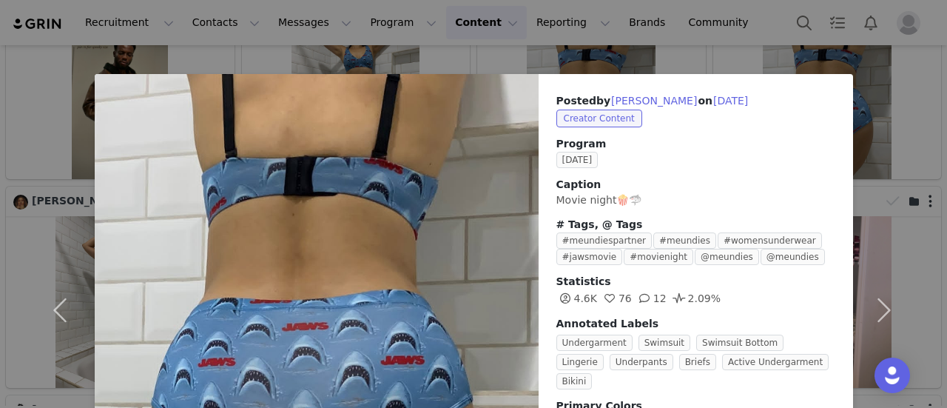
click at [734, 64] on div "Posted by [PERSON_NAME] on [DATE] Creator Content Program [DATE] Caption Movie …" at bounding box center [473, 204] width 947 height 408
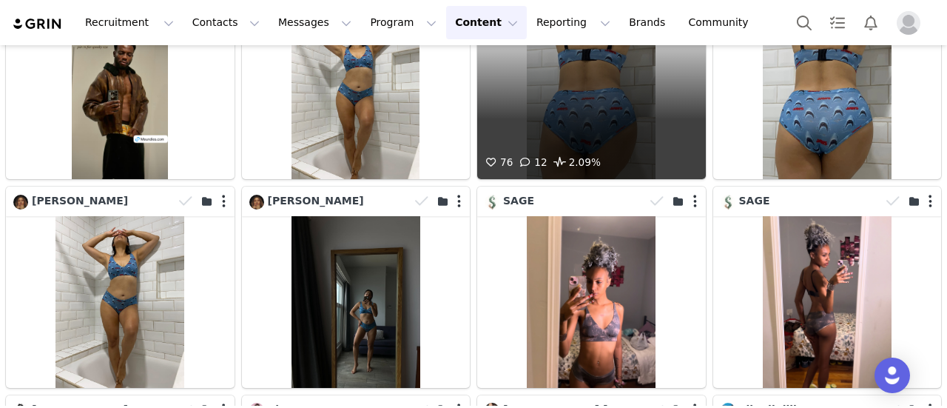
click at [625, 78] on div "76 12 2.09%" at bounding box center [591, 93] width 229 height 171
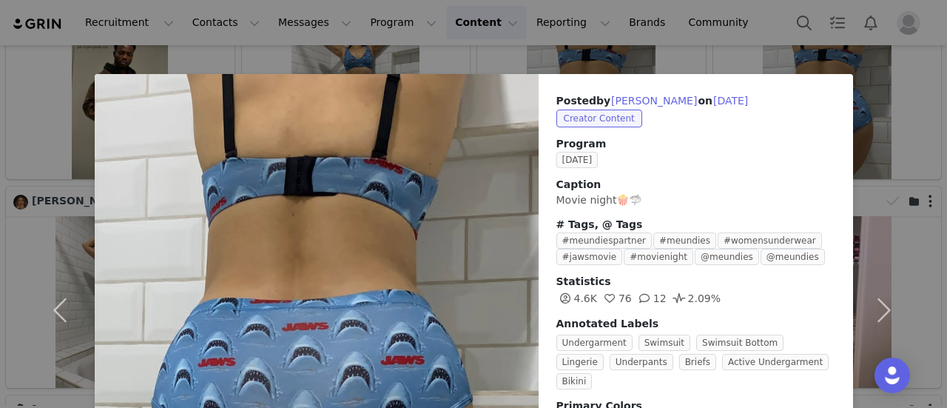
click at [687, 45] on div "Posted by [PERSON_NAME] on [DATE] Creator Content Program [DATE] Caption Movie …" at bounding box center [473, 204] width 947 height 408
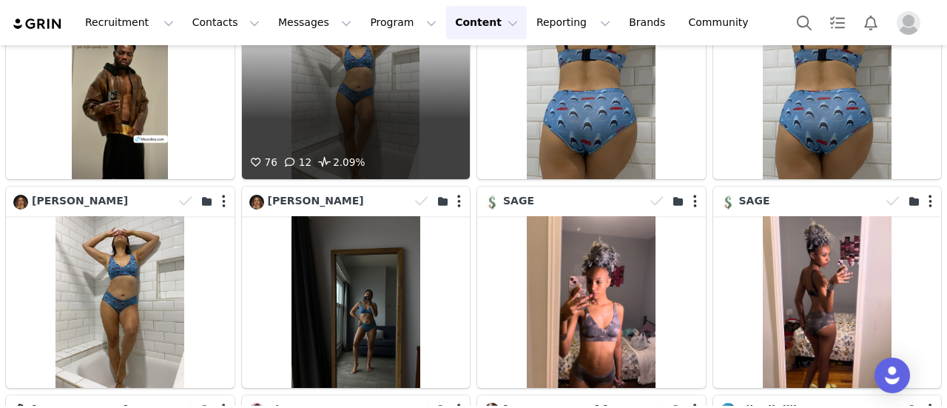
click at [449, 76] on div at bounding box center [450, 81] width 40 height 146
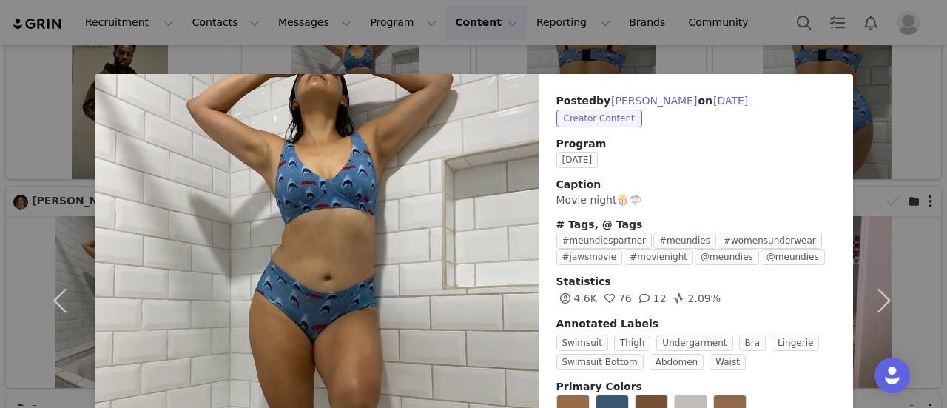
drag, startPoint x: 655, startPoint y: 51, endPoint x: 643, endPoint y: 63, distance: 16.7
click at [655, 50] on div "Posted by [PERSON_NAME] on [DATE] Creator Content Program [DATE] Caption Movie …" at bounding box center [473, 204] width 947 height 408
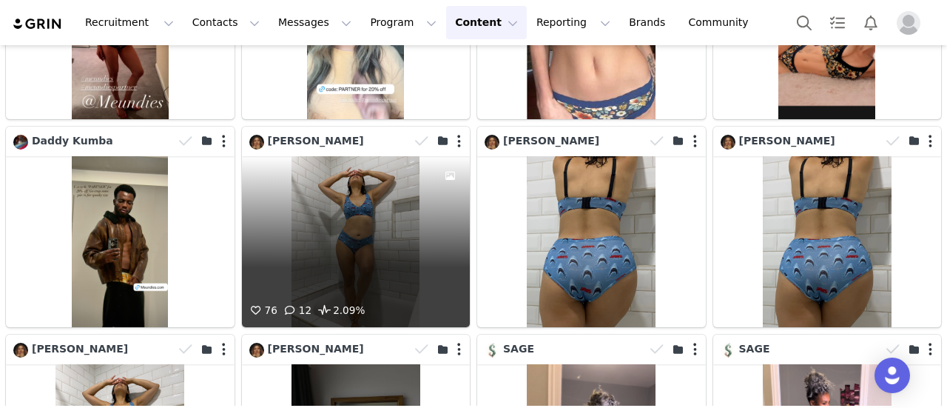
scroll to position [3881, 0]
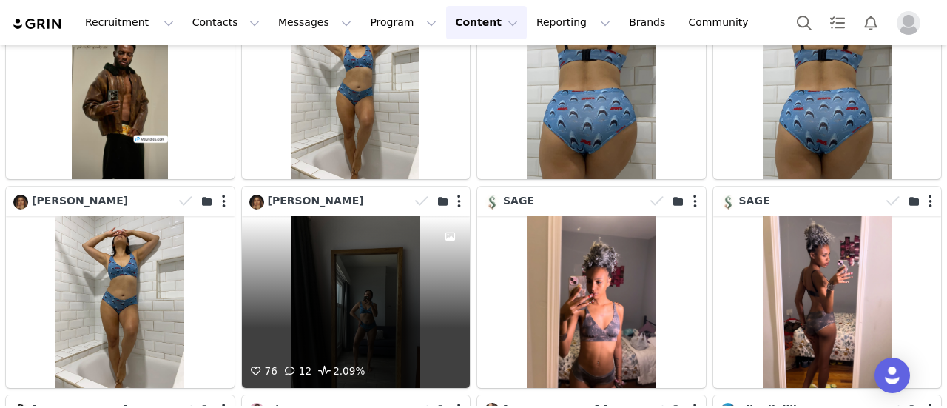
click at [456, 190] on div at bounding box center [439, 201] width 61 height 22
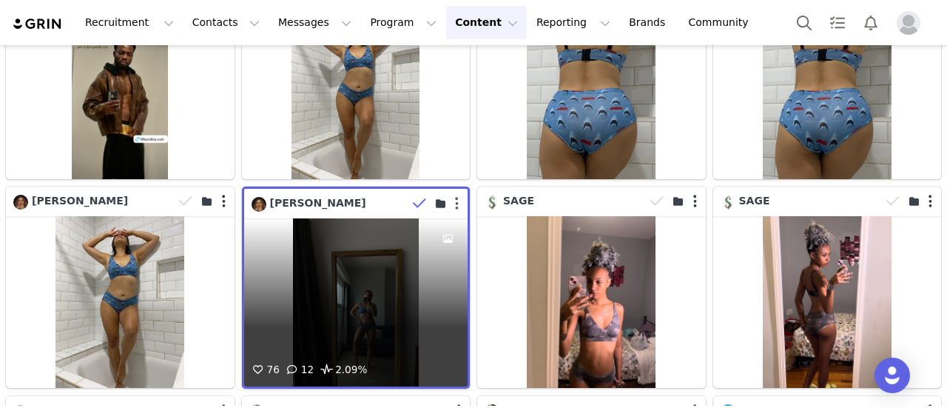
click at [455, 196] on button "button" at bounding box center [457, 203] width 4 height 15
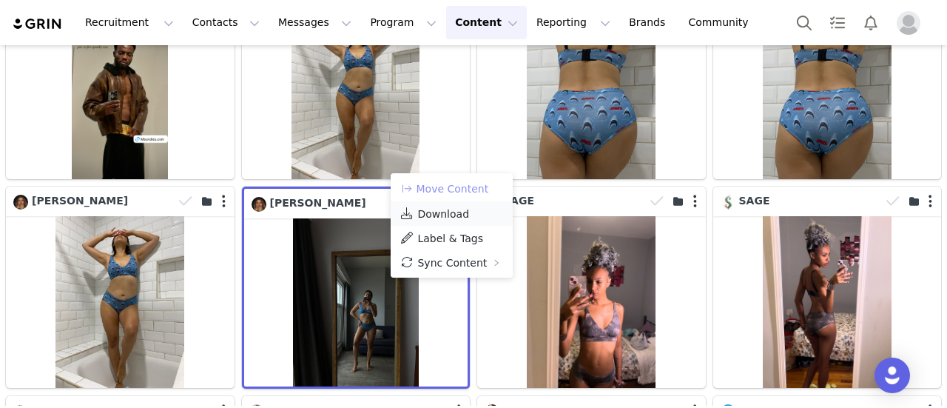
drag, startPoint x: 462, startPoint y: 192, endPoint x: 457, endPoint y: 209, distance: 17.6
click at [457, 209] on ul "Move Content Download Label & Tags Sync Content" at bounding box center [452, 225] width 122 height 104
click at [457, 209] on span "Download" at bounding box center [443, 214] width 52 height 12
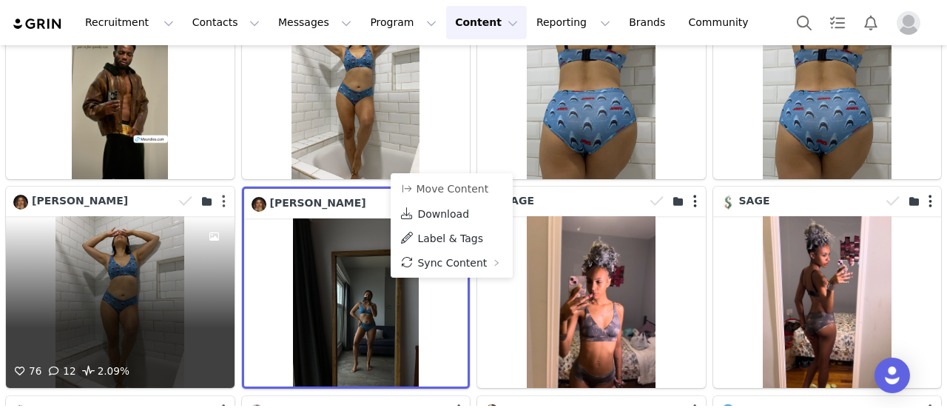
click at [222, 194] on button "button" at bounding box center [224, 201] width 4 height 15
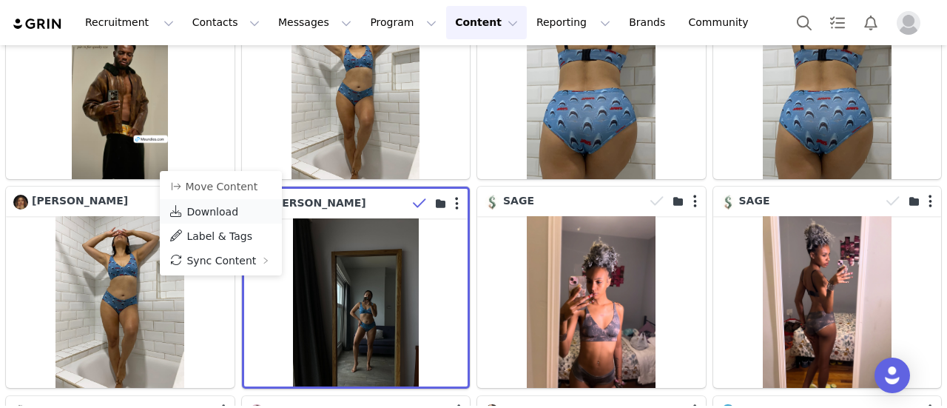
click at [215, 215] on span "Download" at bounding box center [213, 212] width 52 height 12
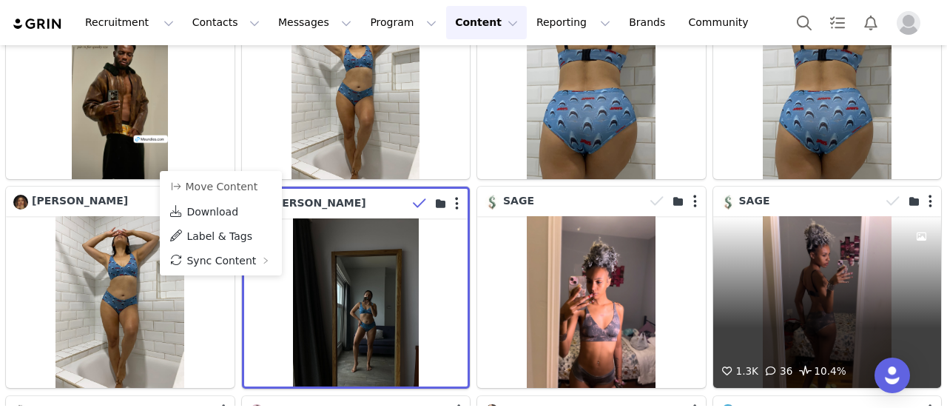
scroll to position [3733, 0]
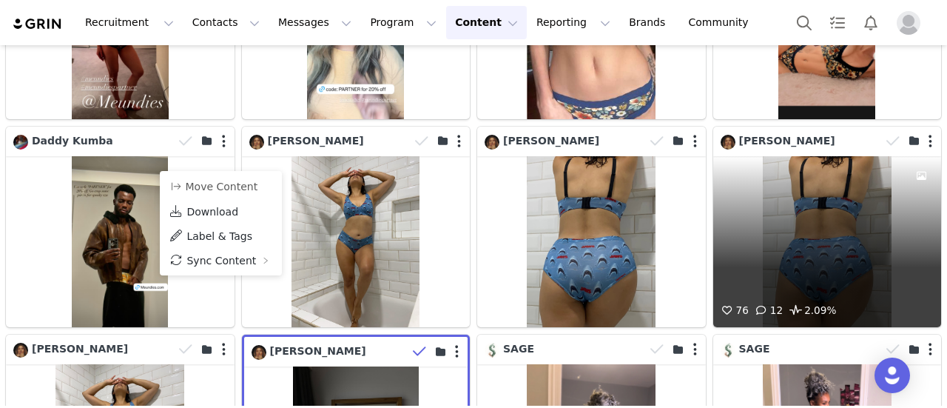
click at [921, 130] on div at bounding box center [911, 141] width 61 height 22
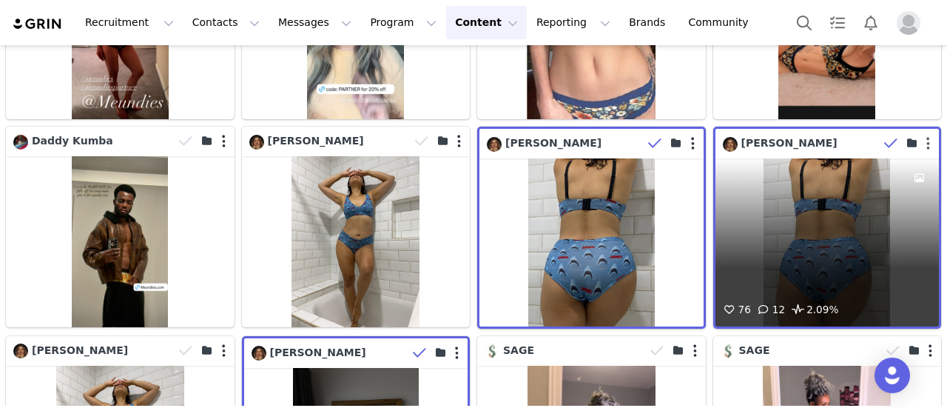
click at [927, 136] on button "button" at bounding box center [929, 143] width 4 height 15
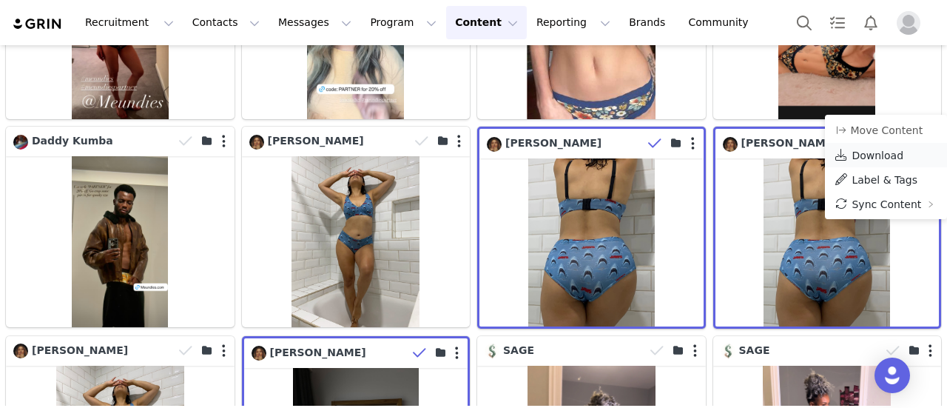
click at [890, 150] on span "Download" at bounding box center [878, 156] width 52 height 12
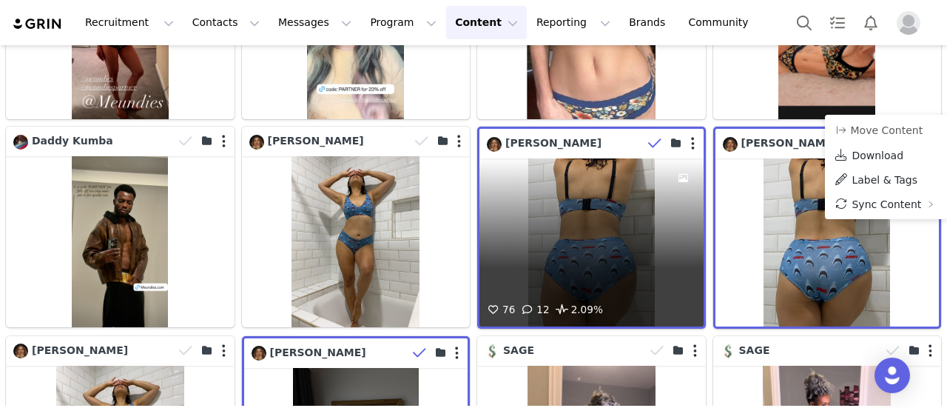
click at [686, 132] on div at bounding box center [673, 143] width 61 height 22
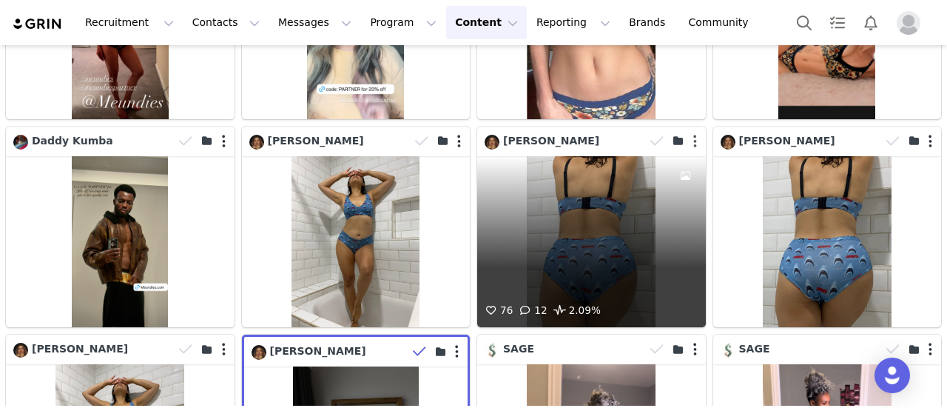
click at [694, 134] on button "button" at bounding box center [696, 141] width 4 height 15
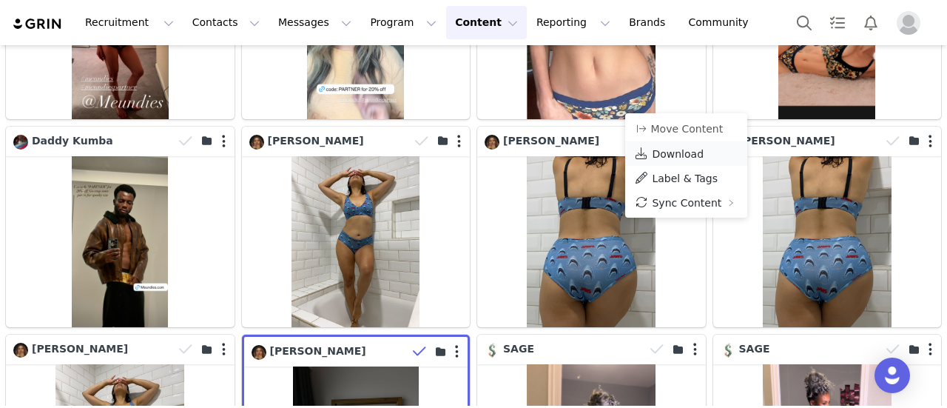
click at [685, 149] on span "Download" at bounding box center [678, 154] width 52 height 12
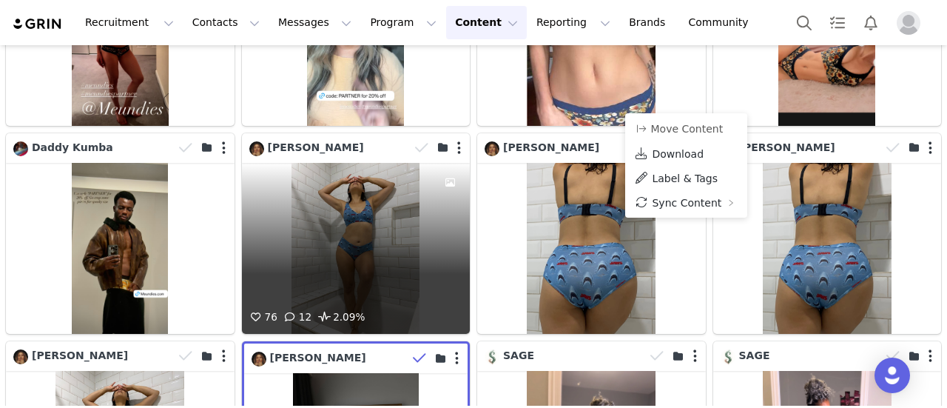
scroll to position [3659, 0]
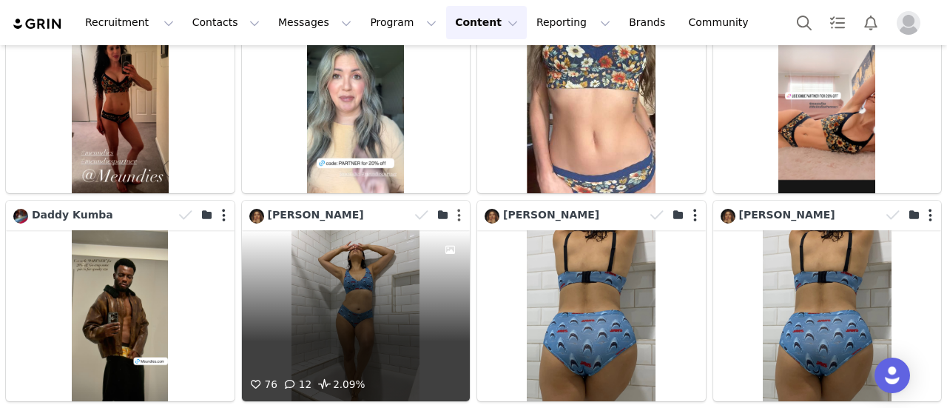
click at [457, 208] on button "button" at bounding box center [459, 215] width 4 height 15
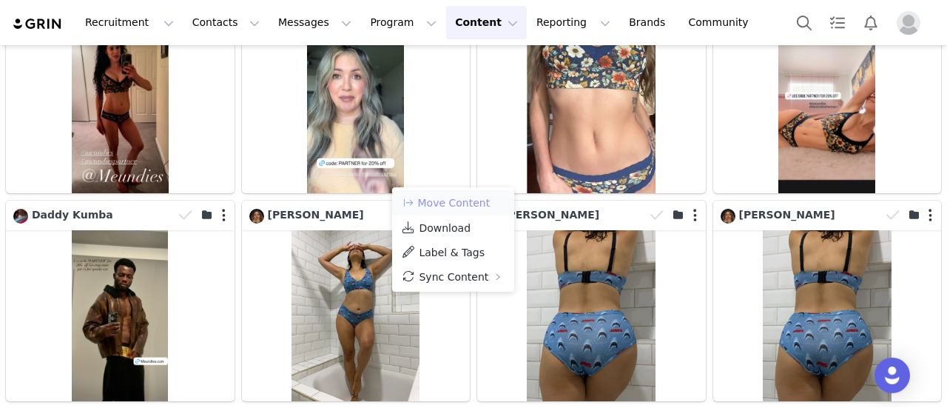
click at [460, 204] on button "Move Content" at bounding box center [446, 203] width 90 height 18
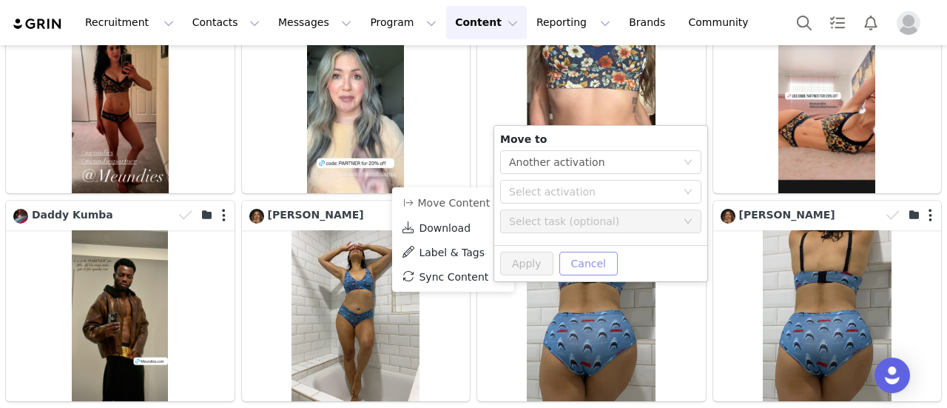
click at [583, 261] on button "Cancel" at bounding box center [589, 264] width 58 height 24
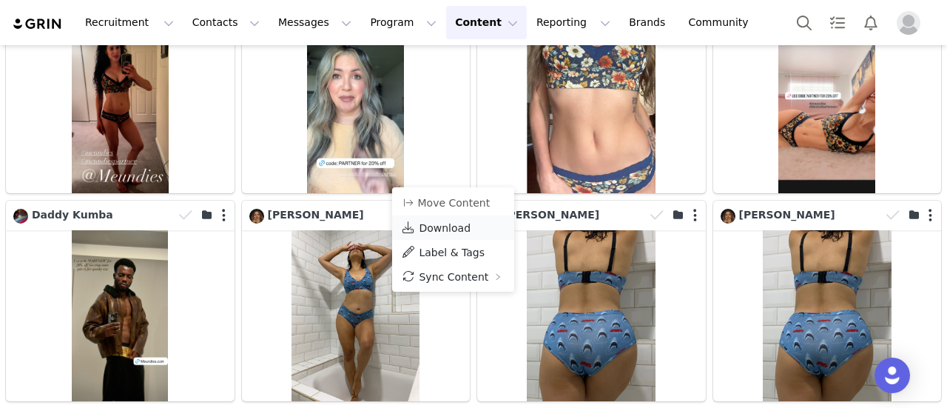
click at [453, 231] on span "Download" at bounding box center [445, 228] width 52 height 12
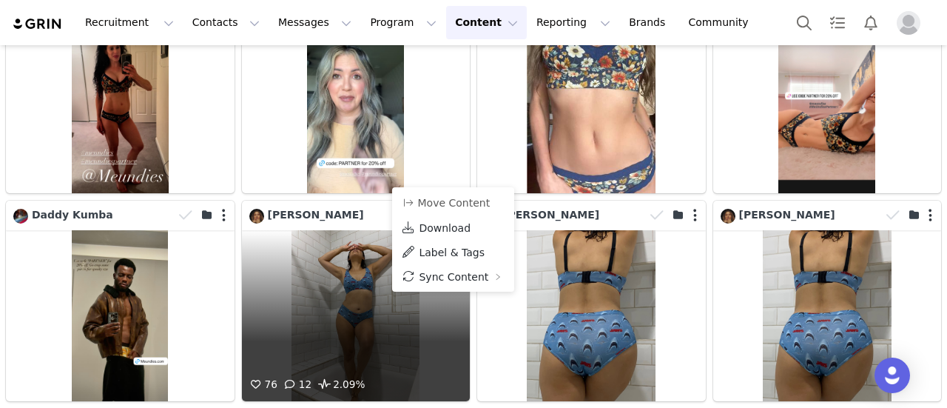
click at [334, 286] on div "76 12 2.09%" at bounding box center [356, 315] width 229 height 171
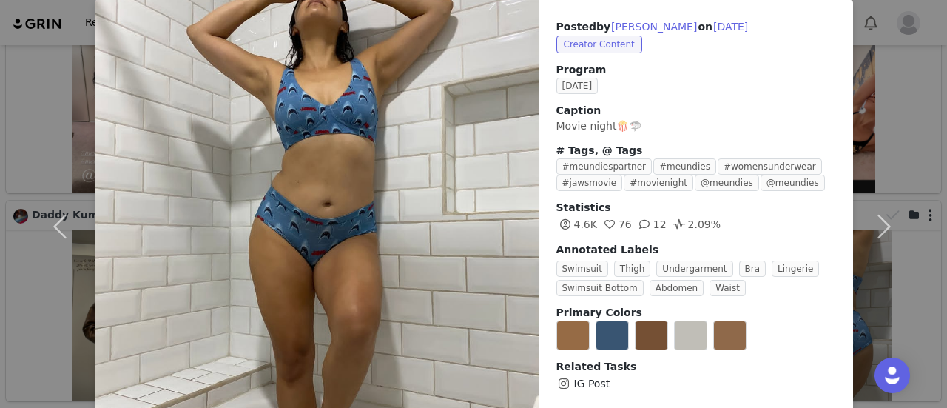
scroll to position [0, 0]
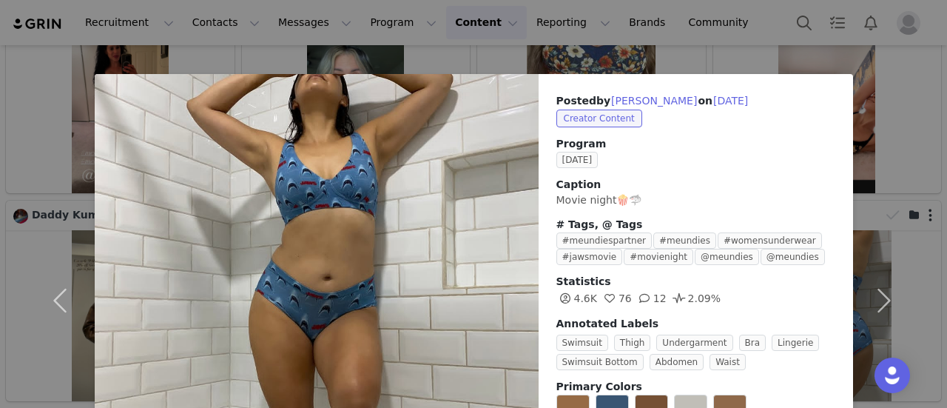
click at [574, 41] on div "Posted by [PERSON_NAME] on [DATE] Creator Content Program [DATE] Caption Movie …" at bounding box center [473, 204] width 947 height 408
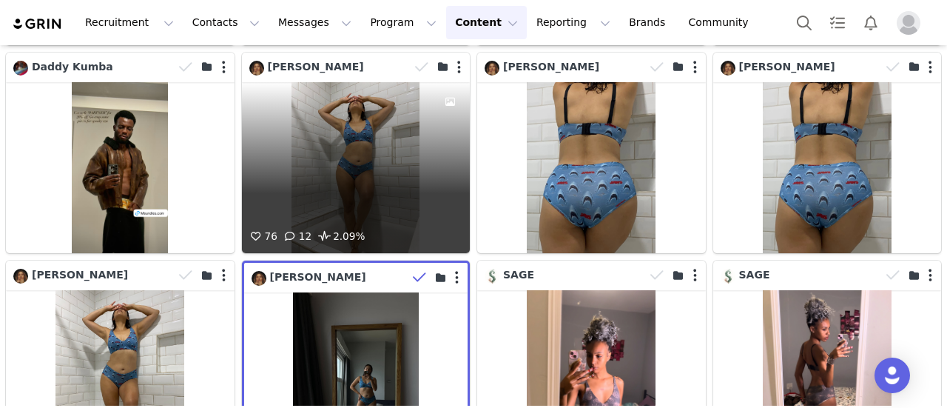
scroll to position [3659, 0]
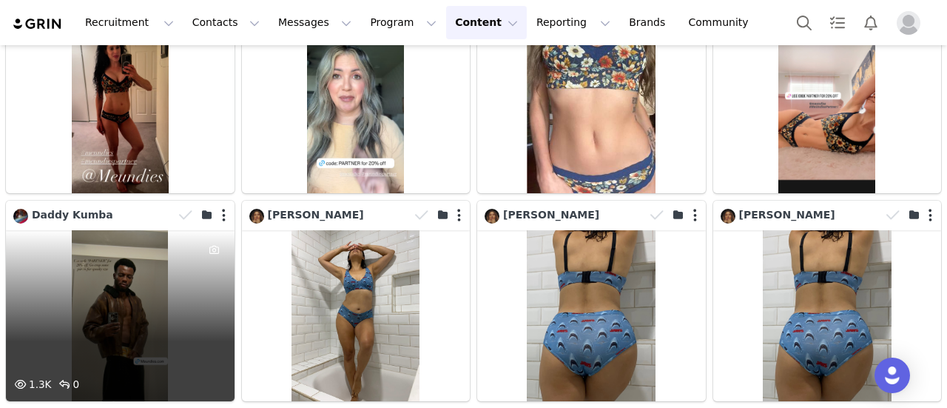
click at [121, 272] on div "1.3K 0" at bounding box center [120, 315] width 229 height 171
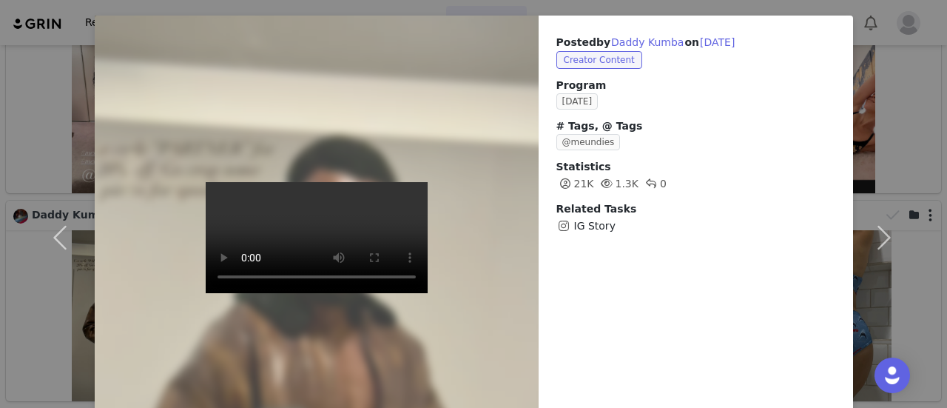
scroll to position [127, 0]
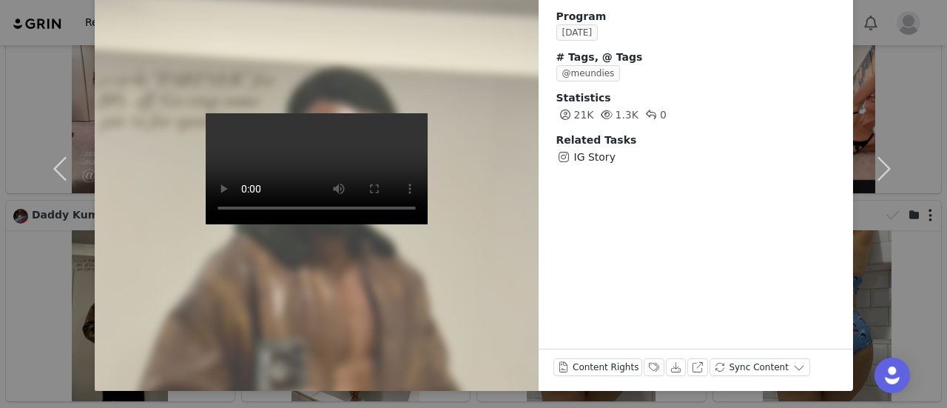
click at [338, 224] on video at bounding box center [317, 168] width 222 height 111
